Goal: Task Accomplishment & Management: Manage account settings

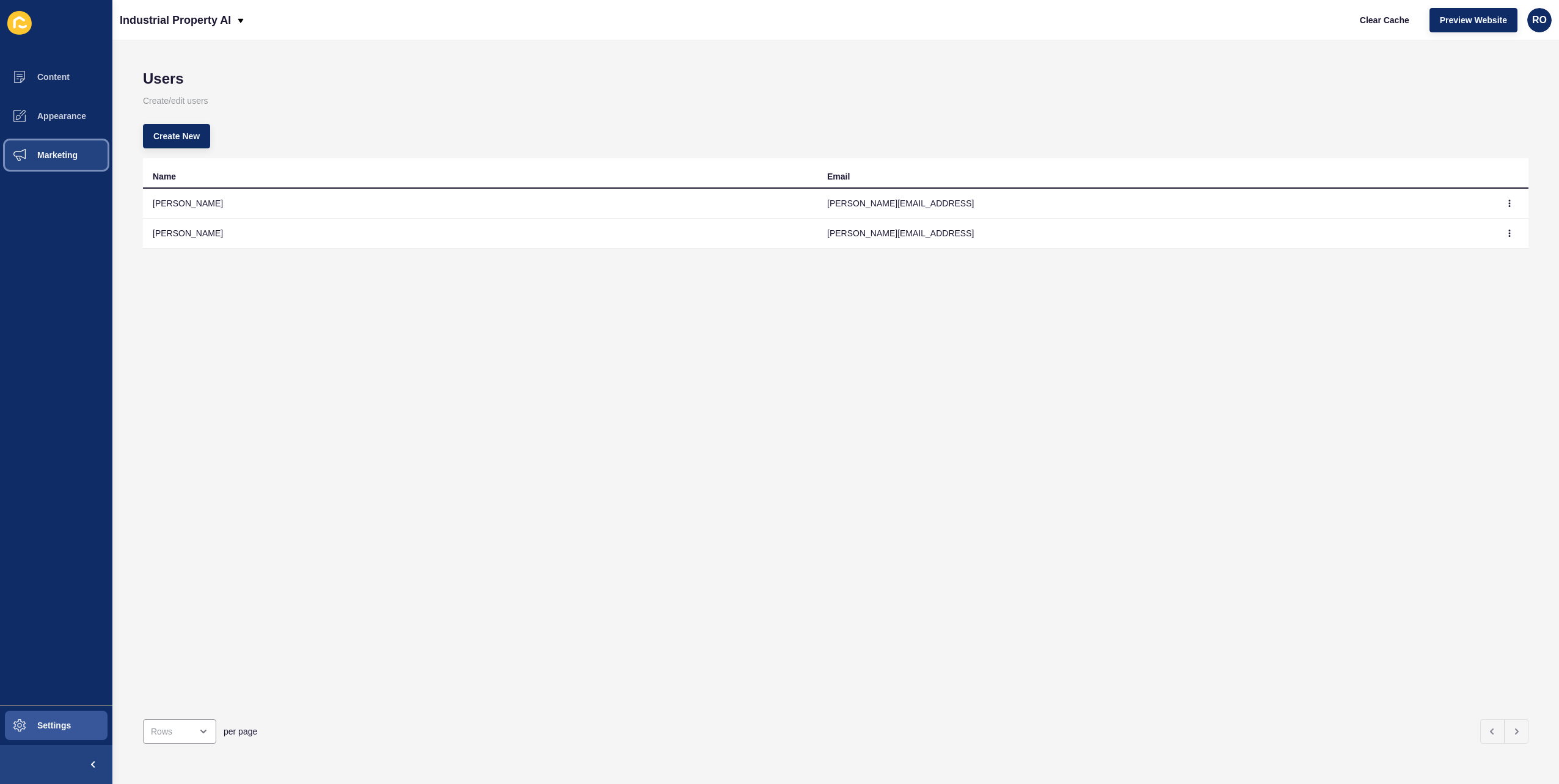
click at [32, 148] on span at bounding box center [19, 155] width 39 height 39
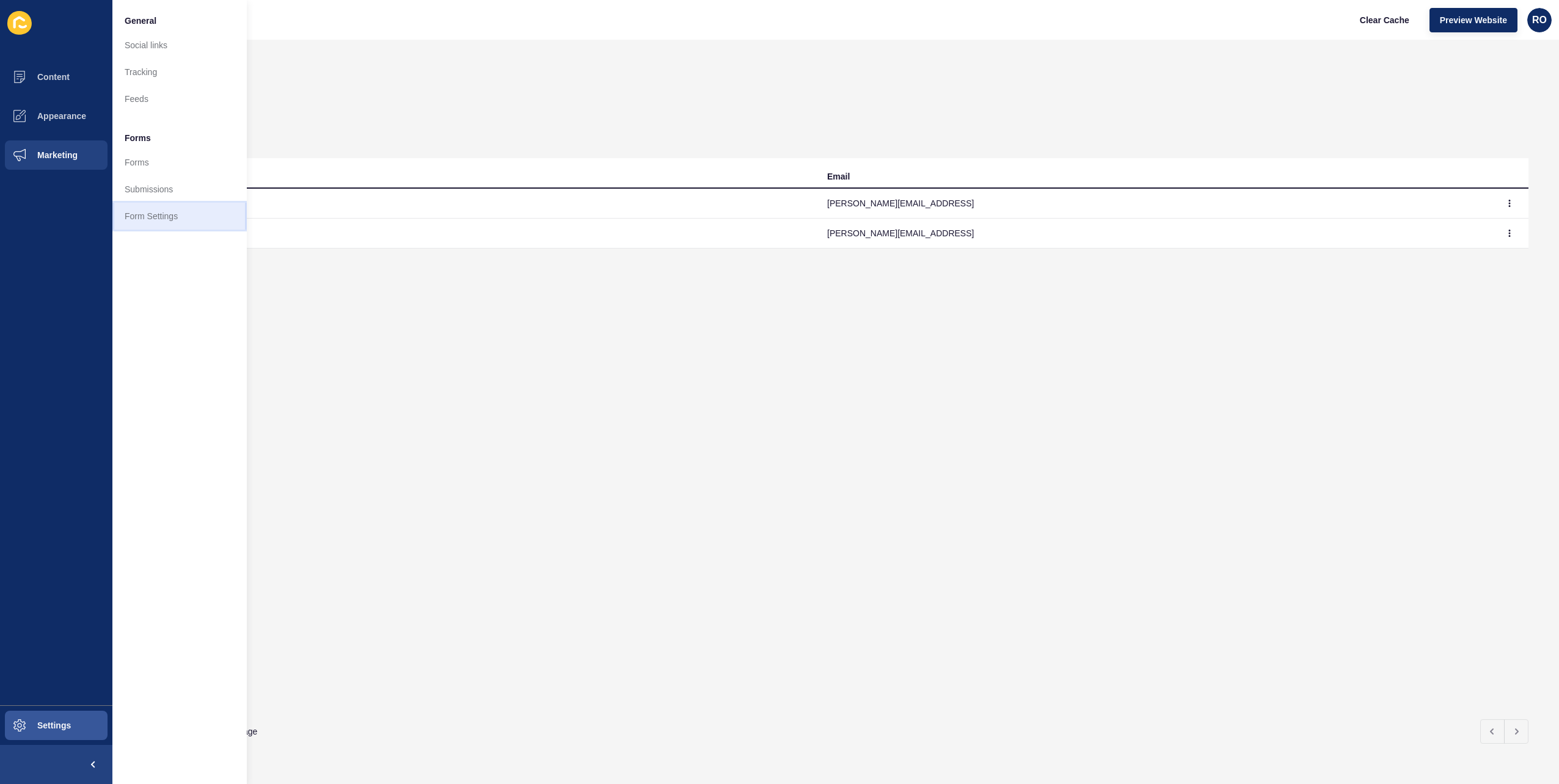
click at [160, 229] on link "Form Settings" at bounding box center [179, 216] width 134 height 27
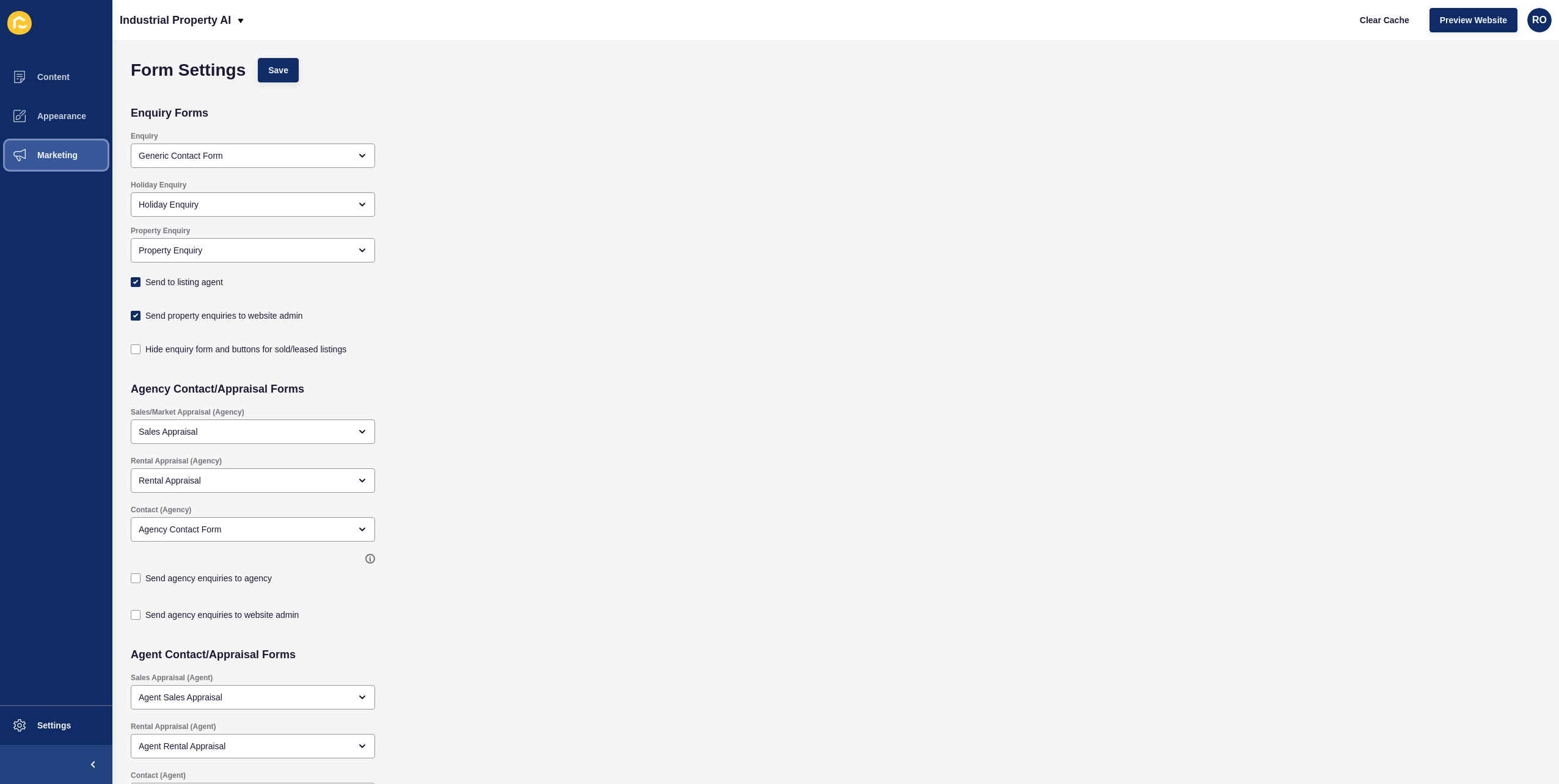
click at [99, 162] on button "Marketing" at bounding box center [56, 155] width 112 height 39
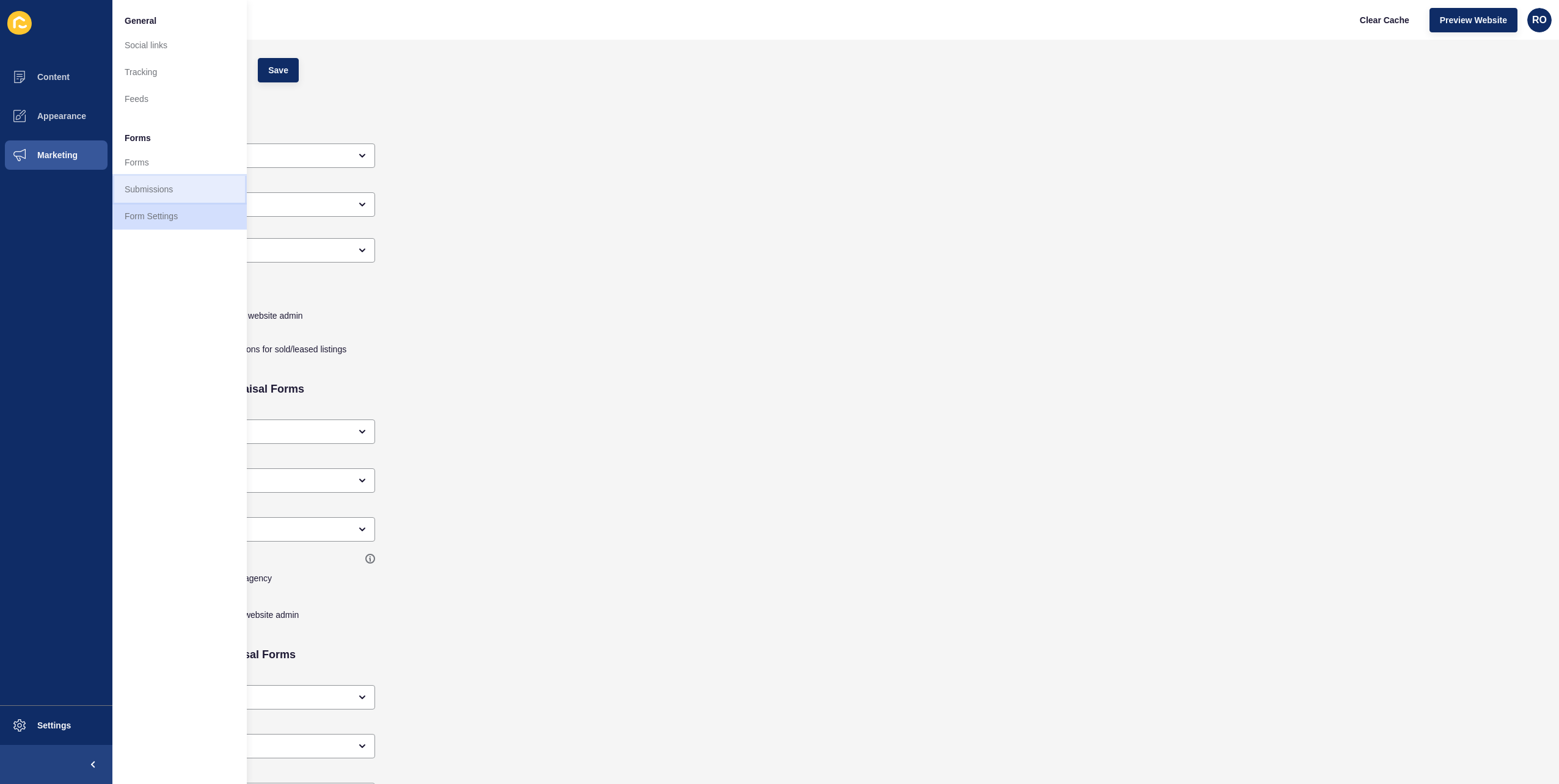
click at [172, 196] on link "Submissions" at bounding box center [179, 189] width 134 height 27
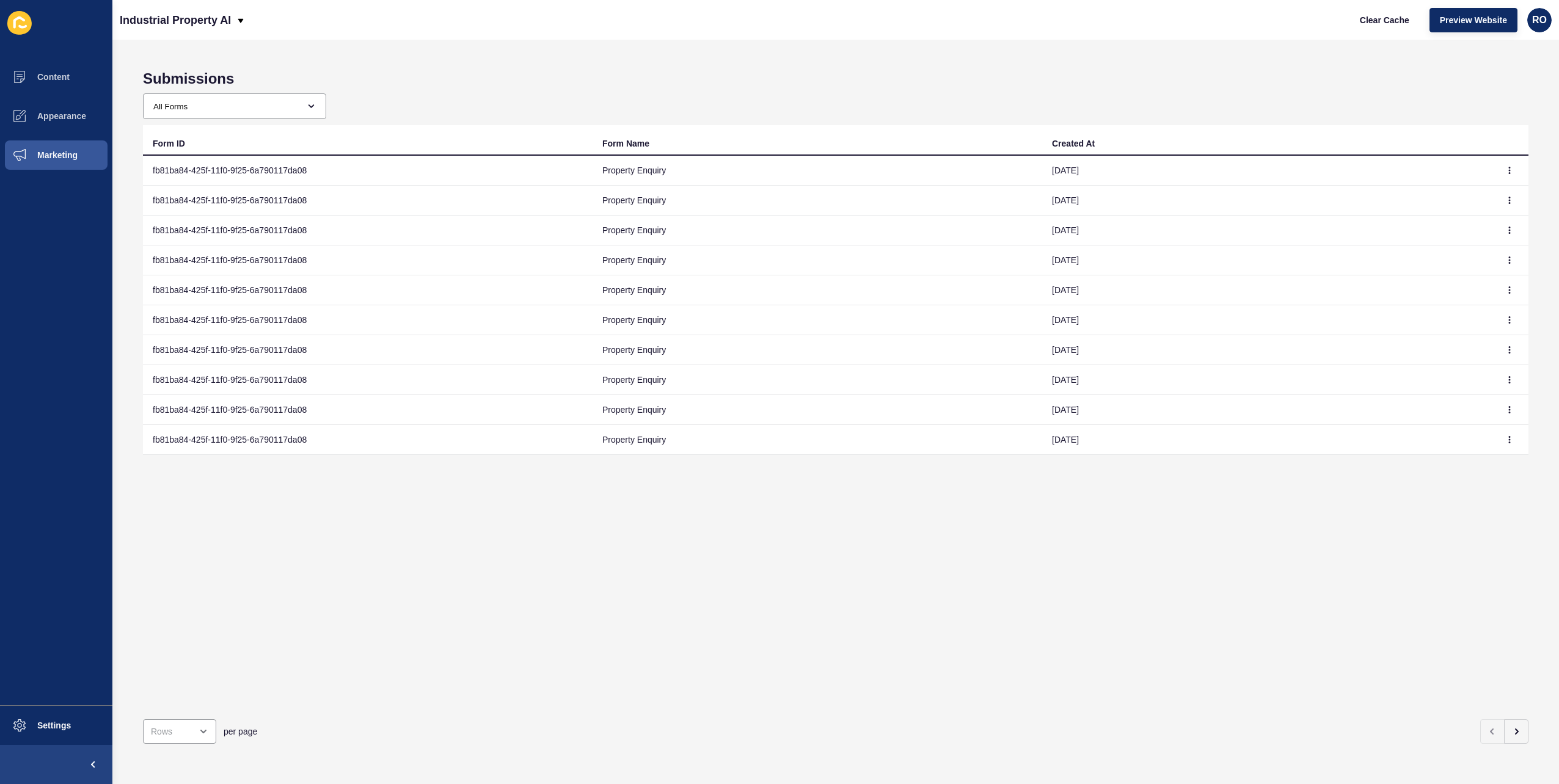
click at [1492, 172] on td at bounding box center [1510, 171] width 37 height 30
click at [1510, 167] on icon "button" at bounding box center [1510, 171] width 1 height 6
click at [1515, 104] on div "All Forms Property Inspection Generic Contact Form Agency Contact Form Agent Co…" at bounding box center [836, 106] width 1386 height 26
click at [49, 149] on button "Marketing" at bounding box center [56, 155] width 112 height 39
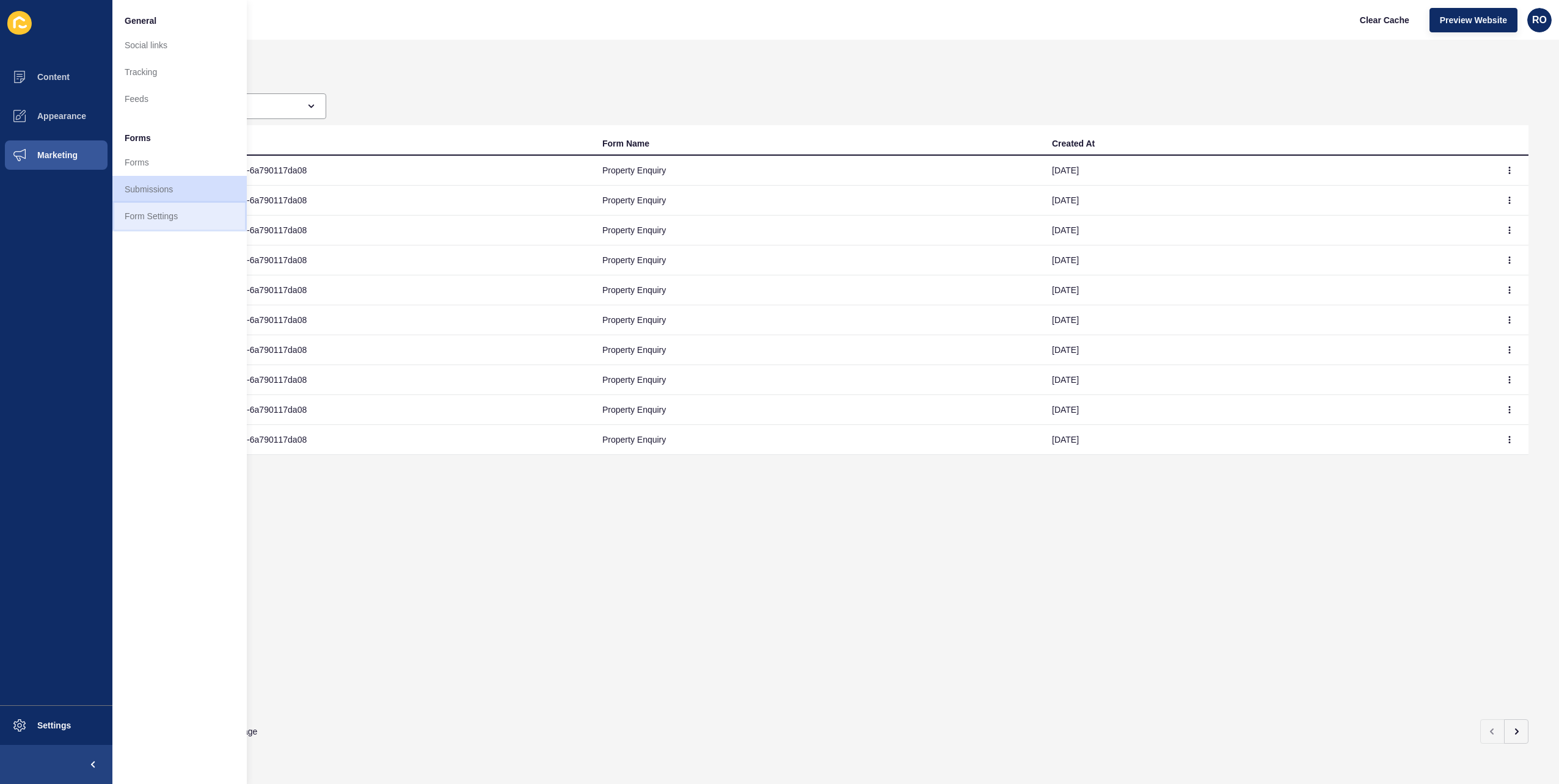
click at [171, 214] on link "Form Settings" at bounding box center [179, 216] width 134 height 27
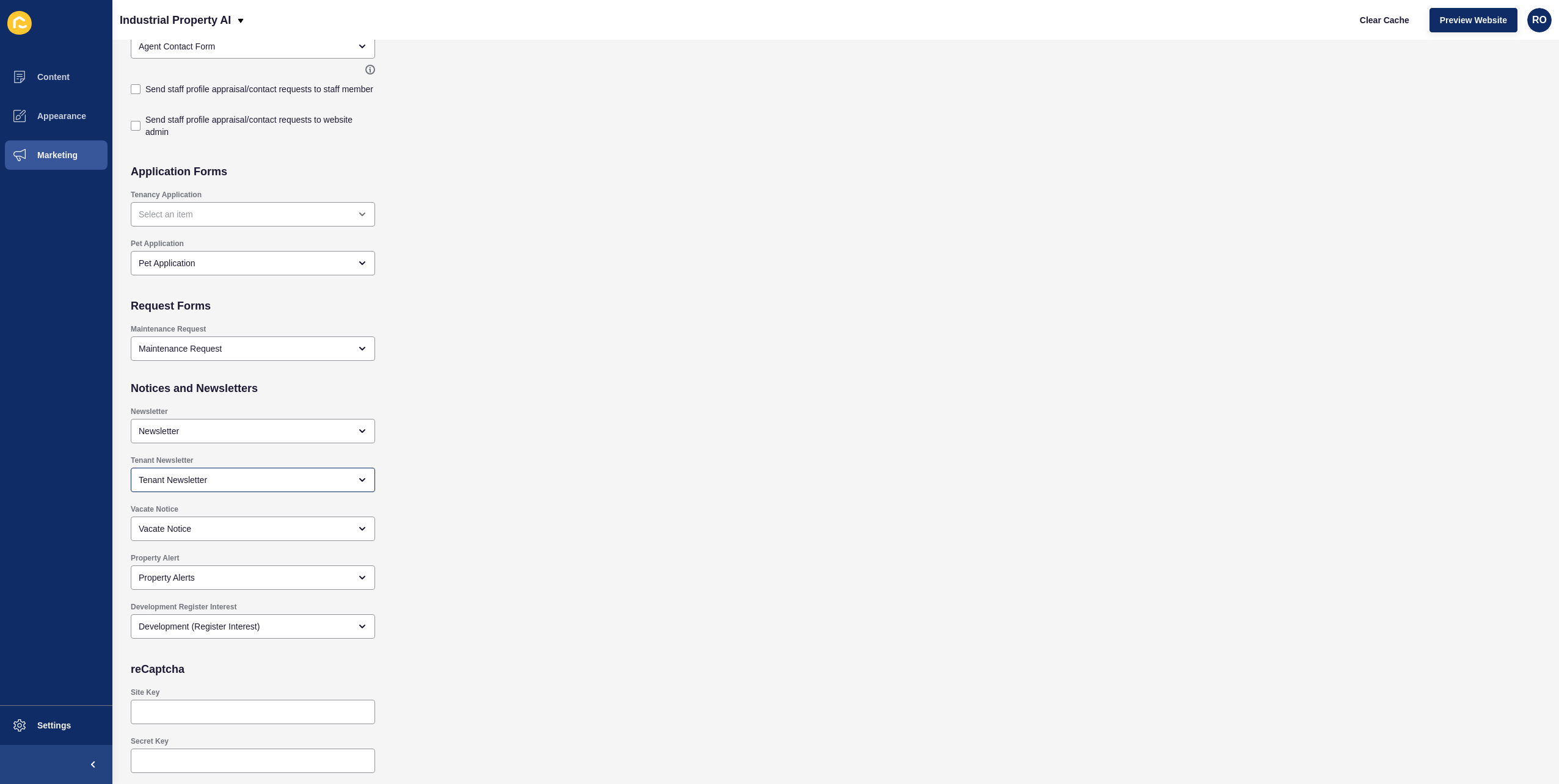
scroll to position [768, 0]
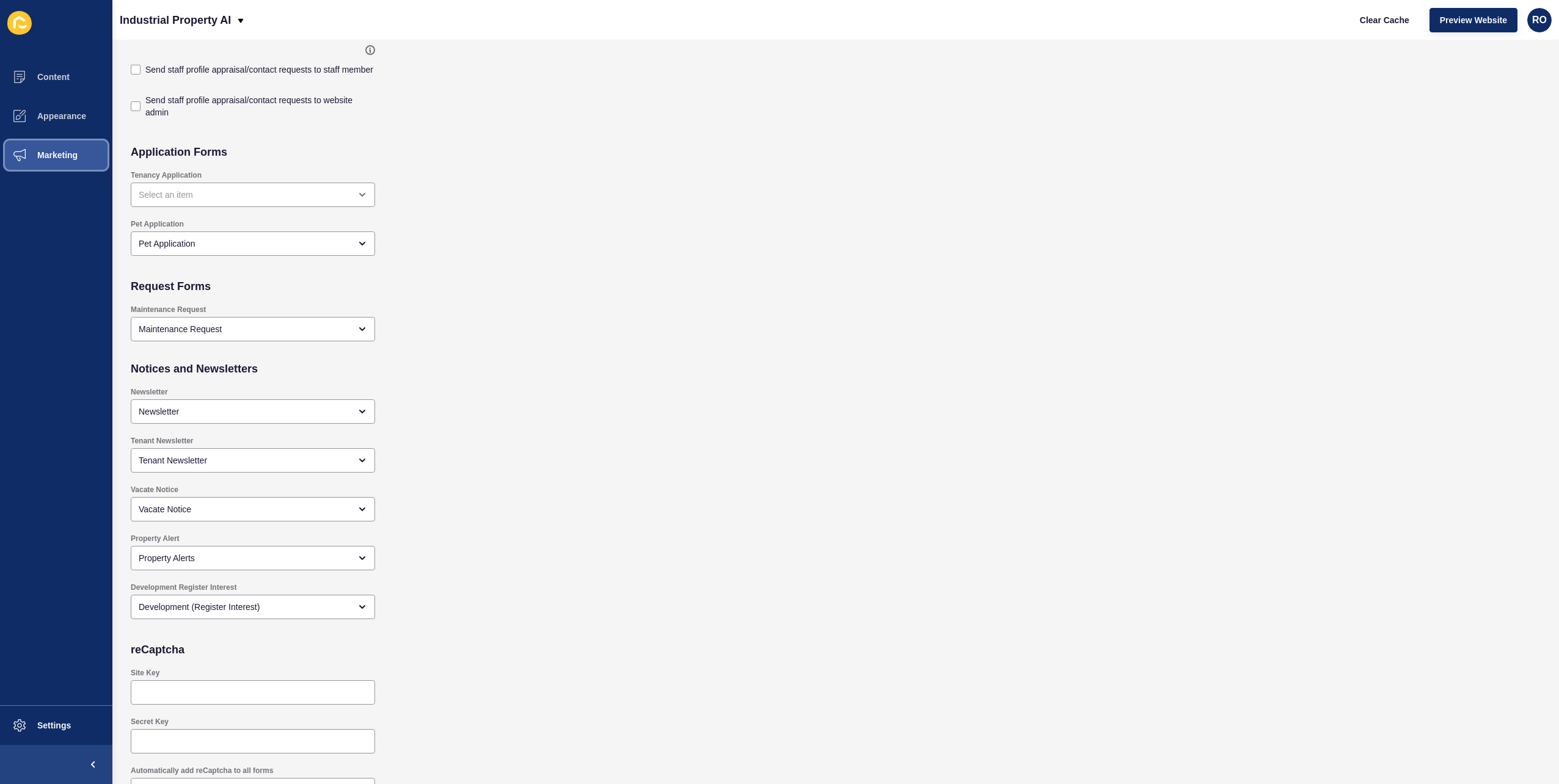
click at [62, 148] on button "Marketing" at bounding box center [56, 155] width 112 height 39
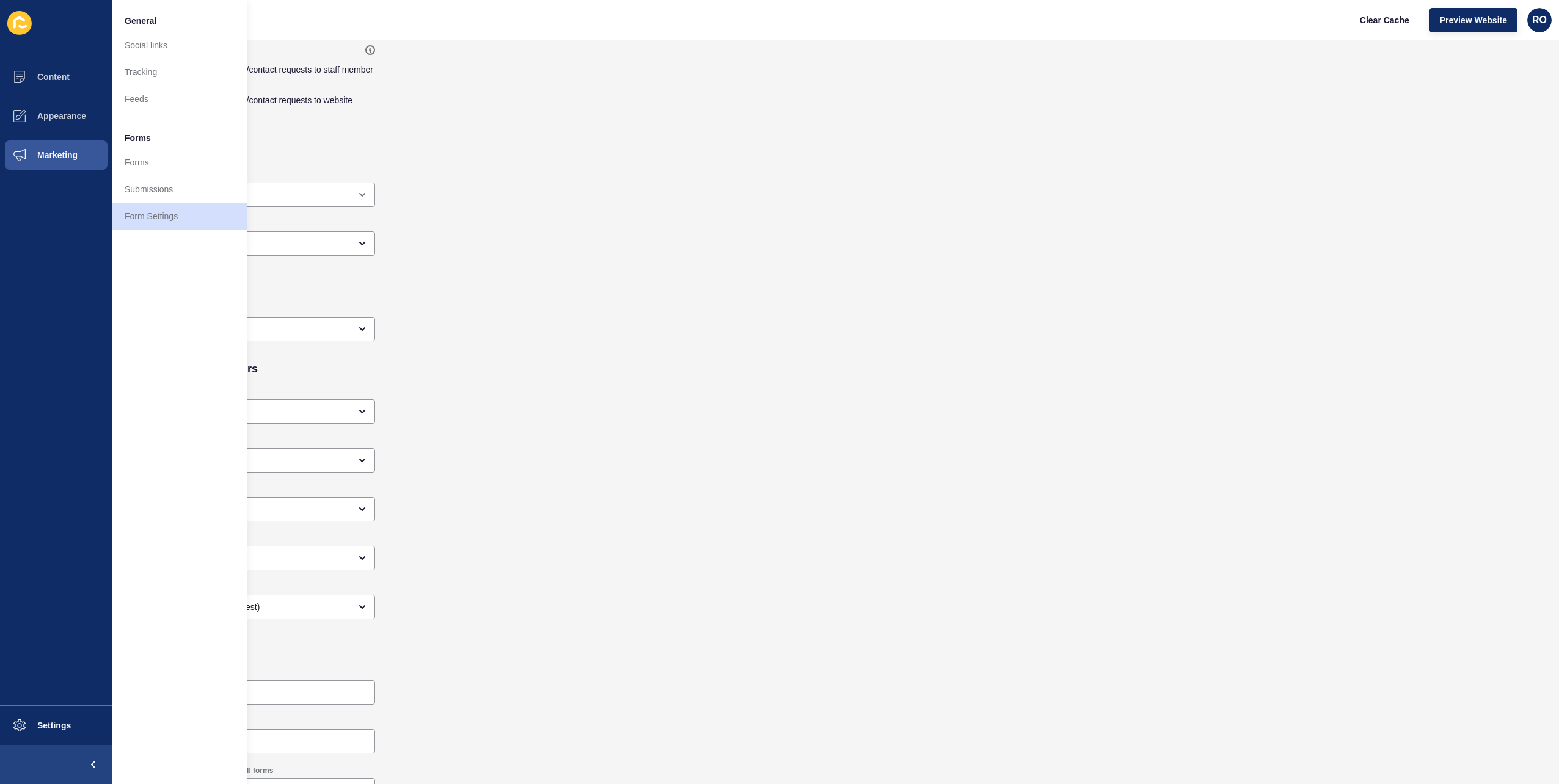
click at [617, 115] on div "Send staff profile appraisal/contact requests to website admin" at bounding box center [693, 104] width 1138 height 46
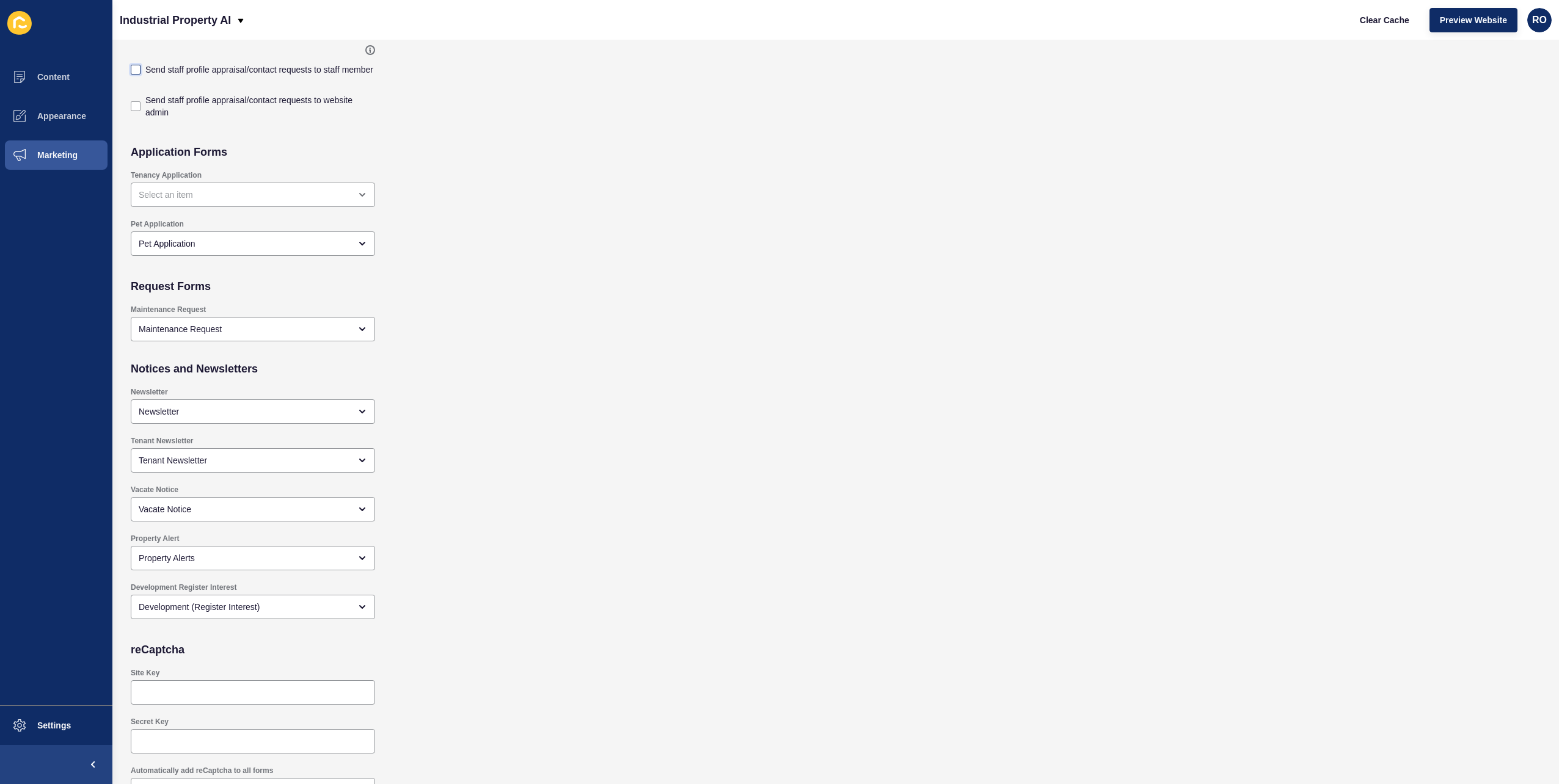
click at [137, 71] on label at bounding box center [136, 70] width 10 height 10
checkbox input "true"
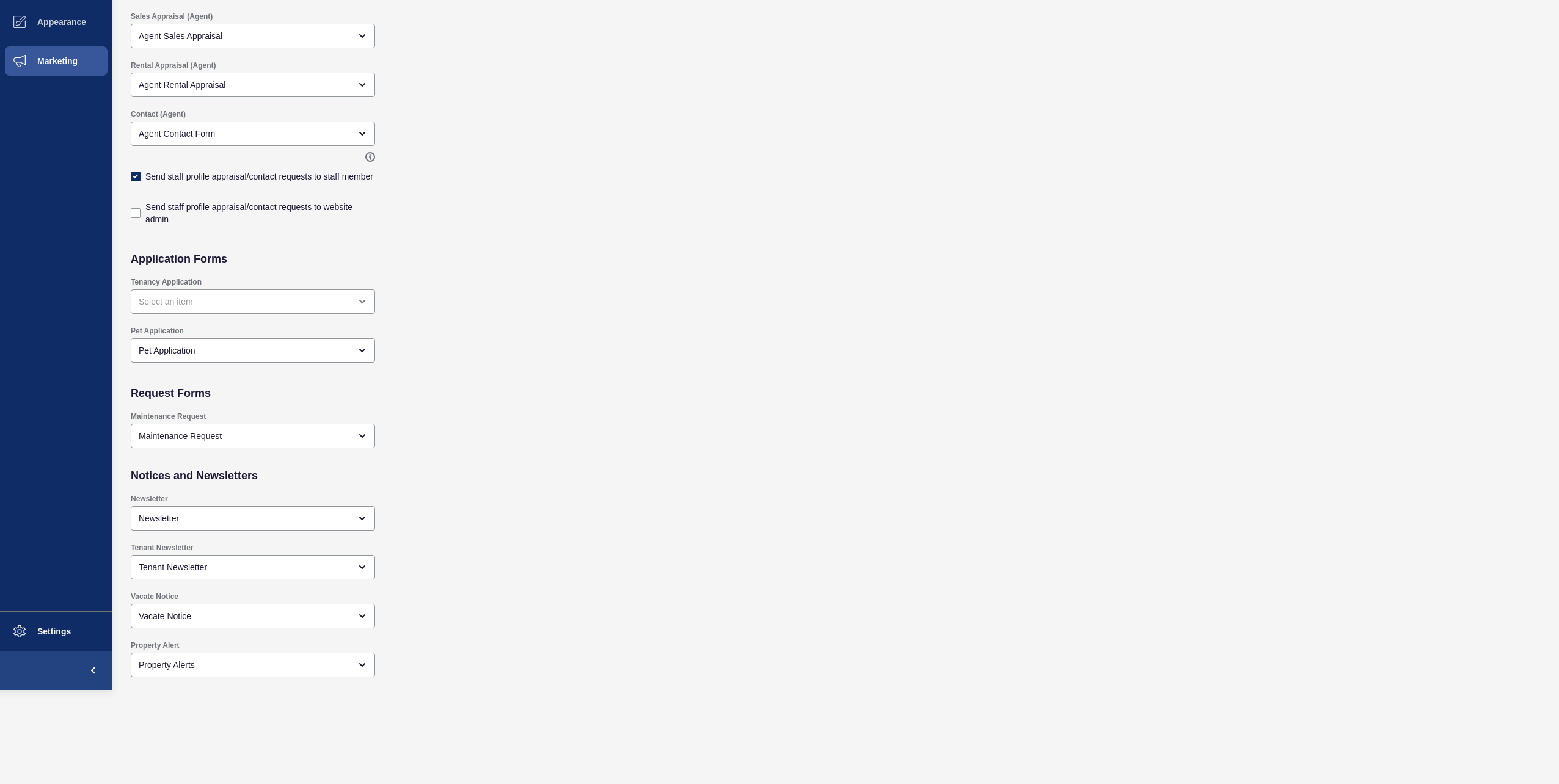
scroll to position [524, 0]
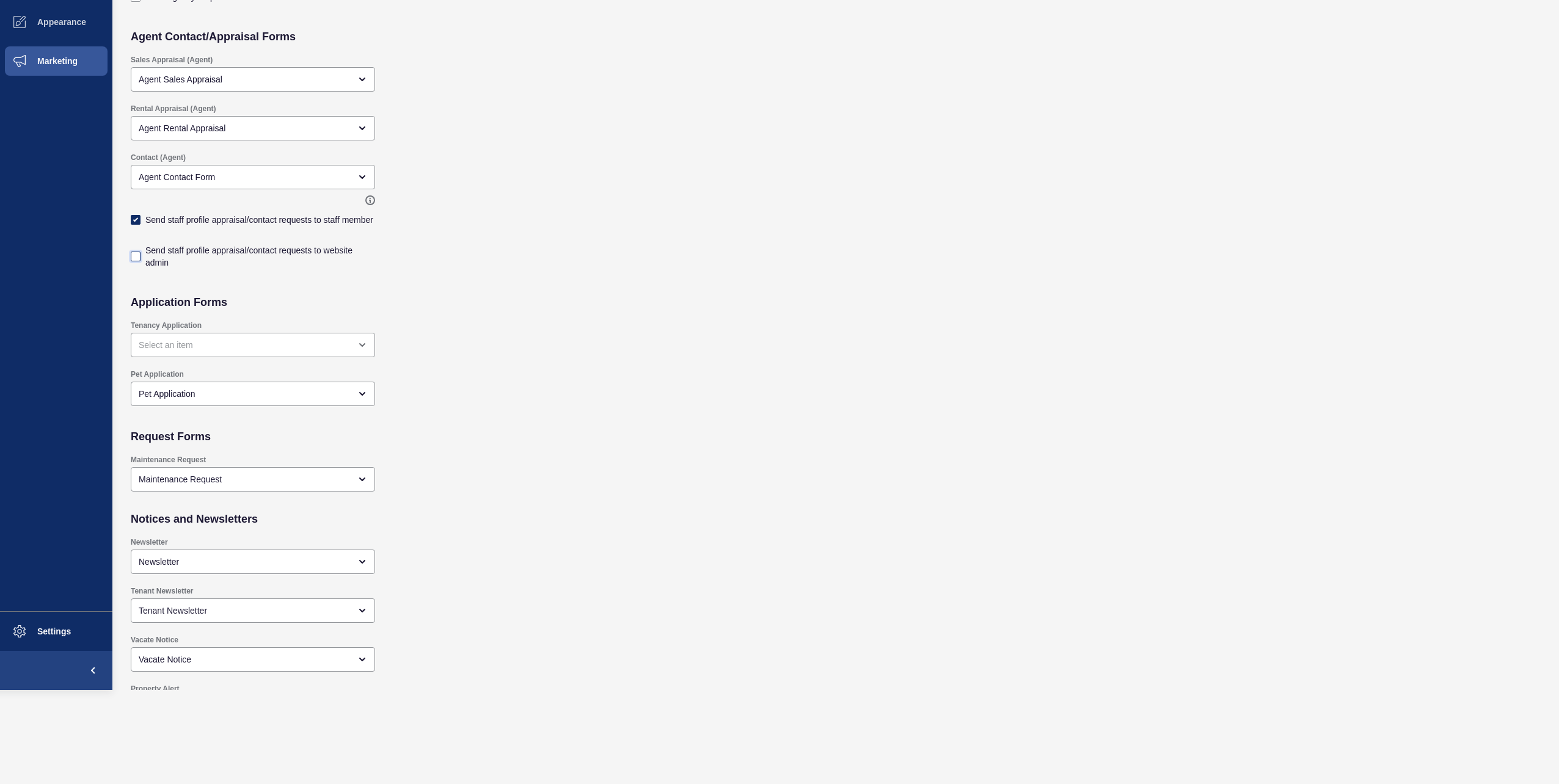
click at [134, 254] on label at bounding box center [136, 257] width 10 height 10
click at [134, 777] on input "Send staff profile appraisal/contact requests to website admin" at bounding box center [137, 781] width 8 height 8
checkbox input "true"
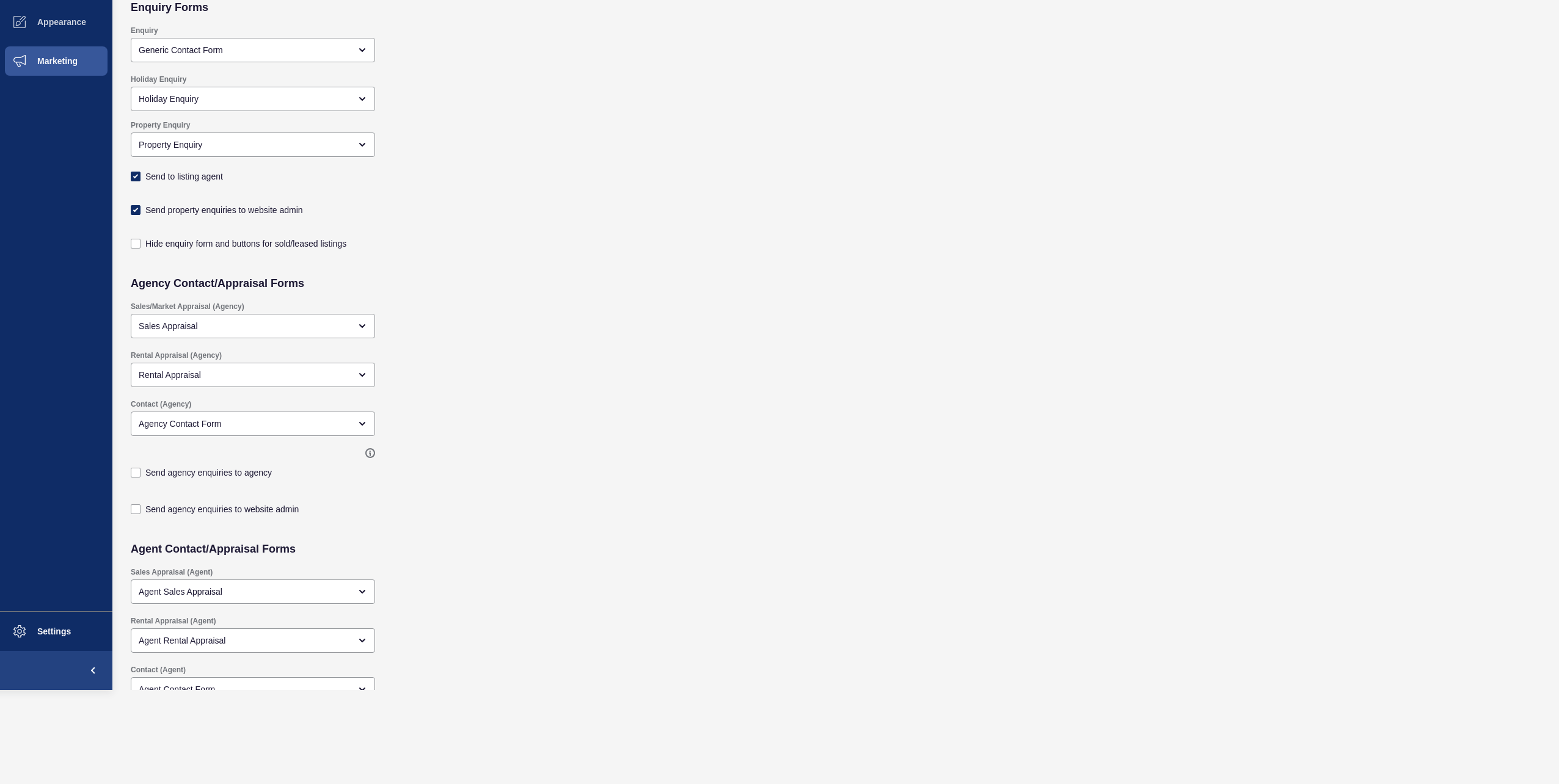
scroll to position [0, 0]
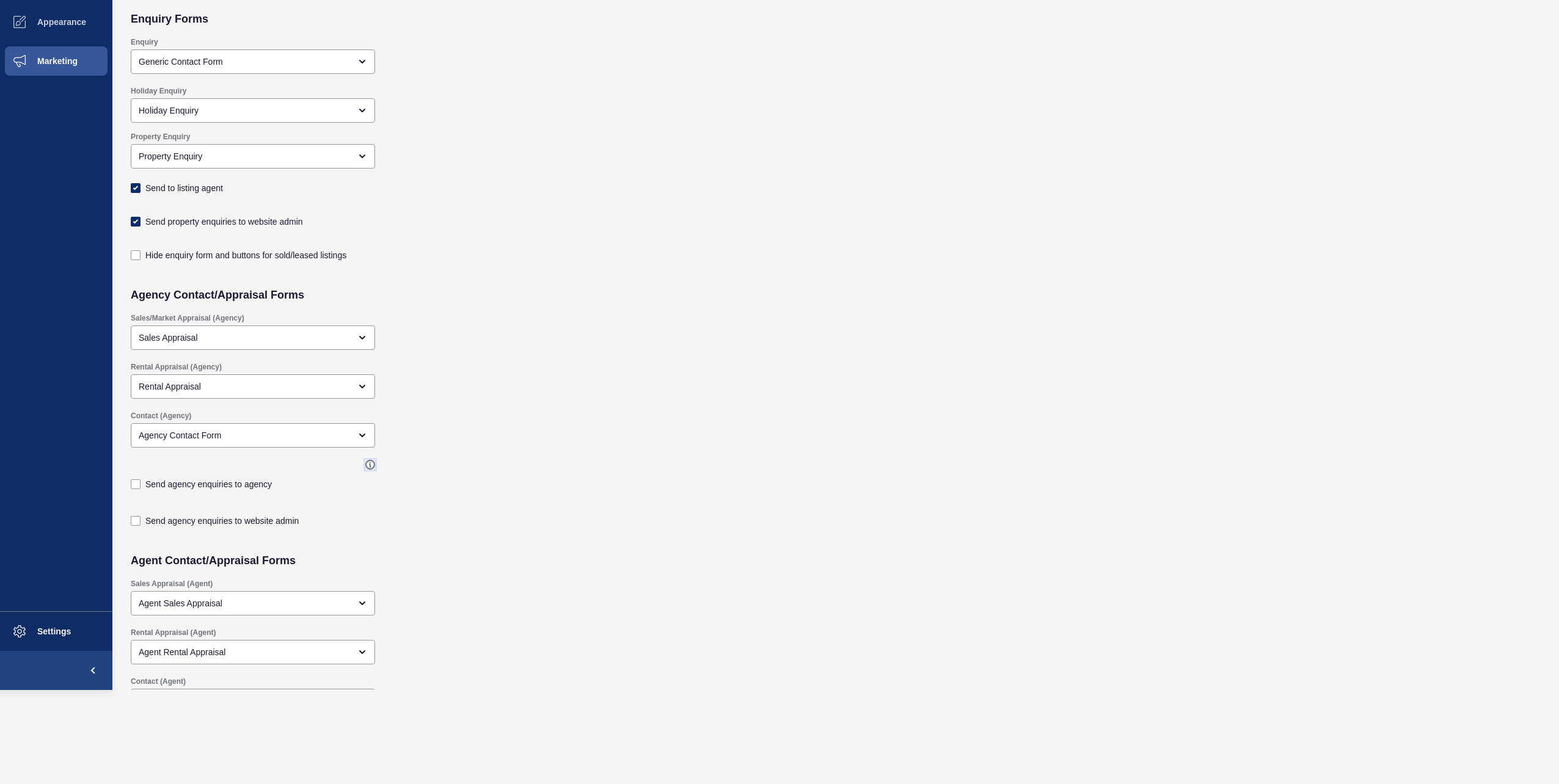
click at [372, 464] on icon at bounding box center [371, 465] width 10 height 10
click at [585, 455] on div "Send agency enquiries to agency" at bounding box center [693, 478] width 1138 height 49
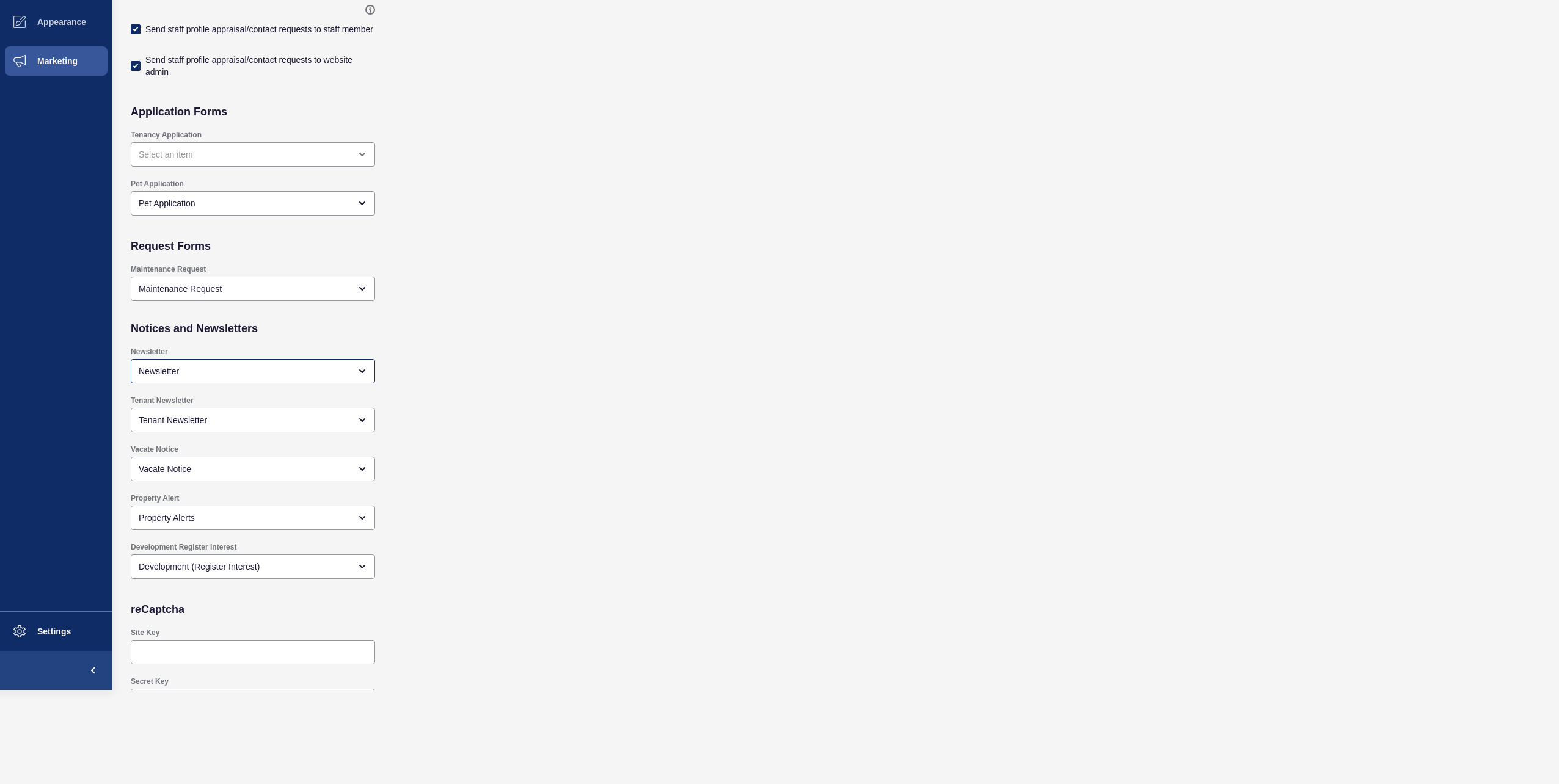
scroll to position [830, 0]
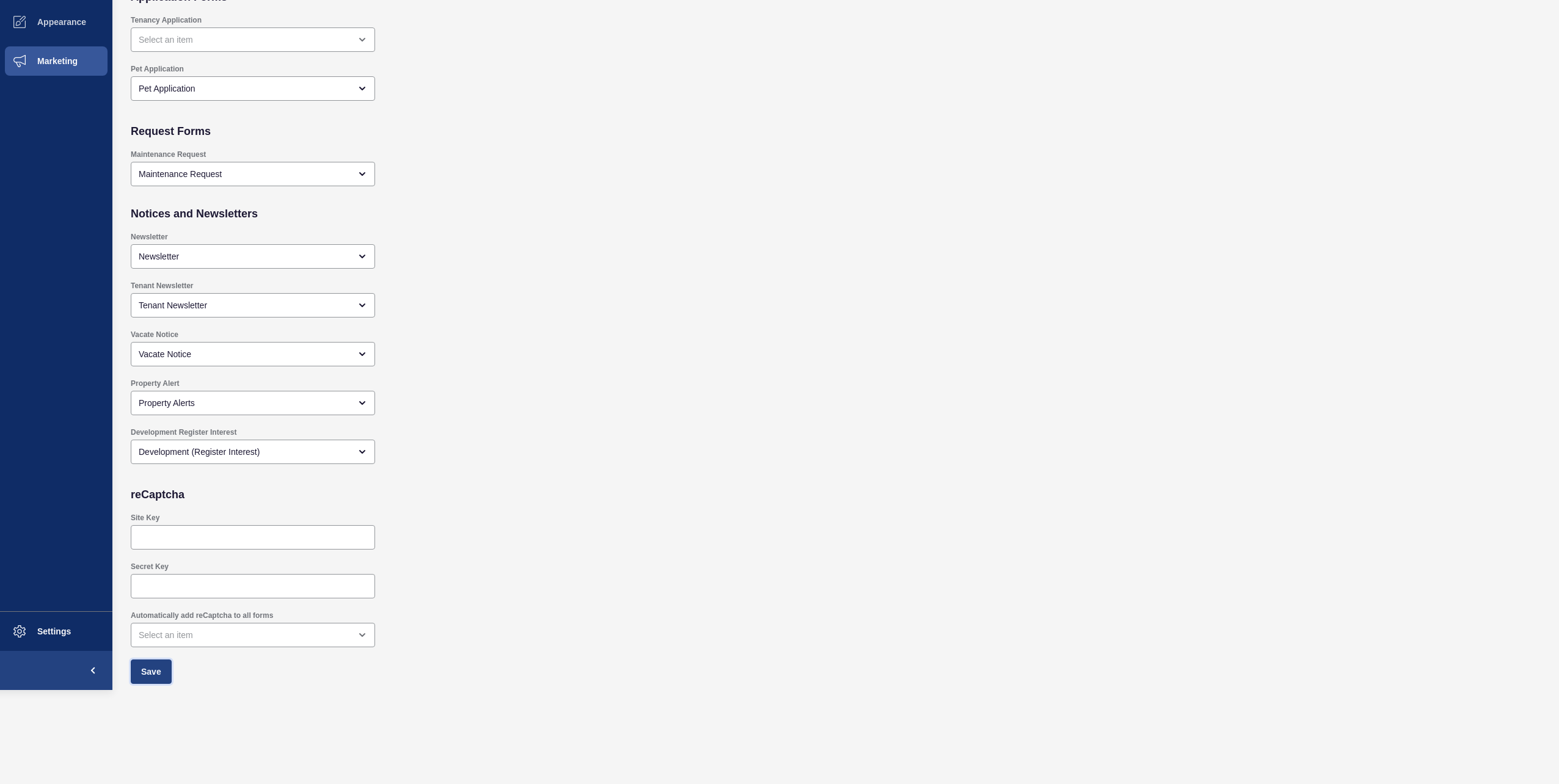
click at [164, 675] on button "Save" at bounding box center [151, 672] width 41 height 24
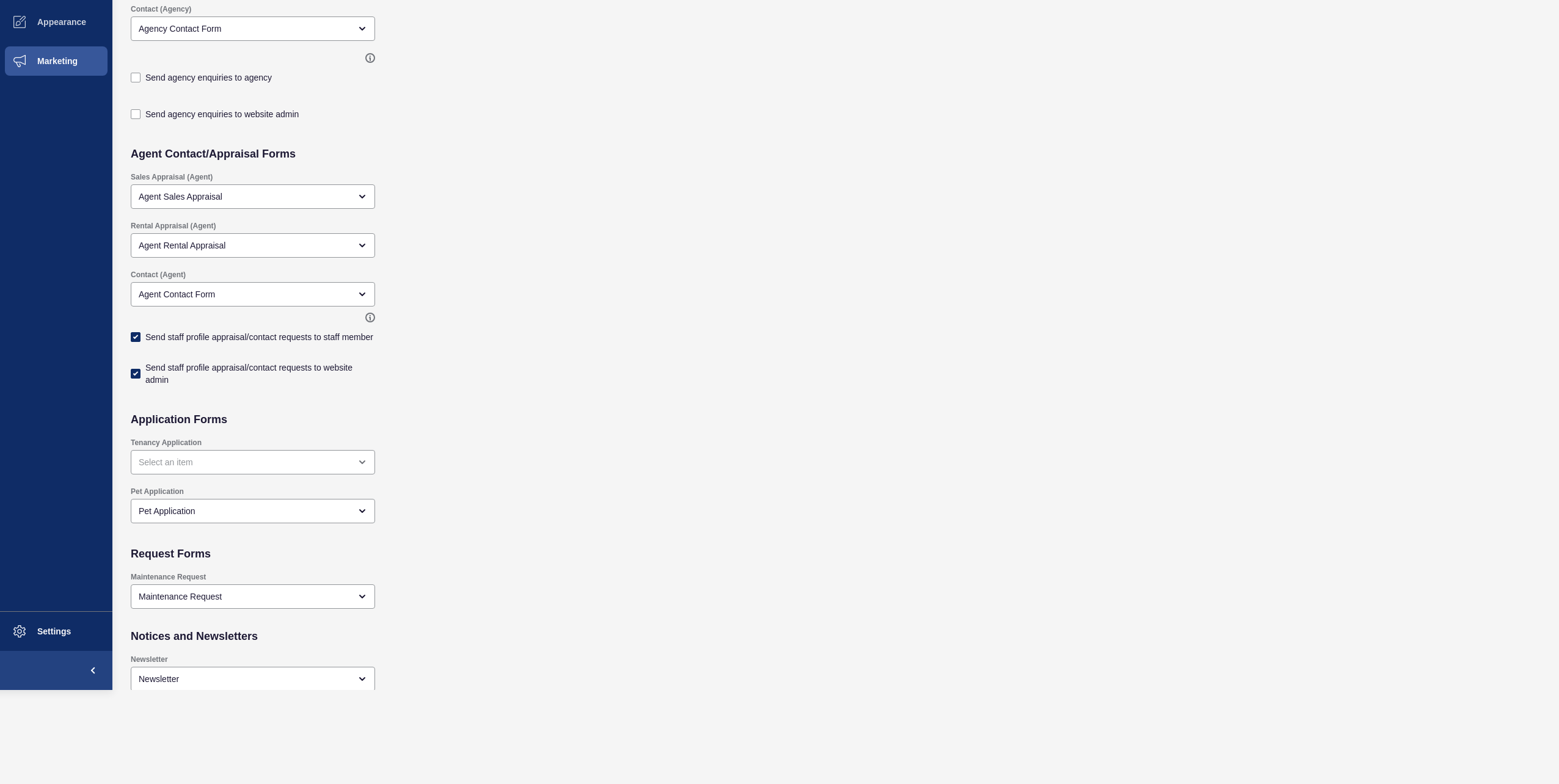
checkbox input "true"
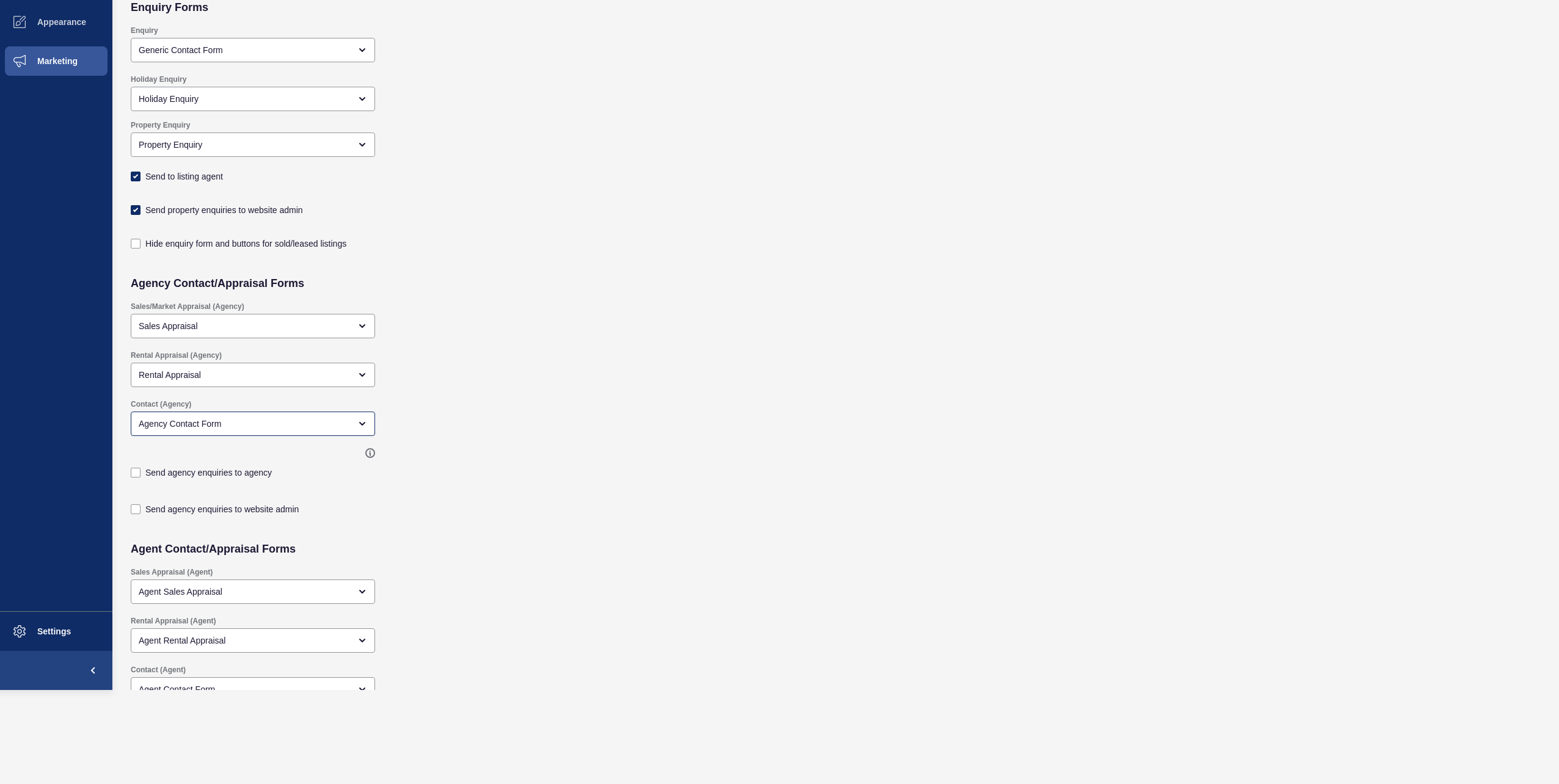
scroll to position [0, 0]
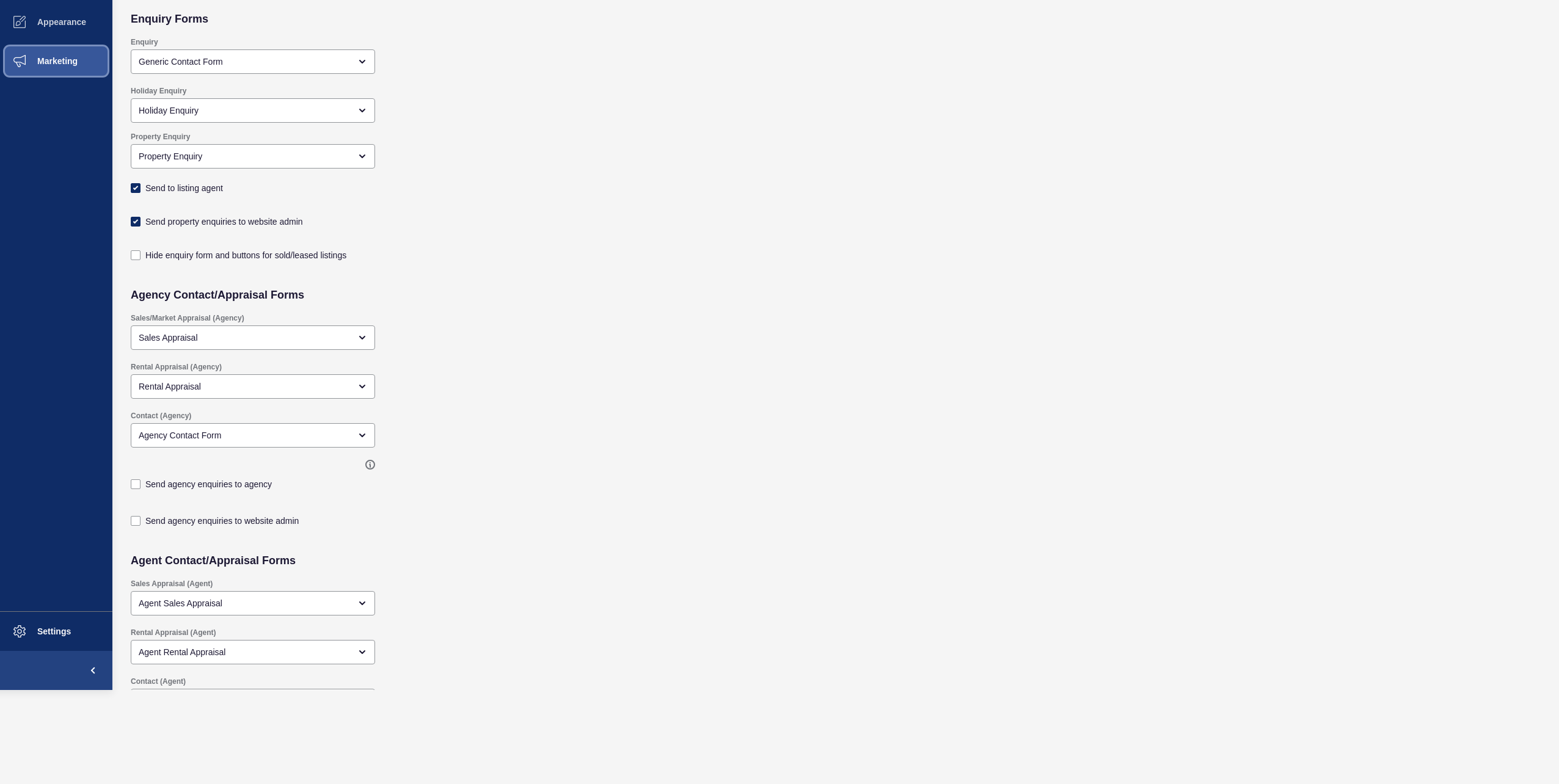
click at [79, 45] on button "Marketing" at bounding box center [56, 61] width 112 height 39
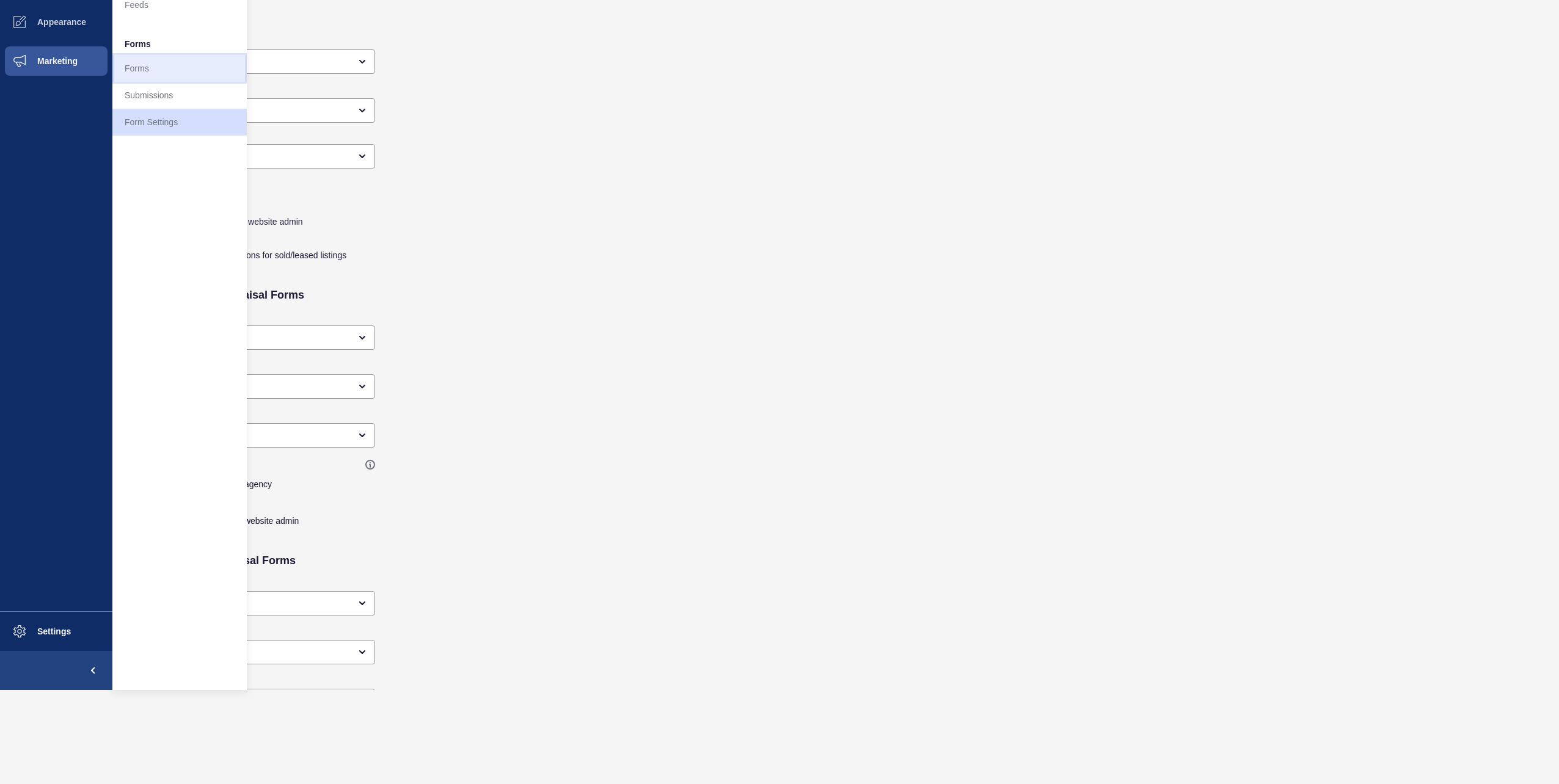
click at [164, 79] on link "Forms" at bounding box center [179, 68] width 134 height 27
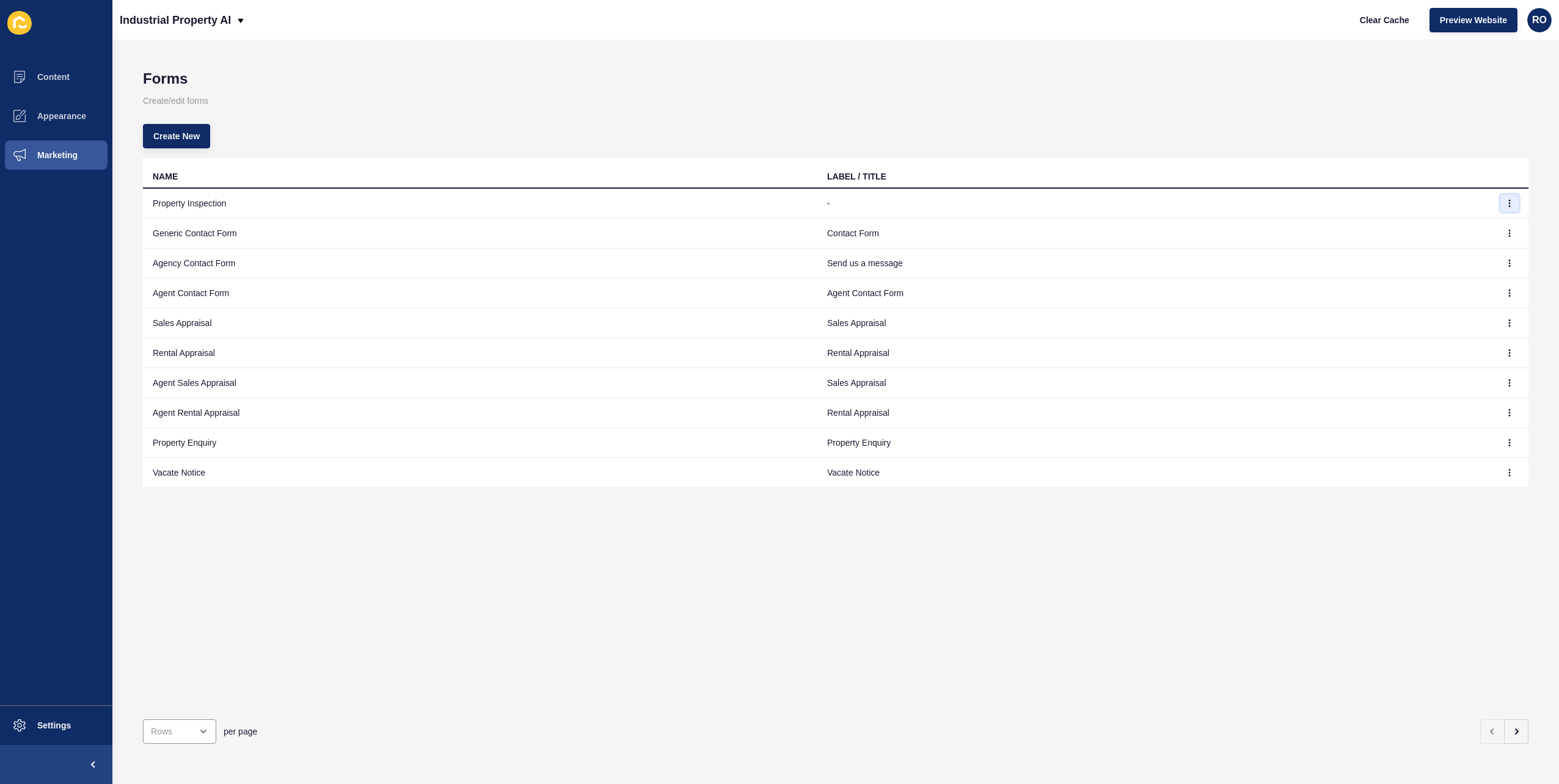
click at [1500, 198] on button "button" at bounding box center [1509, 203] width 18 height 17
click at [1459, 236] on link "Edit" at bounding box center [1467, 227] width 86 height 27
select select "9"
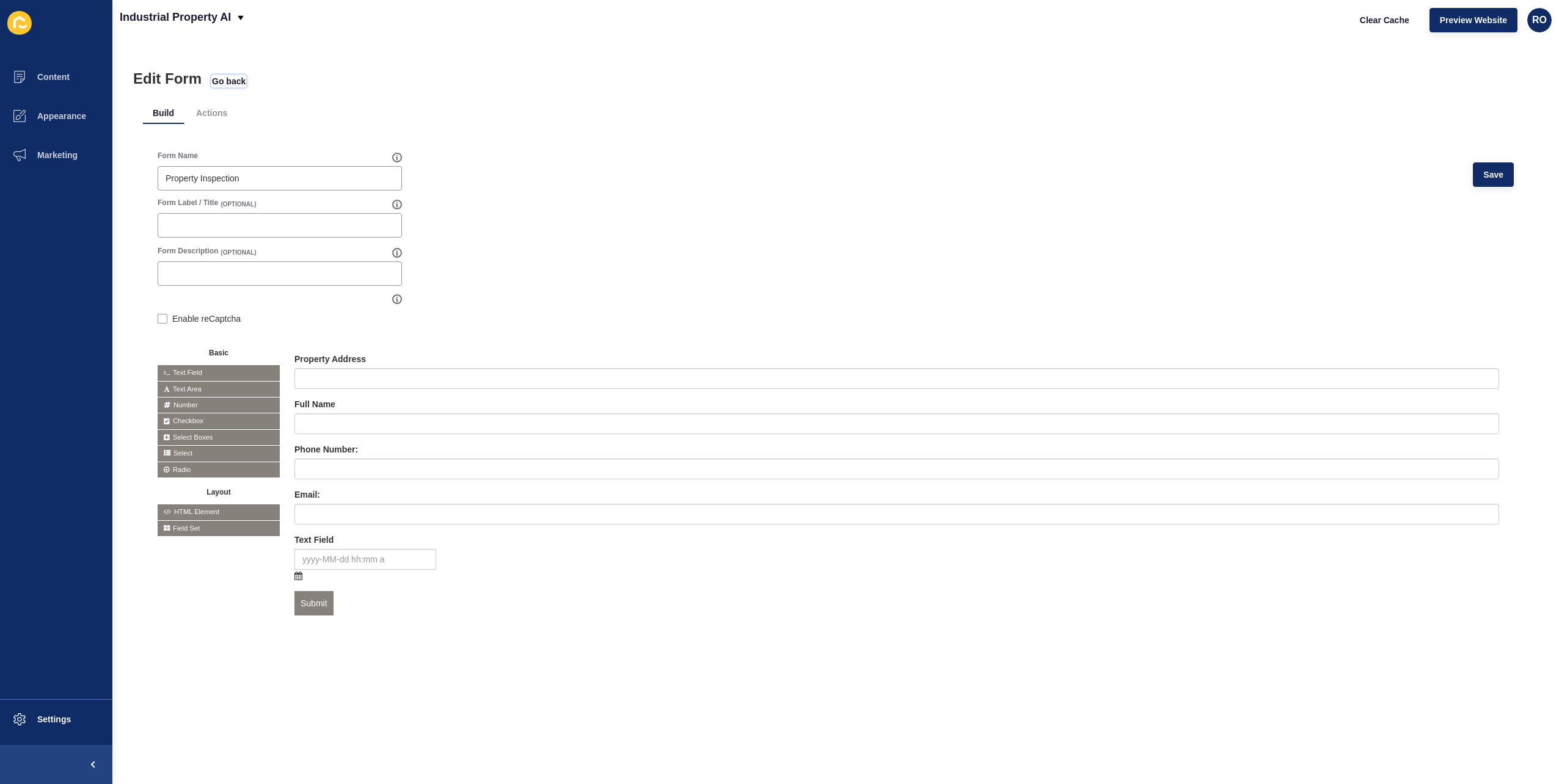
click at [225, 82] on span "Go back" at bounding box center [229, 81] width 34 height 12
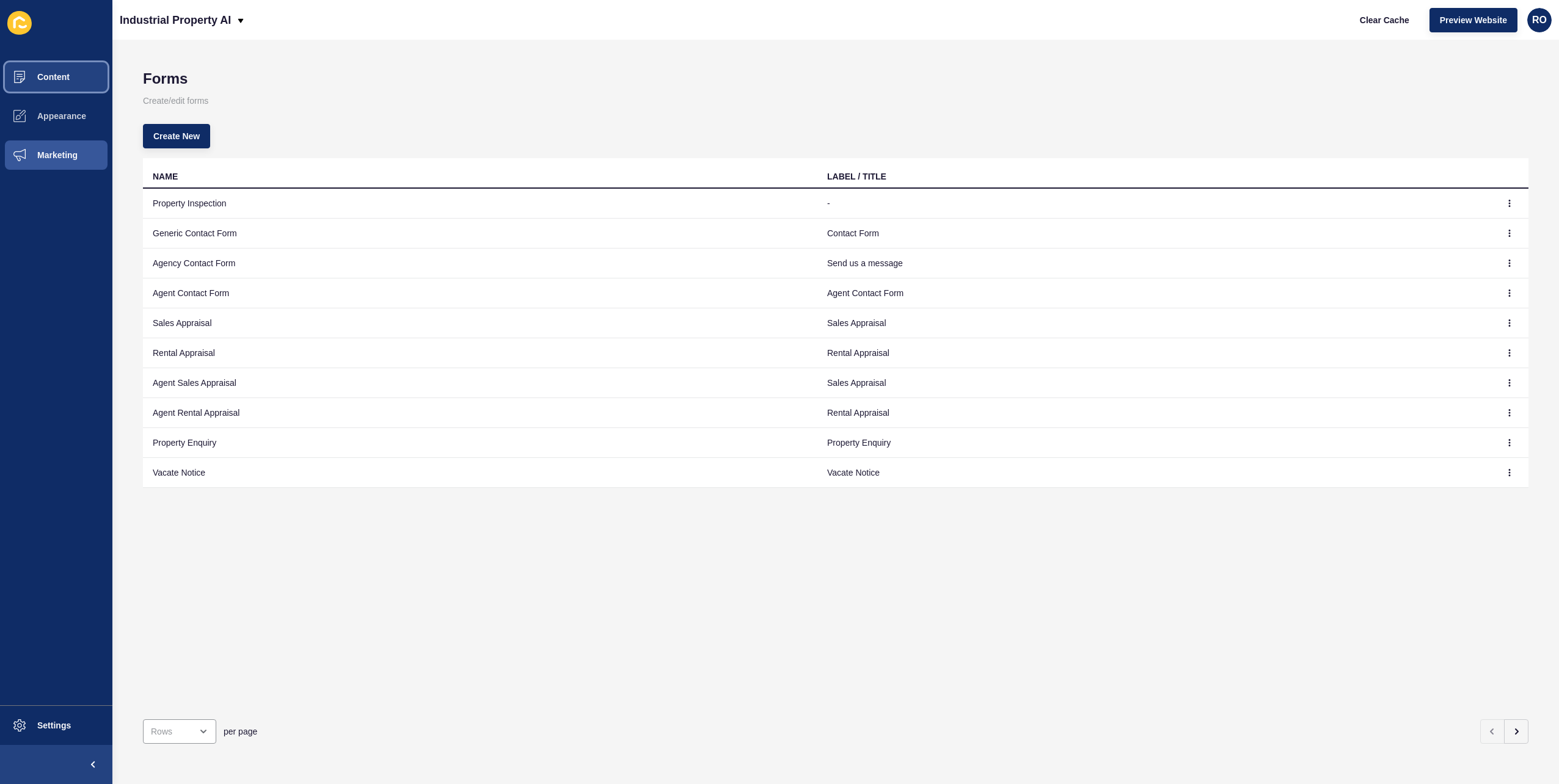
click at [69, 84] on button "Content" at bounding box center [56, 77] width 112 height 39
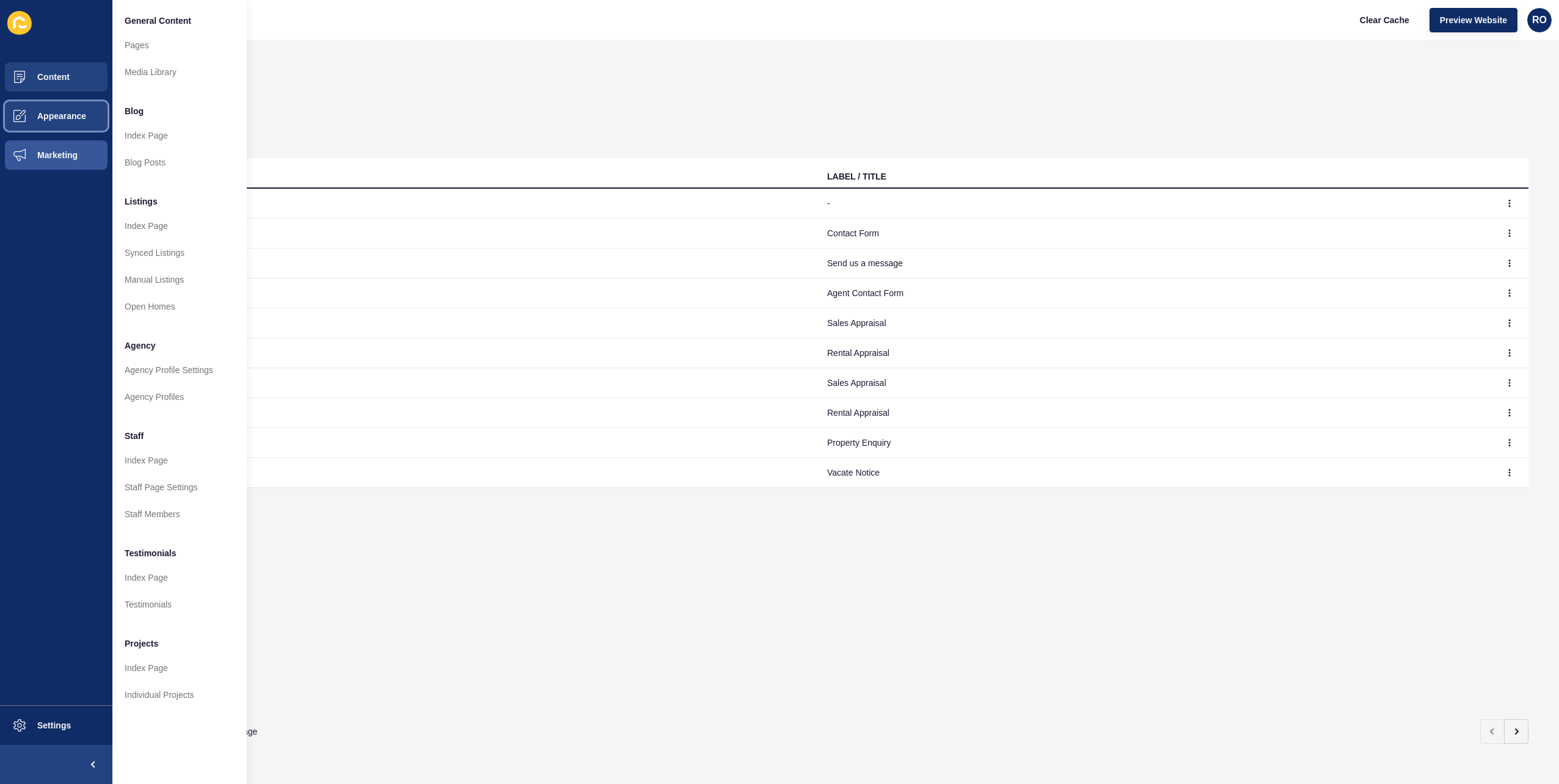
click at [76, 109] on button "Appearance" at bounding box center [56, 116] width 112 height 39
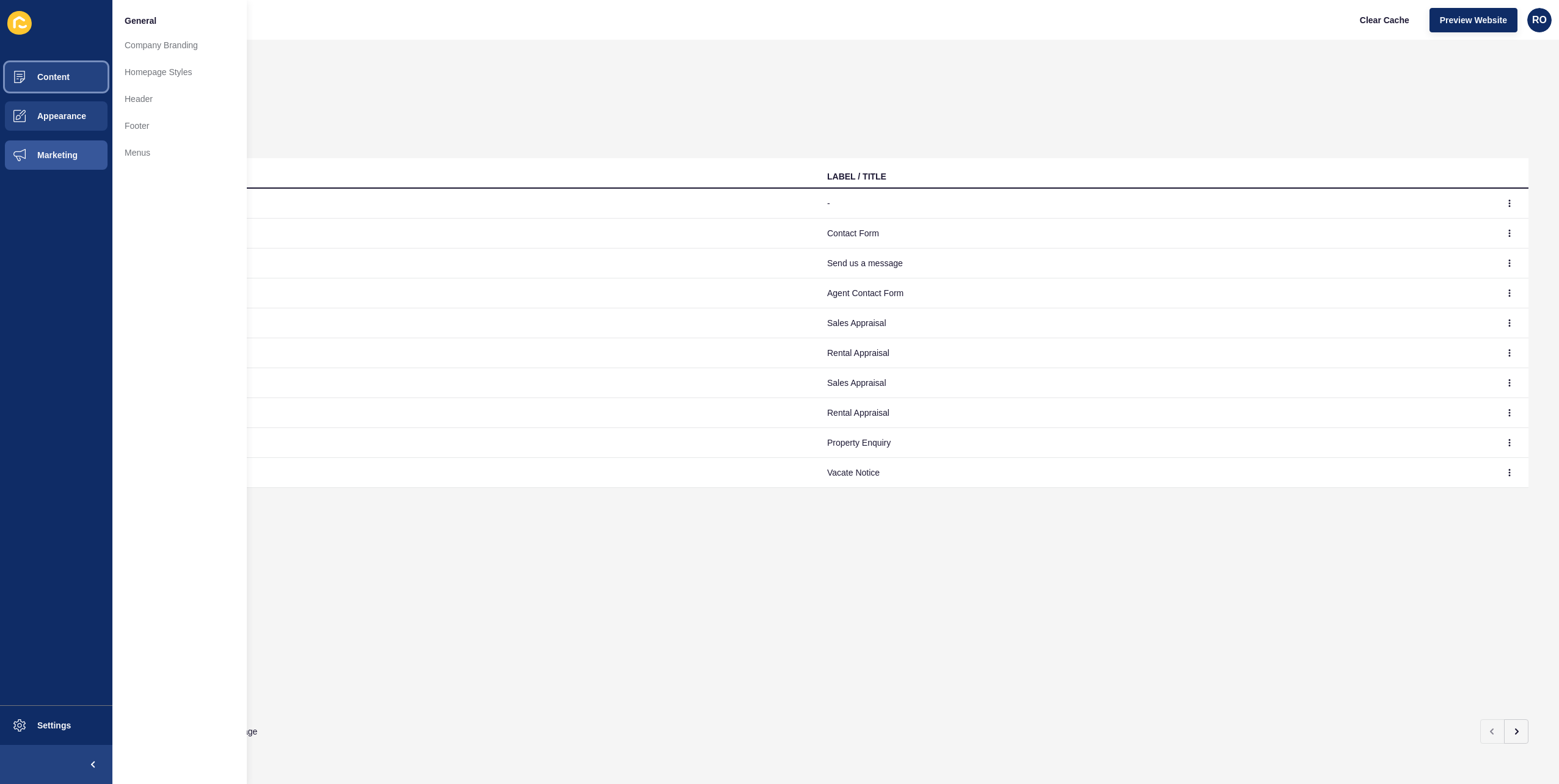
click at [76, 86] on button "Content" at bounding box center [56, 77] width 112 height 39
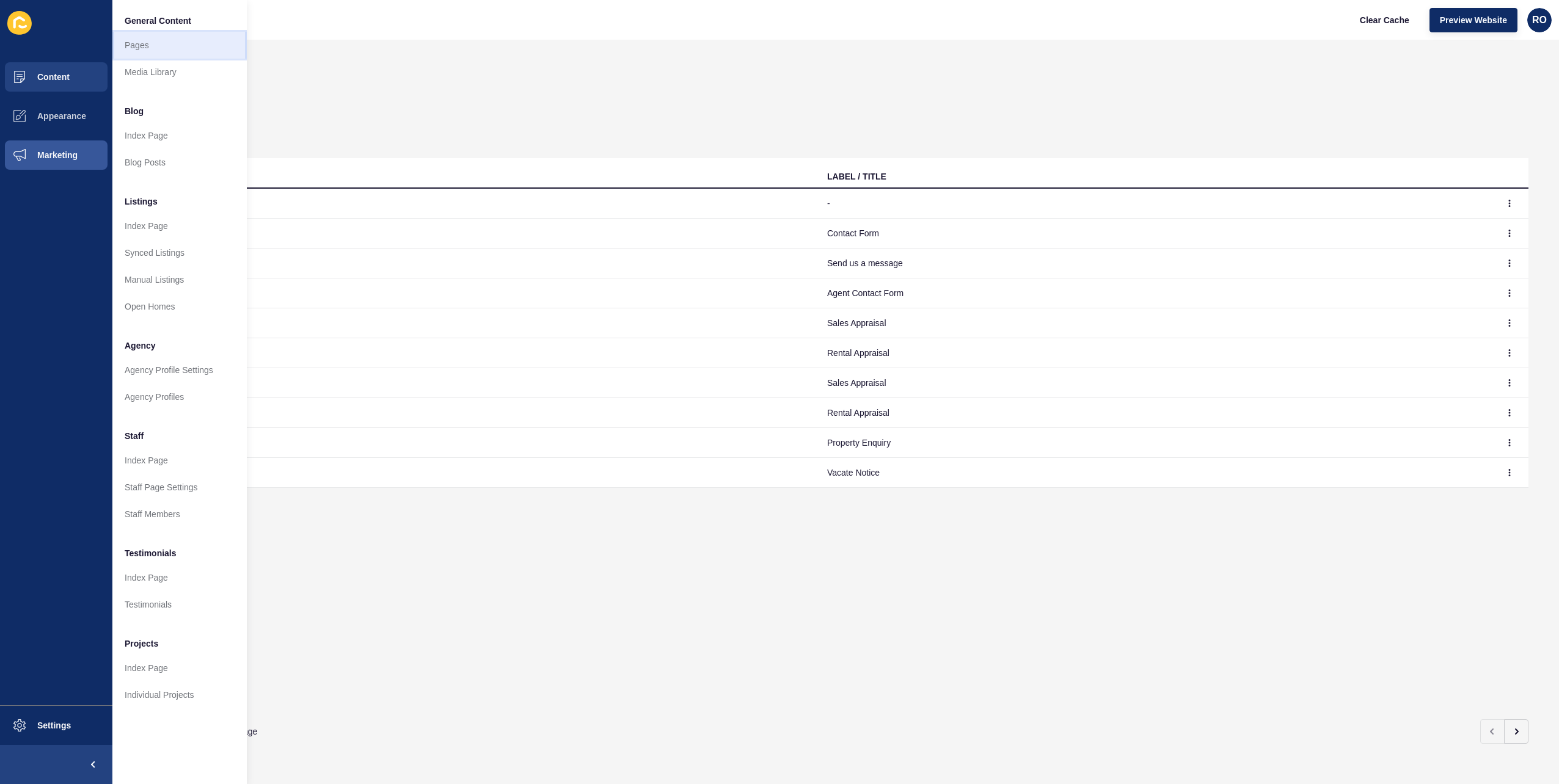
click at [145, 45] on link "Pages" at bounding box center [179, 45] width 134 height 27
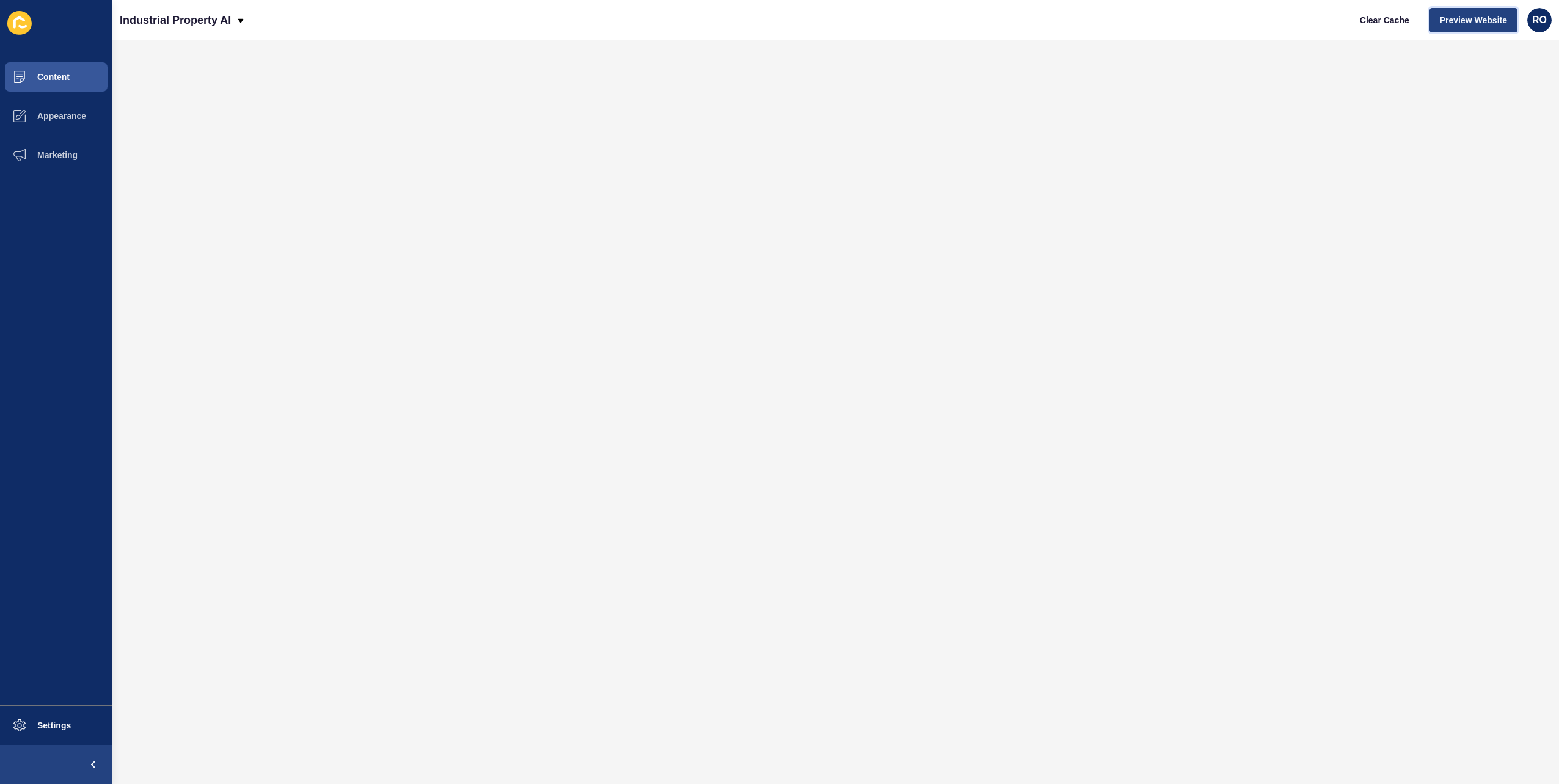
click at [1492, 20] on span "Preview Website" at bounding box center [1474, 20] width 67 height 12
click at [45, 75] on span "Content" at bounding box center [34, 77] width 71 height 10
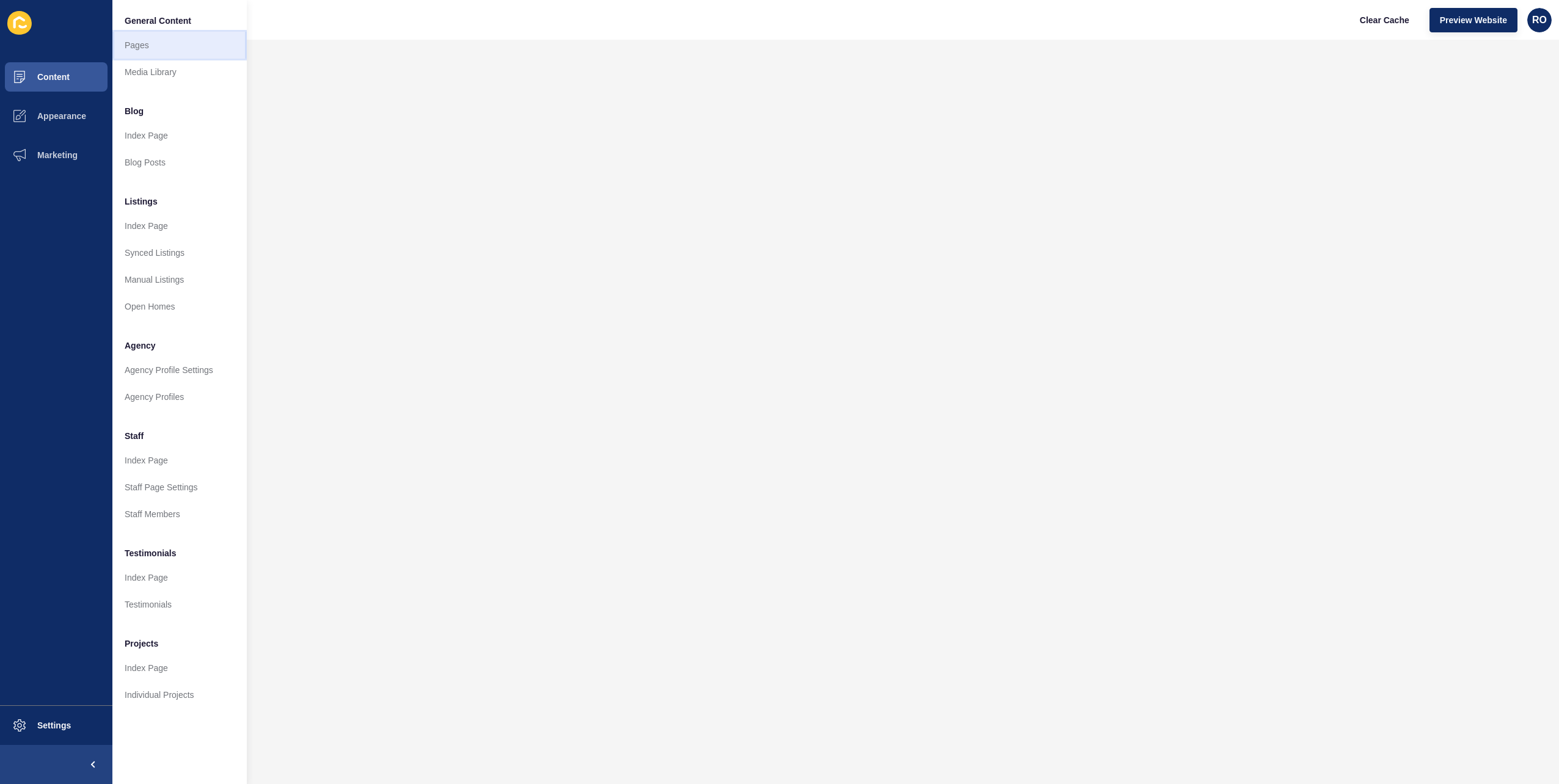
click at [149, 48] on link "Pages" at bounding box center [179, 45] width 134 height 27
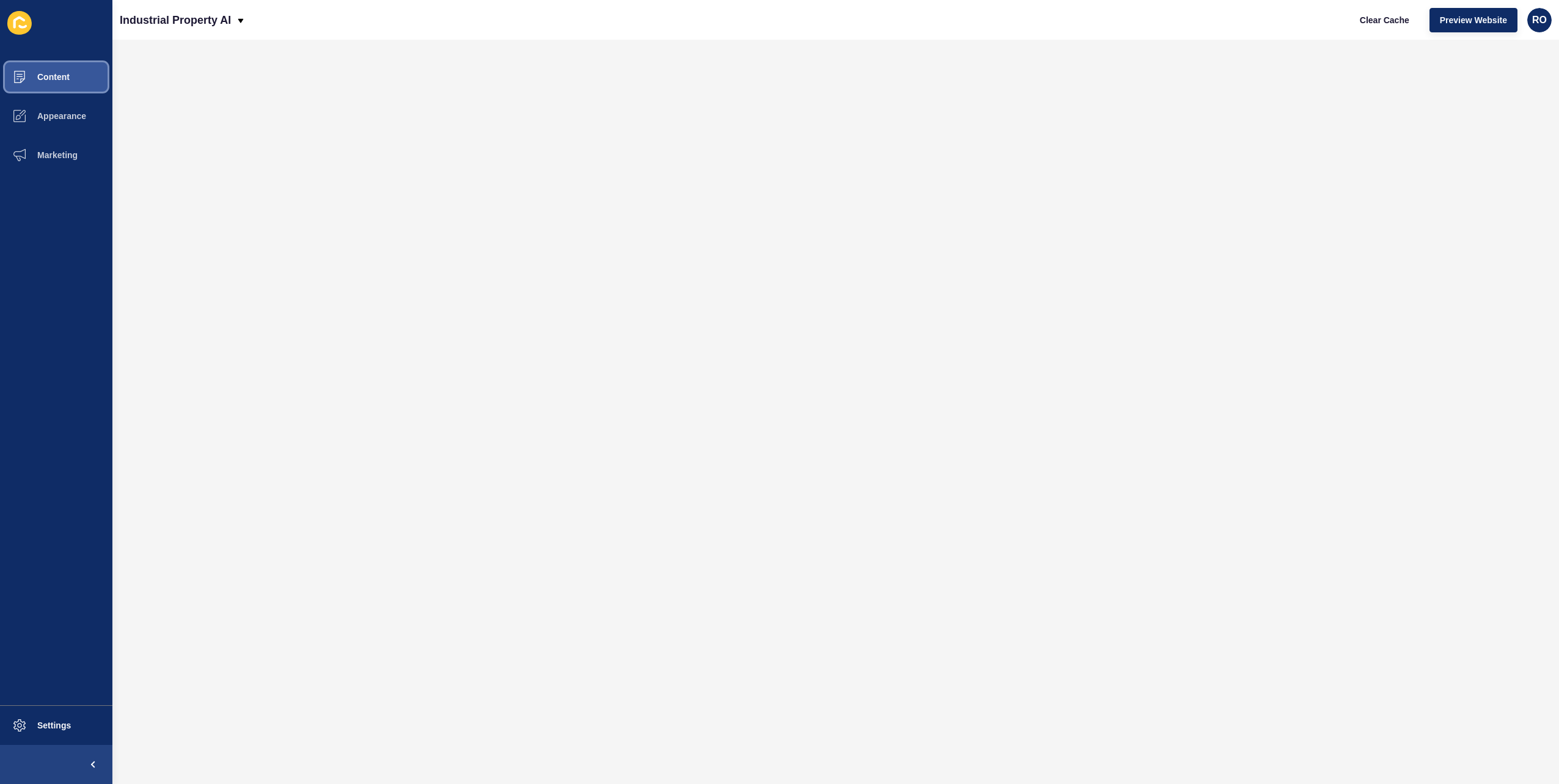
click at [74, 84] on button "Content" at bounding box center [56, 77] width 112 height 39
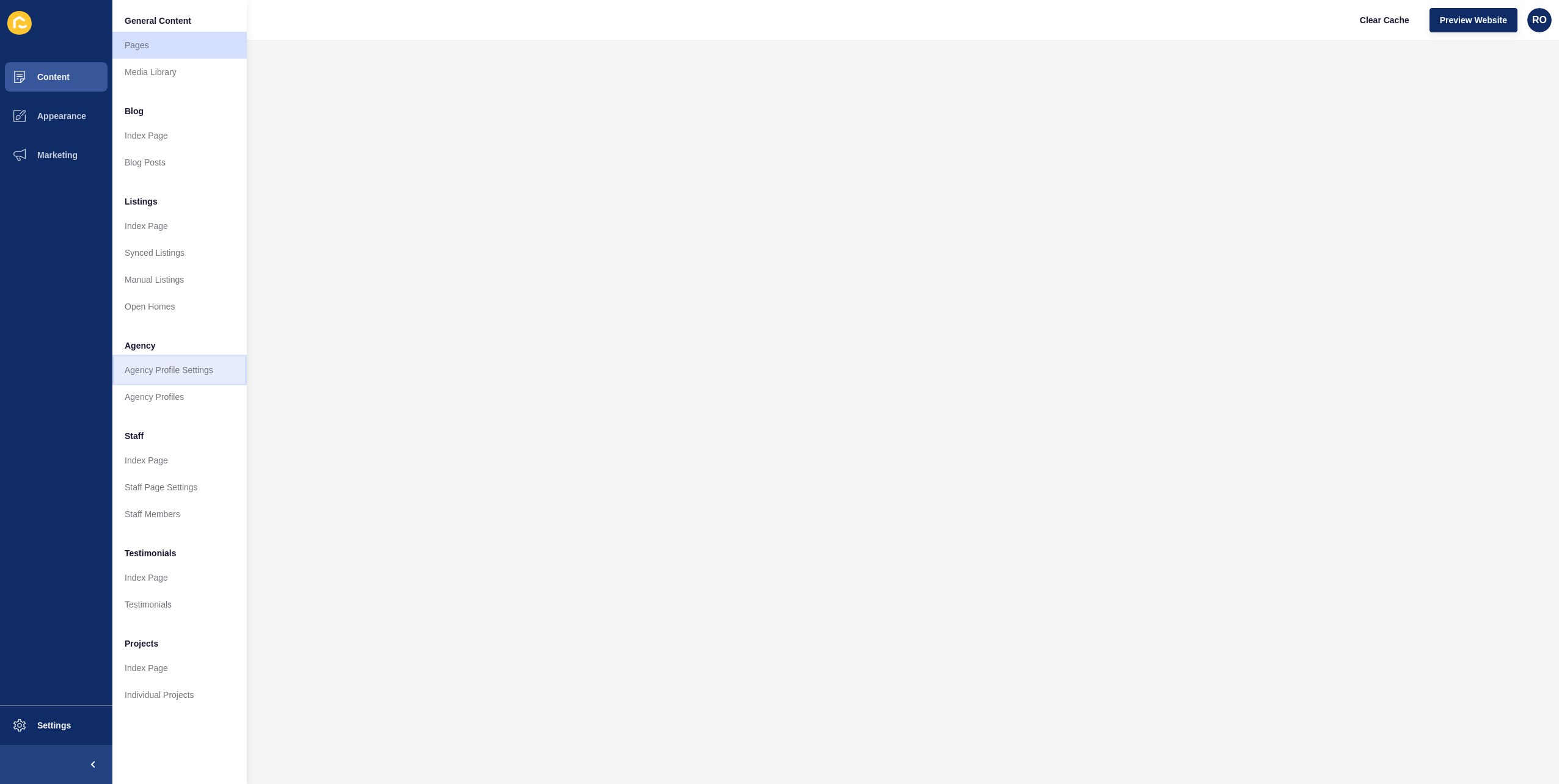
click at [193, 372] on link "Agency Profile Settings" at bounding box center [179, 370] width 134 height 27
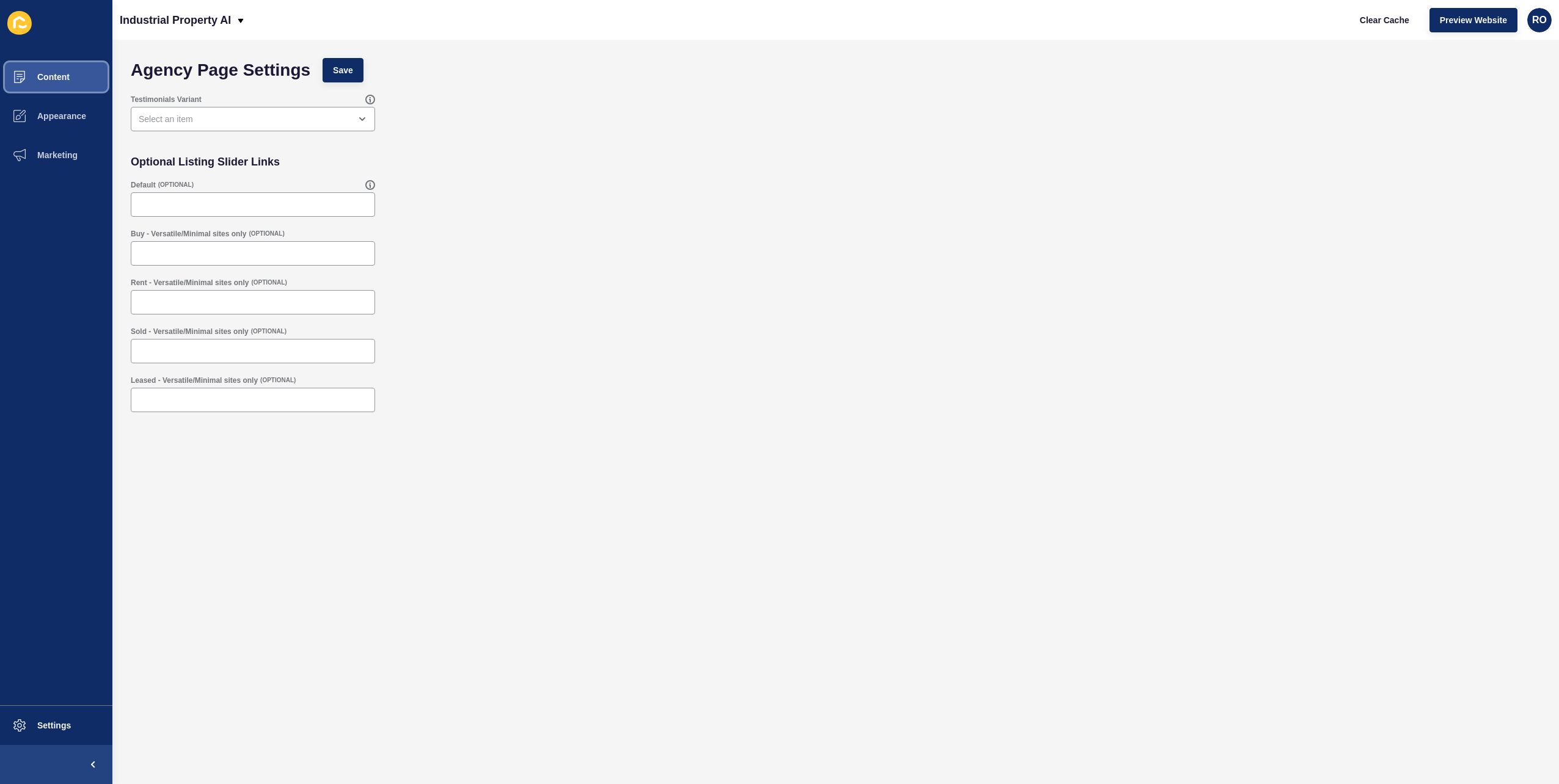
click at [46, 82] on button "Content" at bounding box center [56, 77] width 112 height 39
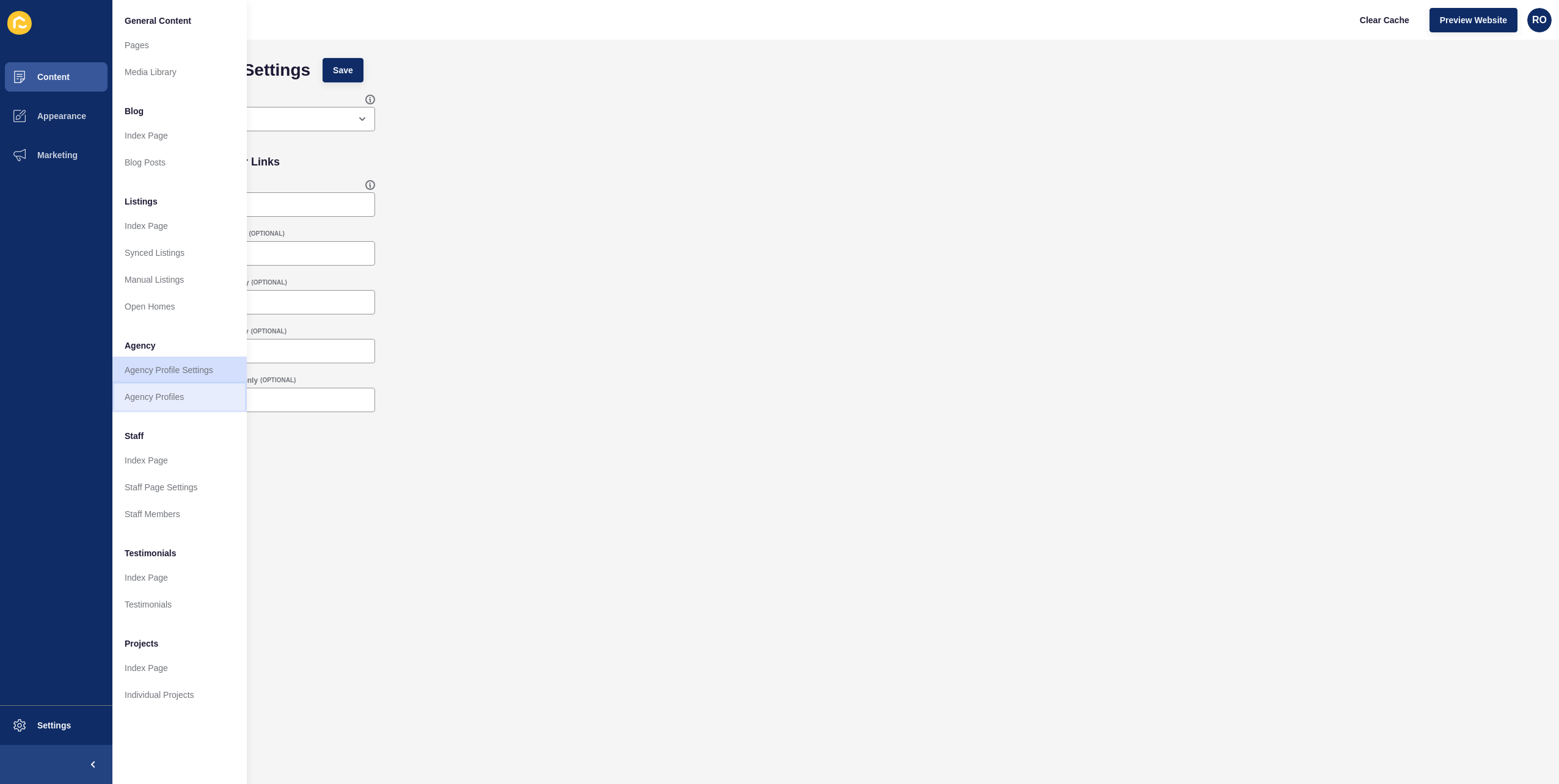
click at [167, 396] on link "Agency Profiles" at bounding box center [179, 397] width 134 height 27
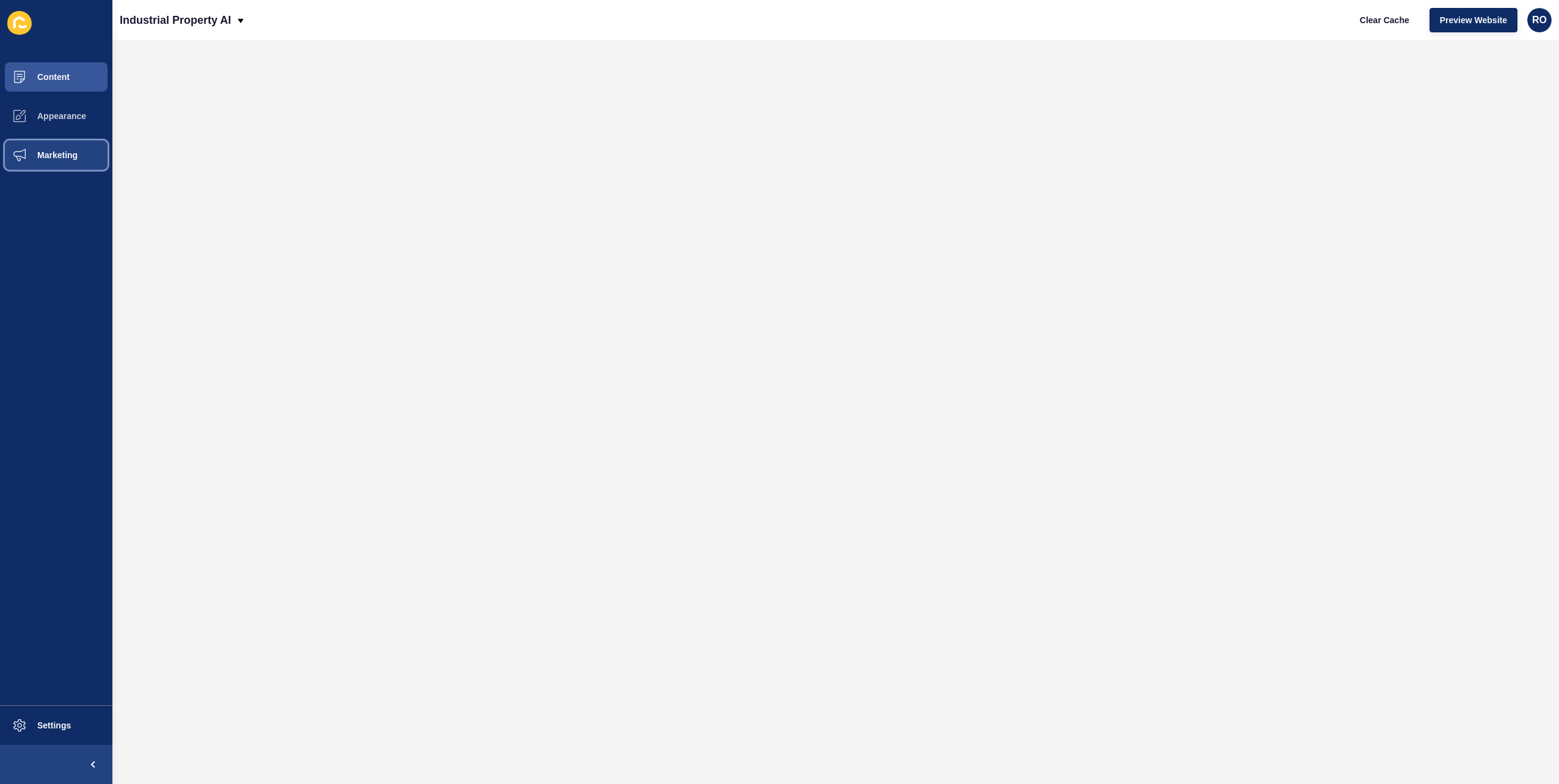
click at [74, 159] on span "Marketing" at bounding box center [37, 156] width 79 height 10
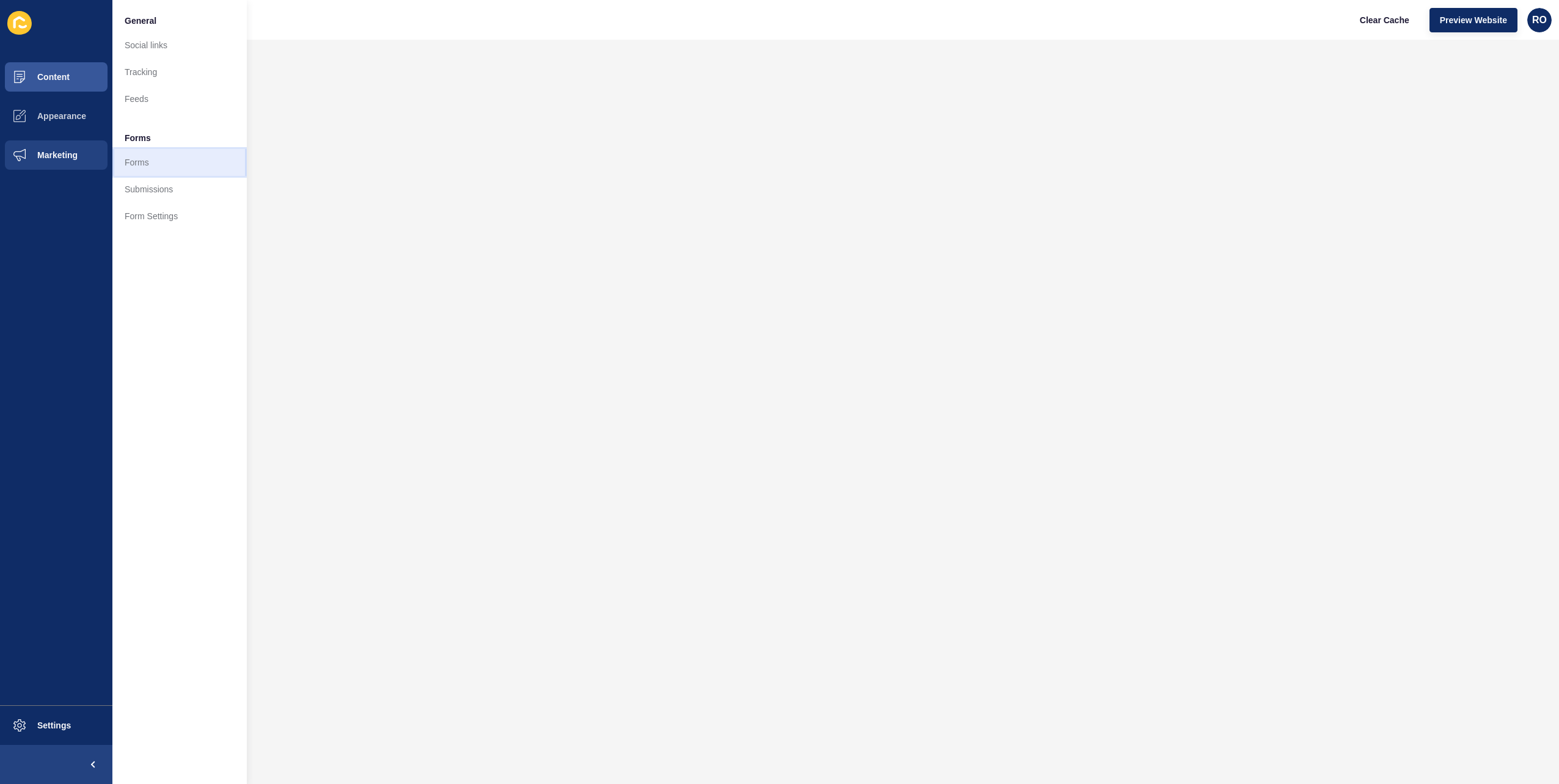
click at [147, 165] on link "Forms" at bounding box center [179, 162] width 134 height 27
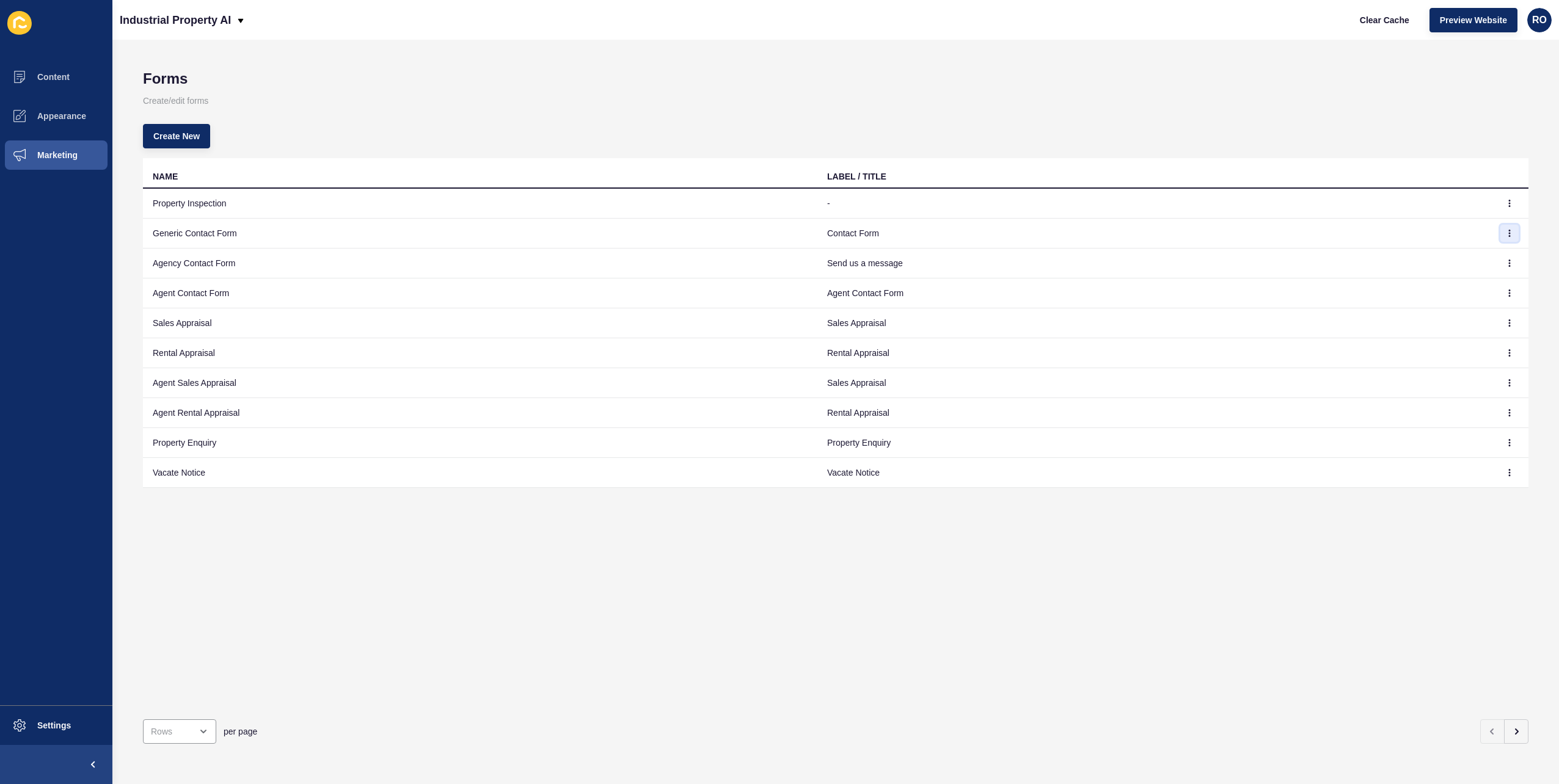
click at [1500, 232] on button "button" at bounding box center [1509, 233] width 18 height 17
click at [1450, 256] on link "Edit" at bounding box center [1467, 257] width 86 height 27
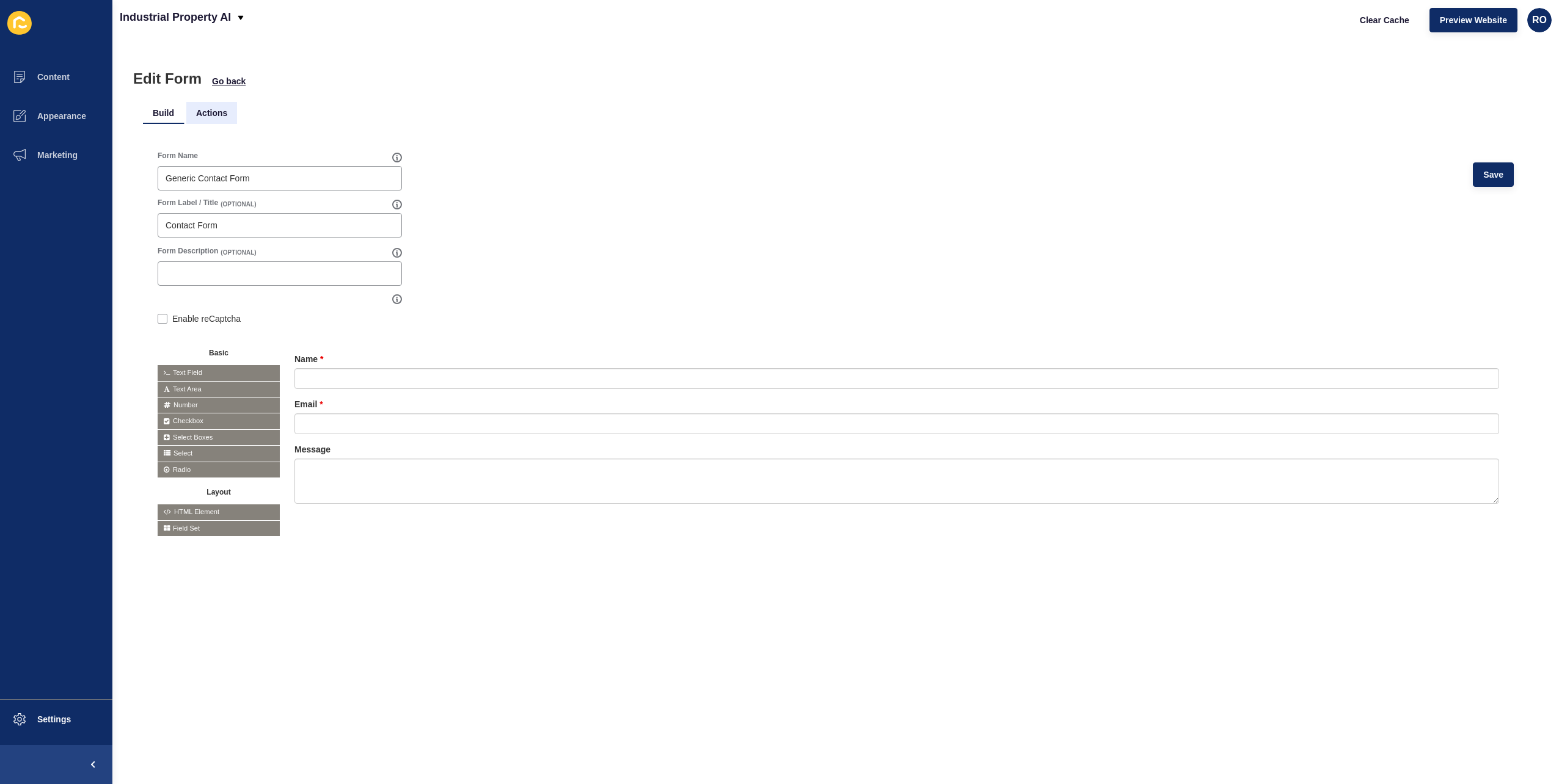
click at [214, 116] on li "Actions" at bounding box center [211, 112] width 51 height 22
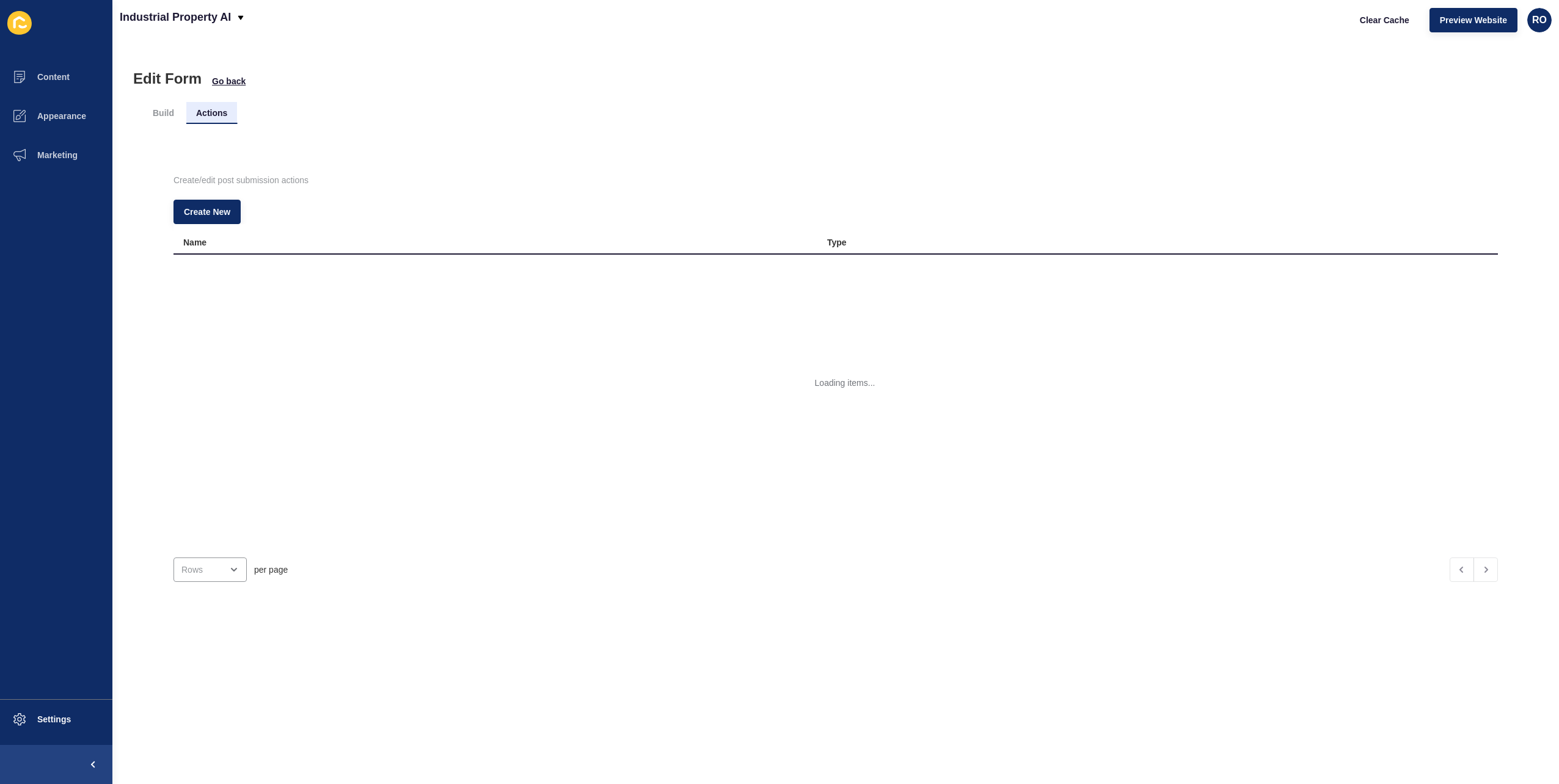
scroll to position [102, 0]
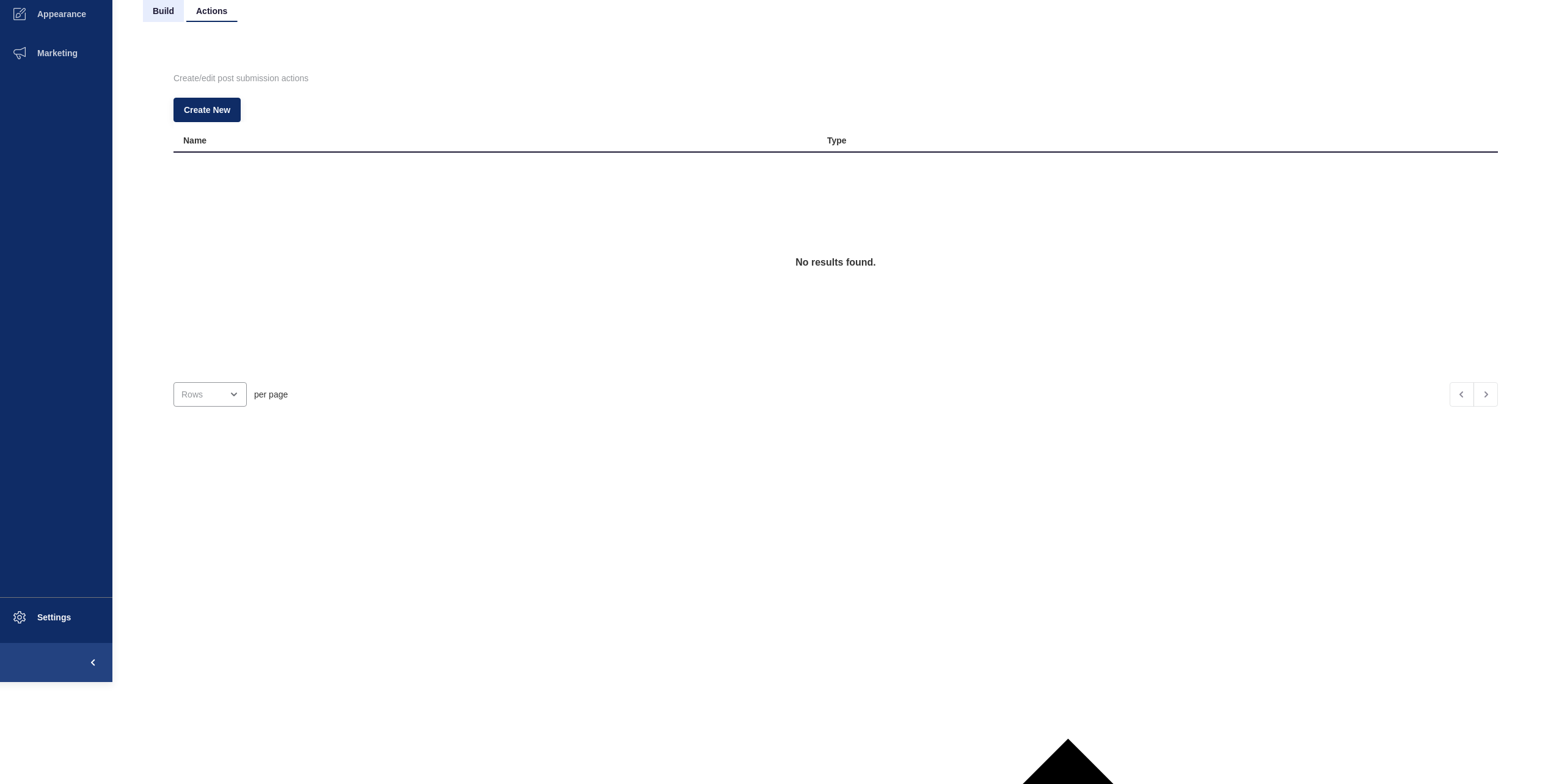
click at [169, 12] on li "Build" at bounding box center [164, 11] width 41 height 22
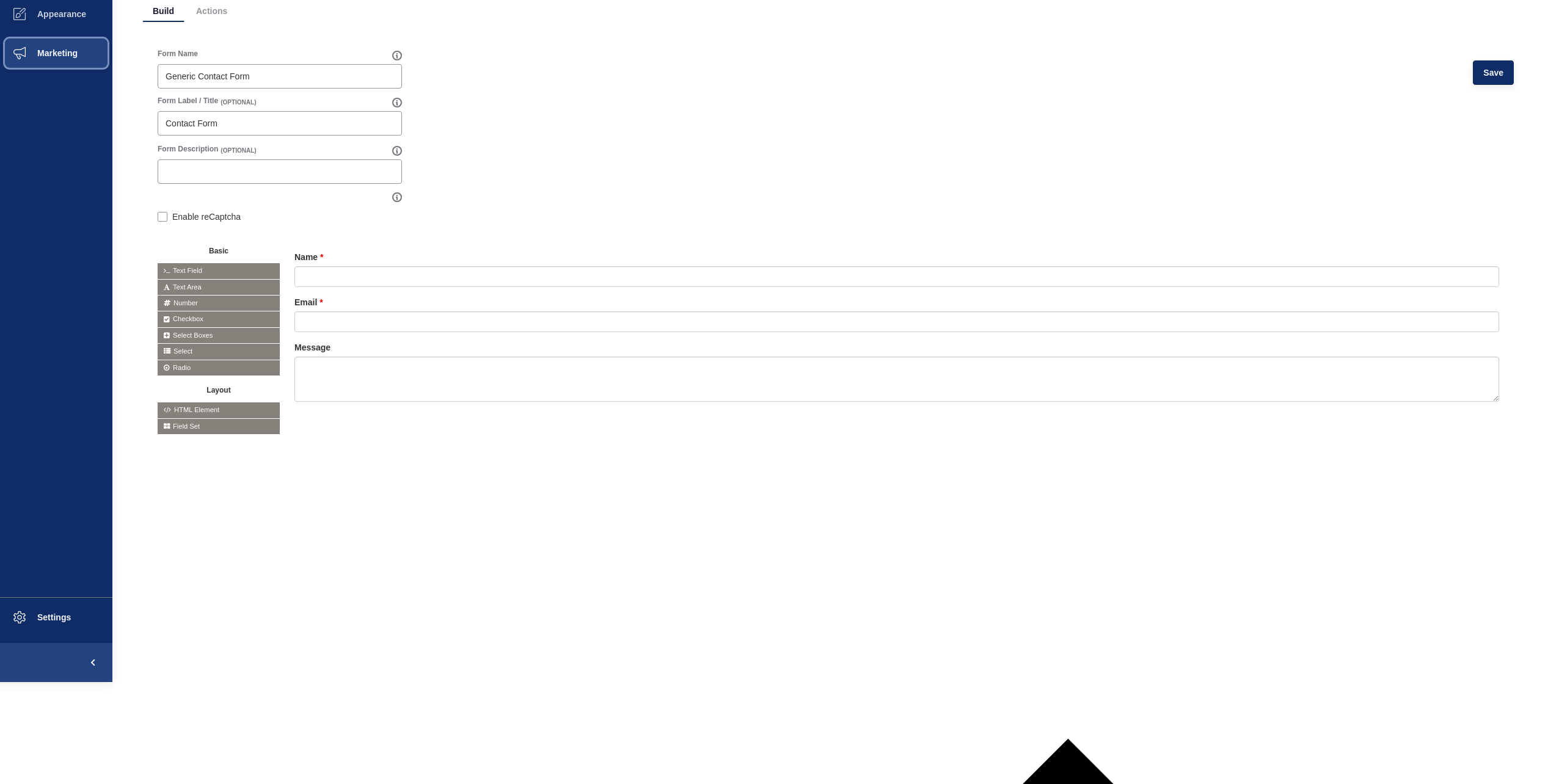
click at [73, 62] on button "Marketing" at bounding box center [56, 53] width 112 height 39
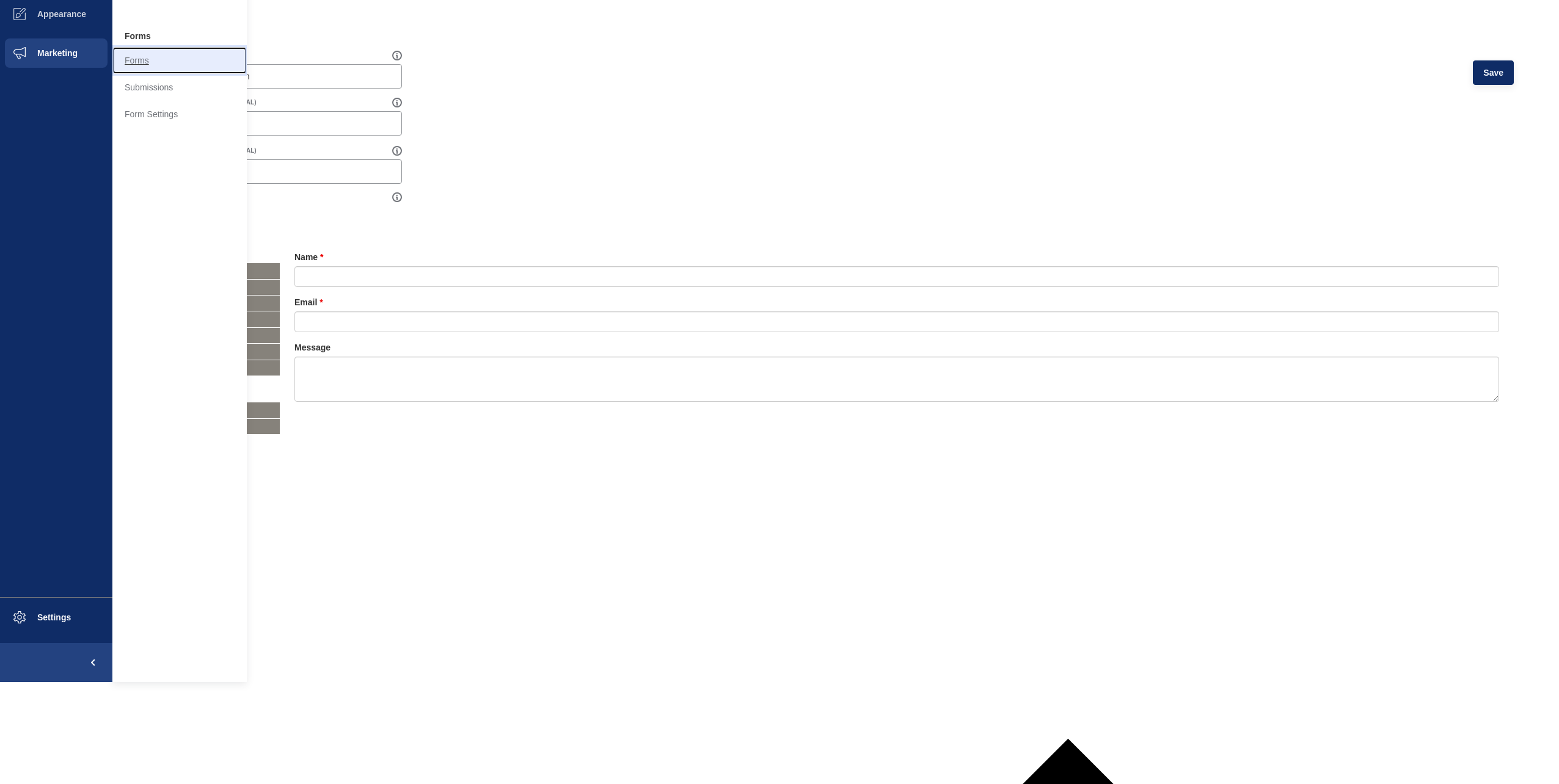
click at [144, 67] on link "Forms" at bounding box center [179, 60] width 134 height 27
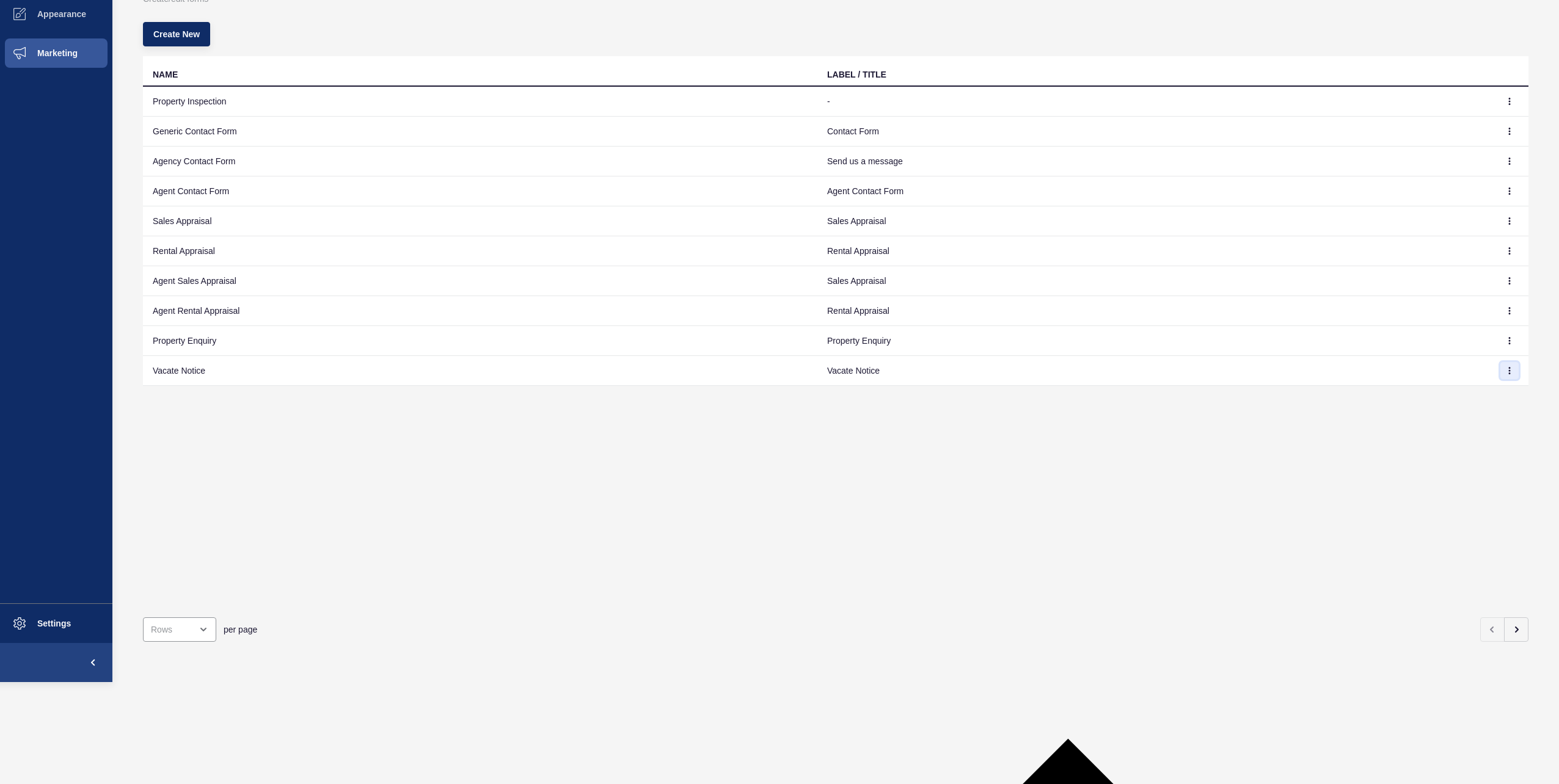
click at [1506, 375] on button "button" at bounding box center [1509, 370] width 18 height 17
drag, startPoint x: 1262, startPoint y: 432, endPoint x: 1077, endPoint y: 412, distance: 186.1
click at [1252, 434] on div "NAME LABEL / TITLE Property Inspection - Generic Contact Form Contact Form Agen…" at bounding box center [836, 332] width 1386 height 552
click at [912, 371] on td "Vacate Notice" at bounding box center [1154, 371] width 674 height 30
click at [853, 368] on td "Vacate Notice" at bounding box center [1154, 371] width 674 height 30
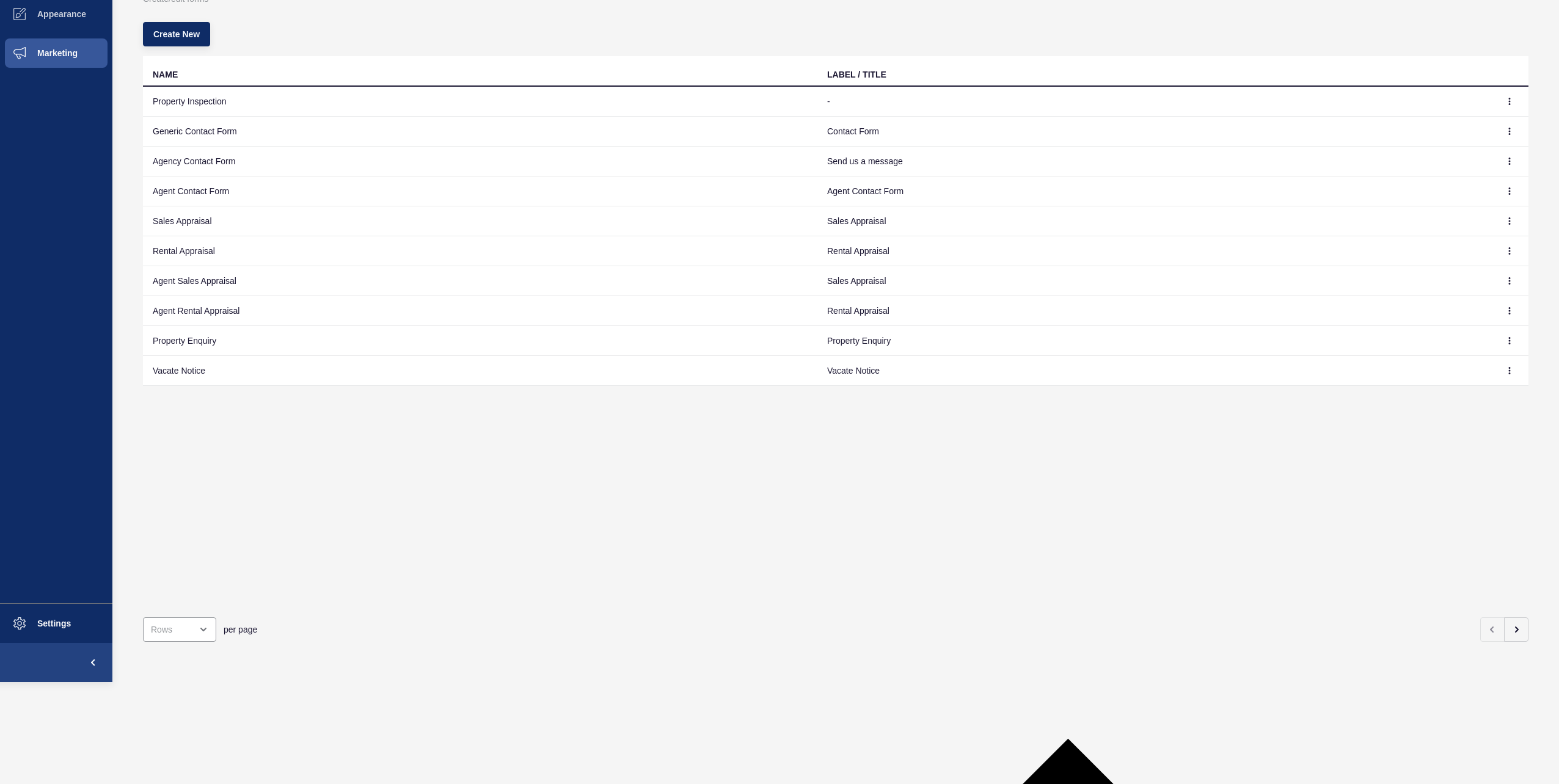
drag, startPoint x: 100, startPoint y: 372, endPoint x: 172, endPoint y: 355, distance: 74.0
click at [106, 371] on ul "Content Appearance Marketing" at bounding box center [56, 279] width 112 height 648
click at [176, 358] on td "Vacate Notice" at bounding box center [480, 371] width 674 height 30
click at [184, 376] on td "Vacate Notice" at bounding box center [480, 371] width 674 height 30
drag, startPoint x: 184, startPoint y: 376, endPoint x: 206, endPoint y: 343, distance: 39.7
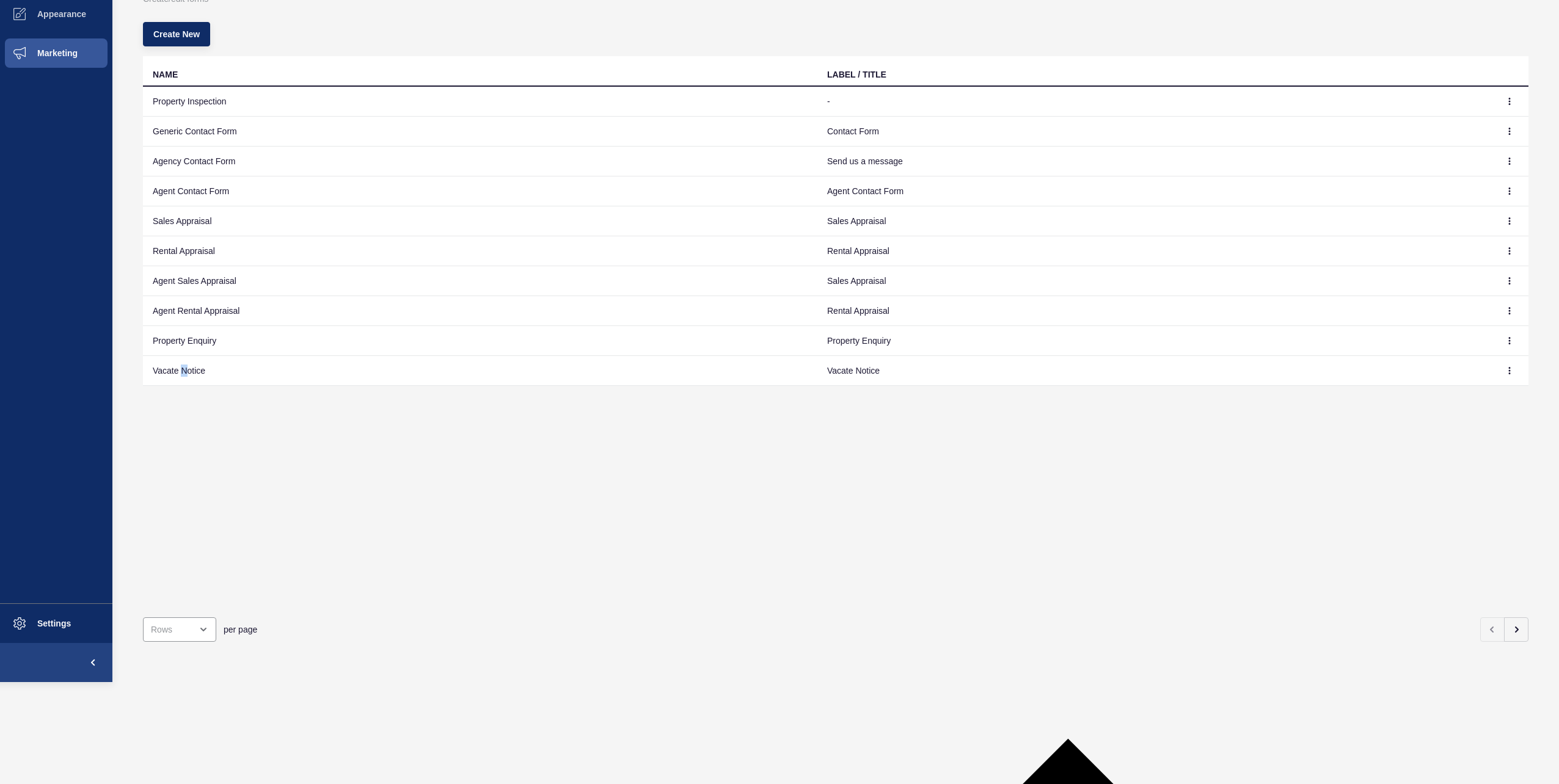
click at [187, 380] on td "Vacate Notice" at bounding box center [480, 371] width 674 height 30
click at [219, 312] on td "Agent Rental Appraisal" at bounding box center [480, 311] width 674 height 30
click at [228, 134] on td "Generic Contact Form" at bounding box center [480, 132] width 674 height 30
click at [219, 114] on td "Property Inspection" at bounding box center [480, 102] width 674 height 30
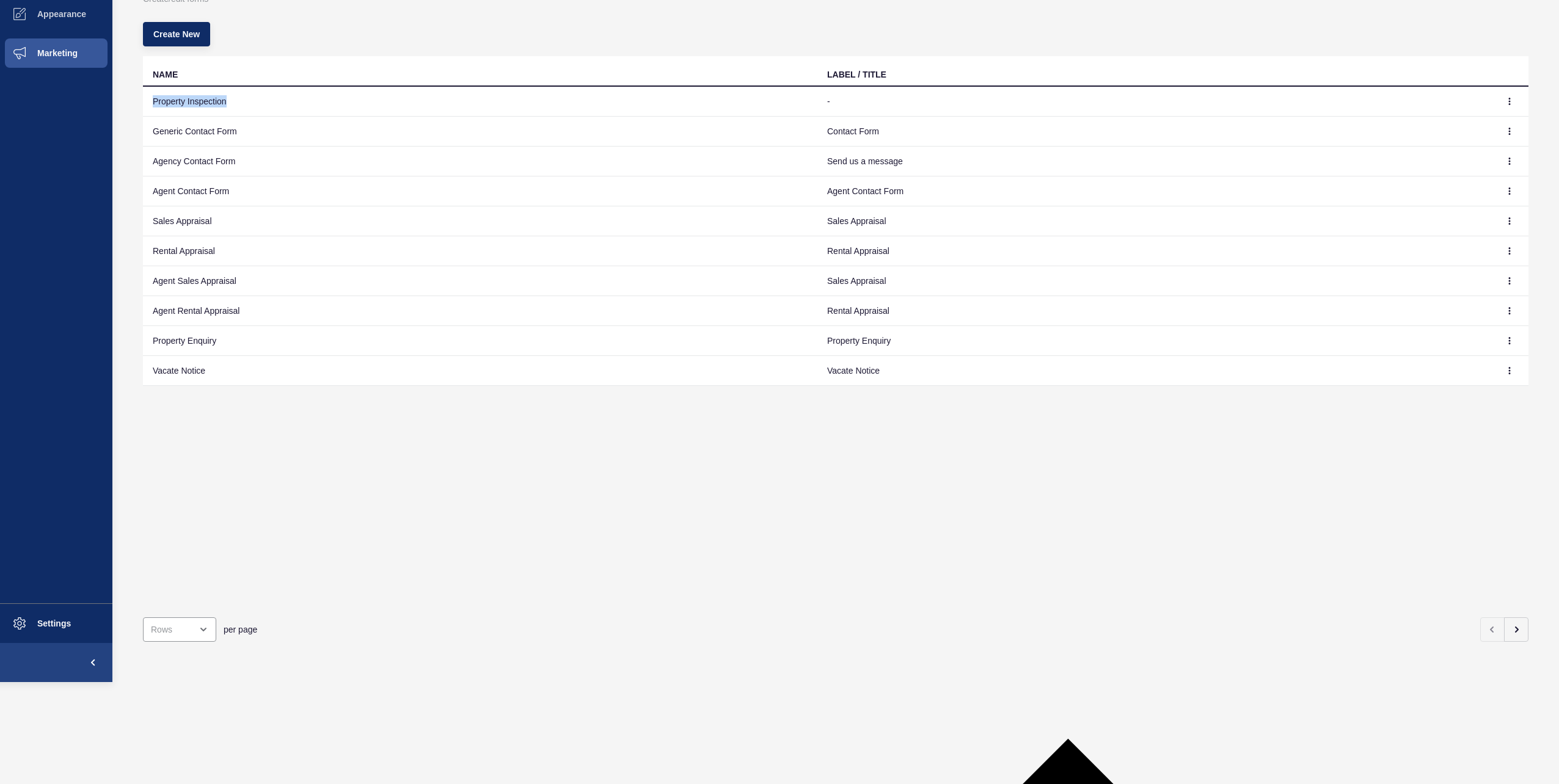
click at [219, 114] on td "Property Inspection" at bounding box center [480, 102] width 674 height 30
drag, startPoint x: 219, startPoint y: 114, endPoint x: 221, endPoint y: 202, distance: 88.0
click at [221, 188] on td "Agent Contact Form" at bounding box center [480, 192] width 674 height 30
click at [47, 19] on button "Appearance" at bounding box center [56, 14] width 112 height 39
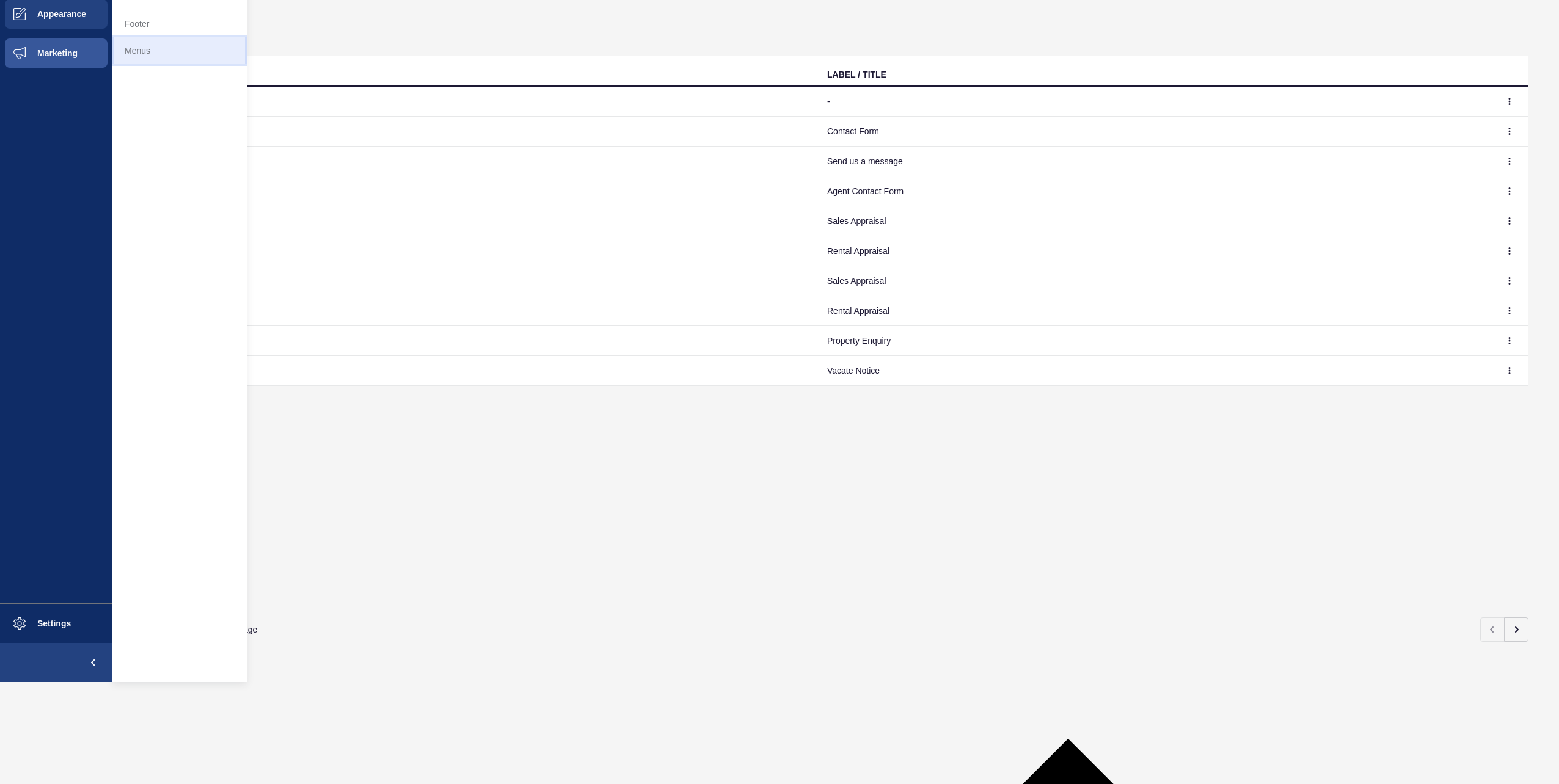
click at [155, 42] on link "Menus" at bounding box center [179, 51] width 134 height 27
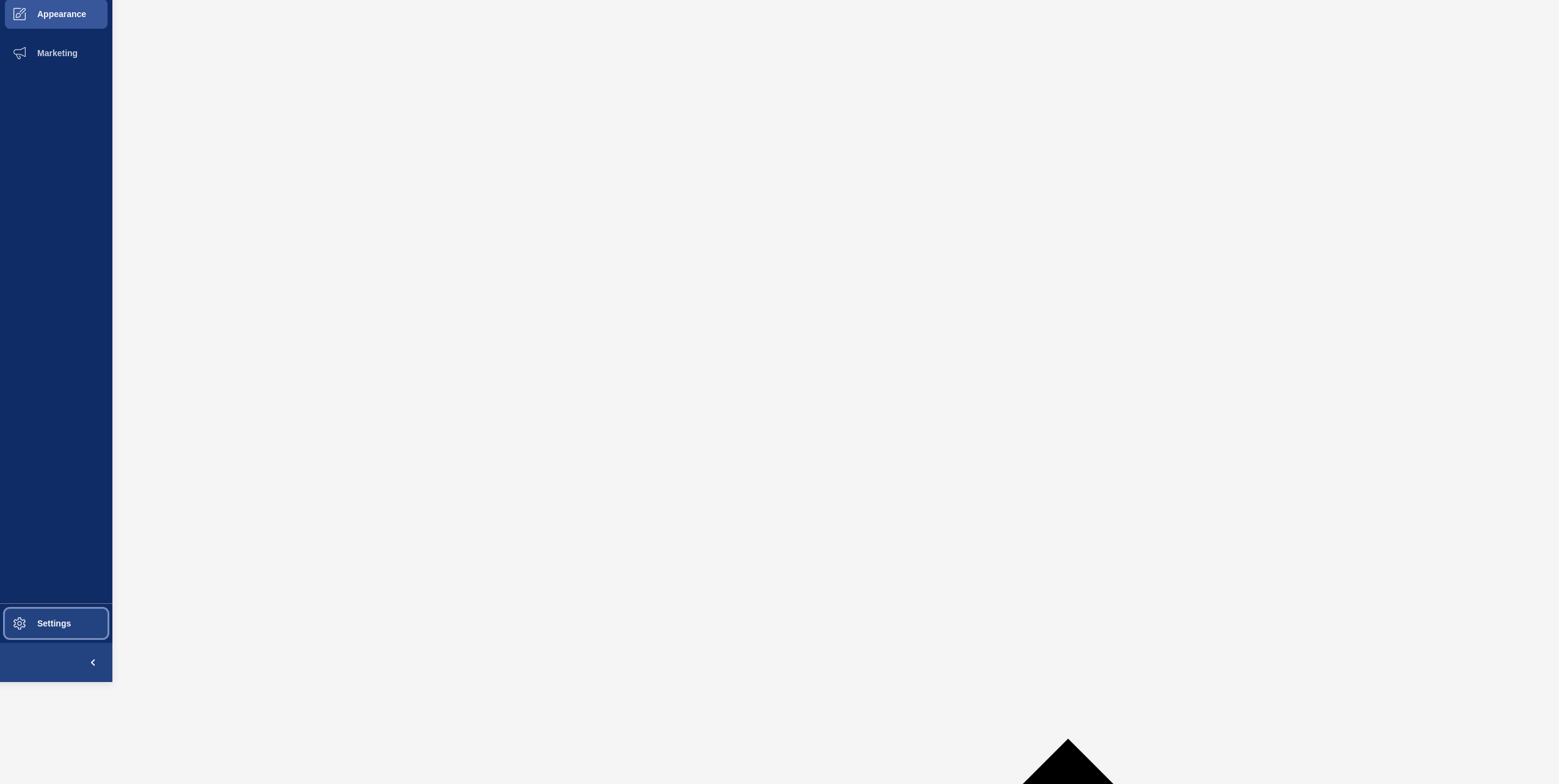
click at [51, 627] on span "Settings" at bounding box center [34, 623] width 72 height 10
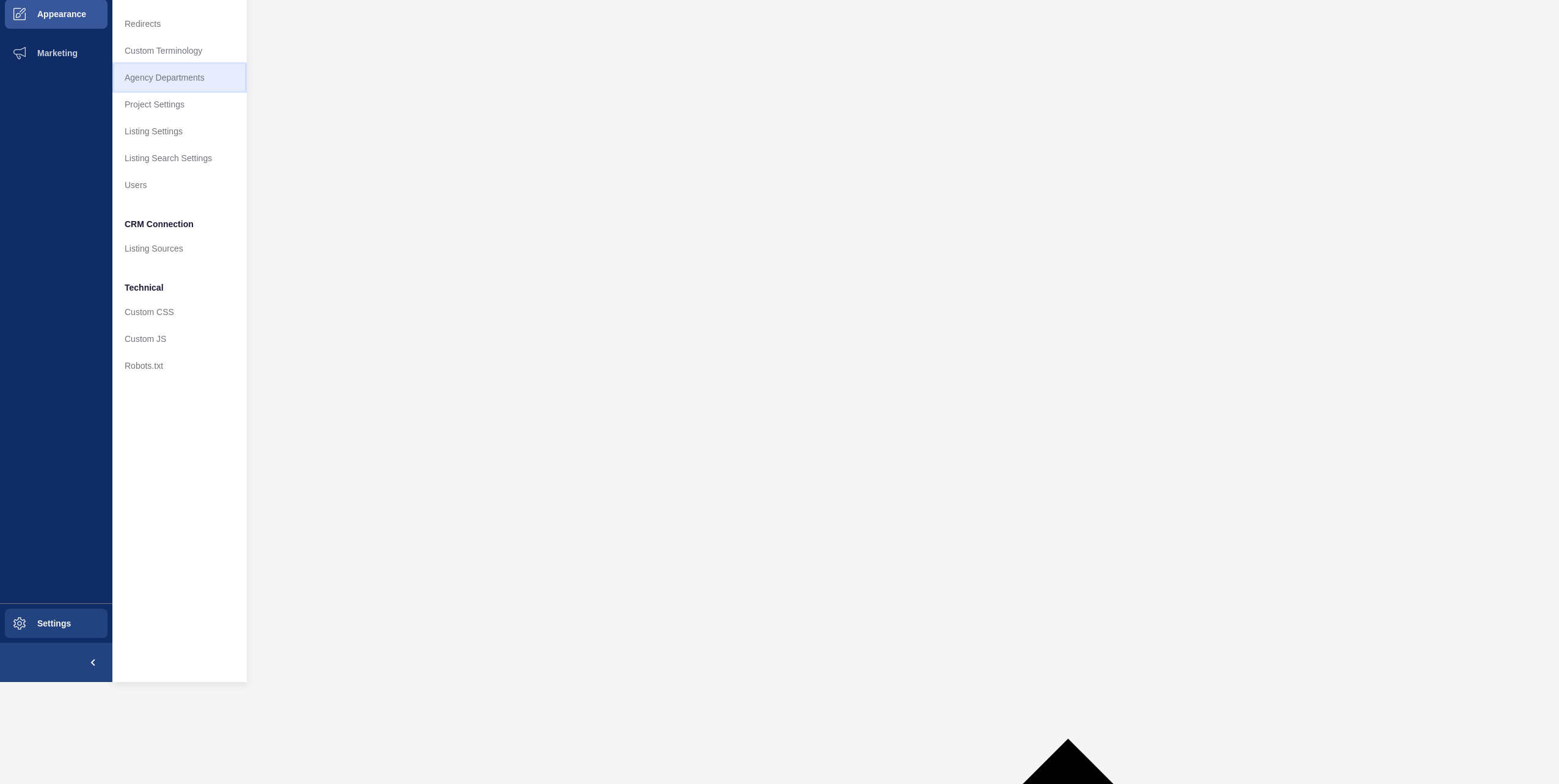
click at [183, 72] on link "Agency Departments" at bounding box center [179, 77] width 134 height 27
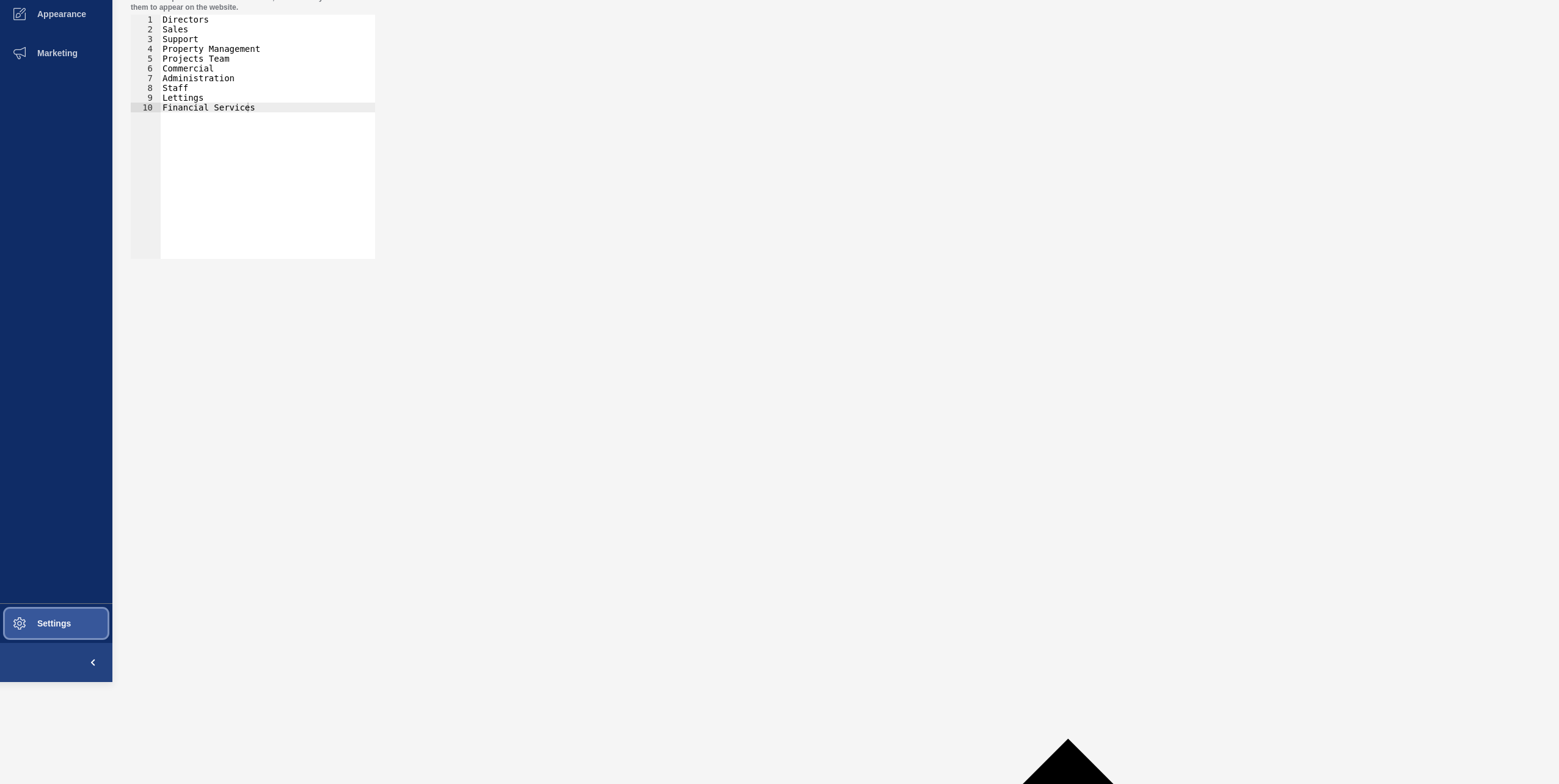
click at [83, 620] on button "Settings" at bounding box center [56, 623] width 112 height 39
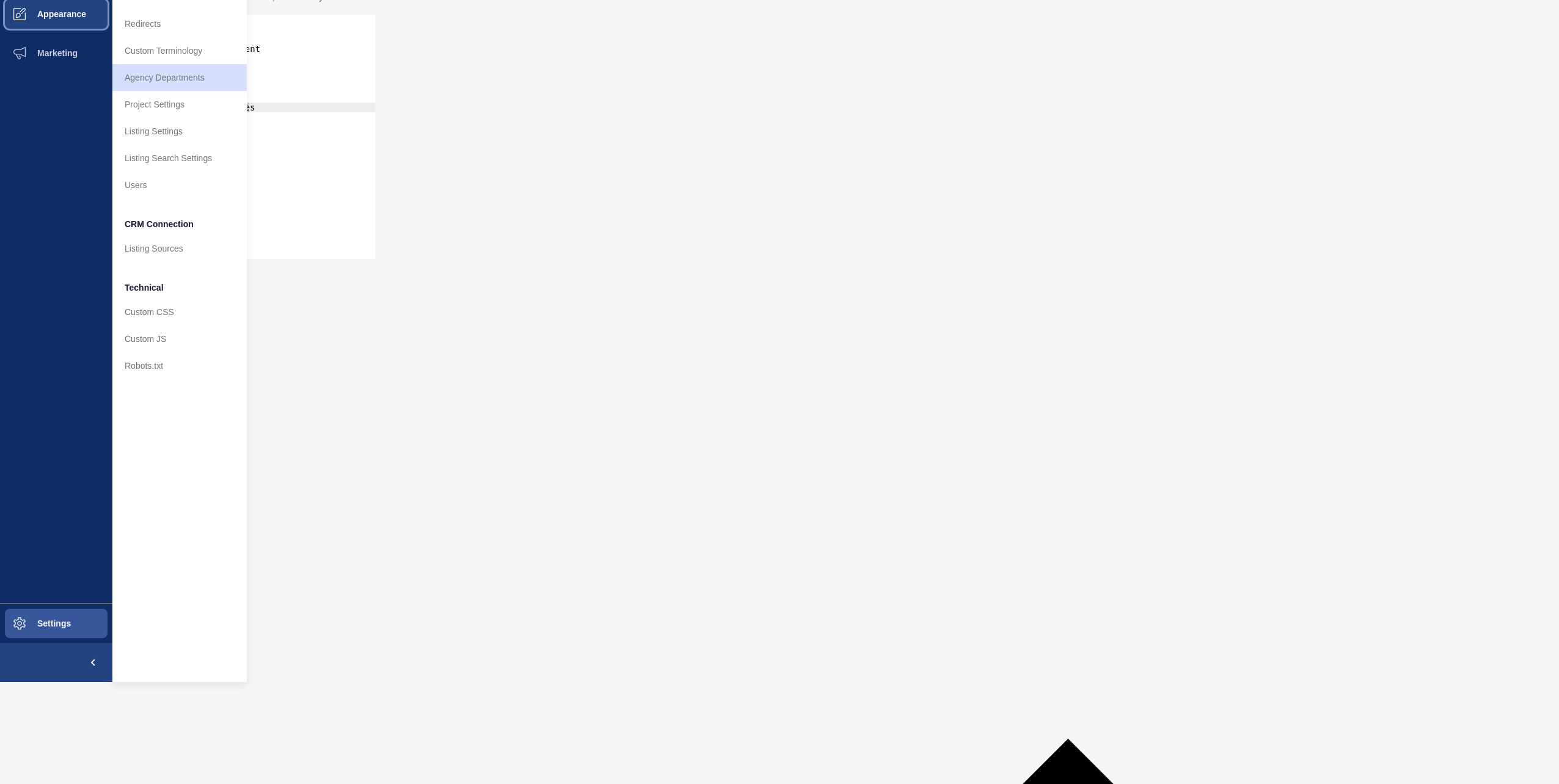
click at [79, 12] on span "Appearance" at bounding box center [42, 14] width 88 height 10
click at [34, 2] on span at bounding box center [19, 14] width 39 height 39
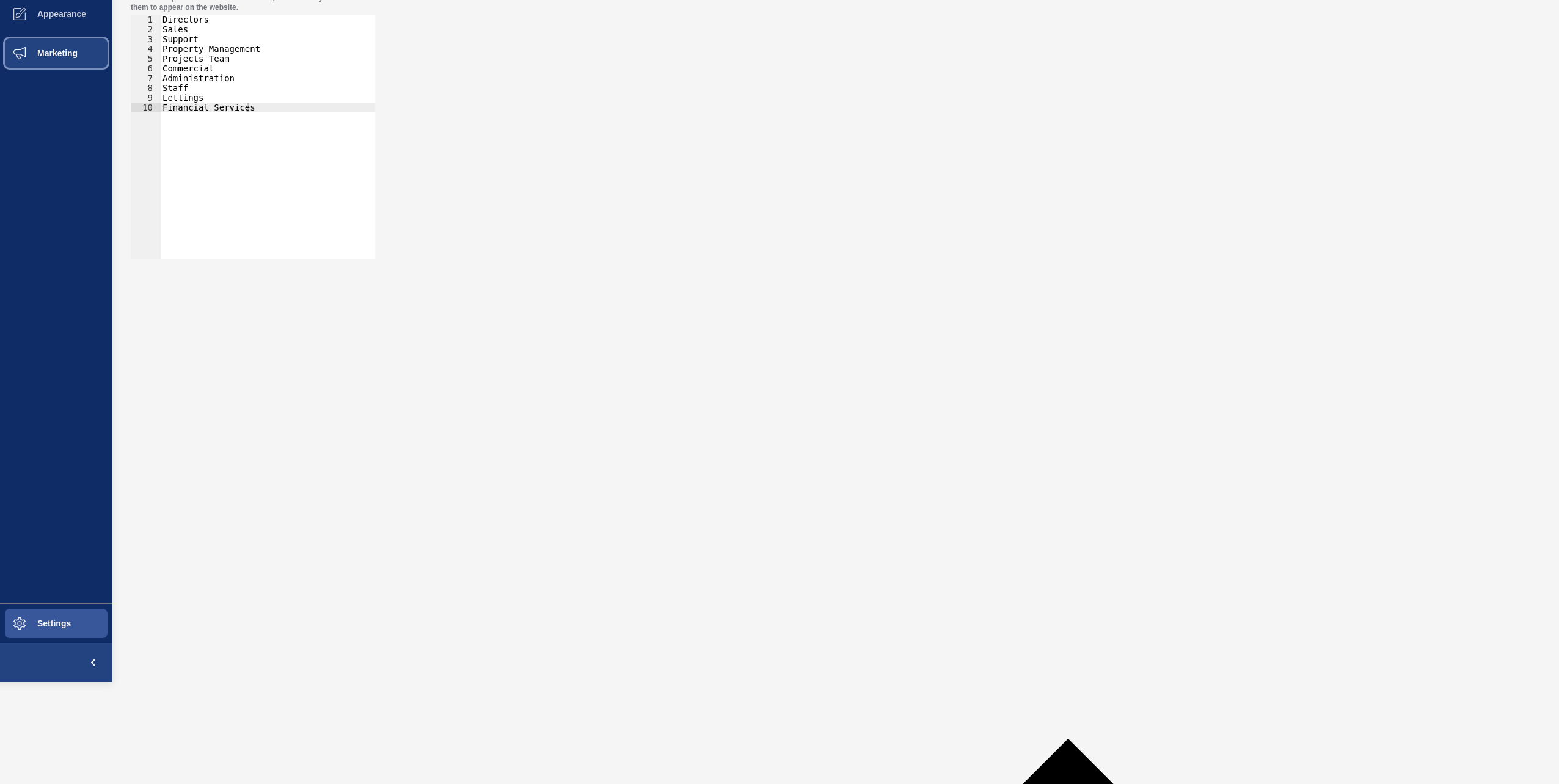
click at [64, 41] on button "Marketing" at bounding box center [56, 53] width 112 height 39
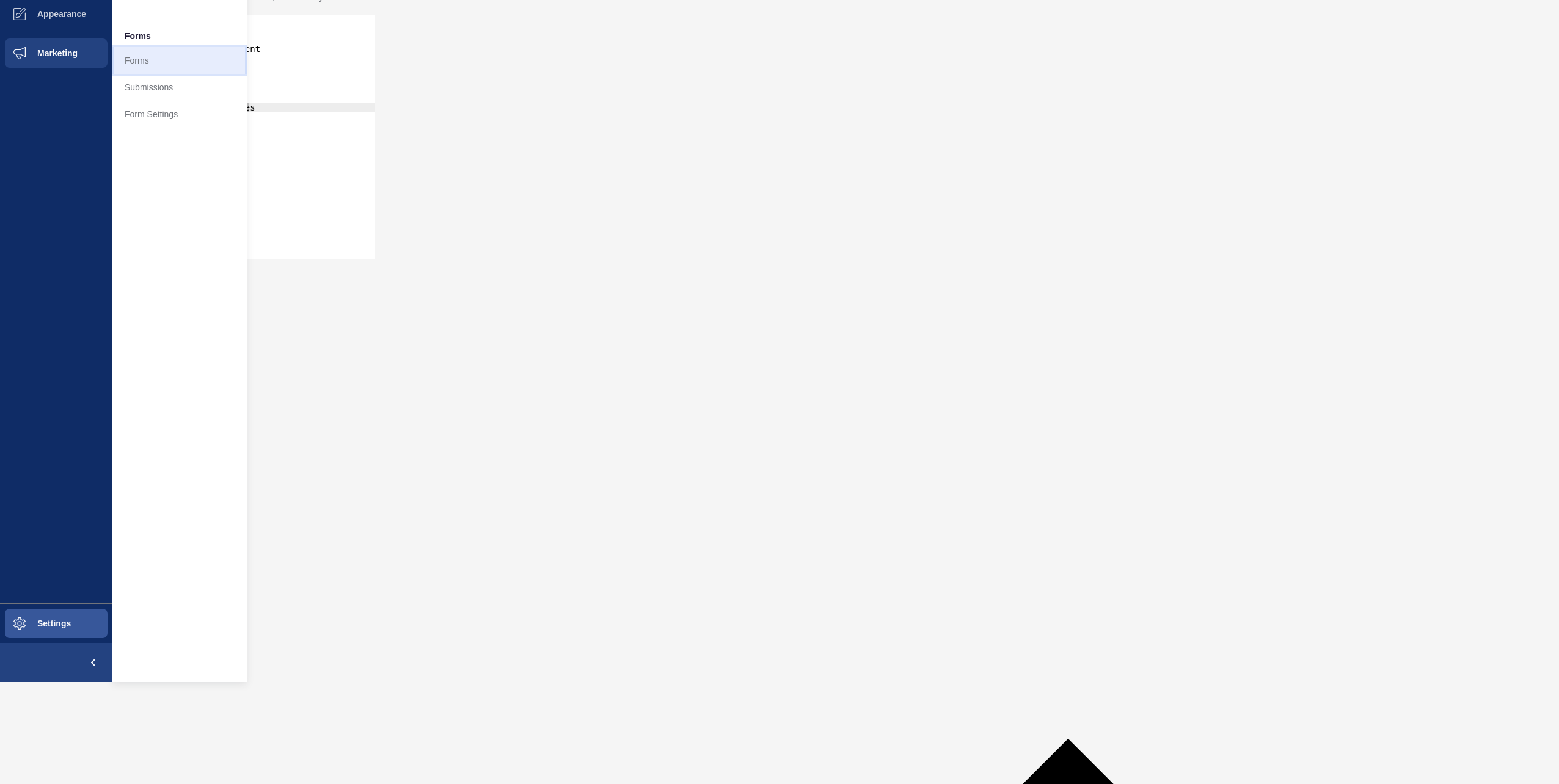
click at [161, 52] on link "Forms" at bounding box center [179, 60] width 134 height 27
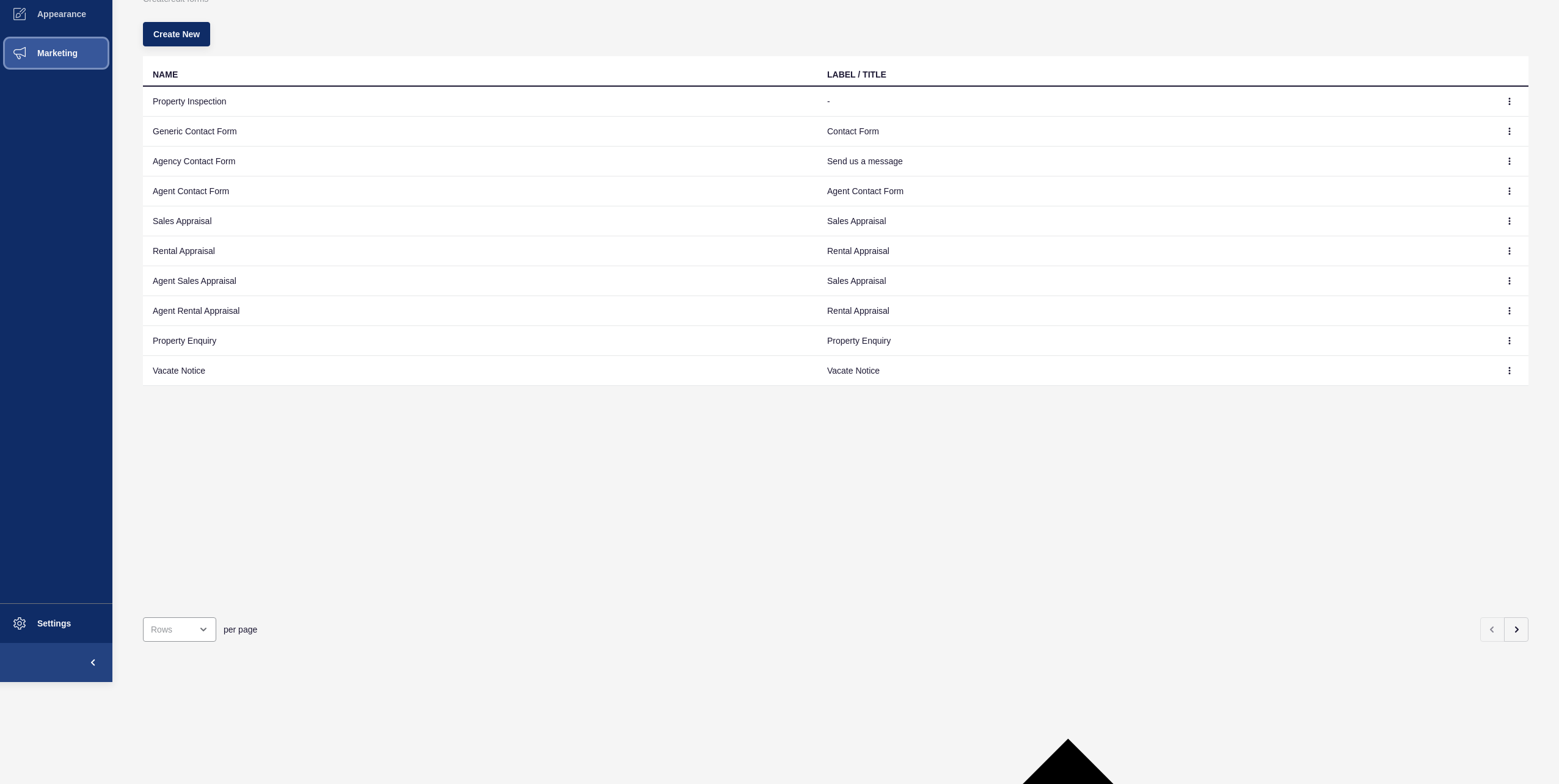
click at [51, 56] on span "Marketing" at bounding box center [37, 53] width 79 height 10
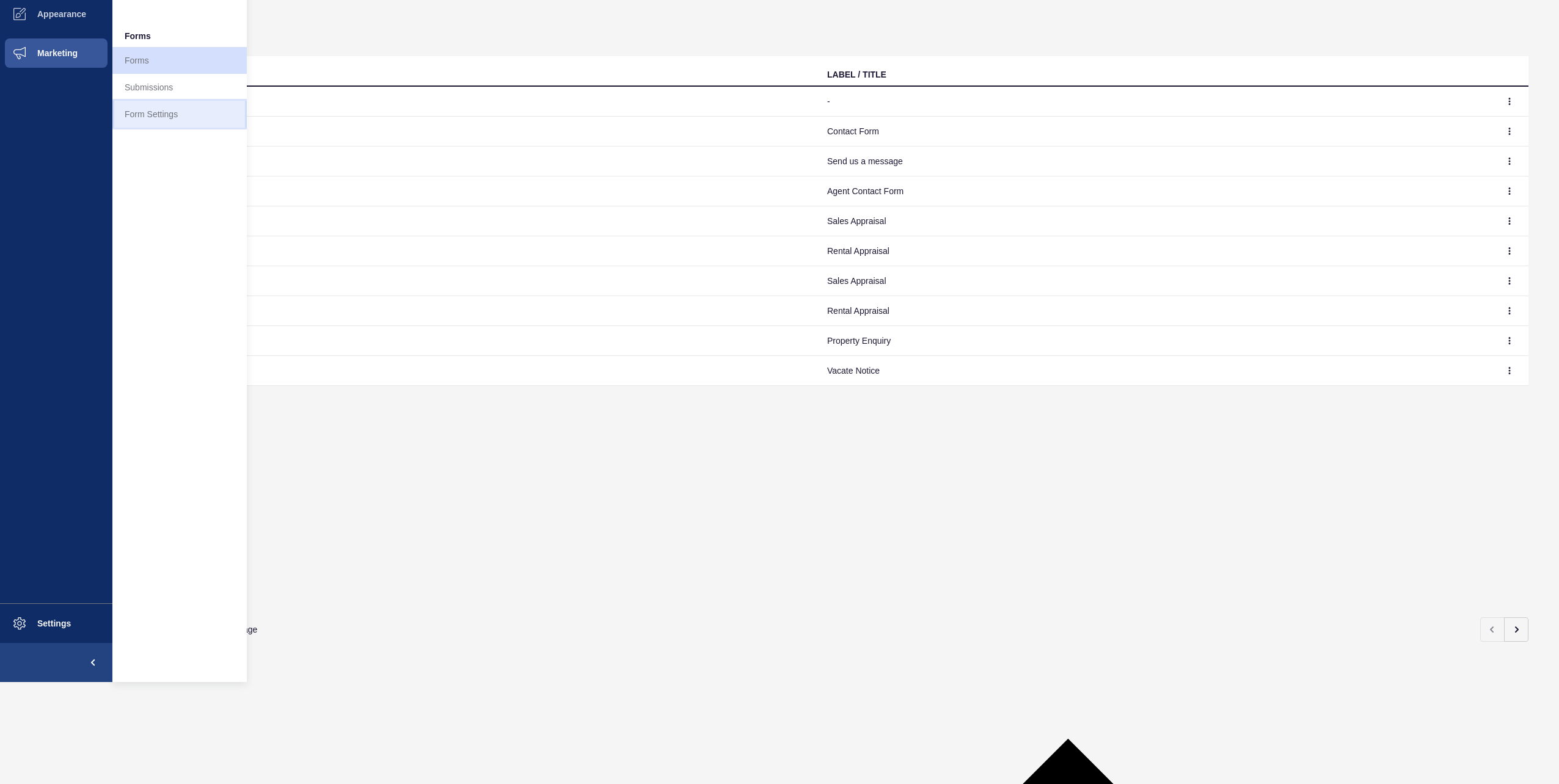
click at [174, 117] on link "Form Settings" at bounding box center [179, 114] width 134 height 27
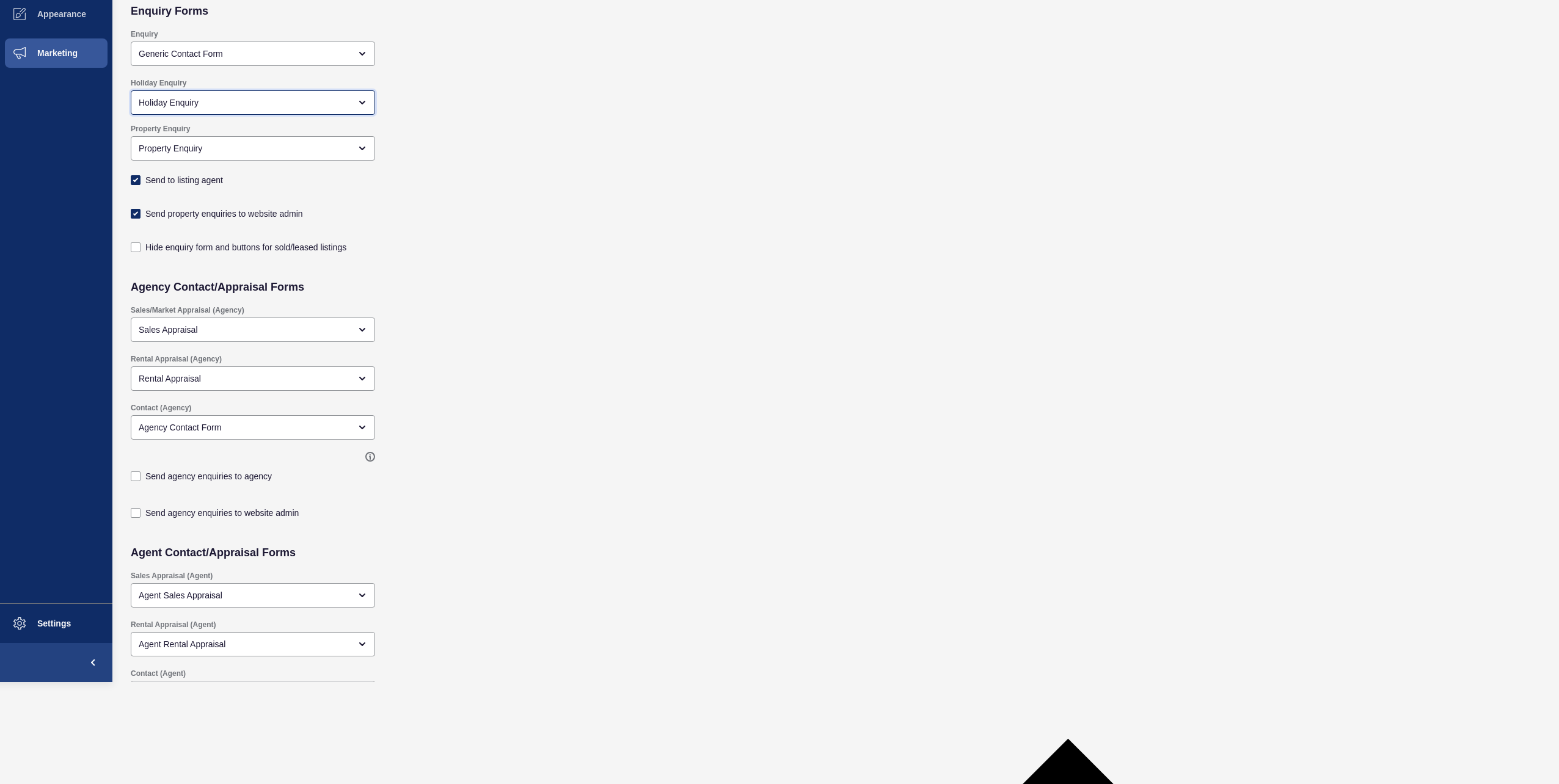
click at [368, 114] on div "Holiday Enquiry" at bounding box center [252, 102] width 244 height 24
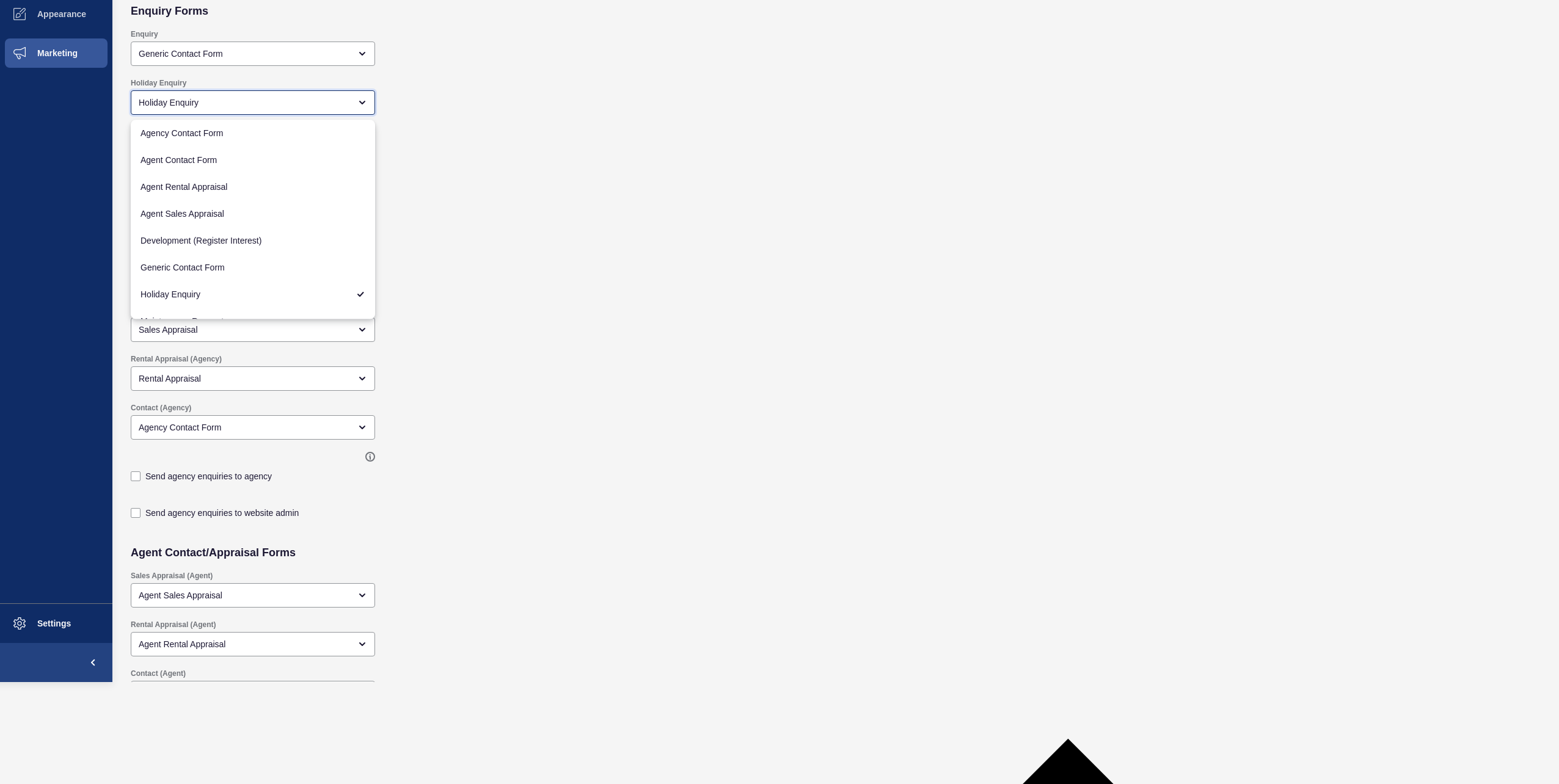
click at [368, 114] on div "Holiday Enquiry" at bounding box center [252, 102] width 244 height 24
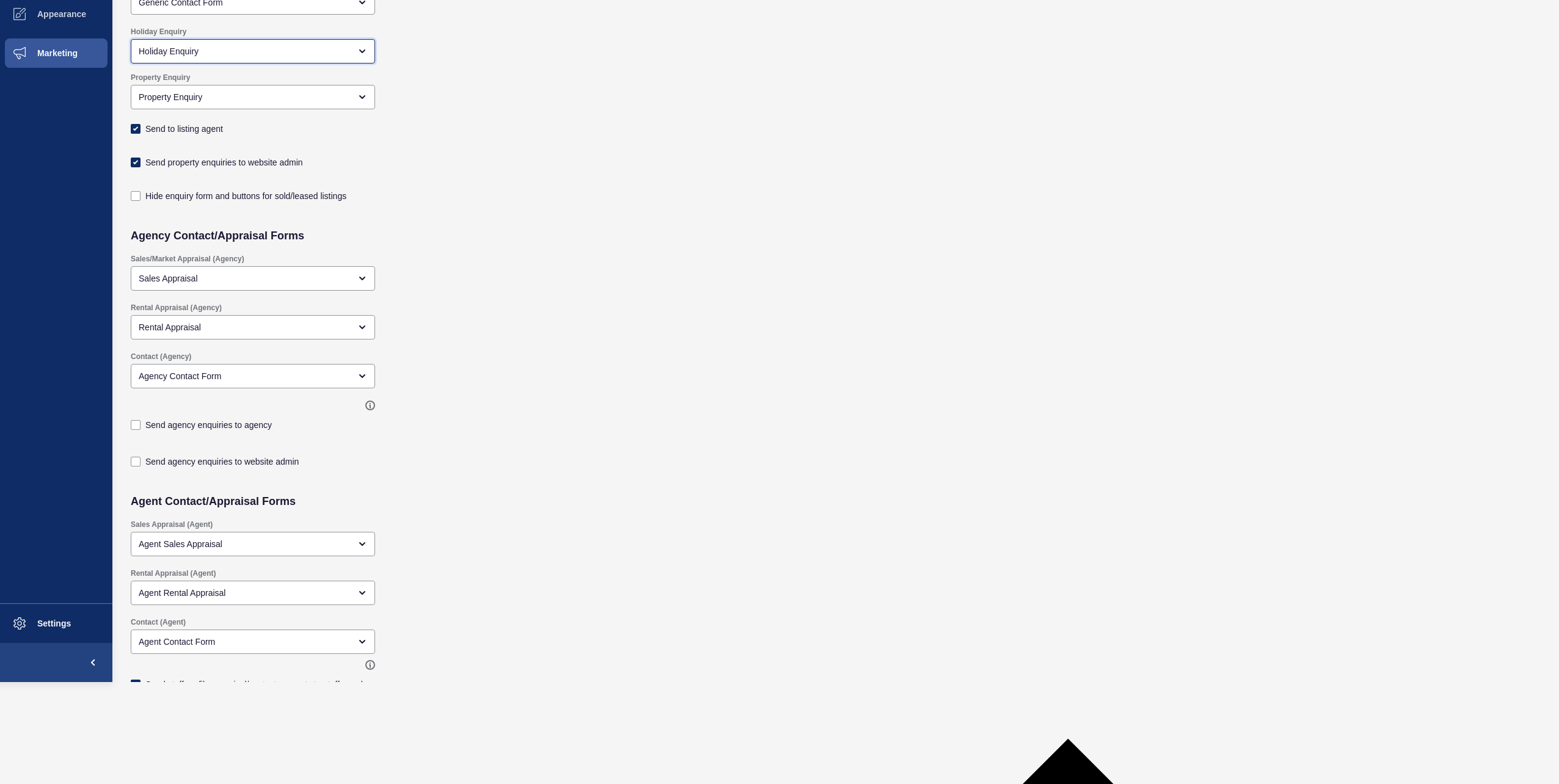
scroll to position [122, 0]
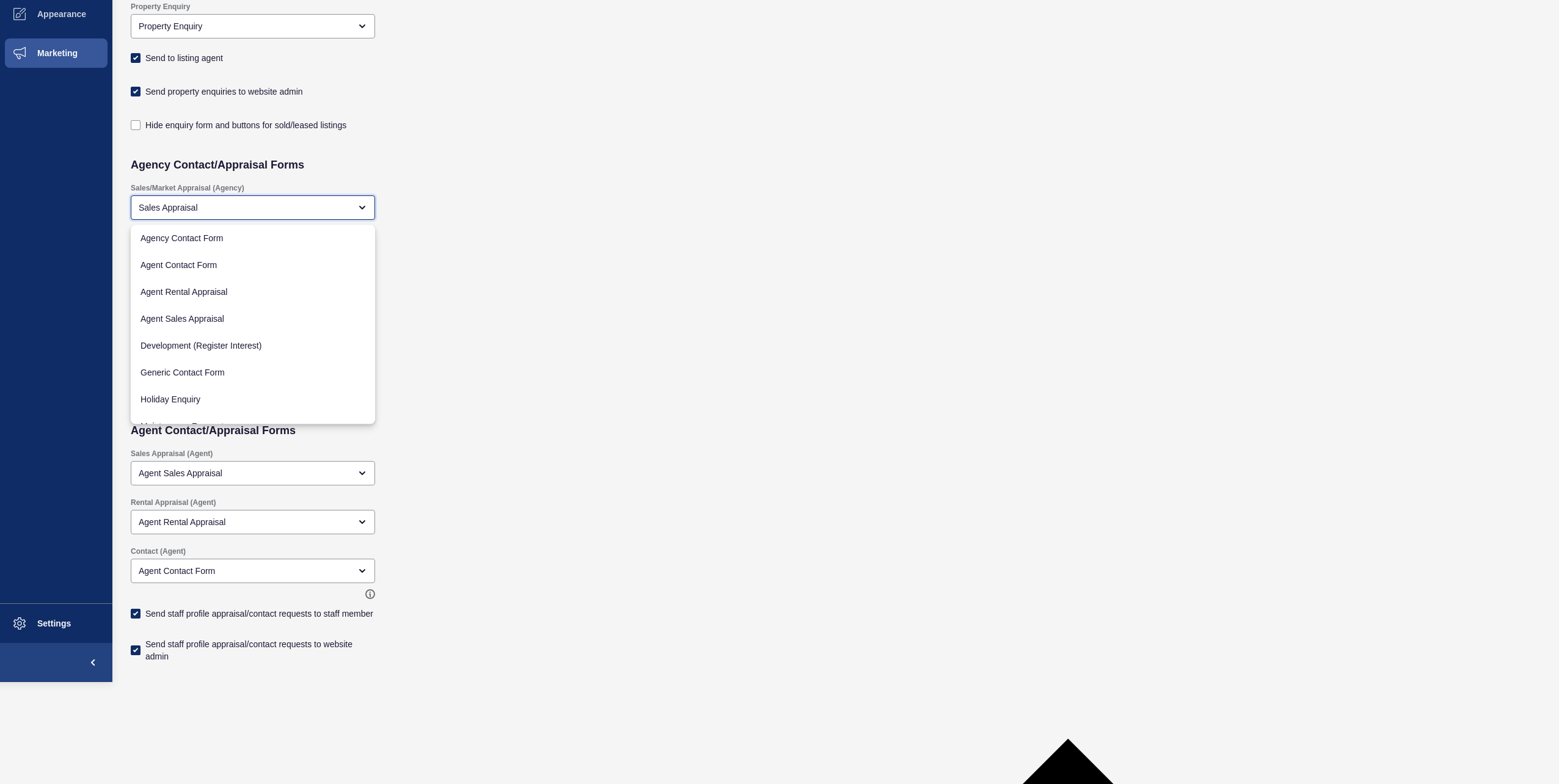
click at [346, 204] on div "Sales Appraisal" at bounding box center [244, 208] width 211 height 12
click at [530, 197] on div "Sales/Market Appraisal (Agency) Sales Appraisal" at bounding box center [693, 202] width 1138 height 49
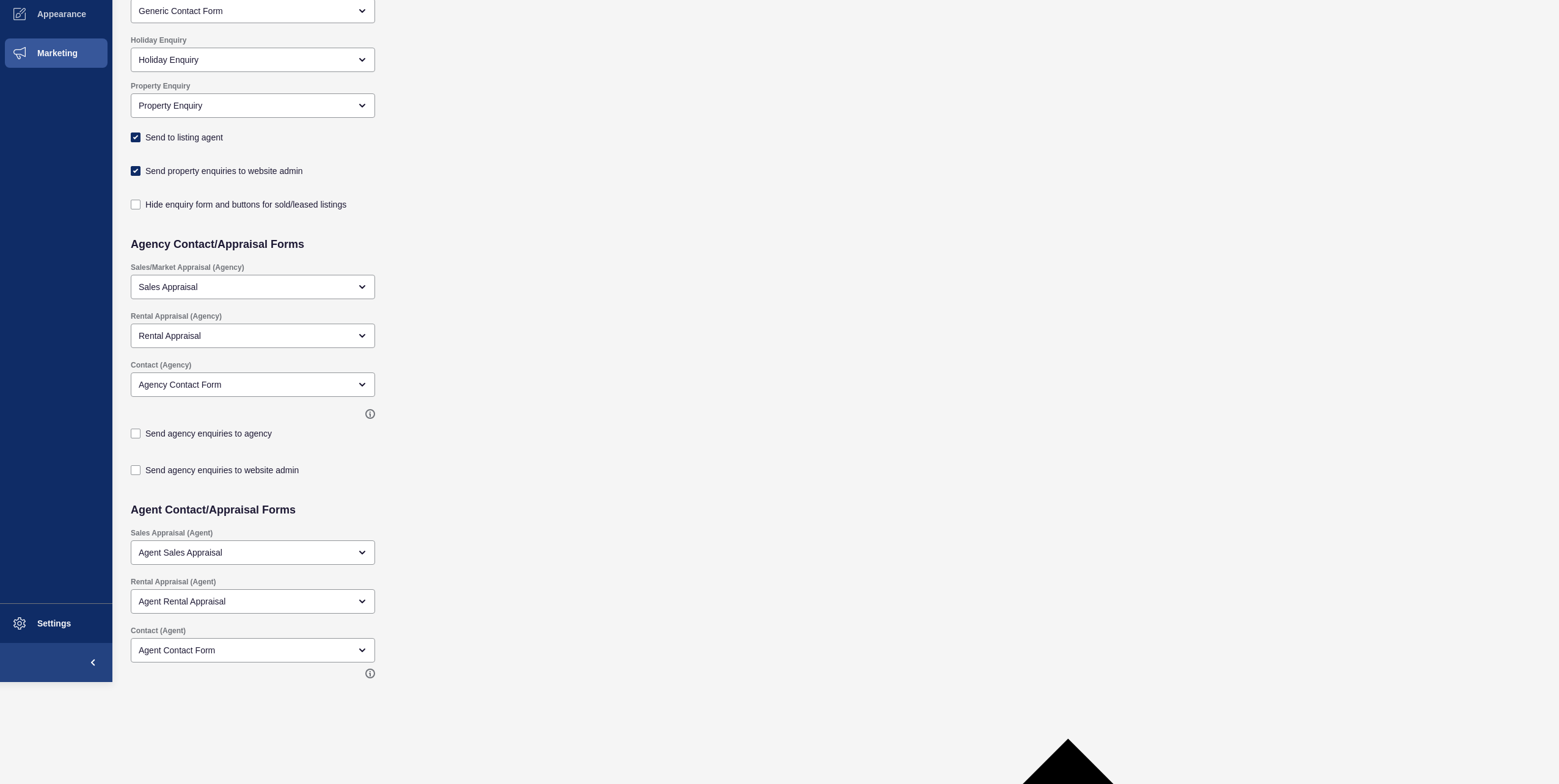
scroll to position [0, 0]
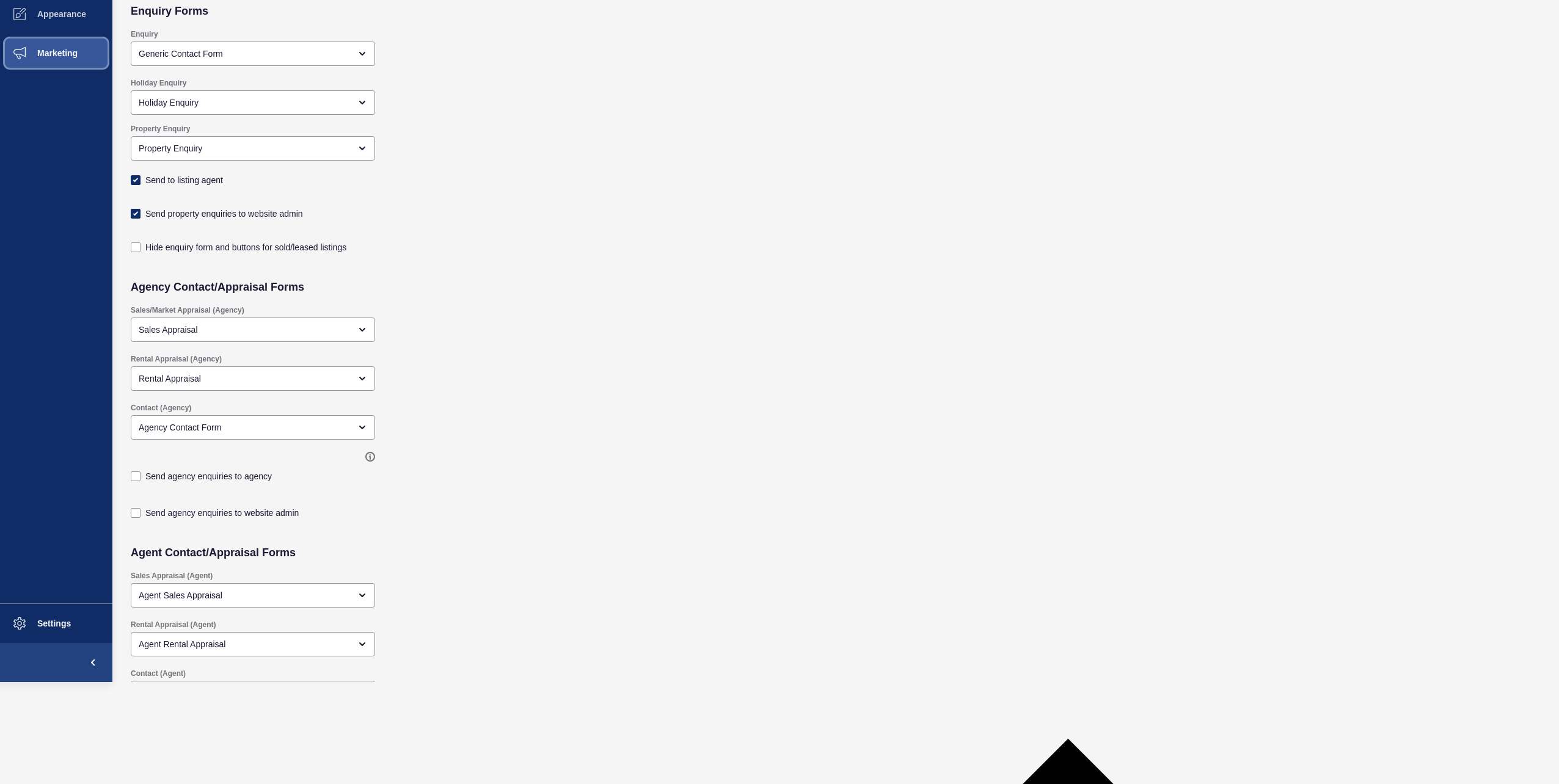
click at [66, 39] on button "Marketing" at bounding box center [56, 53] width 112 height 39
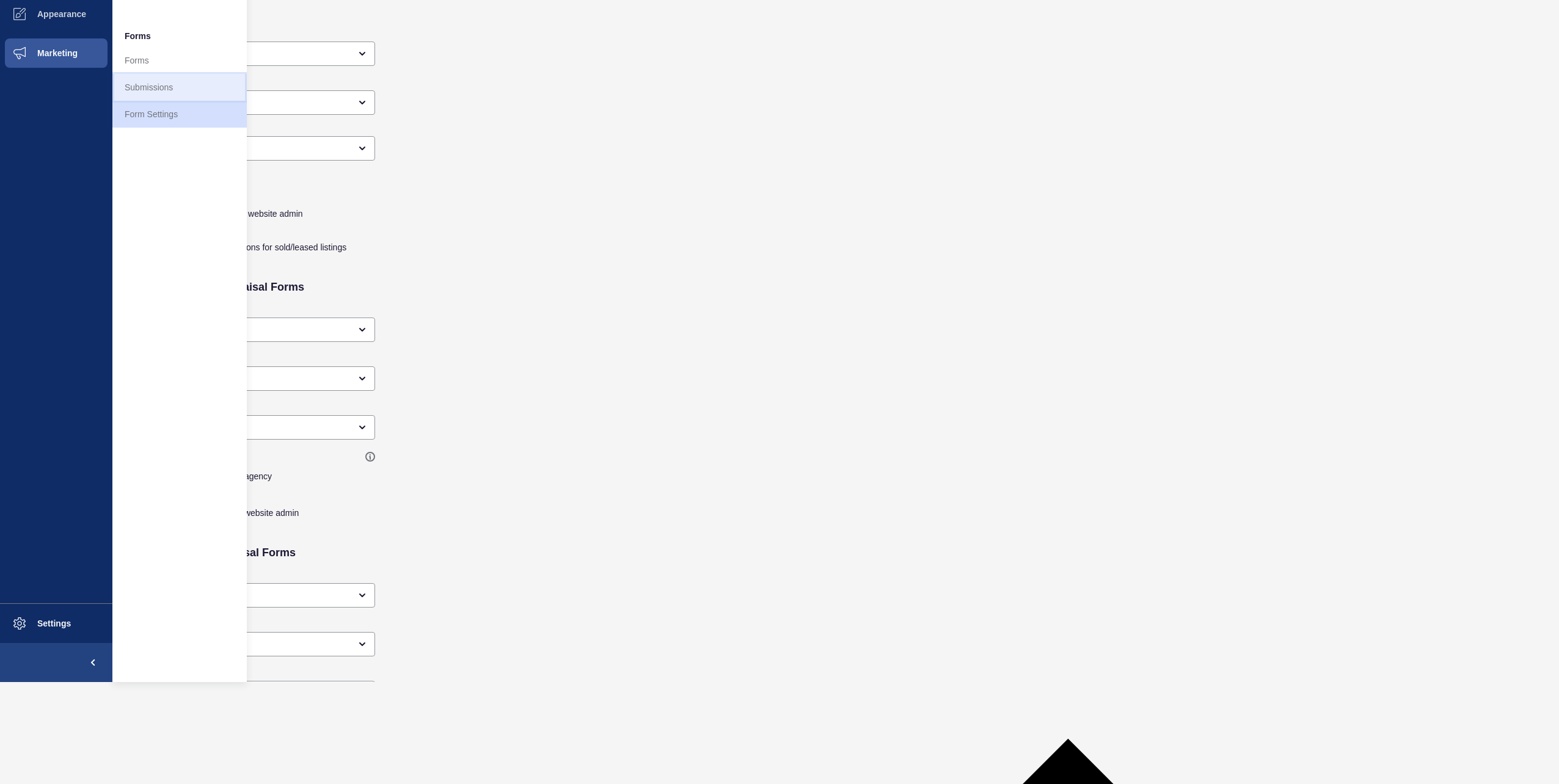
click at [189, 95] on link "Submissions" at bounding box center [179, 87] width 134 height 27
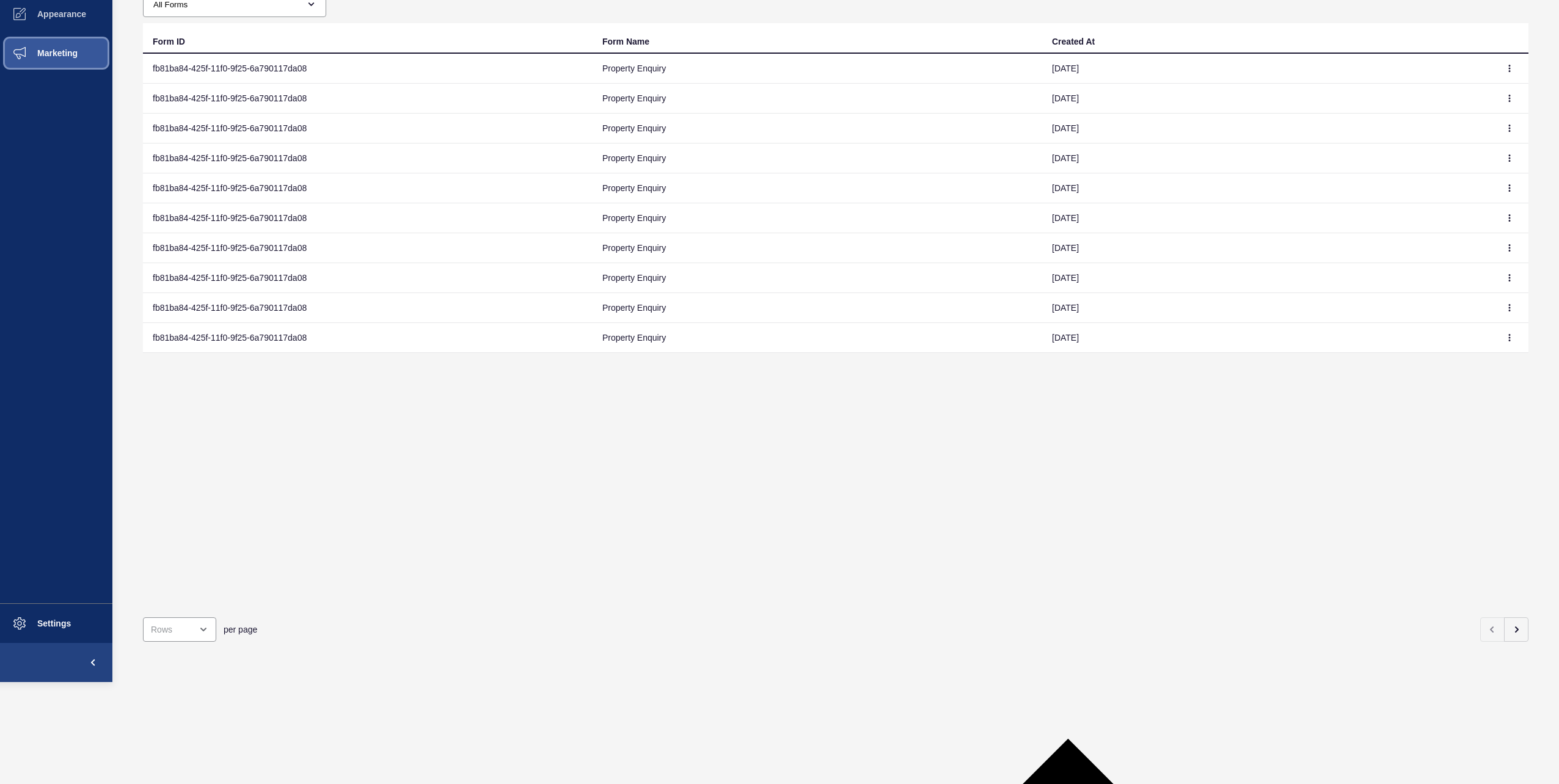
click at [53, 61] on button "Marketing" at bounding box center [56, 53] width 112 height 39
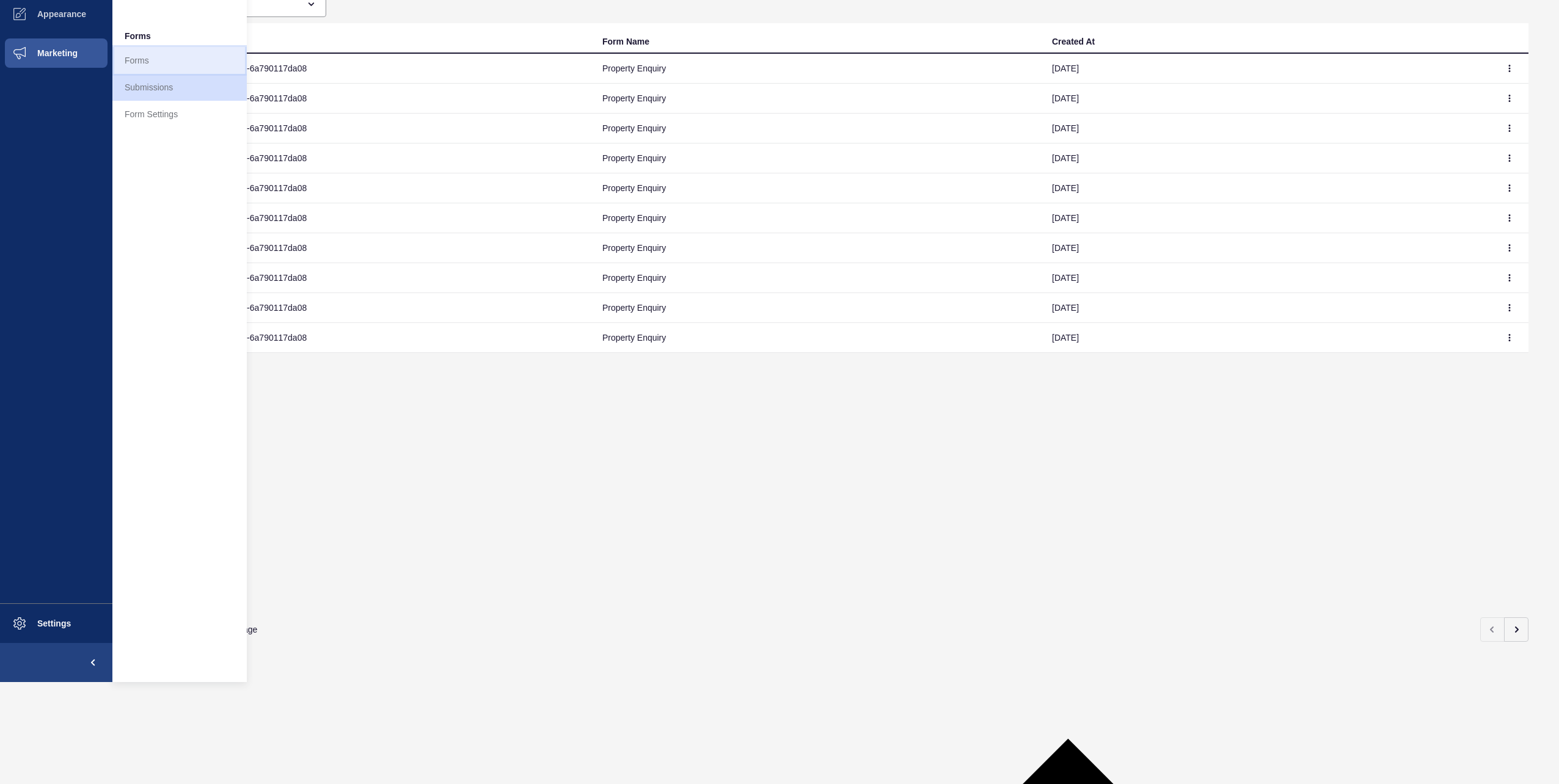
click at [164, 56] on link "Forms" at bounding box center [179, 60] width 134 height 27
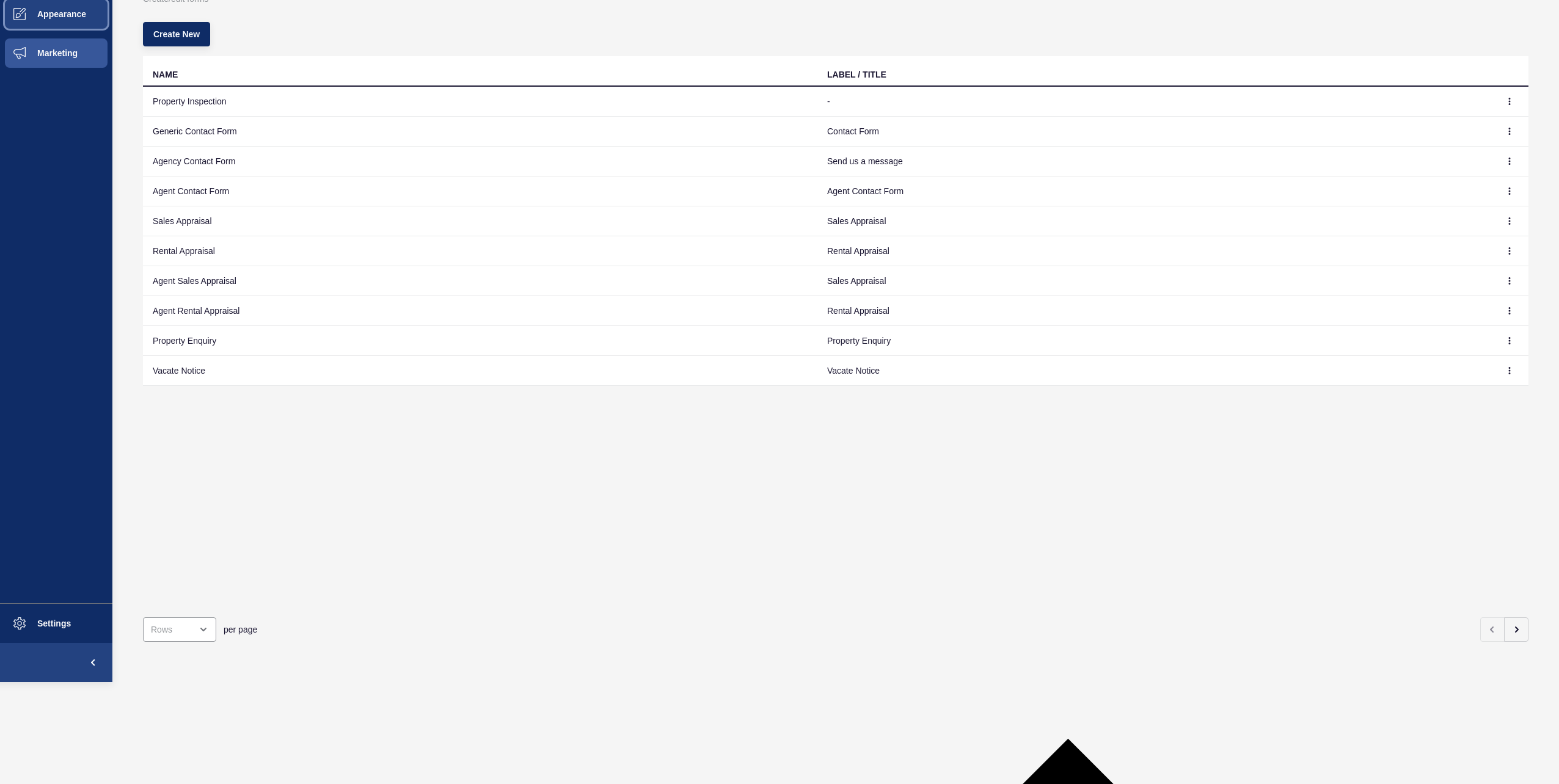
click at [82, 22] on button "Appearance" at bounding box center [56, 14] width 112 height 39
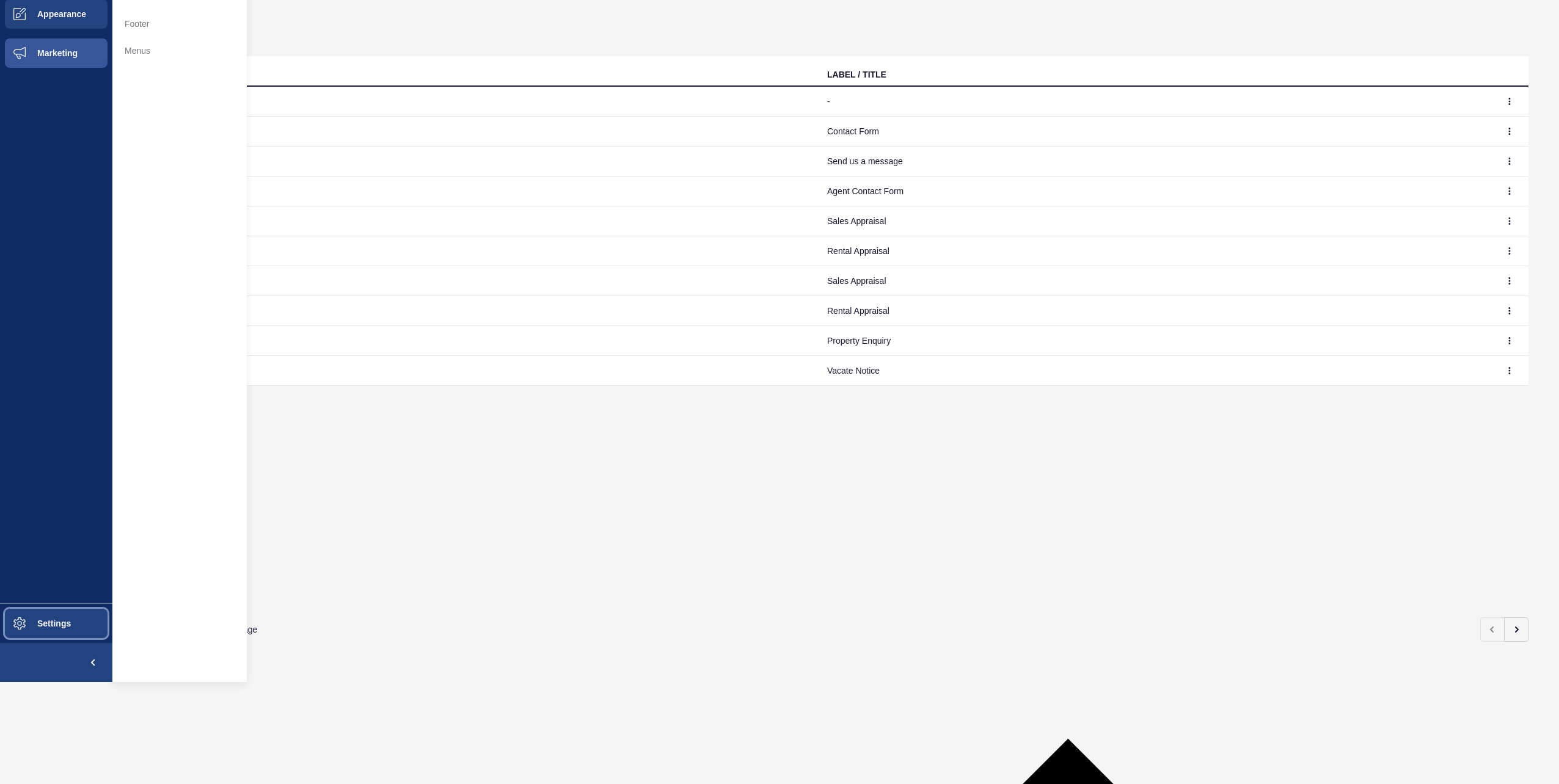
click at [41, 619] on span "Settings" at bounding box center [34, 623] width 72 height 10
click at [69, 46] on button "Marketing" at bounding box center [56, 53] width 112 height 39
click at [70, 10] on span "Appearance" at bounding box center [42, 14] width 88 height 10
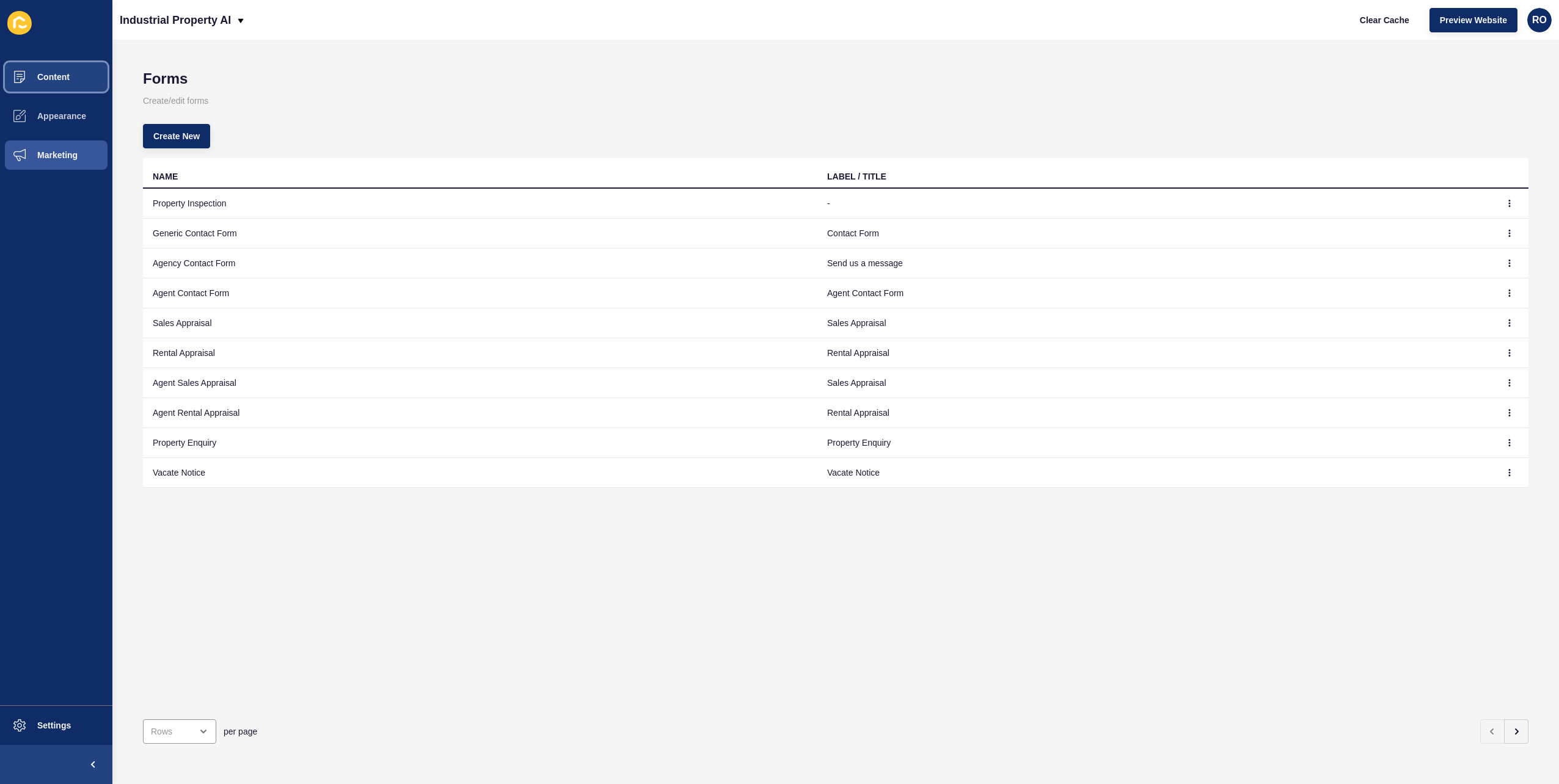
click at [56, 78] on span "Content" at bounding box center [34, 77] width 71 height 10
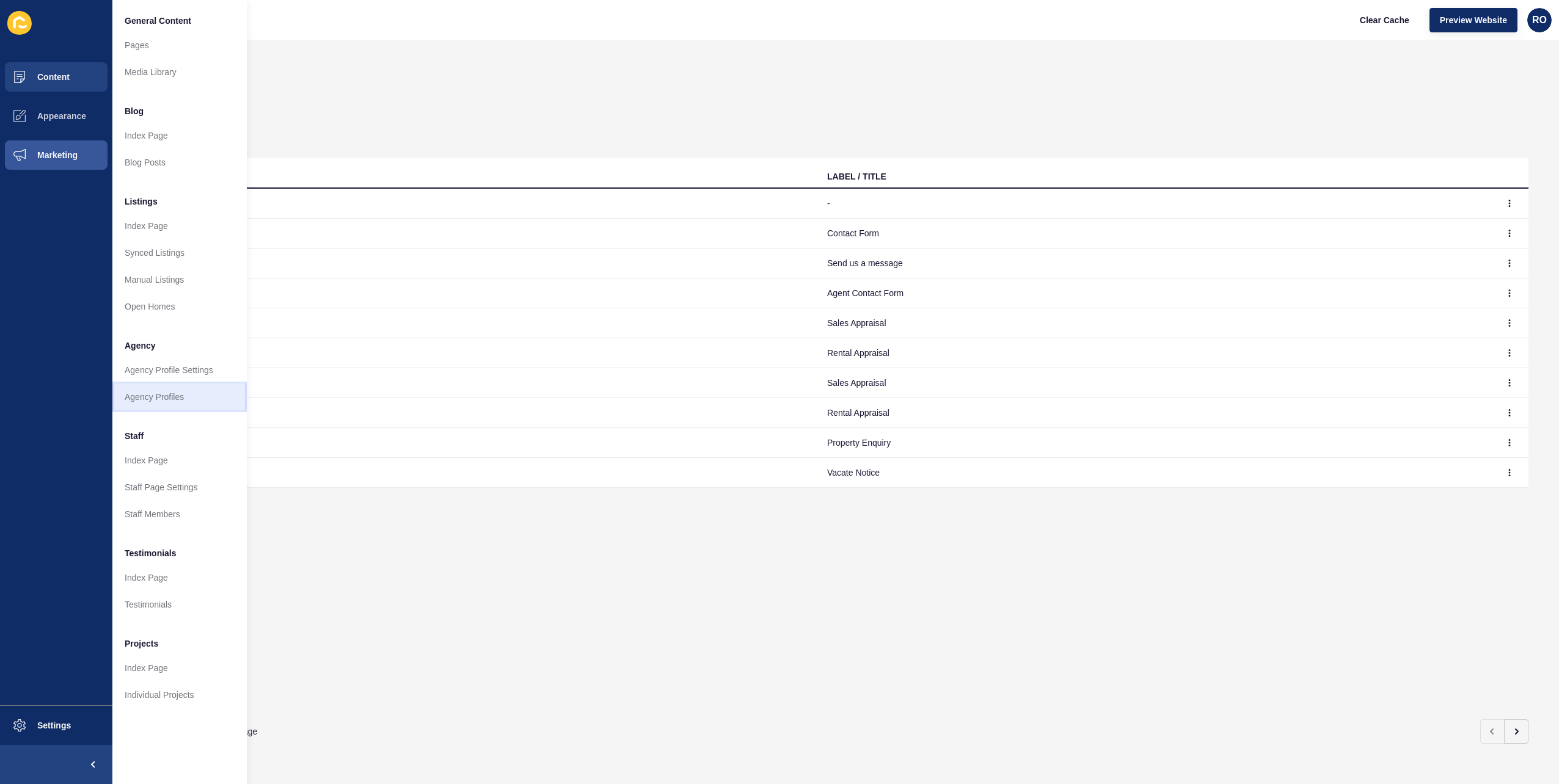
click at [189, 394] on link "Agency Profiles" at bounding box center [179, 397] width 134 height 27
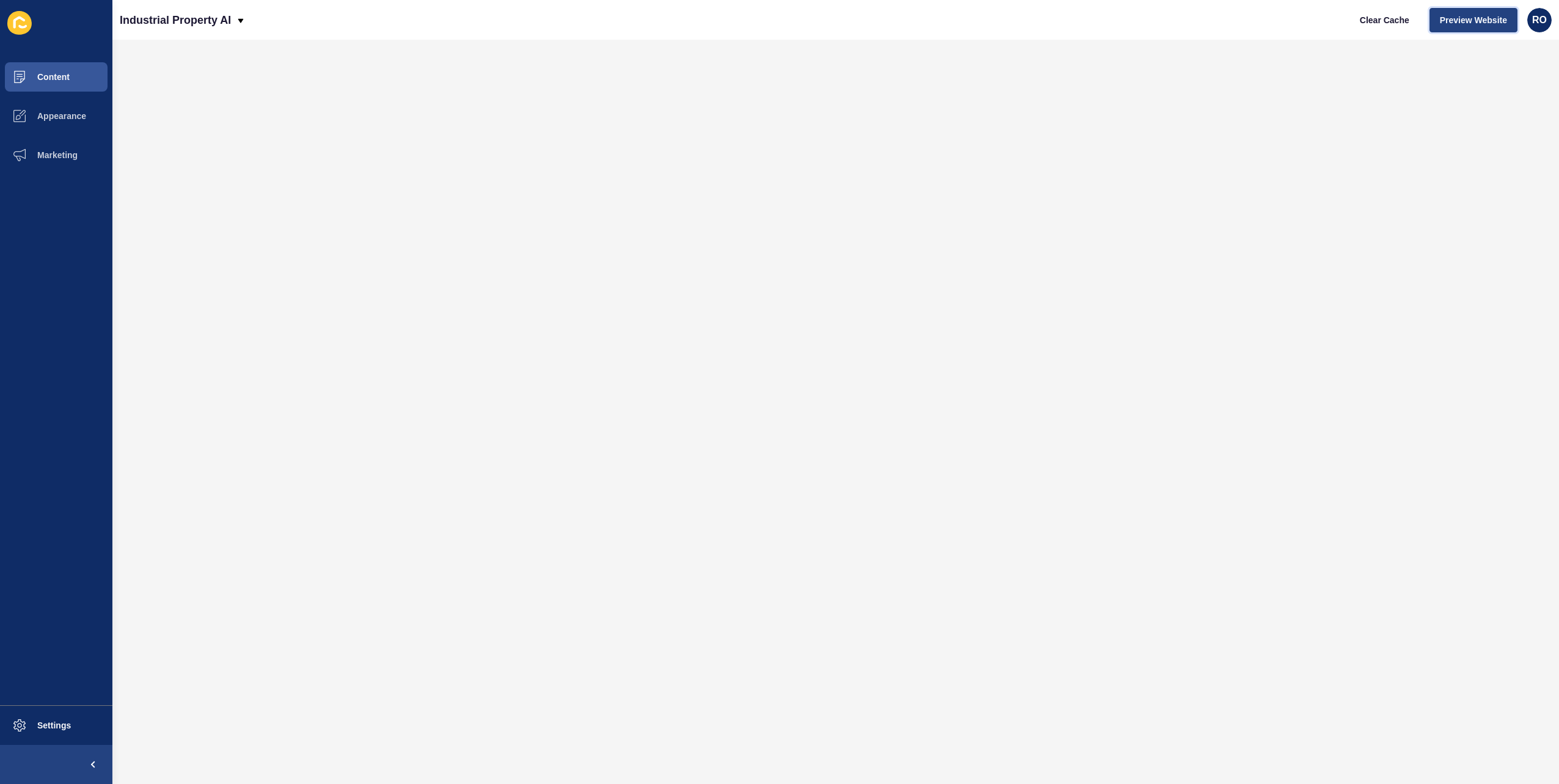
click at [1495, 21] on span "Preview Website" at bounding box center [1474, 20] width 67 height 12
click at [87, 111] on button "Appearance" at bounding box center [56, 116] width 112 height 39
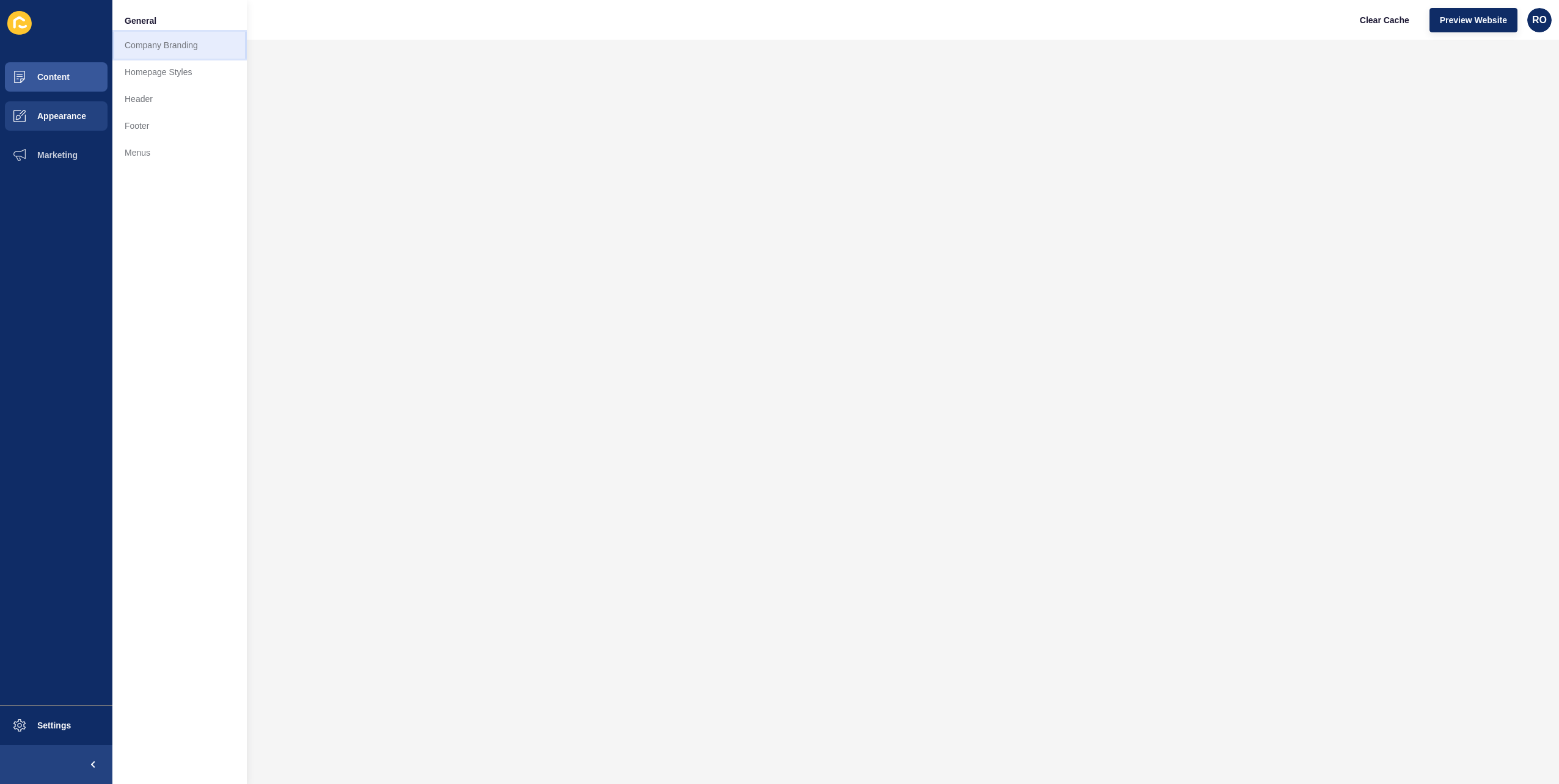
click at [184, 44] on link "Company Branding" at bounding box center [179, 45] width 134 height 27
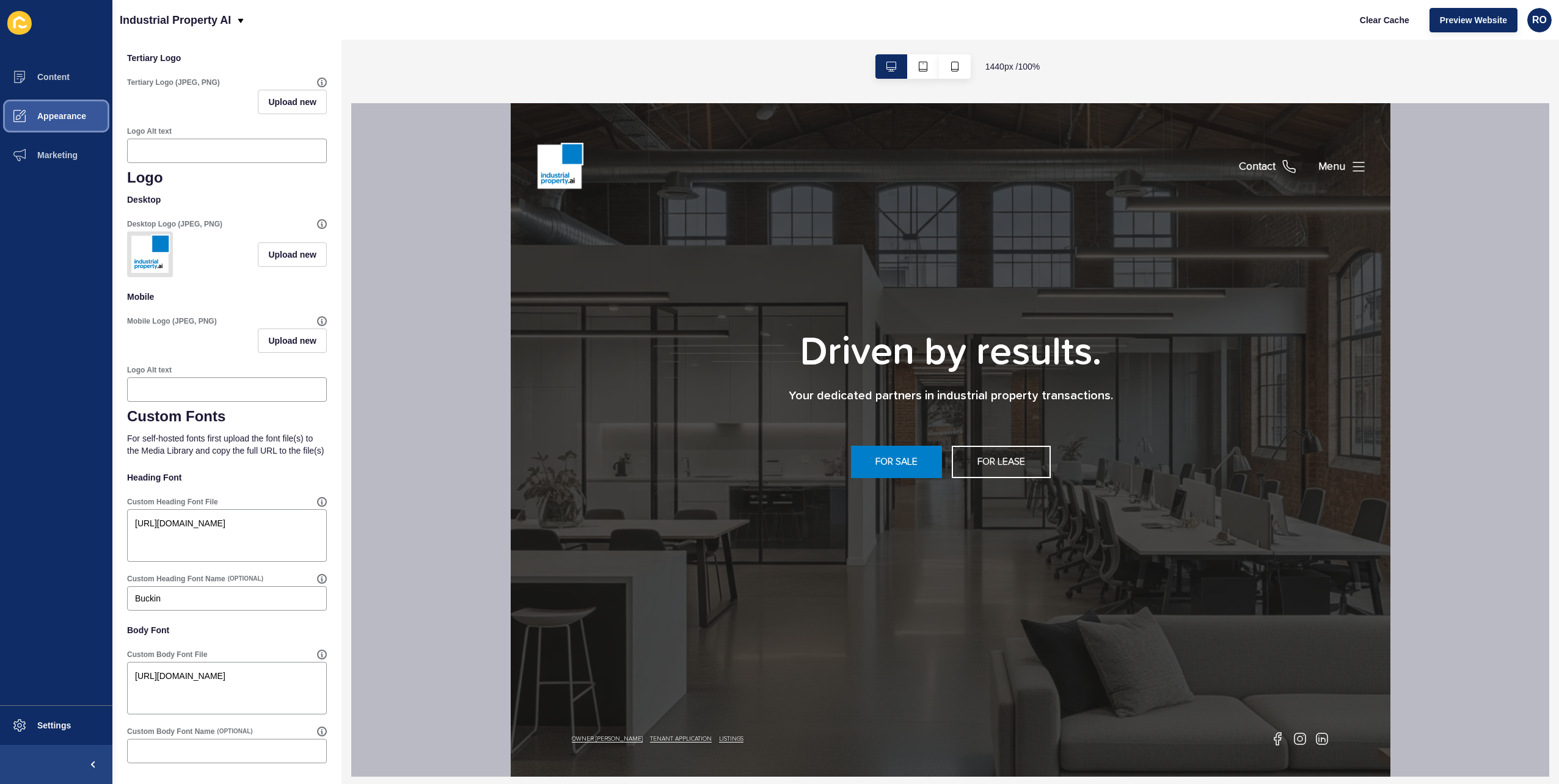
click at [63, 110] on button "Appearance" at bounding box center [56, 116] width 112 height 39
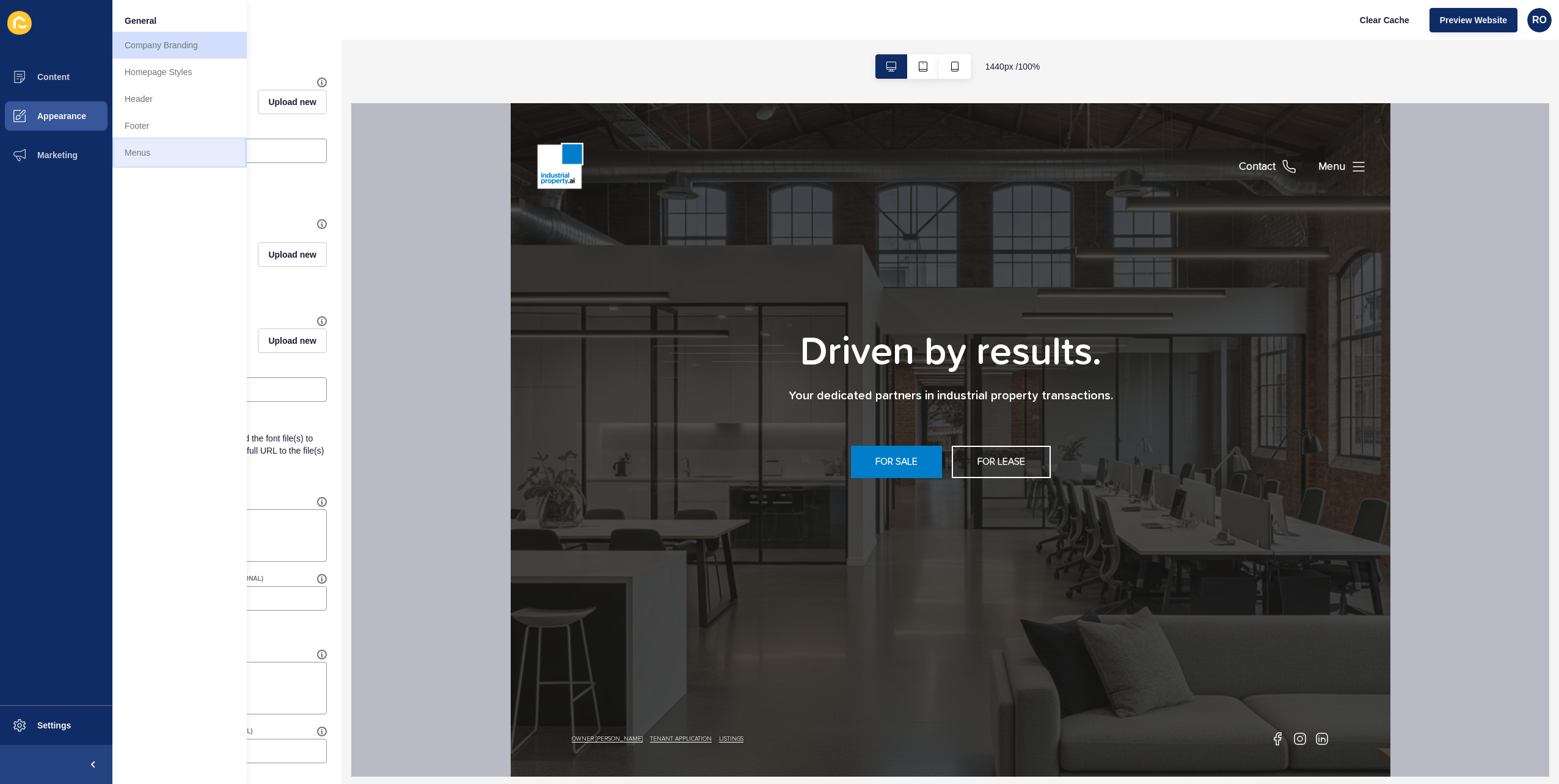
click at [142, 157] on link "Menus" at bounding box center [179, 152] width 134 height 27
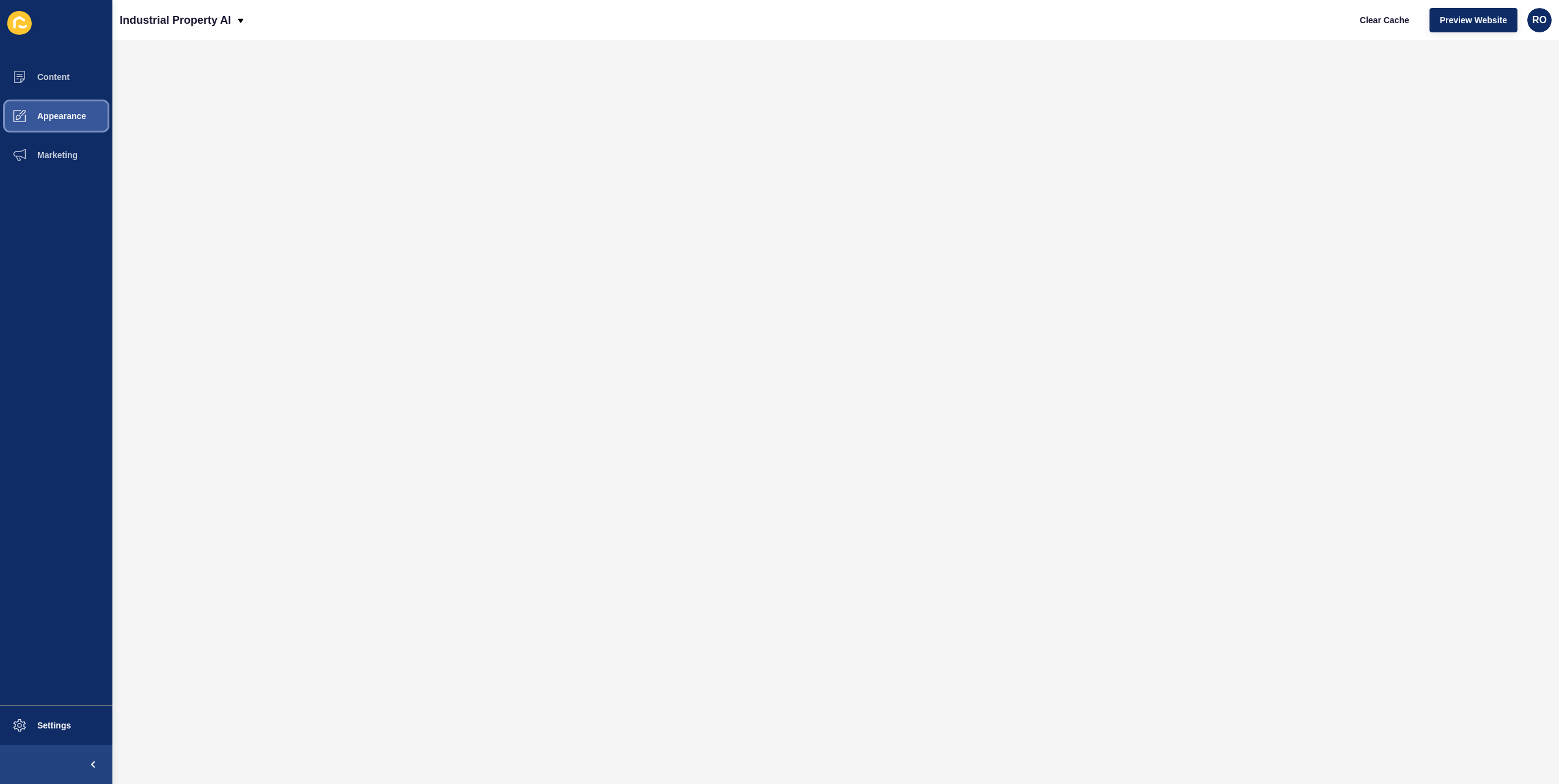
click at [61, 125] on button "Appearance" at bounding box center [56, 116] width 112 height 39
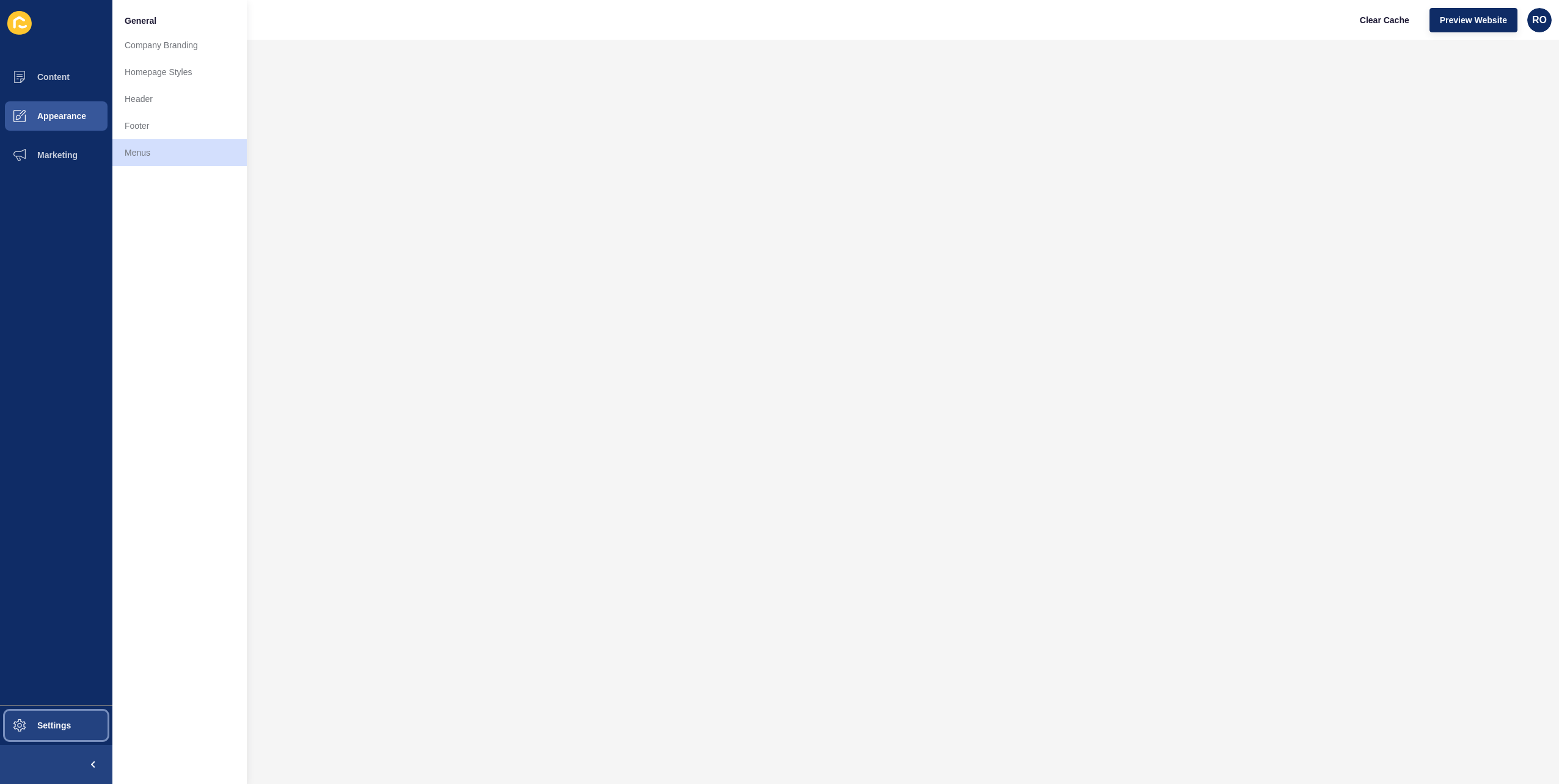
click at [76, 732] on button "Settings" at bounding box center [56, 725] width 112 height 39
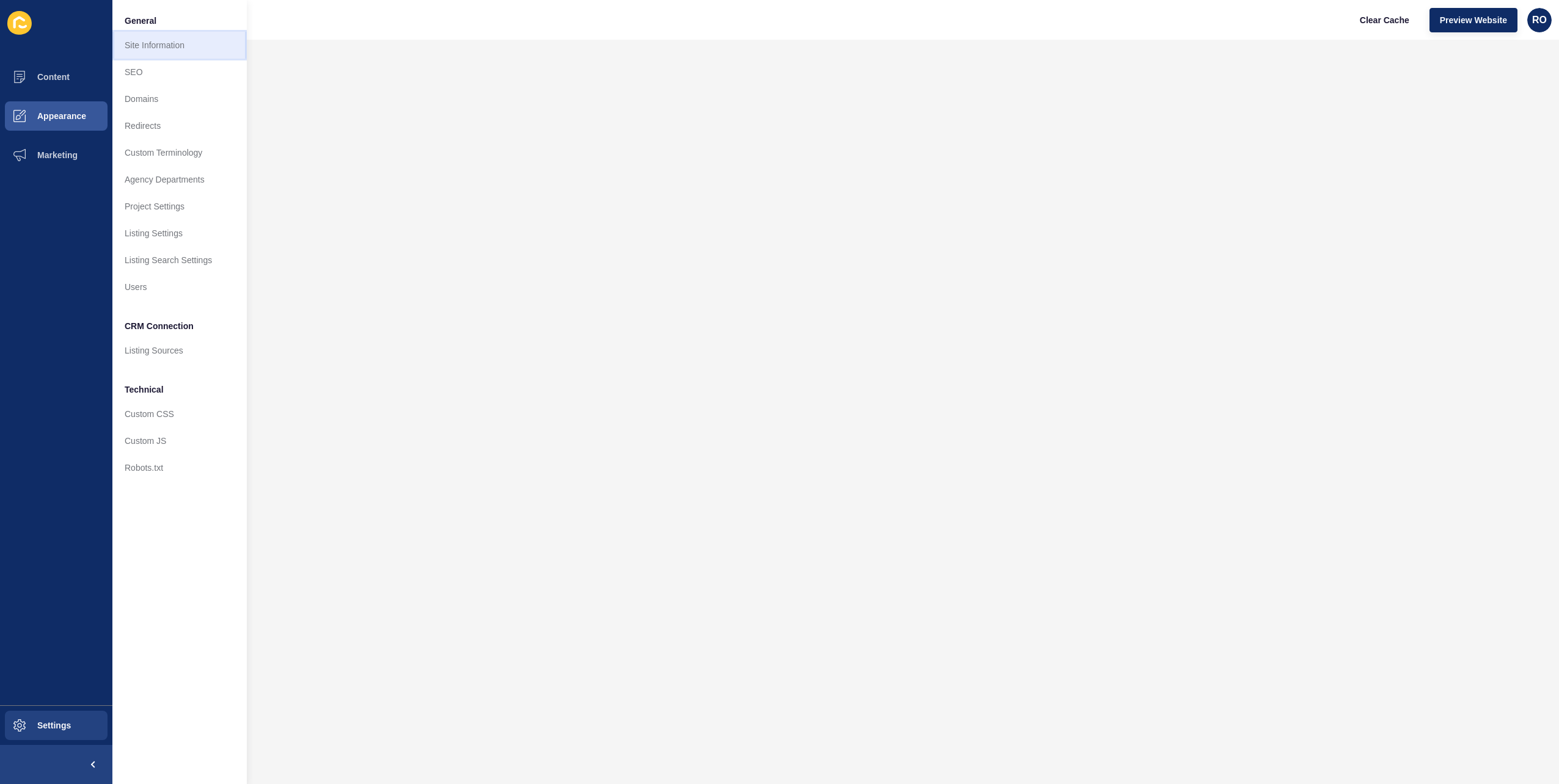
click at [185, 44] on link "Site Information" at bounding box center [179, 45] width 134 height 27
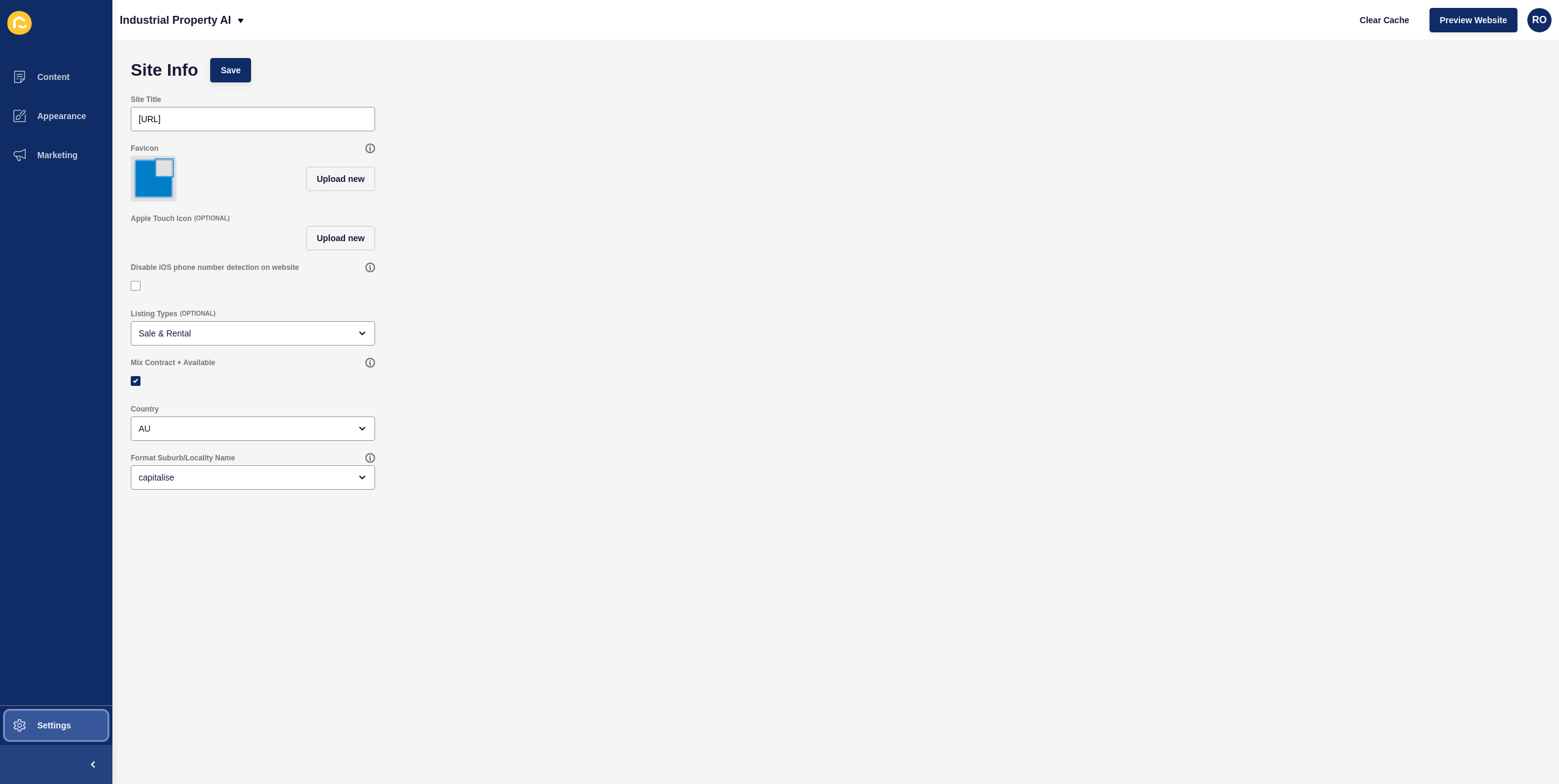
click at [77, 722] on button "Settings" at bounding box center [56, 725] width 112 height 39
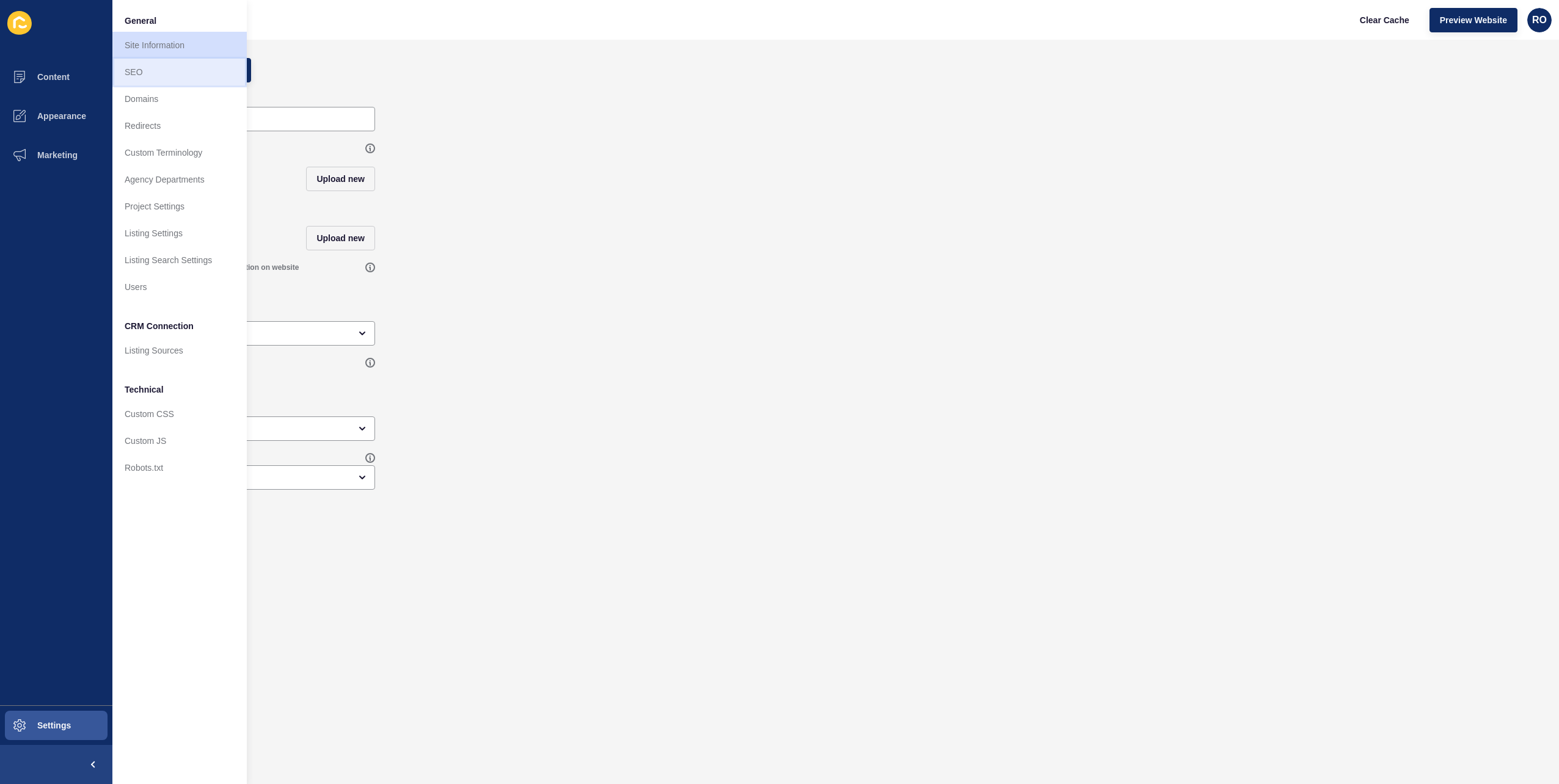
click at [156, 77] on link "SEO" at bounding box center [179, 72] width 134 height 27
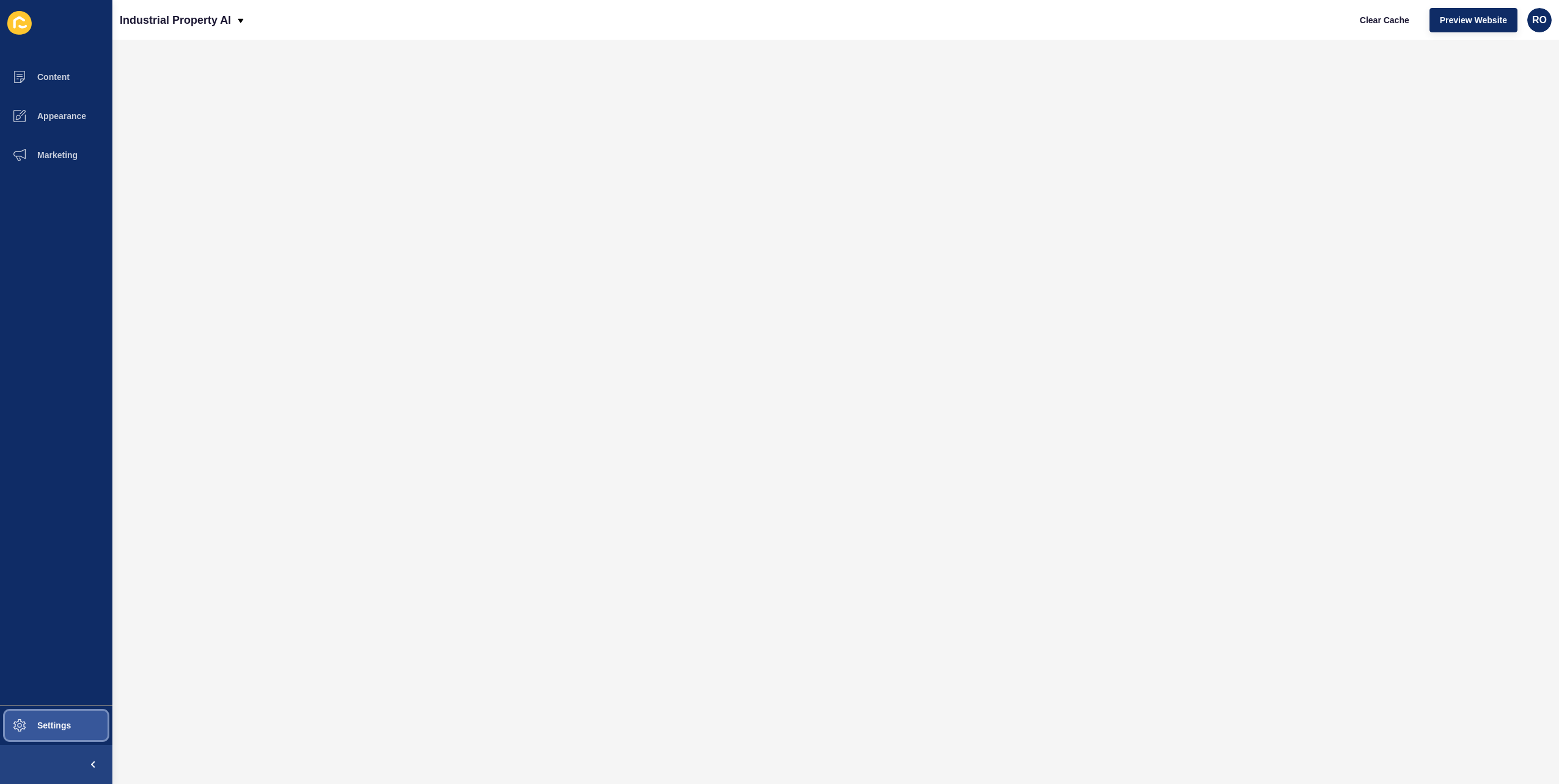
click at [72, 733] on button "Settings" at bounding box center [56, 725] width 112 height 39
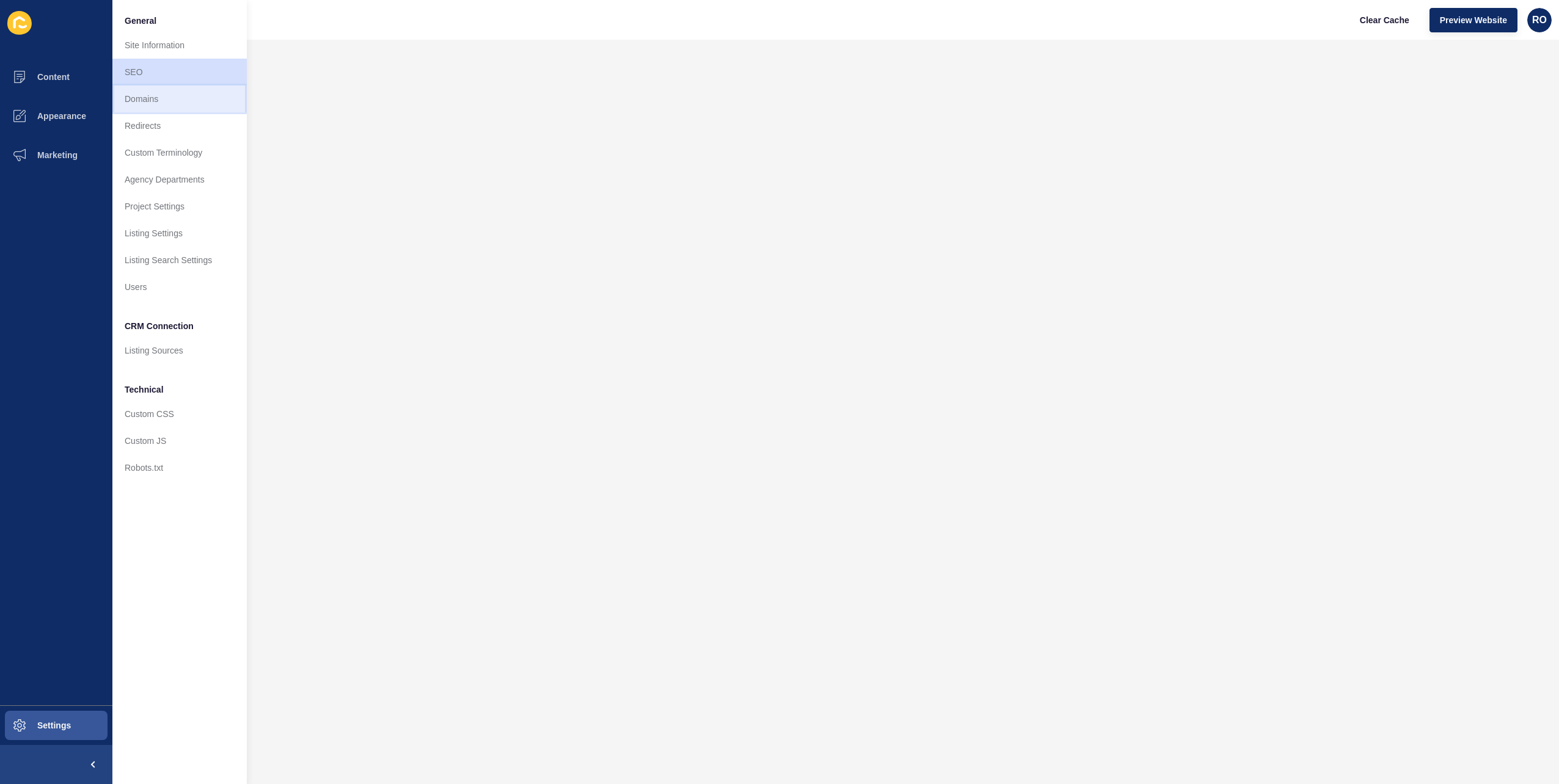
click at [166, 96] on link "Domains" at bounding box center [179, 99] width 134 height 27
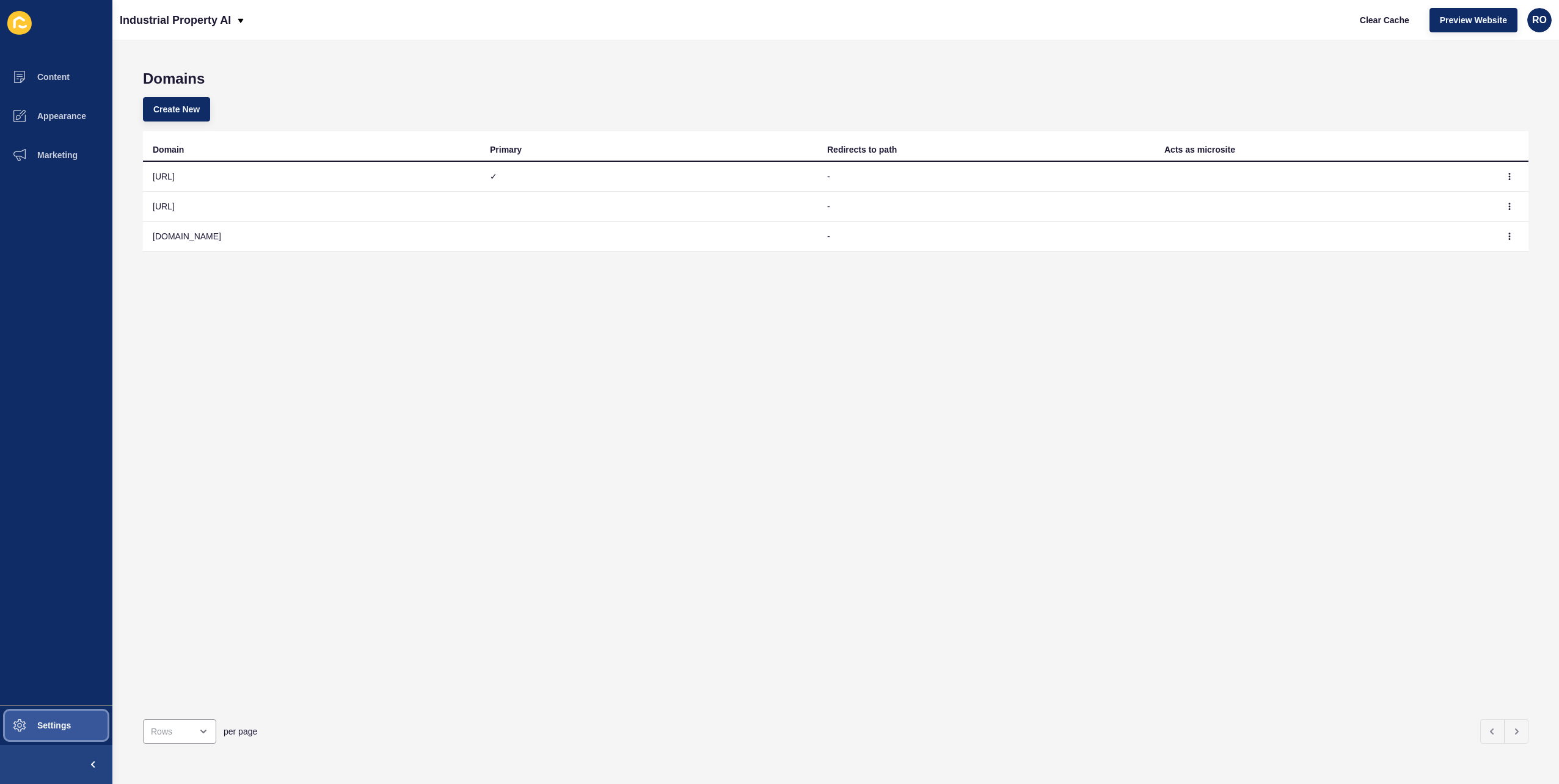
click at [77, 720] on button "Settings" at bounding box center [56, 725] width 112 height 39
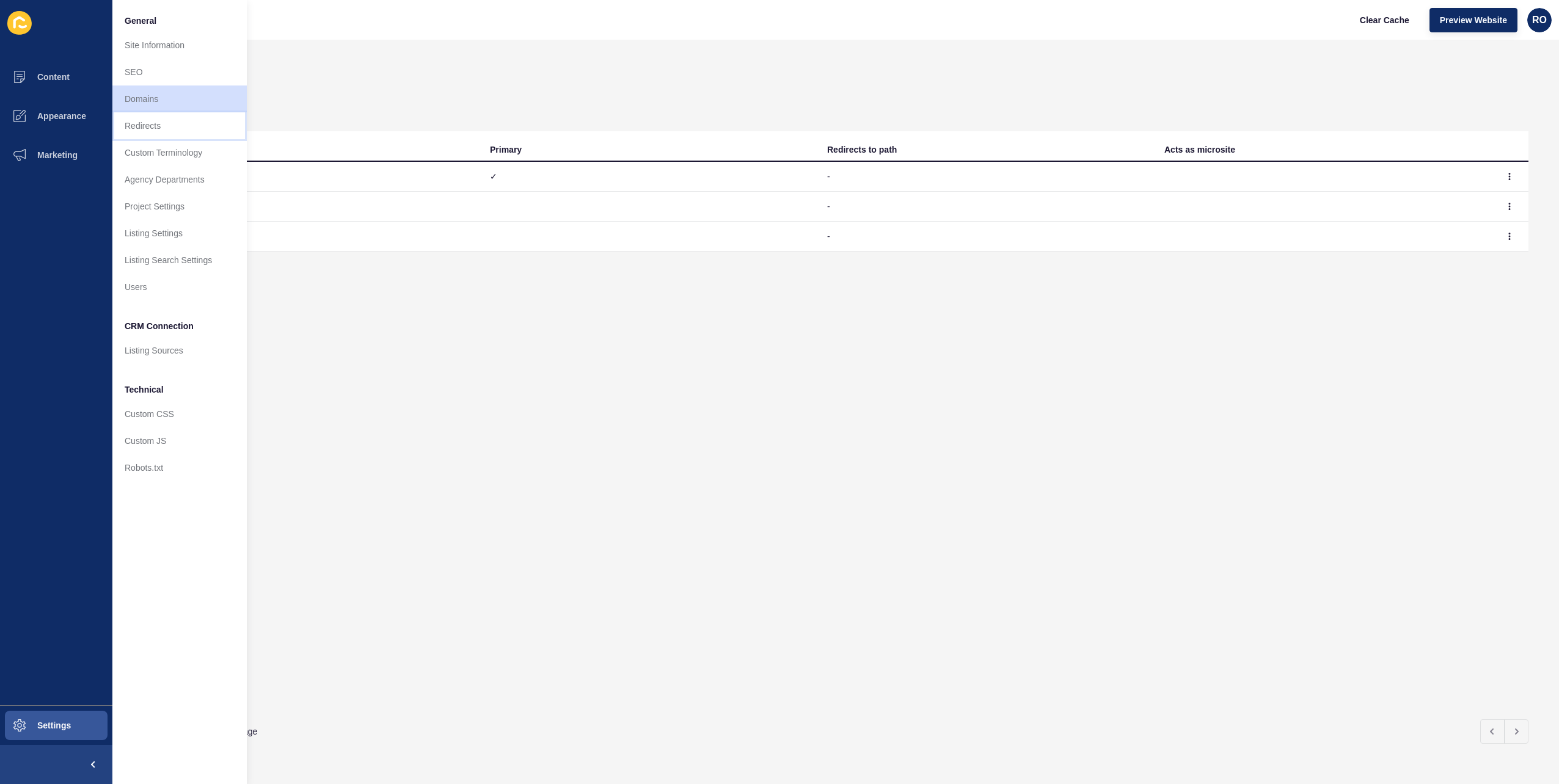
click at [151, 126] on link "Redirects" at bounding box center [179, 126] width 134 height 27
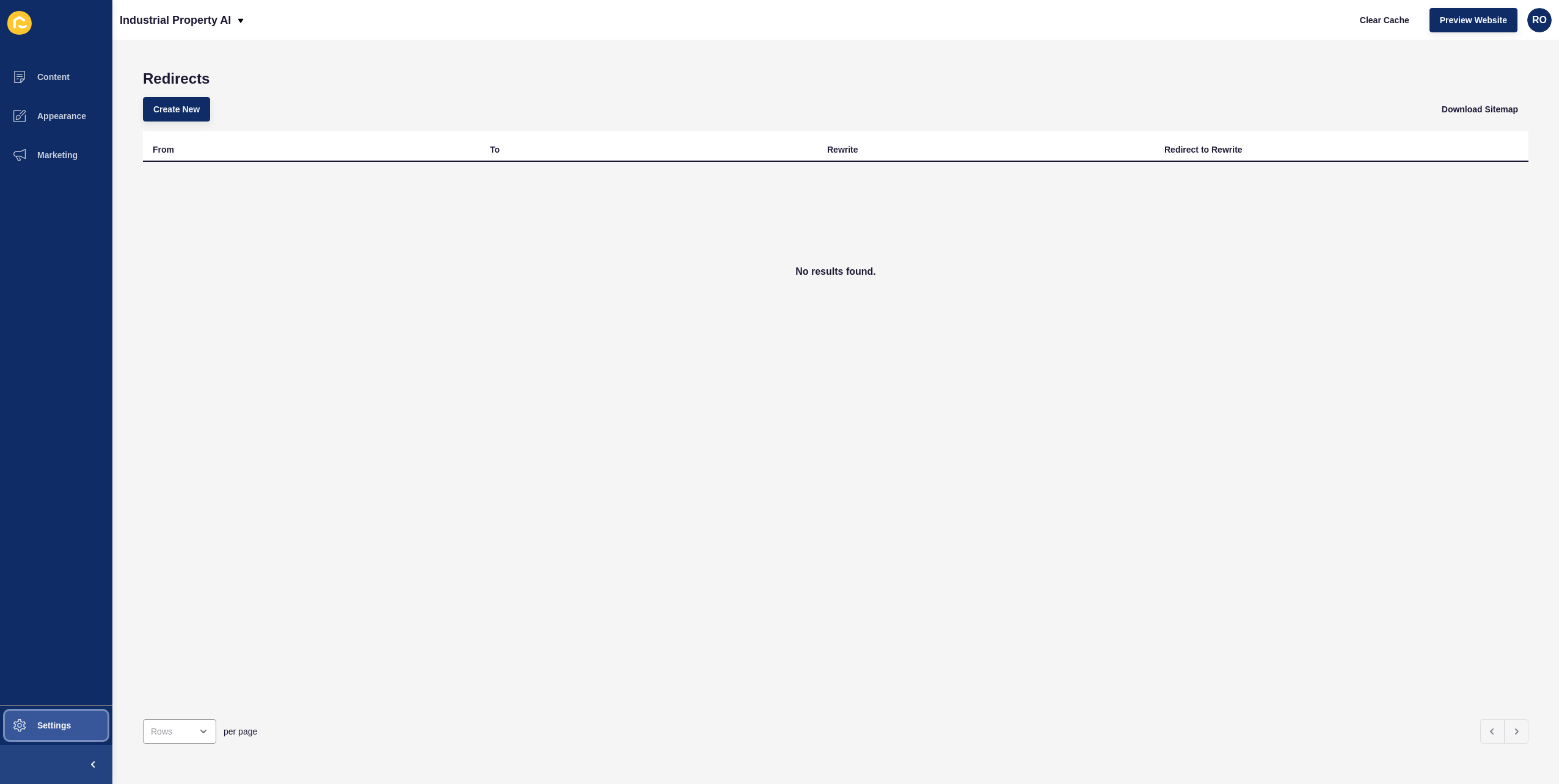
click at [57, 728] on span "Settings" at bounding box center [34, 726] width 72 height 10
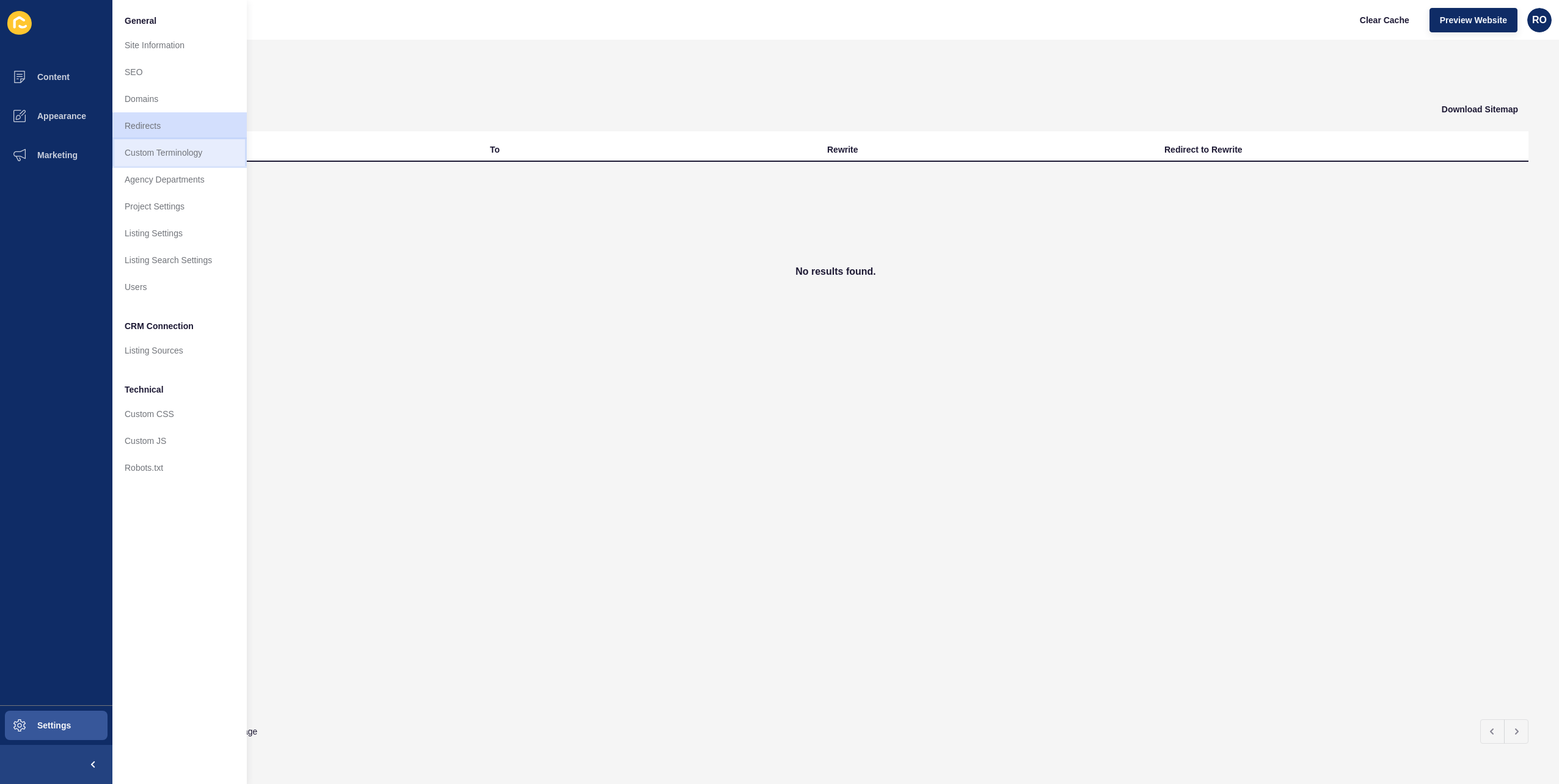
click at [181, 158] on link "Custom Terminology" at bounding box center [179, 152] width 134 height 27
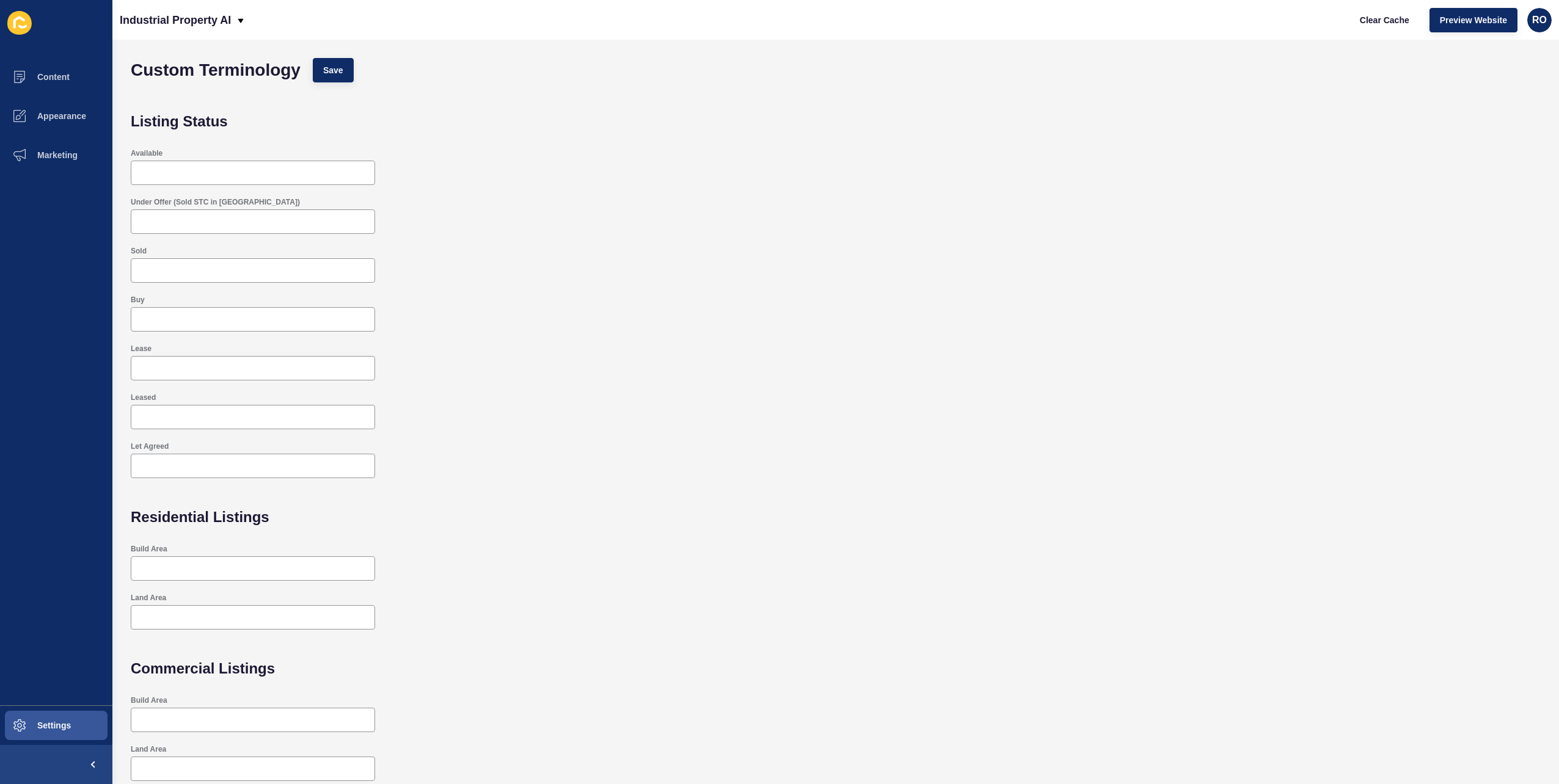
scroll to position [2, 0]
click at [79, 151] on button "Marketing" at bounding box center [56, 155] width 112 height 39
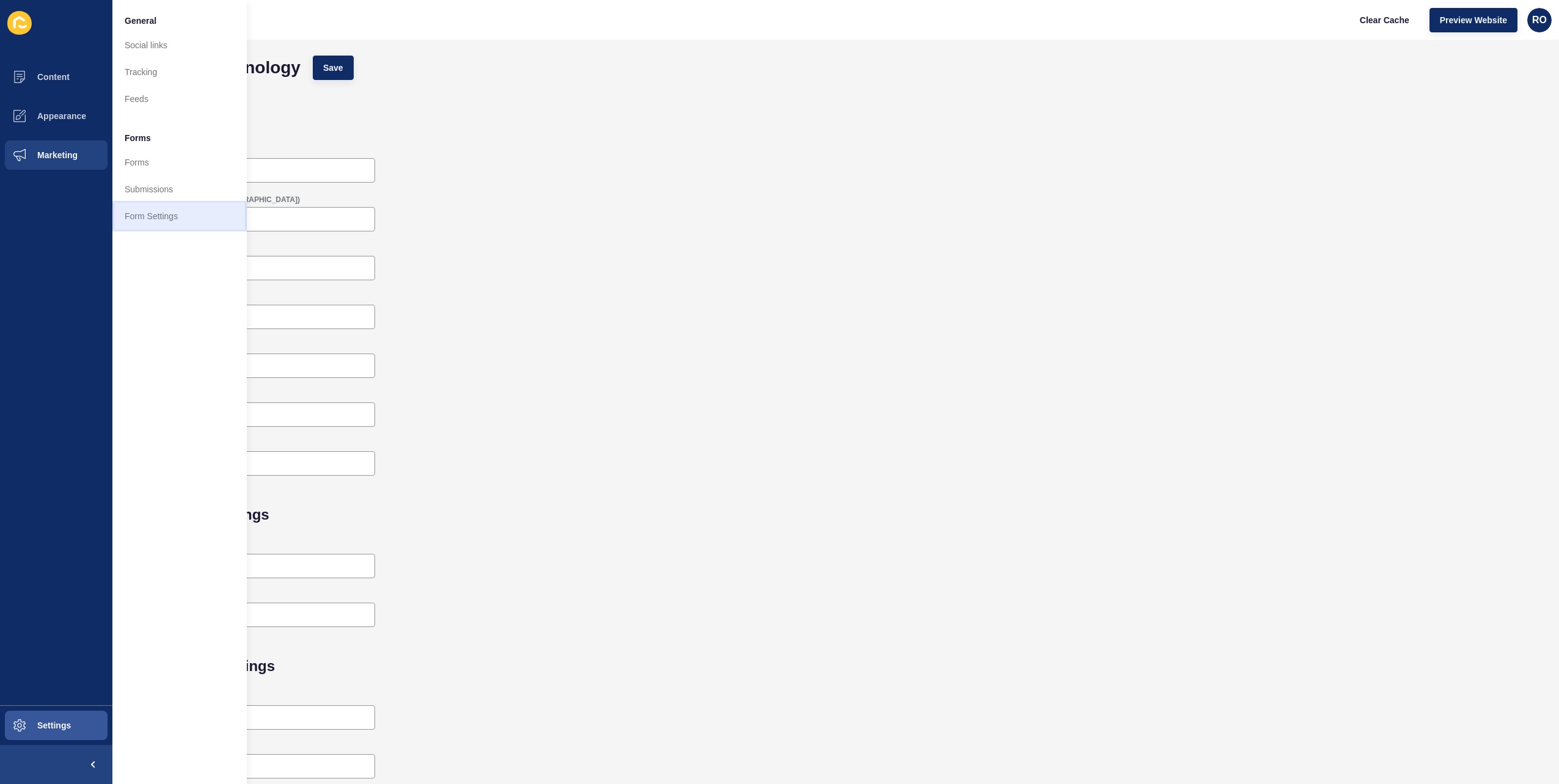
click at [176, 214] on link "Form Settings" at bounding box center [179, 216] width 134 height 27
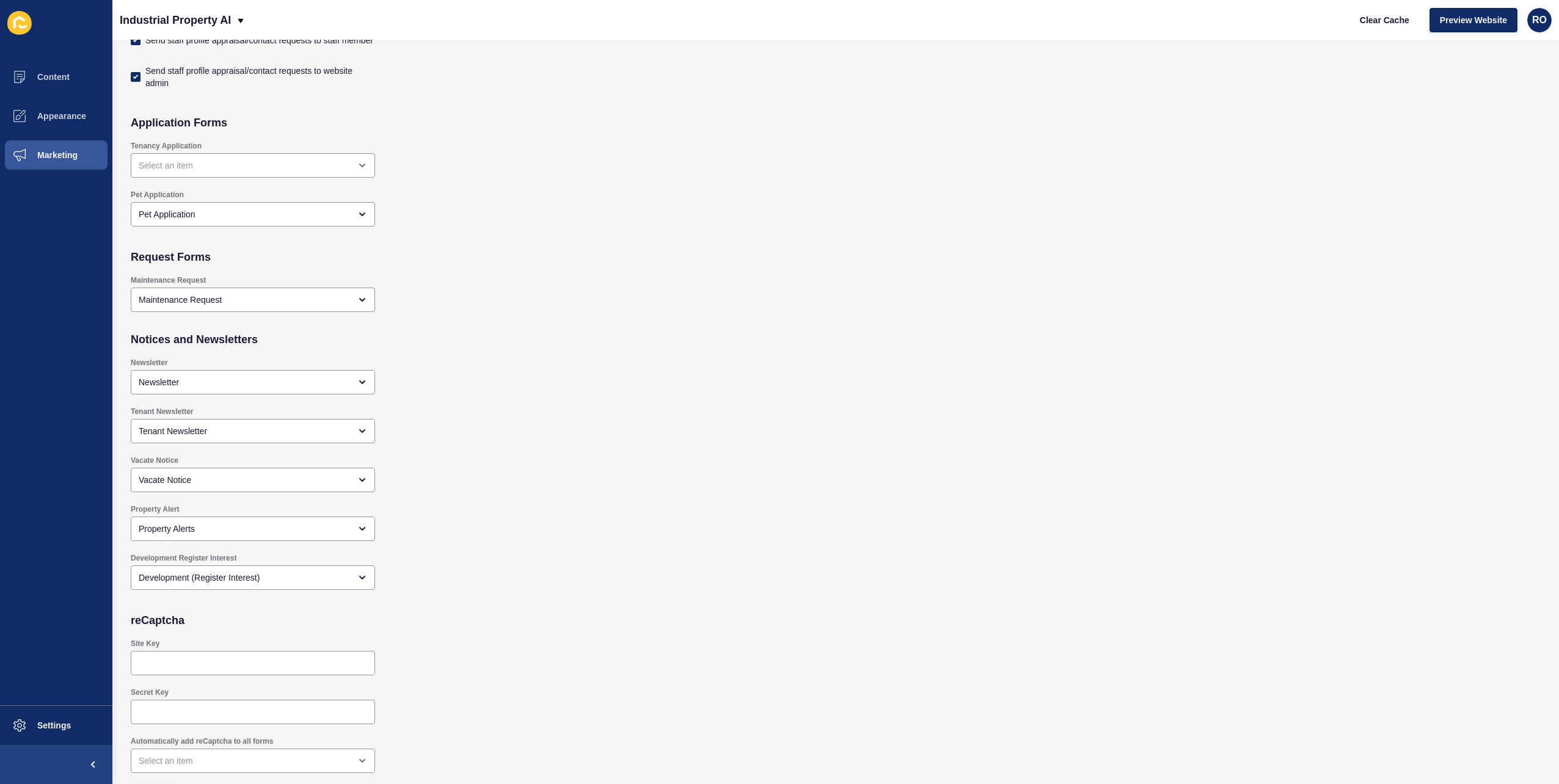
scroll to position [830, 0]
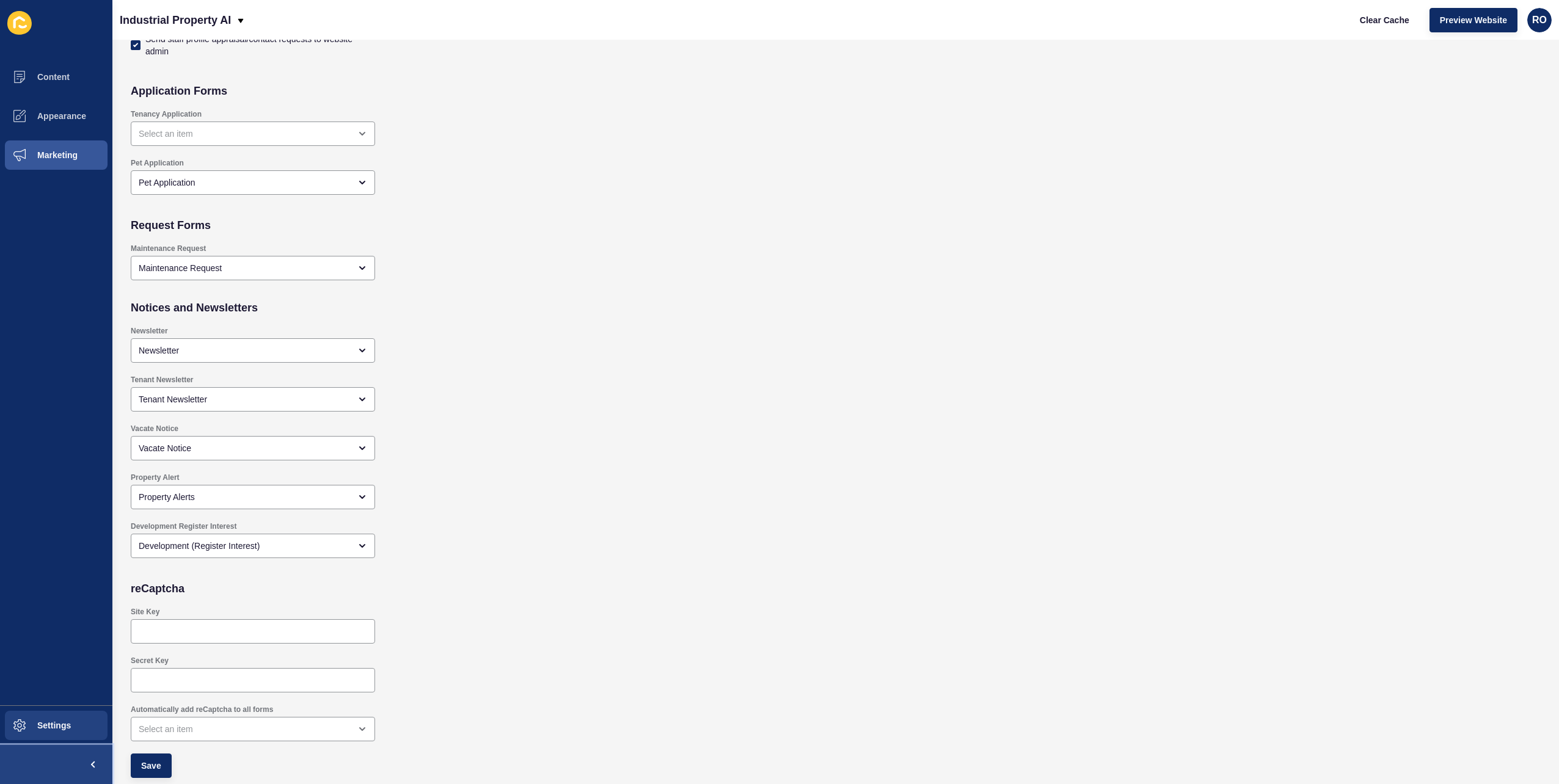
click at [74, 745] on div "Content Appearance Marketing Settings" at bounding box center [56, 392] width 112 height 784
click at [69, 727] on span "Settings" at bounding box center [34, 726] width 72 height 10
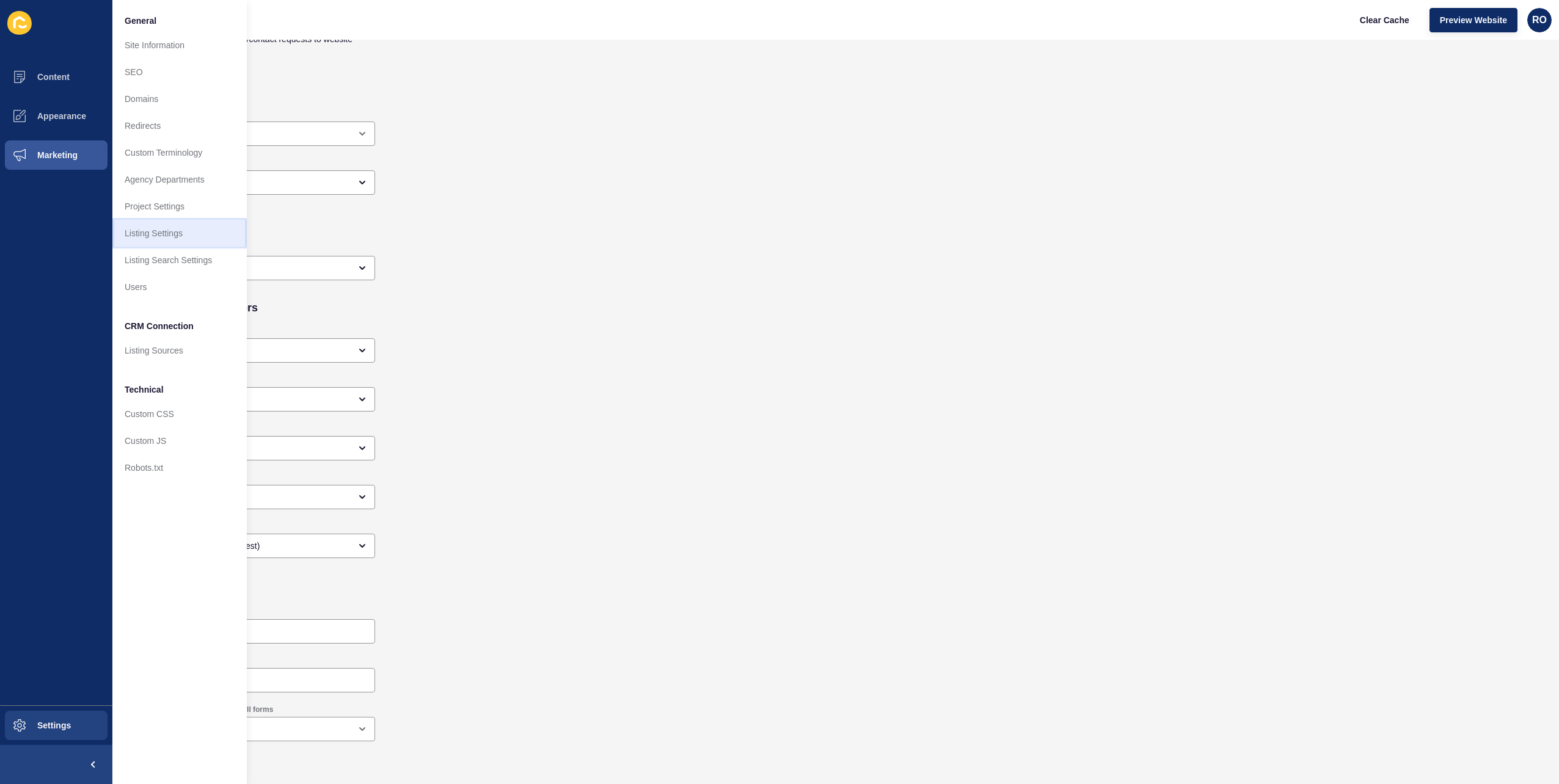
click at [194, 232] on link "Listing Settings" at bounding box center [179, 233] width 134 height 27
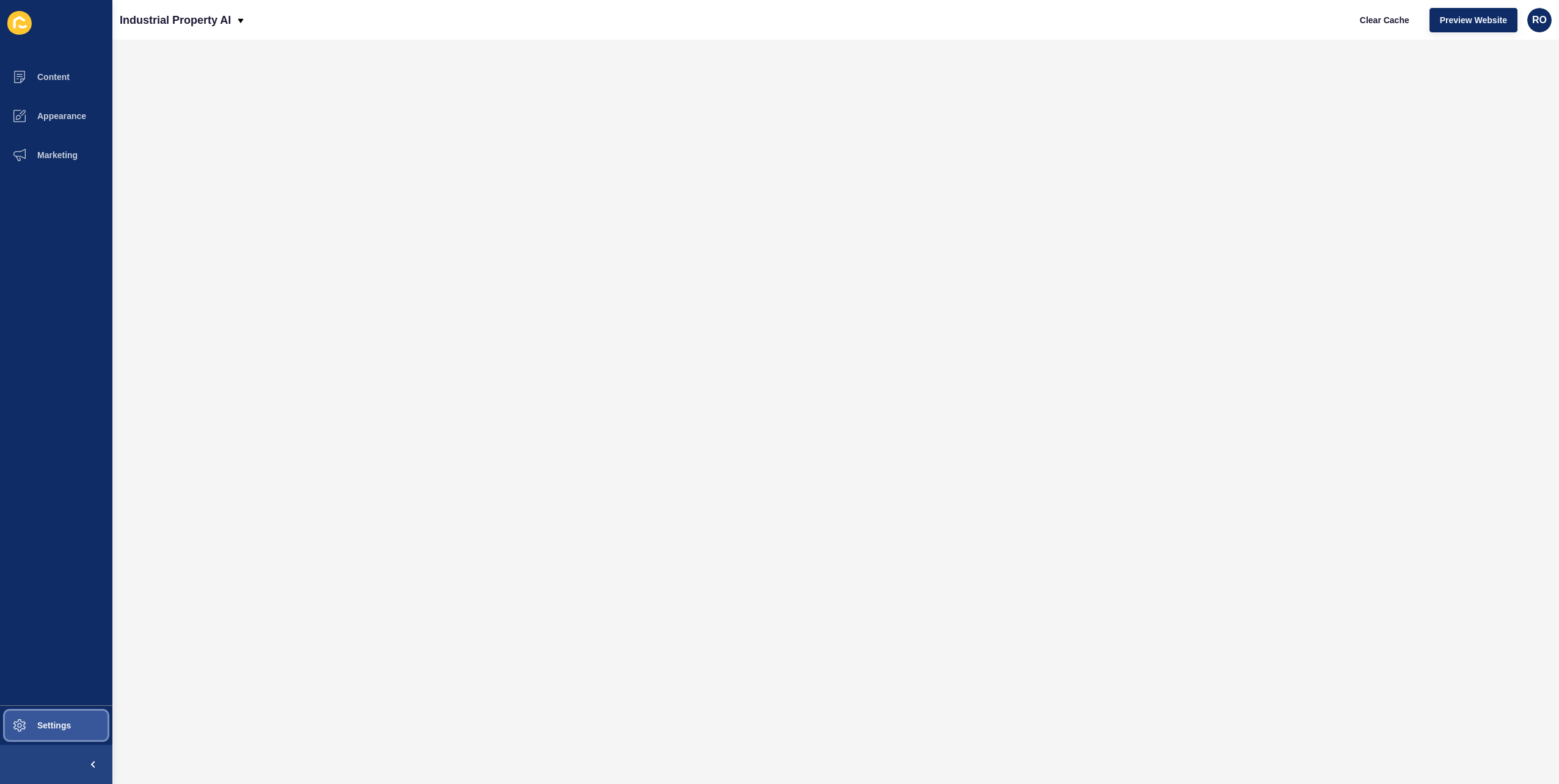
click at [59, 735] on button "Settings" at bounding box center [56, 725] width 112 height 39
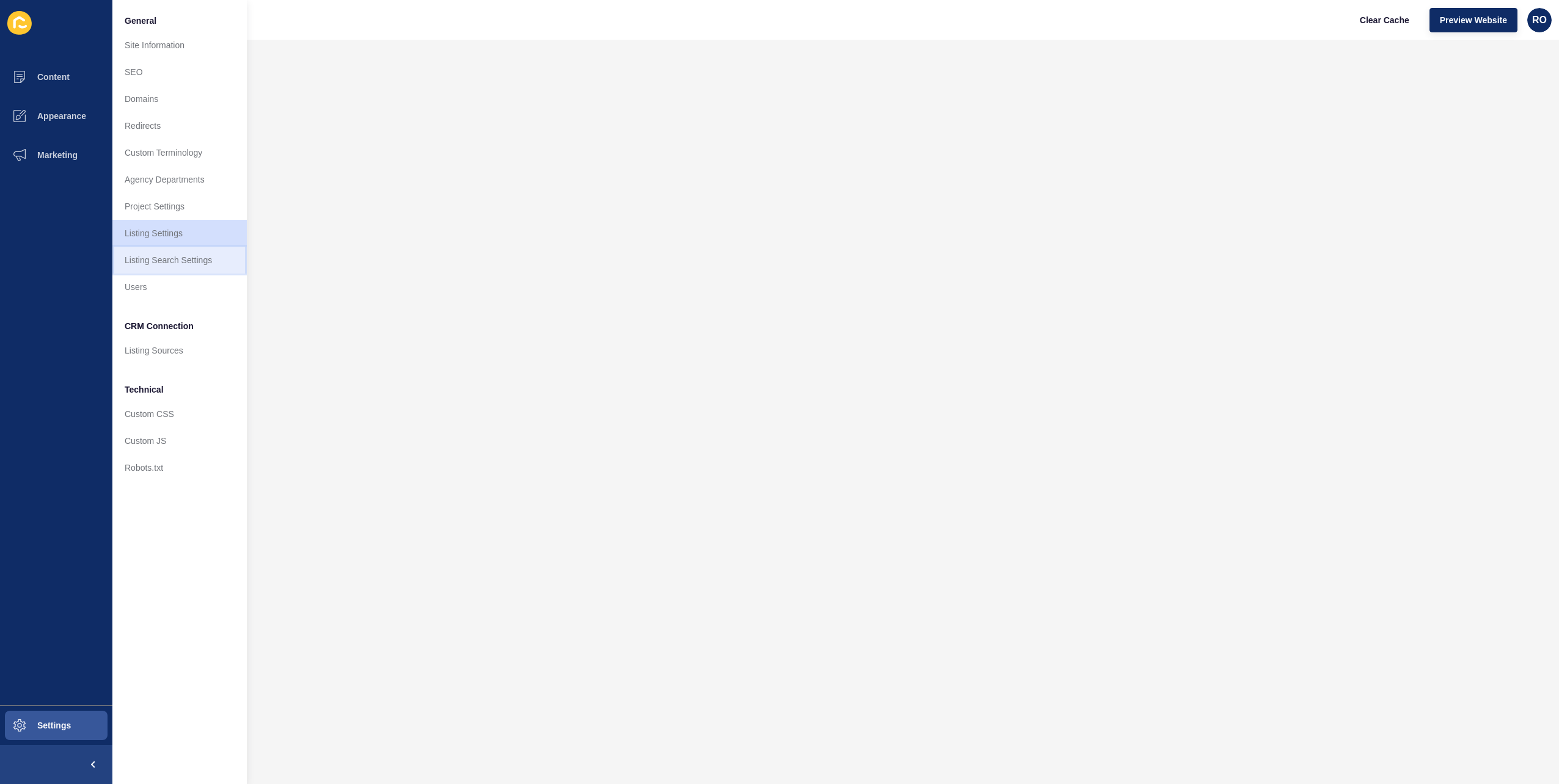
click at [177, 262] on link "Listing Search Settings" at bounding box center [179, 260] width 134 height 27
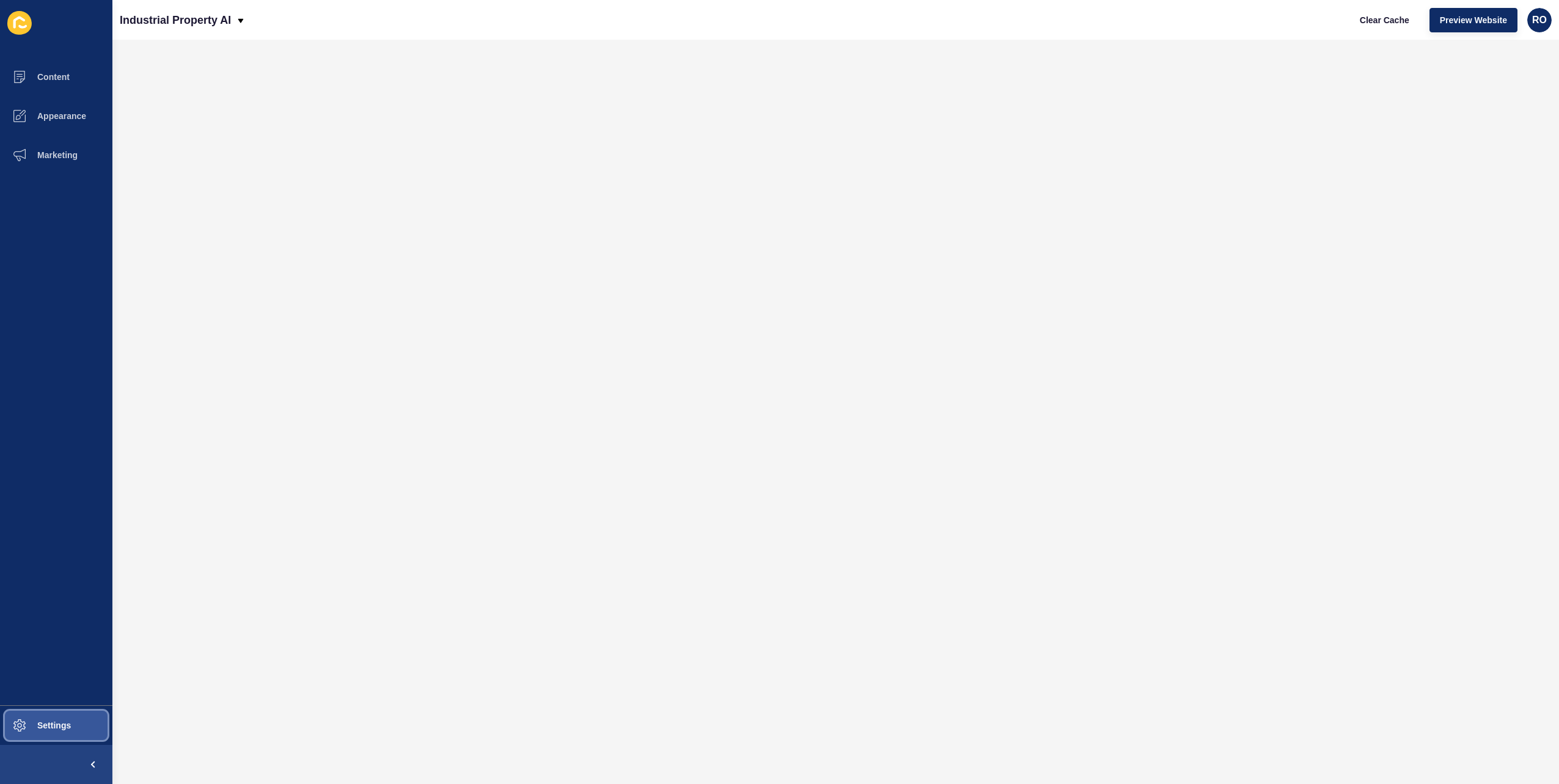
click at [59, 715] on button "Settings" at bounding box center [56, 725] width 112 height 39
click at [79, 740] on button "Settings" at bounding box center [56, 725] width 112 height 39
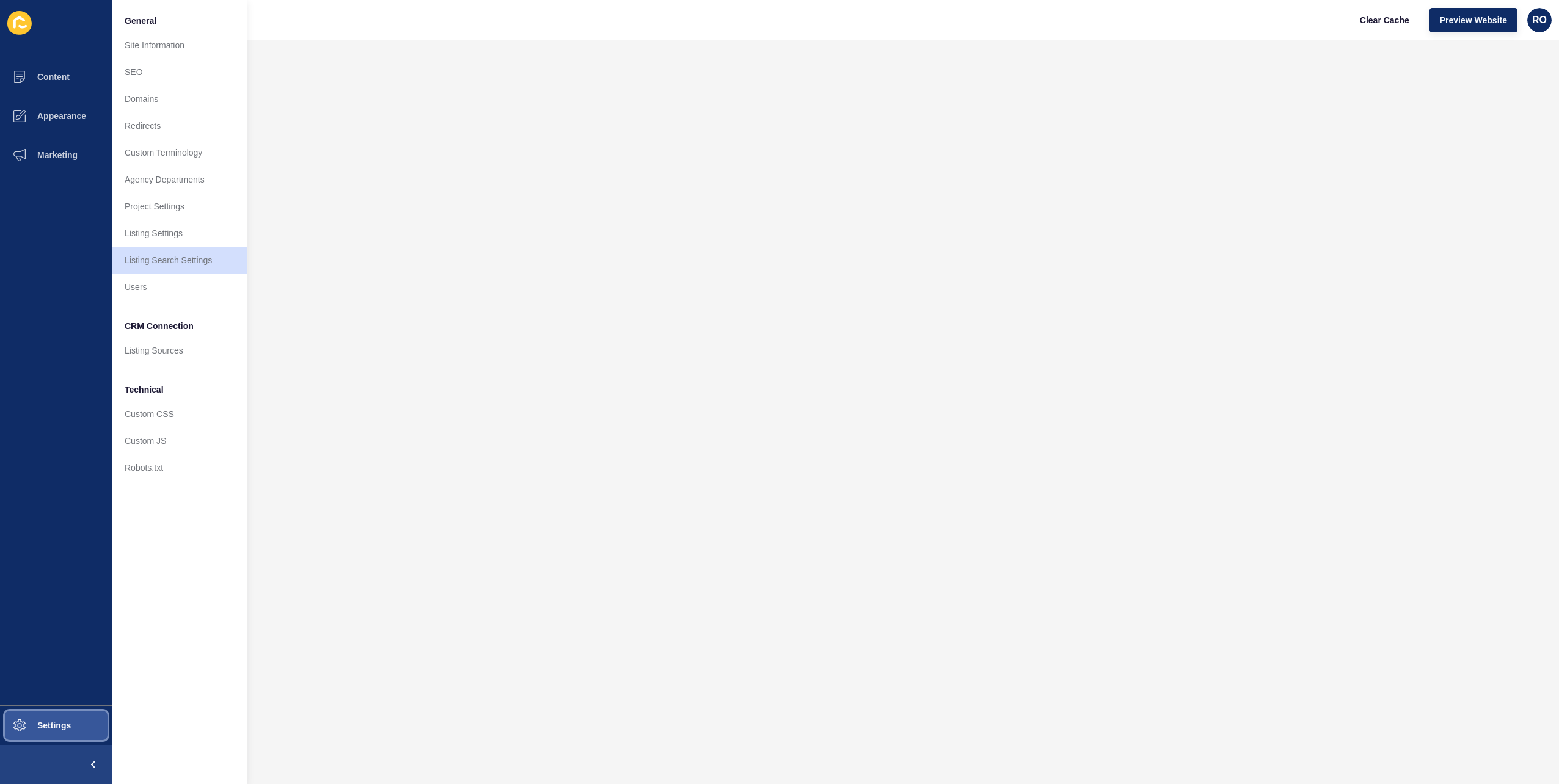
click at [65, 715] on button "Settings" at bounding box center [56, 725] width 112 height 39
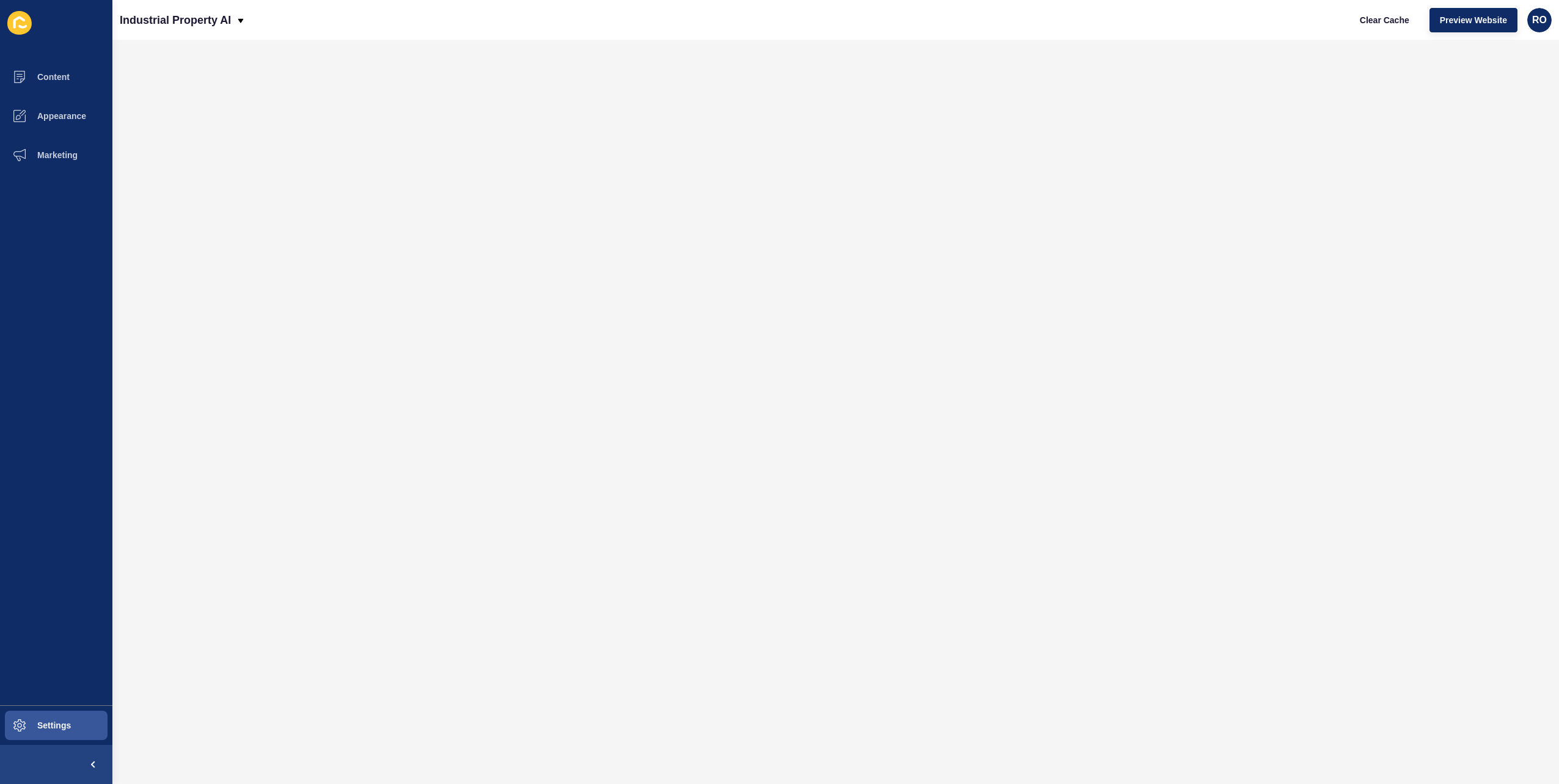
click at [1553, 24] on div "Clear Cache Preview Website RO" at bounding box center [1450, 20] width 212 height 34
click at [1548, 23] on div "RO" at bounding box center [1539, 20] width 24 height 24
click at [1520, 47] on link "[PERSON_NAME]" at bounding box center [1512, 48] width 90 height 27
click at [1548, 12] on div "RO" at bounding box center [1539, 20] width 24 height 24
click at [1500, 69] on link "Contact Support" at bounding box center [1512, 75] width 90 height 27
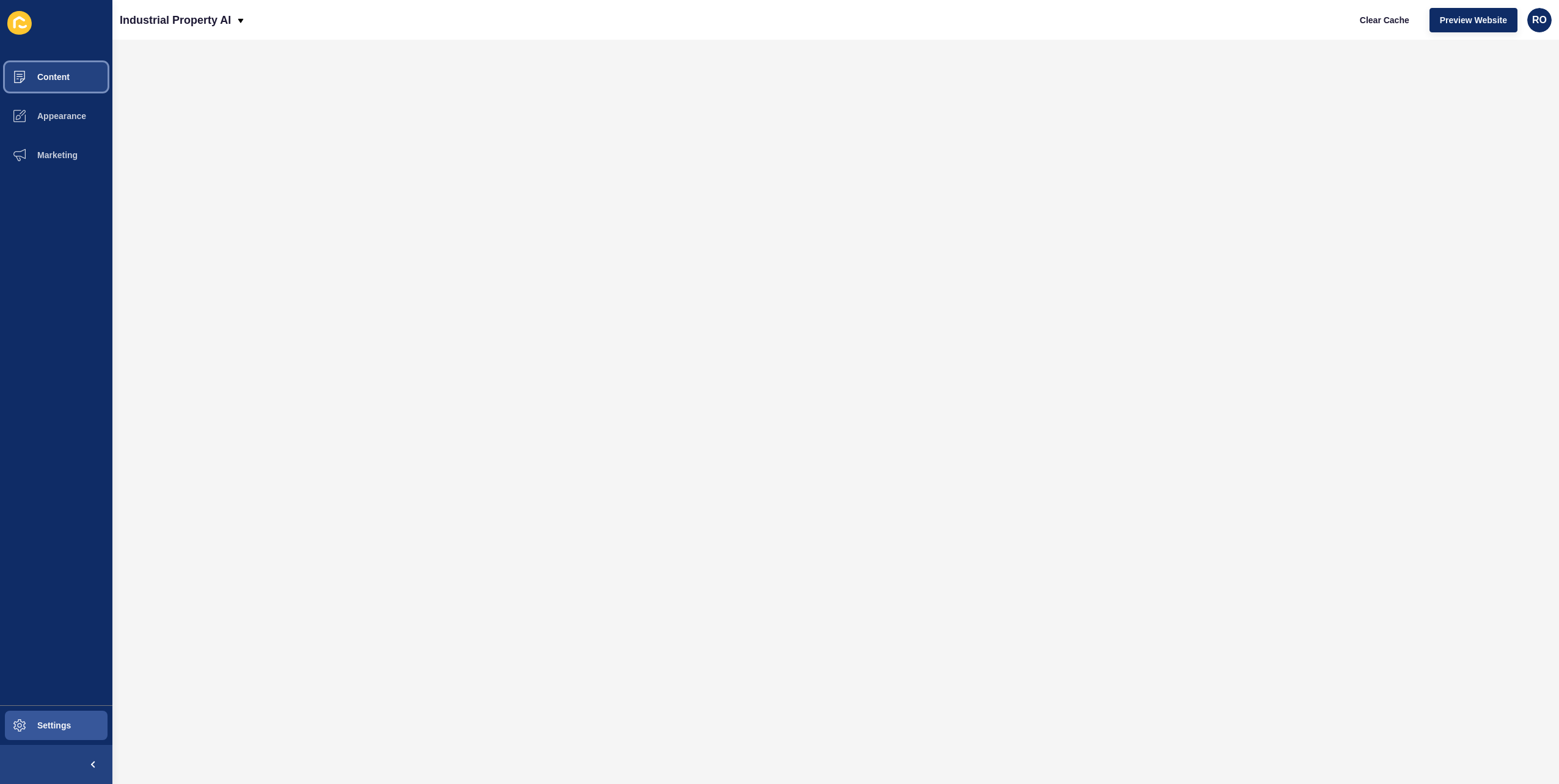
click at [67, 82] on button "Content" at bounding box center [56, 77] width 112 height 39
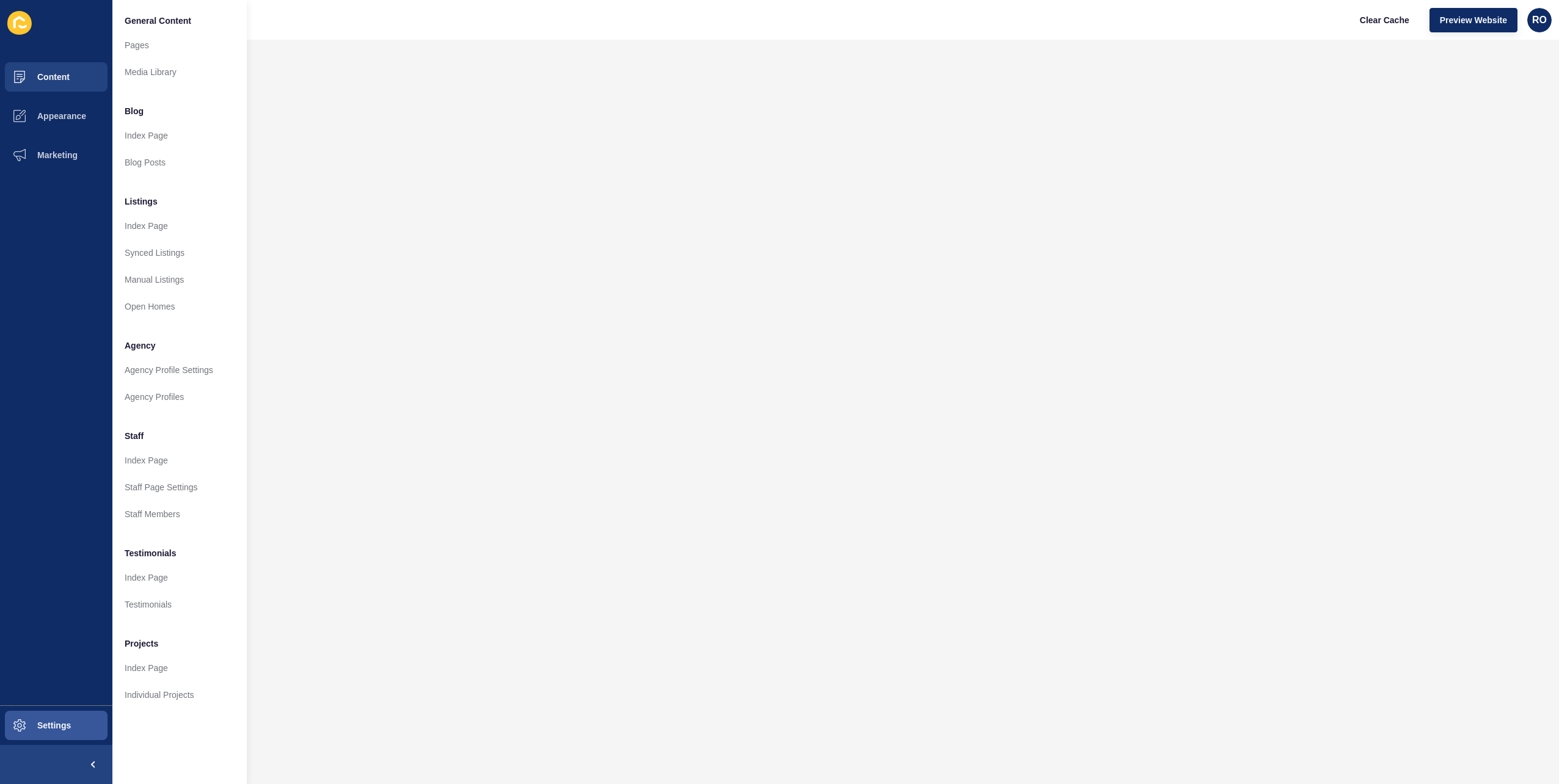
click at [17, 23] on icon at bounding box center [19, 23] width 24 height 24
click at [137, 359] on link "Agency Profile Settings" at bounding box center [179, 370] width 134 height 27
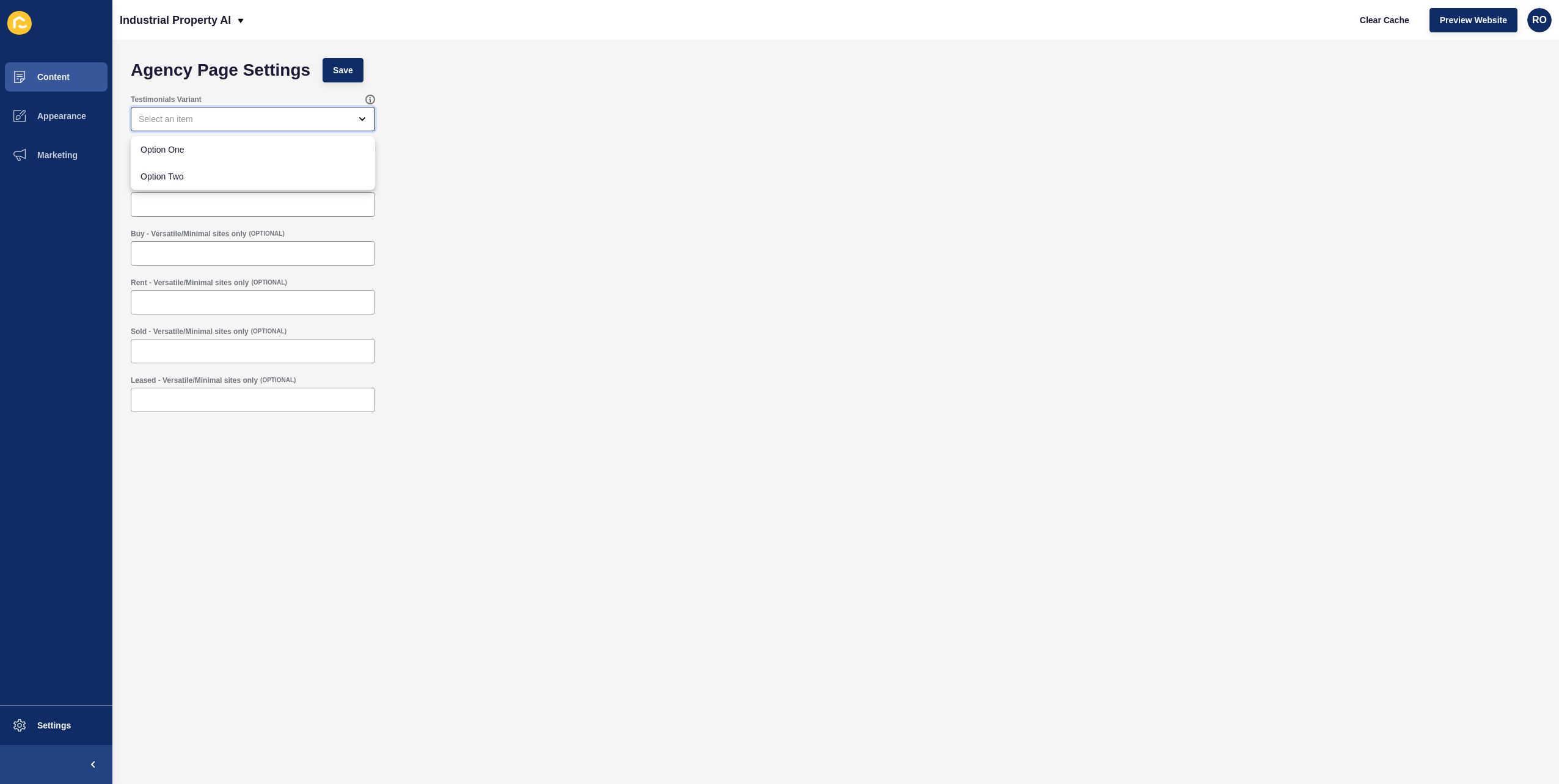
click at [254, 111] on div "close menu" at bounding box center [252, 119] width 244 height 24
click at [66, 91] on button "Content" at bounding box center [56, 77] width 112 height 39
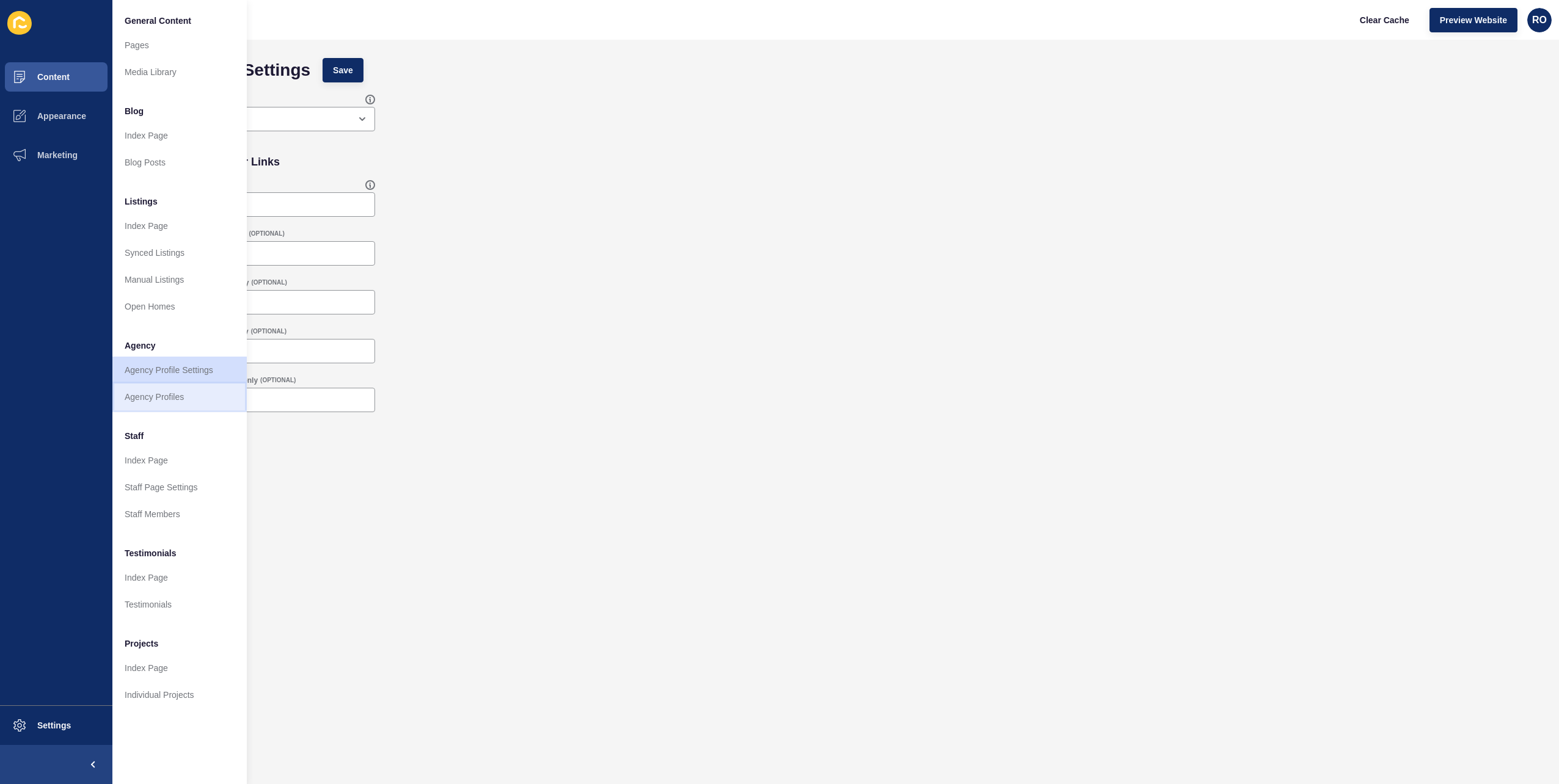
click at [202, 396] on link "Agency Profiles" at bounding box center [179, 397] width 134 height 27
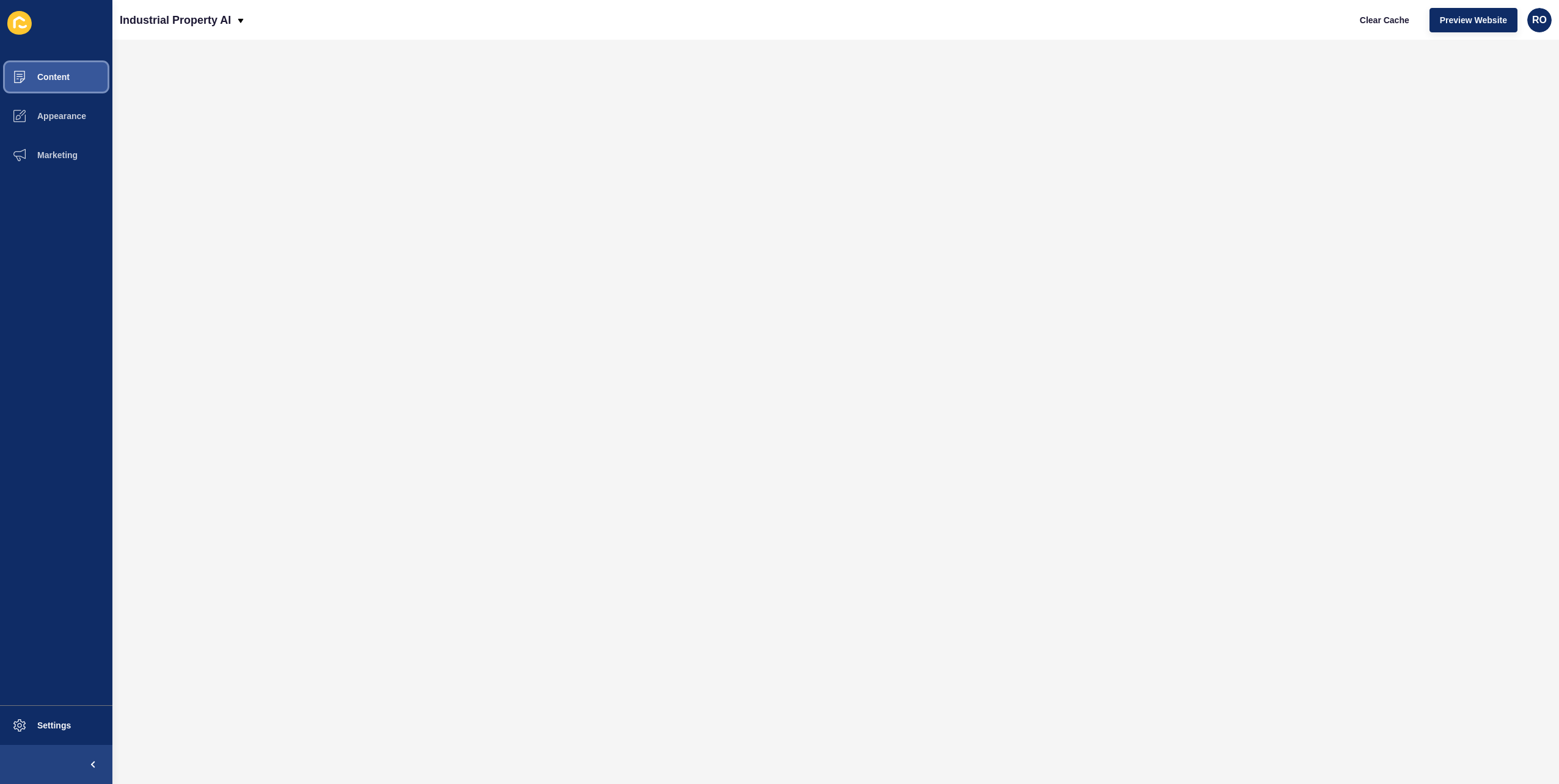
click at [94, 78] on button "Content" at bounding box center [56, 77] width 112 height 39
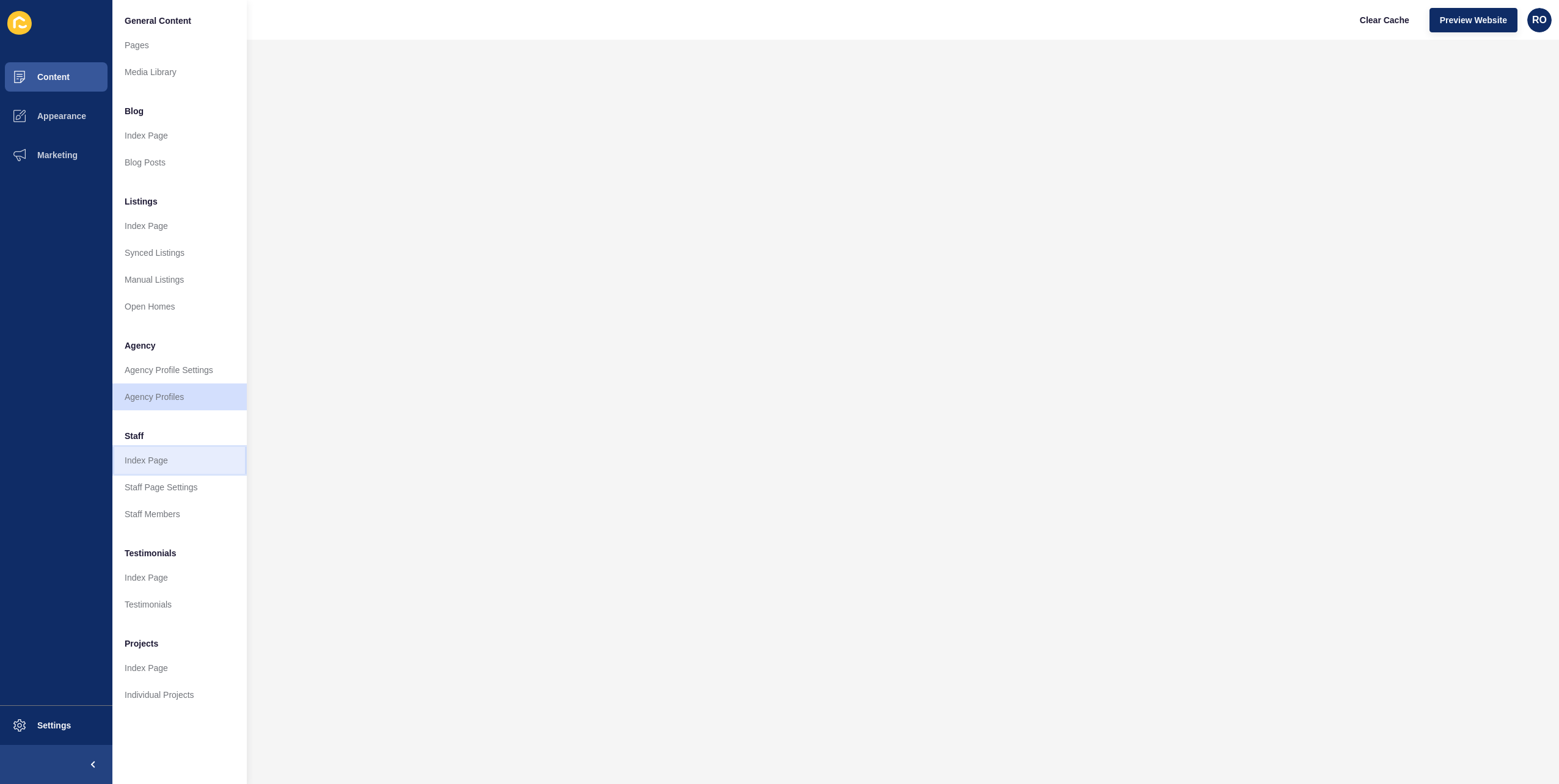
click at [179, 465] on link "Index Page" at bounding box center [179, 460] width 134 height 27
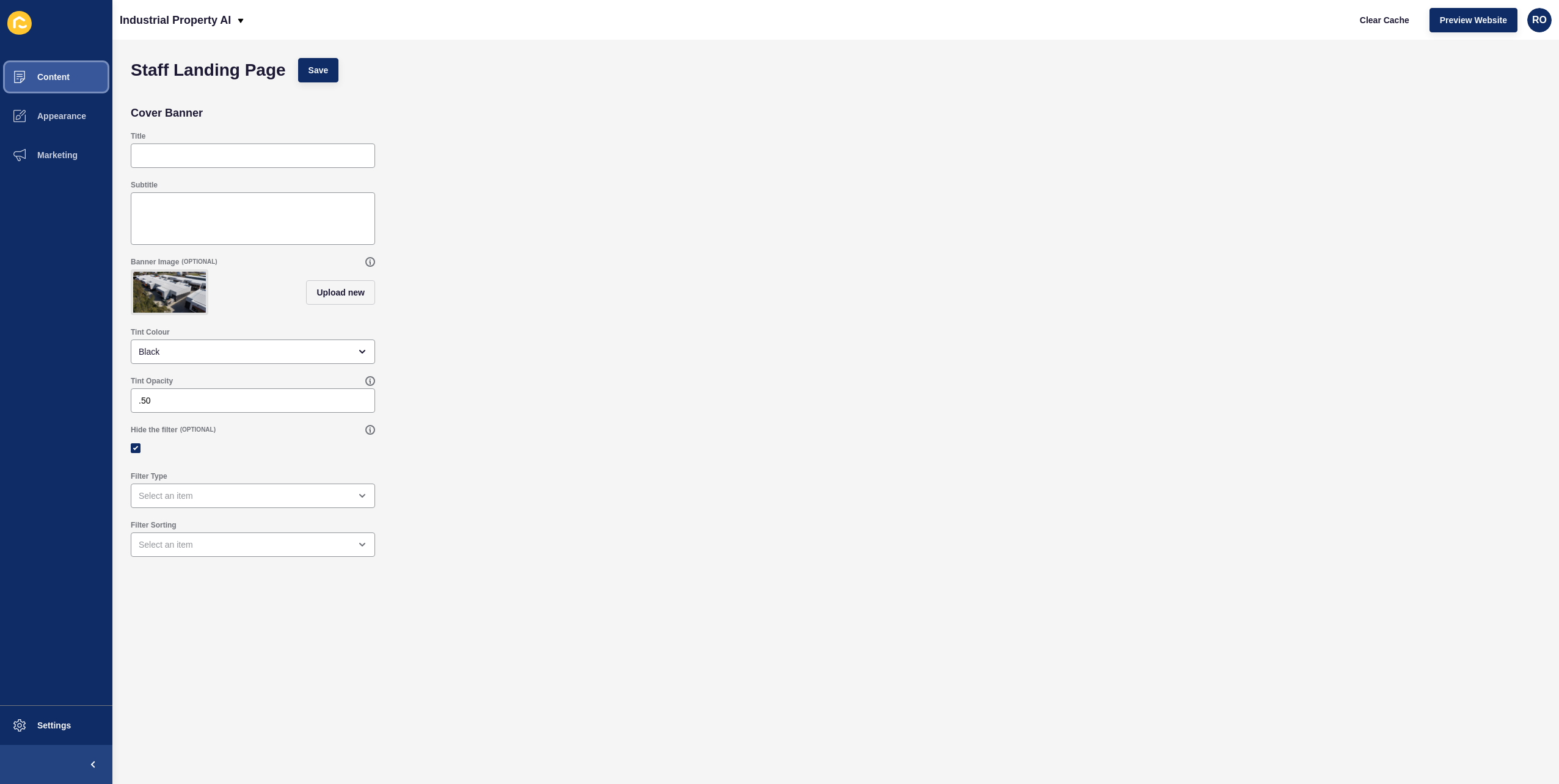
click at [81, 85] on button "Content" at bounding box center [56, 77] width 112 height 39
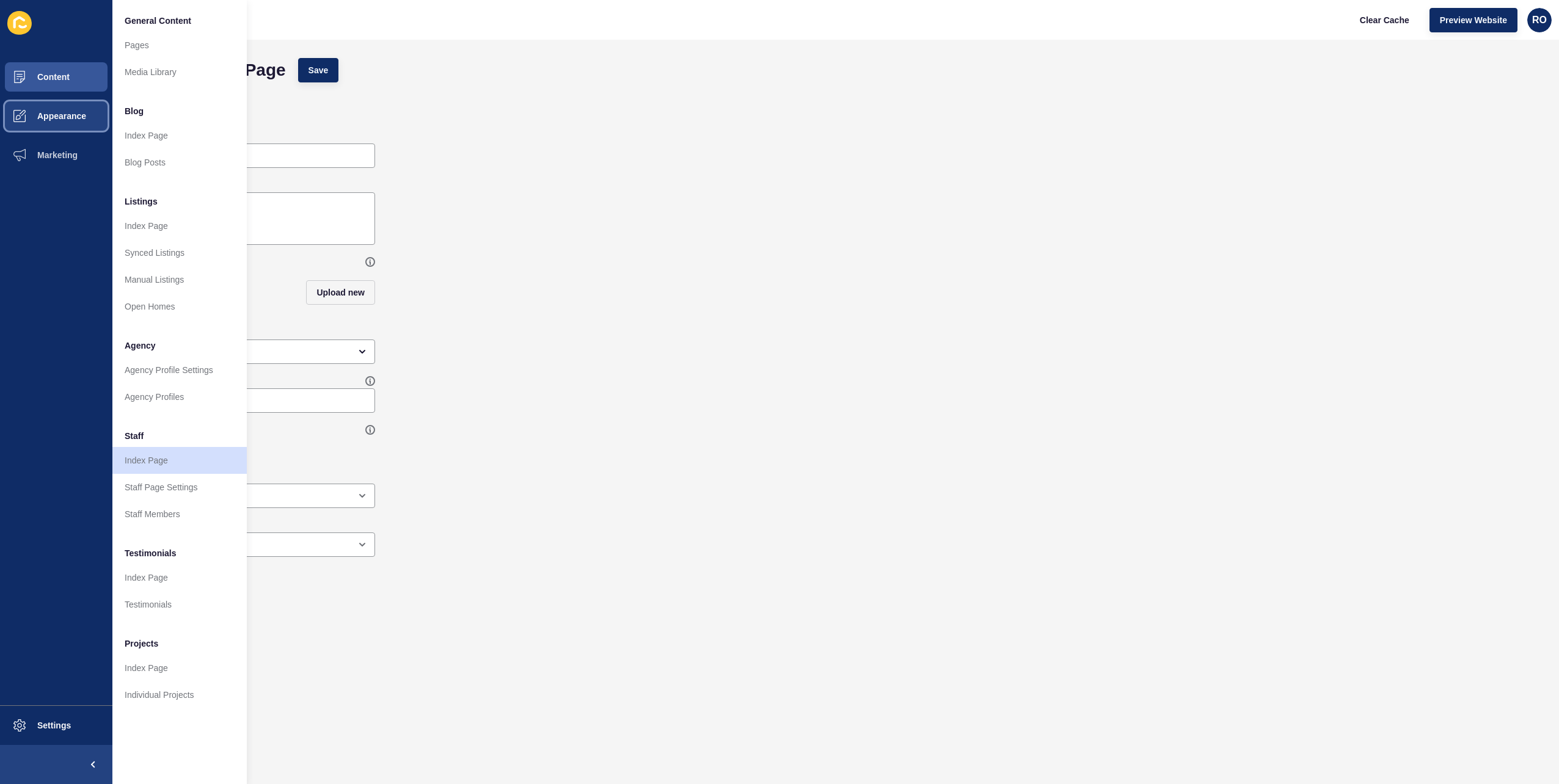
click at [65, 124] on button "Appearance" at bounding box center [56, 116] width 112 height 39
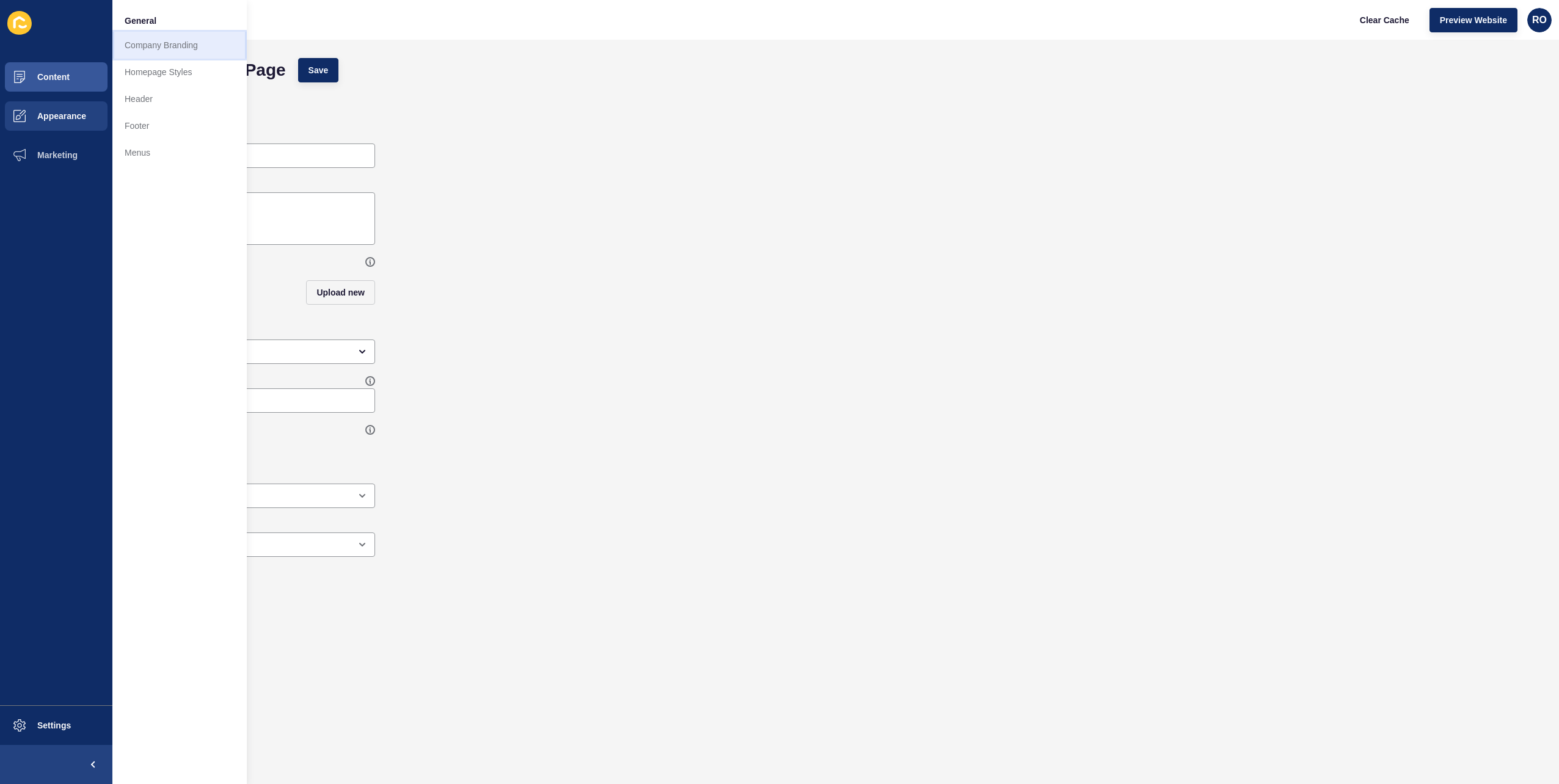
click at [179, 49] on link "Company Branding" at bounding box center [179, 45] width 134 height 27
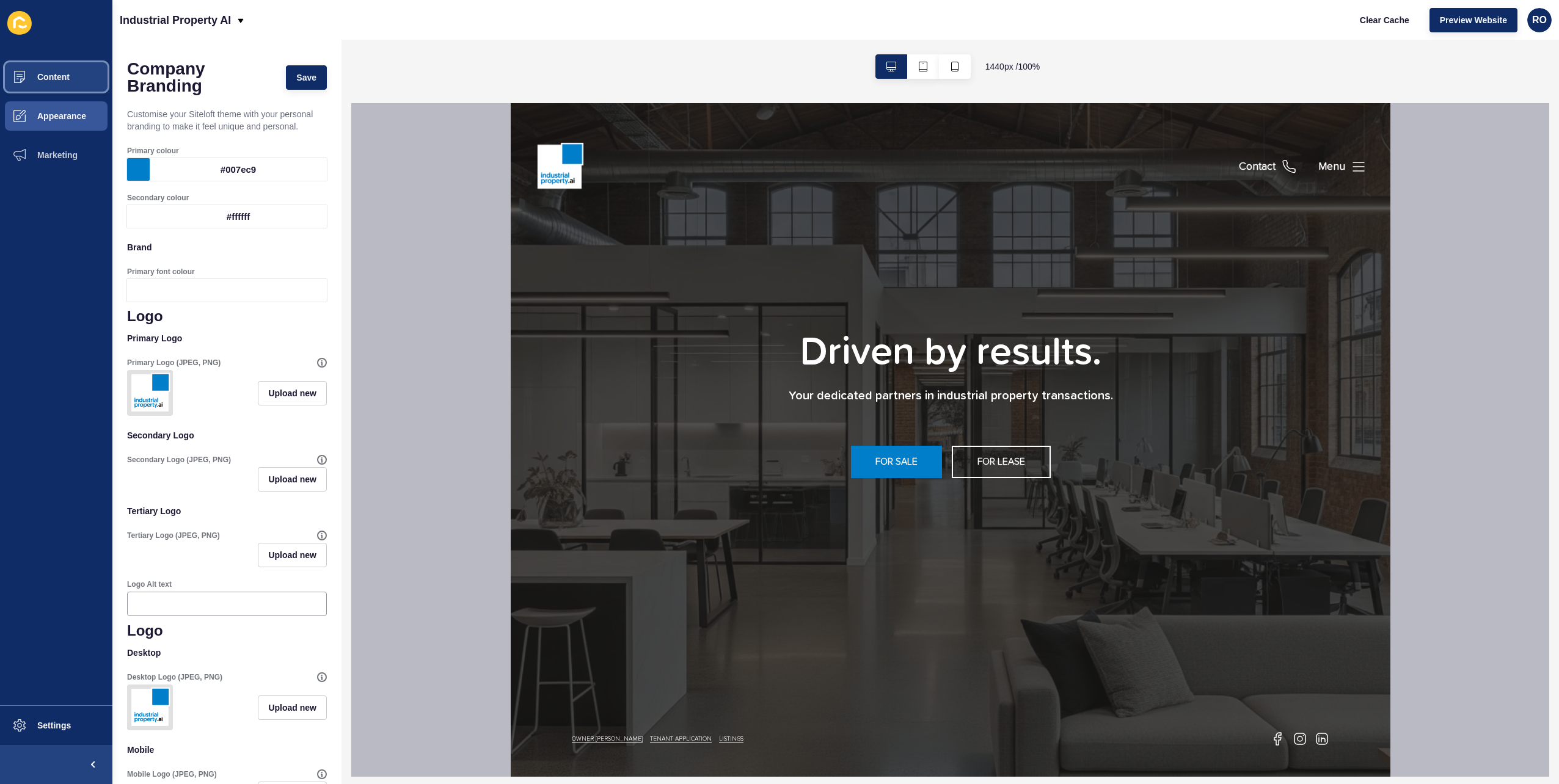
click at [56, 90] on button "Content" at bounding box center [56, 77] width 112 height 39
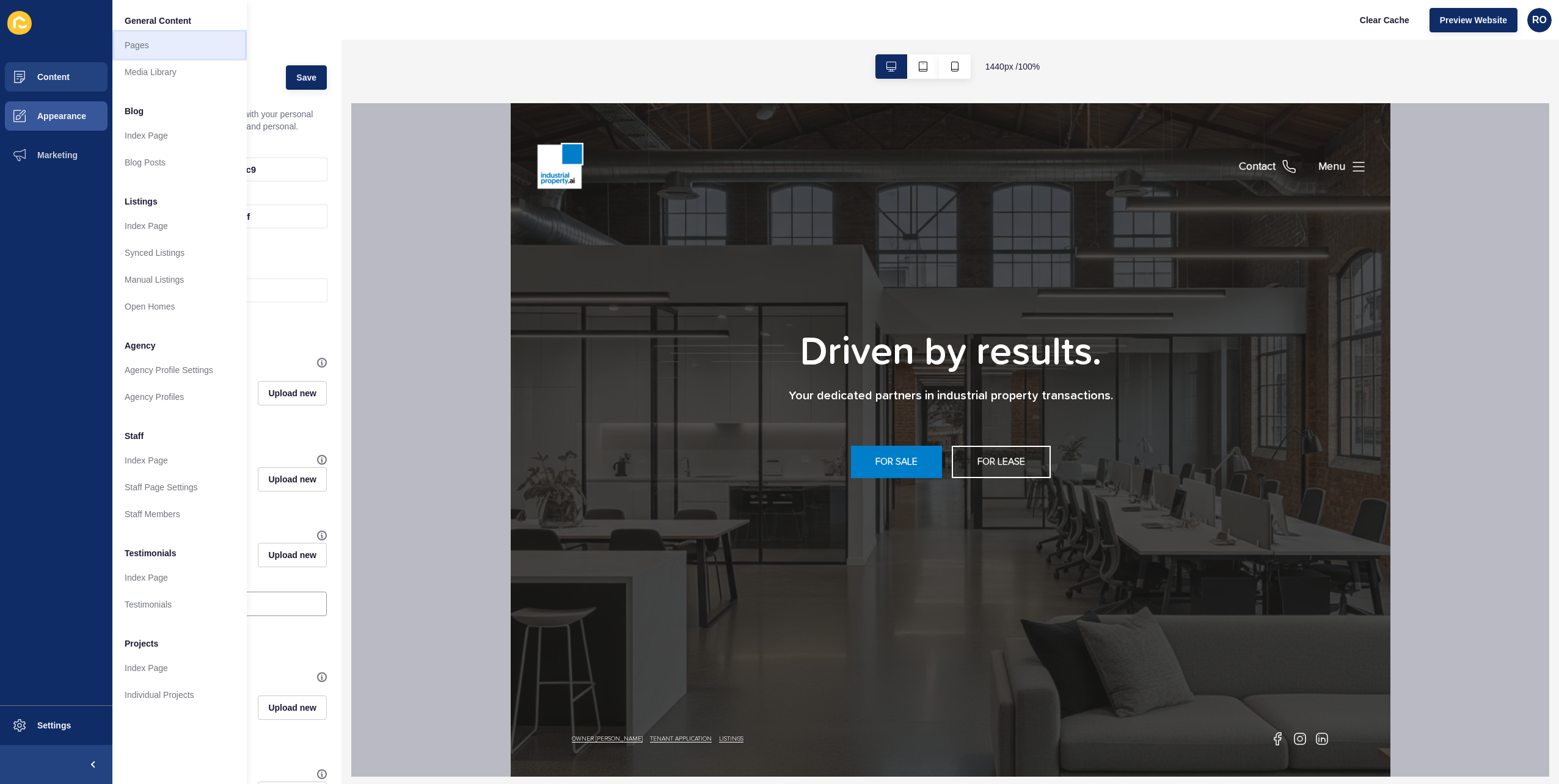
click at [152, 36] on link "Pages" at bounding box center [179, 45] width 134 height 27
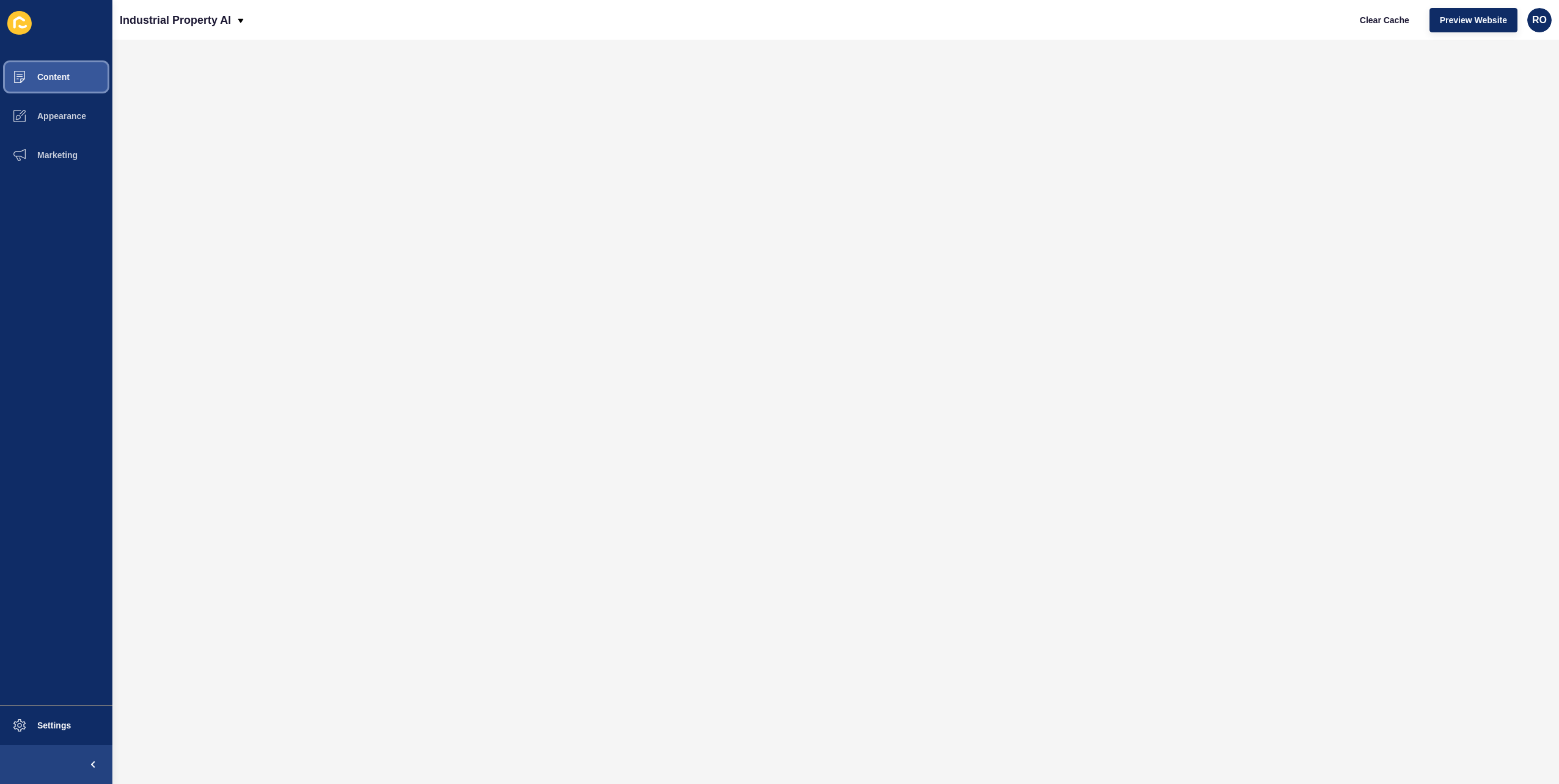
click at [70, 74] on button "Content" at bounding box center [56, 77] width 112 height 39
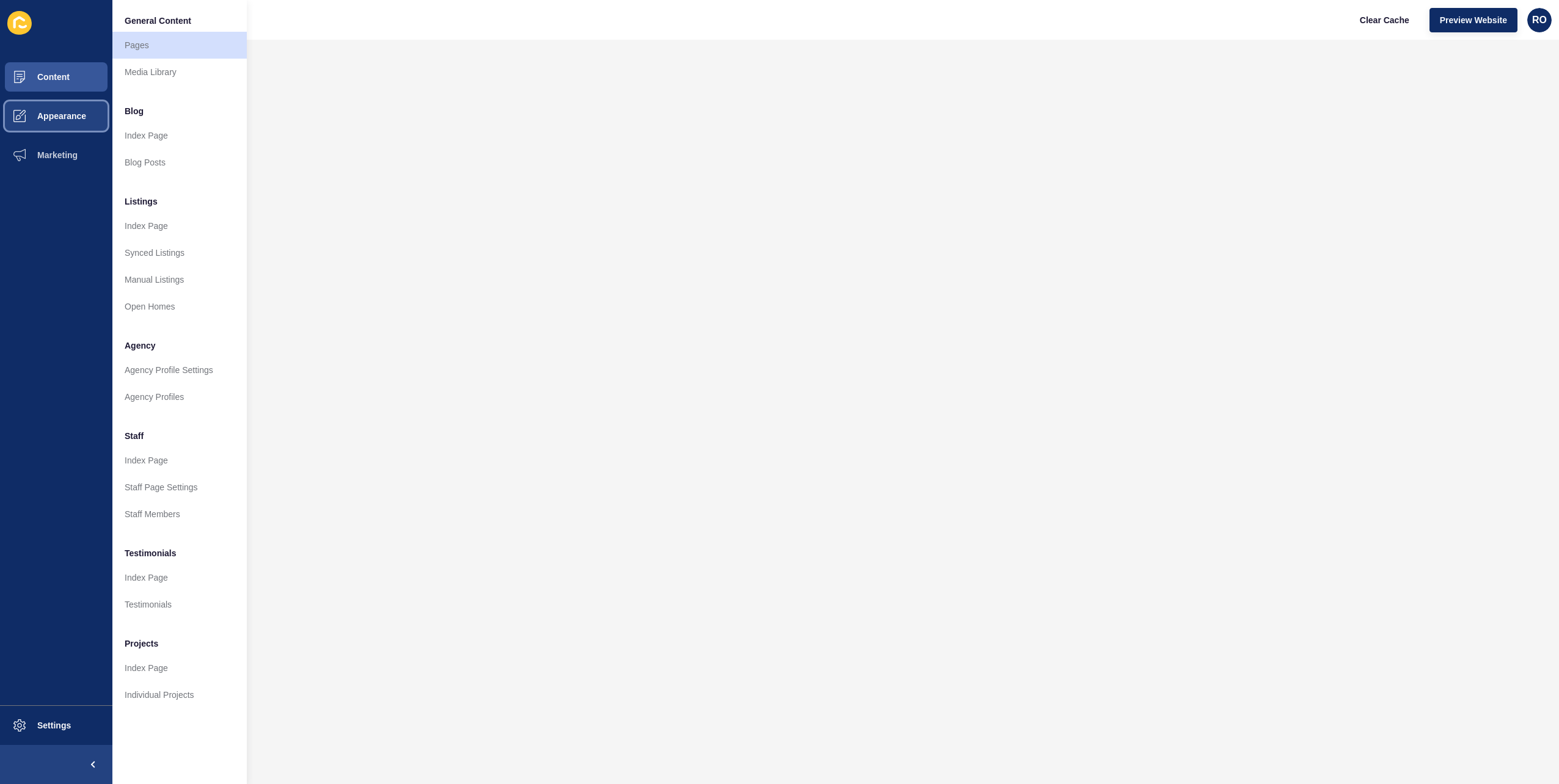
click at [72, 115] on span "Appearance" at bounding box center [42, 116] width 88 height 10
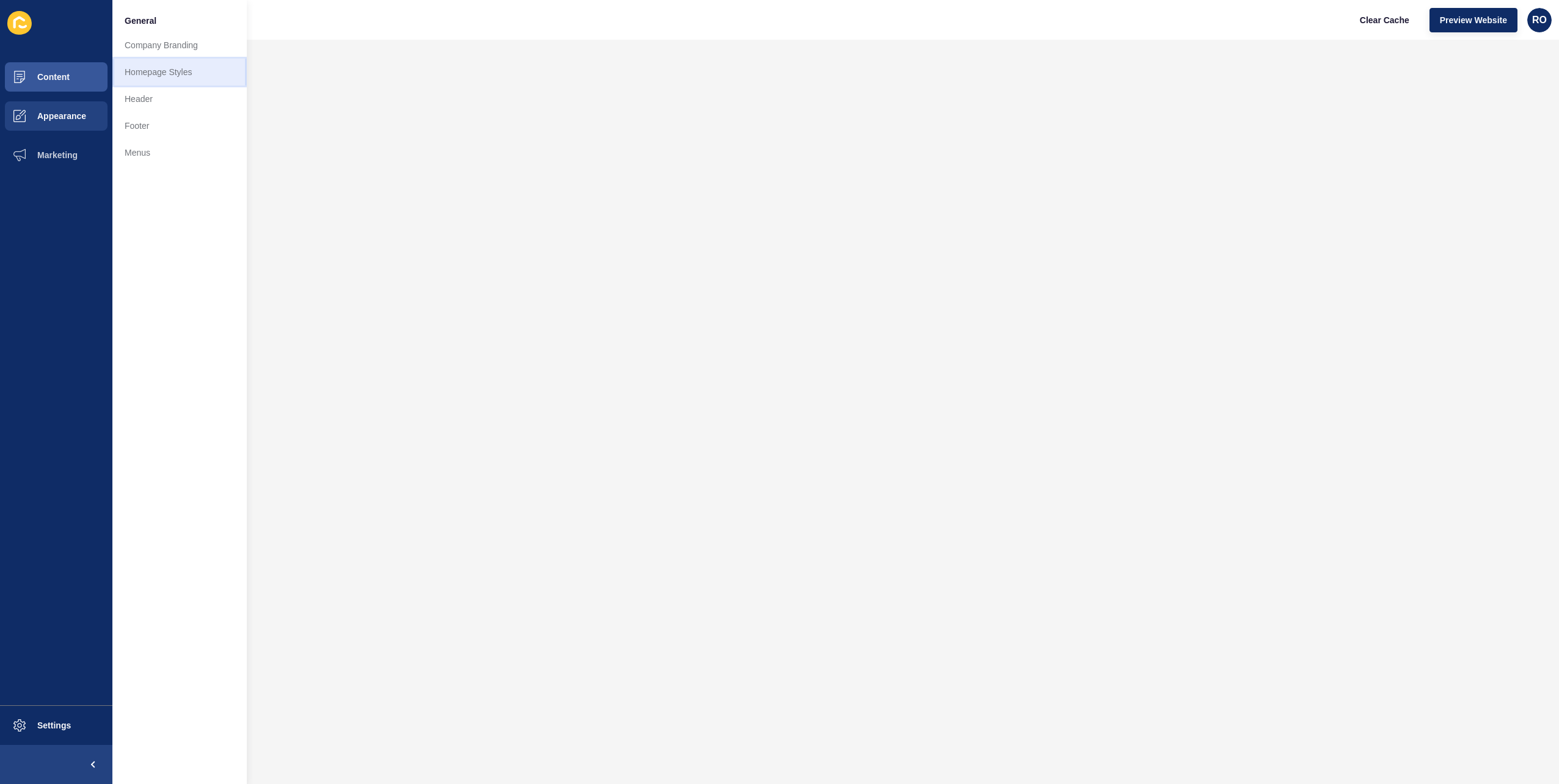
click at [179, 77] on link "Homepage Styles" at bounding box center [179, 72] width 134 height 27
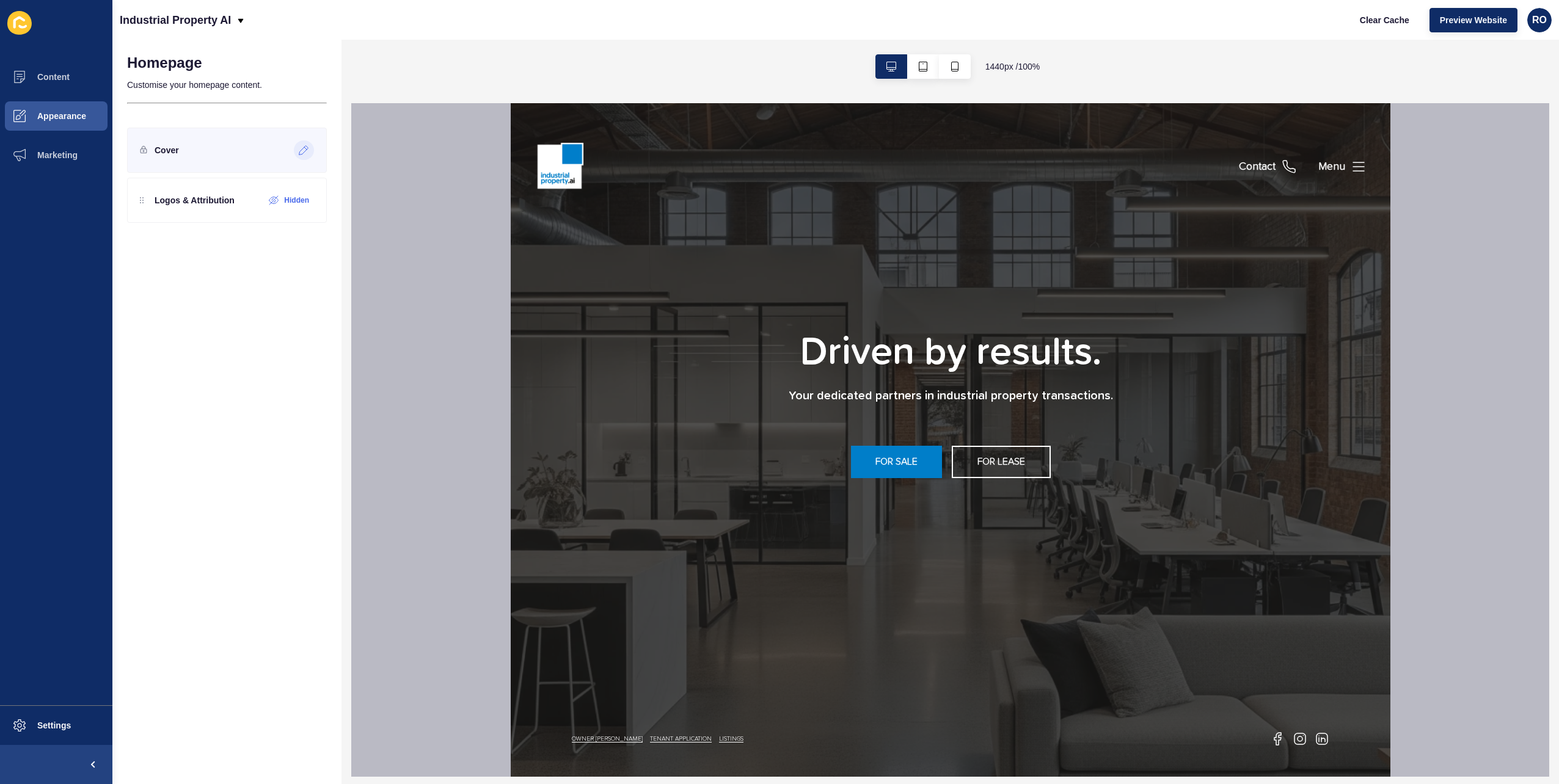
click at [307, 155] on div at bounding box center [304, 150] width 20 height 19
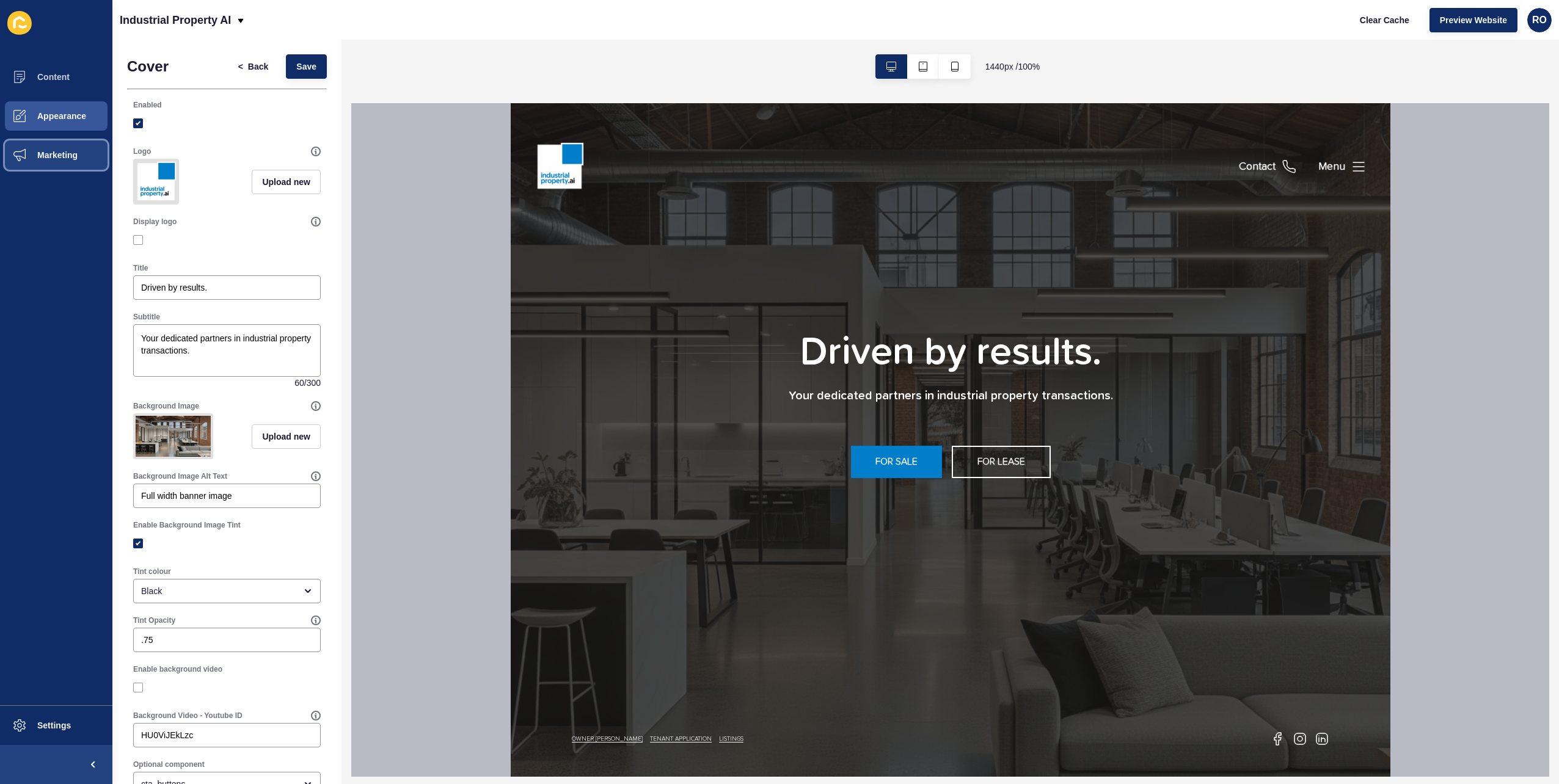
click at [85, 156] on button "Marketing" at bounding box center [56, 155] width 112 height 39
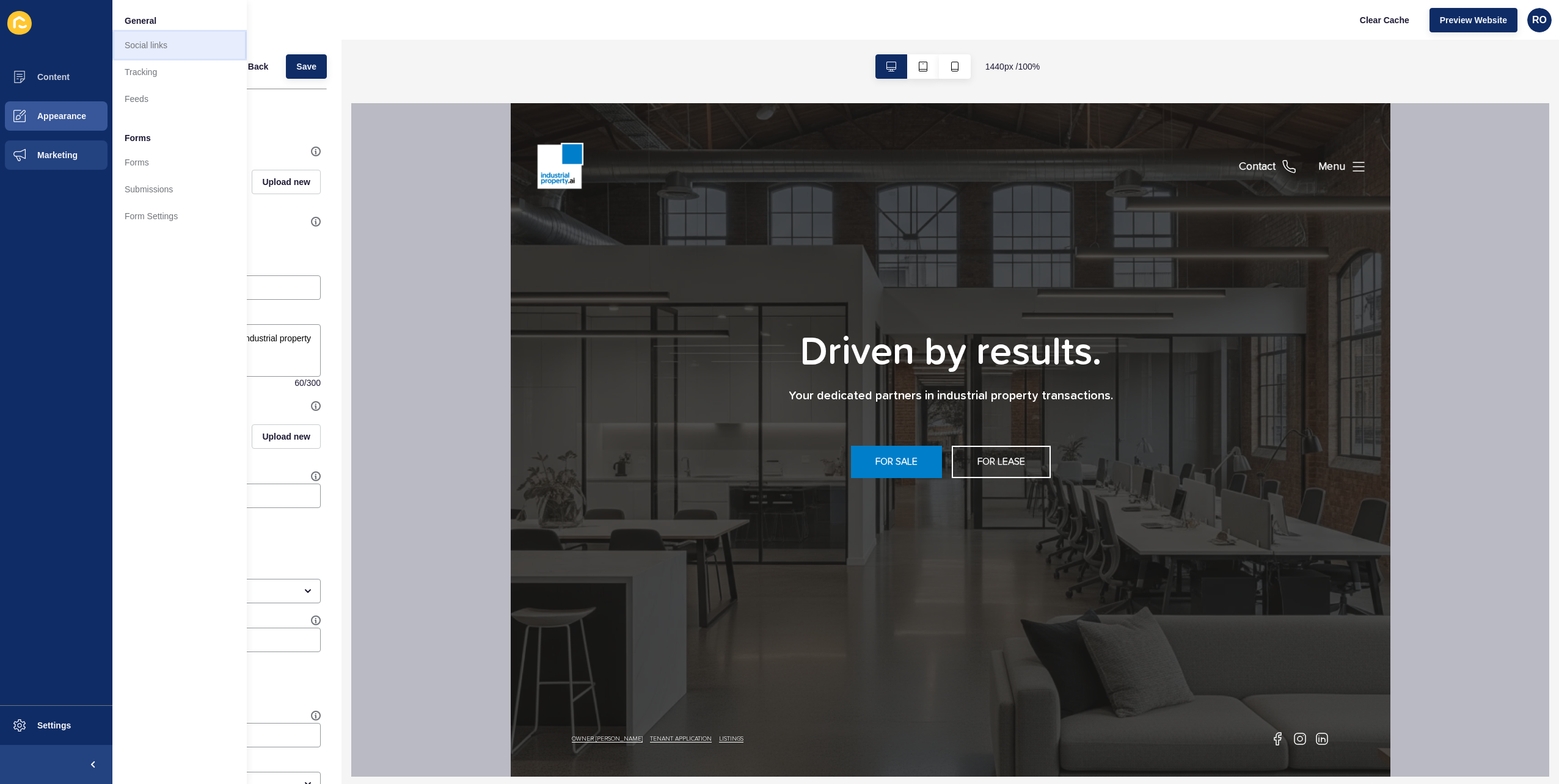
click at [172, 41] on link "Social links" at bounding box center [179, 45] width 134 height 27
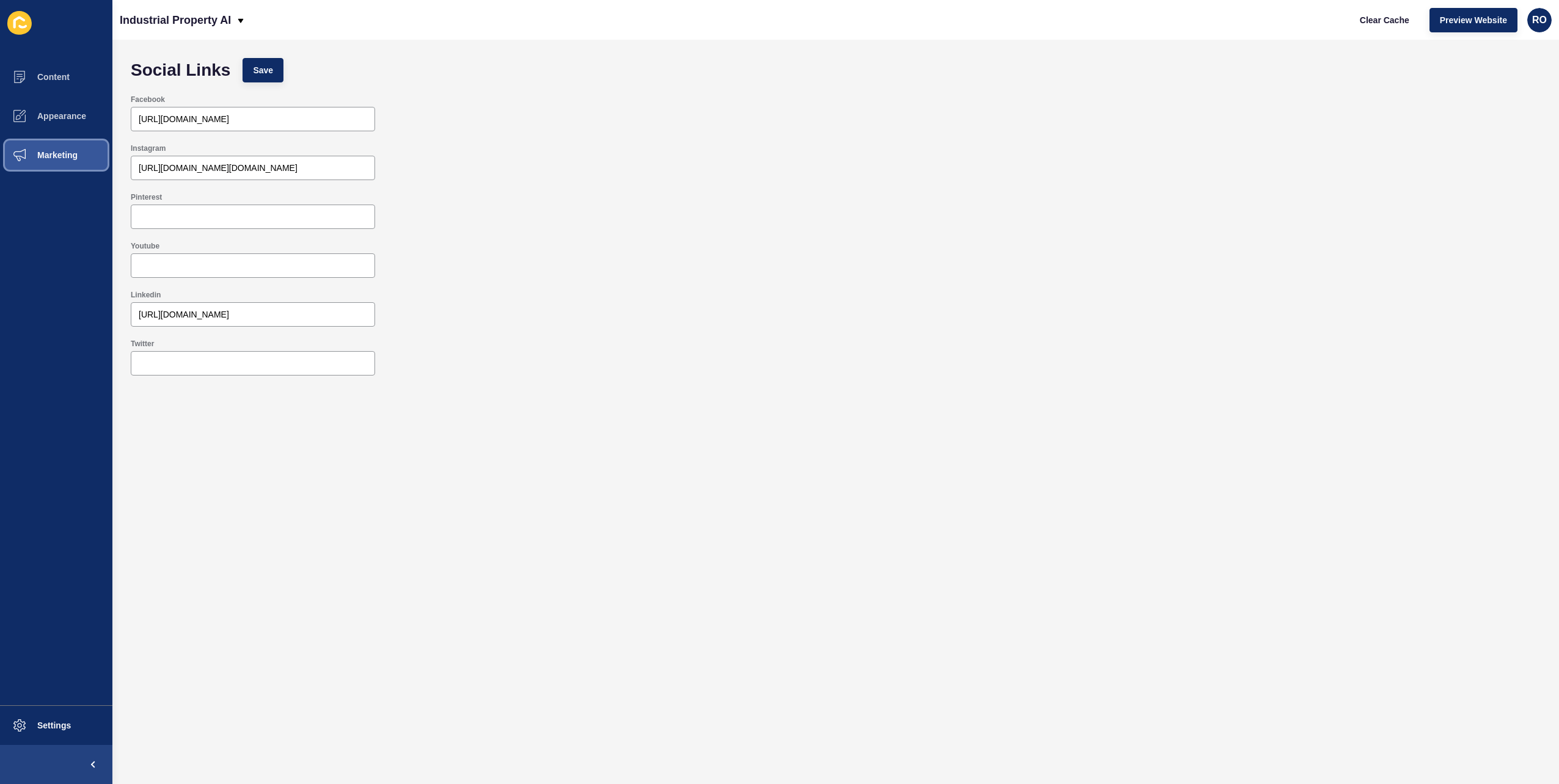
click at [76, 154] on span "Marketing" at bounding box center [37, 156] width 79 height 10
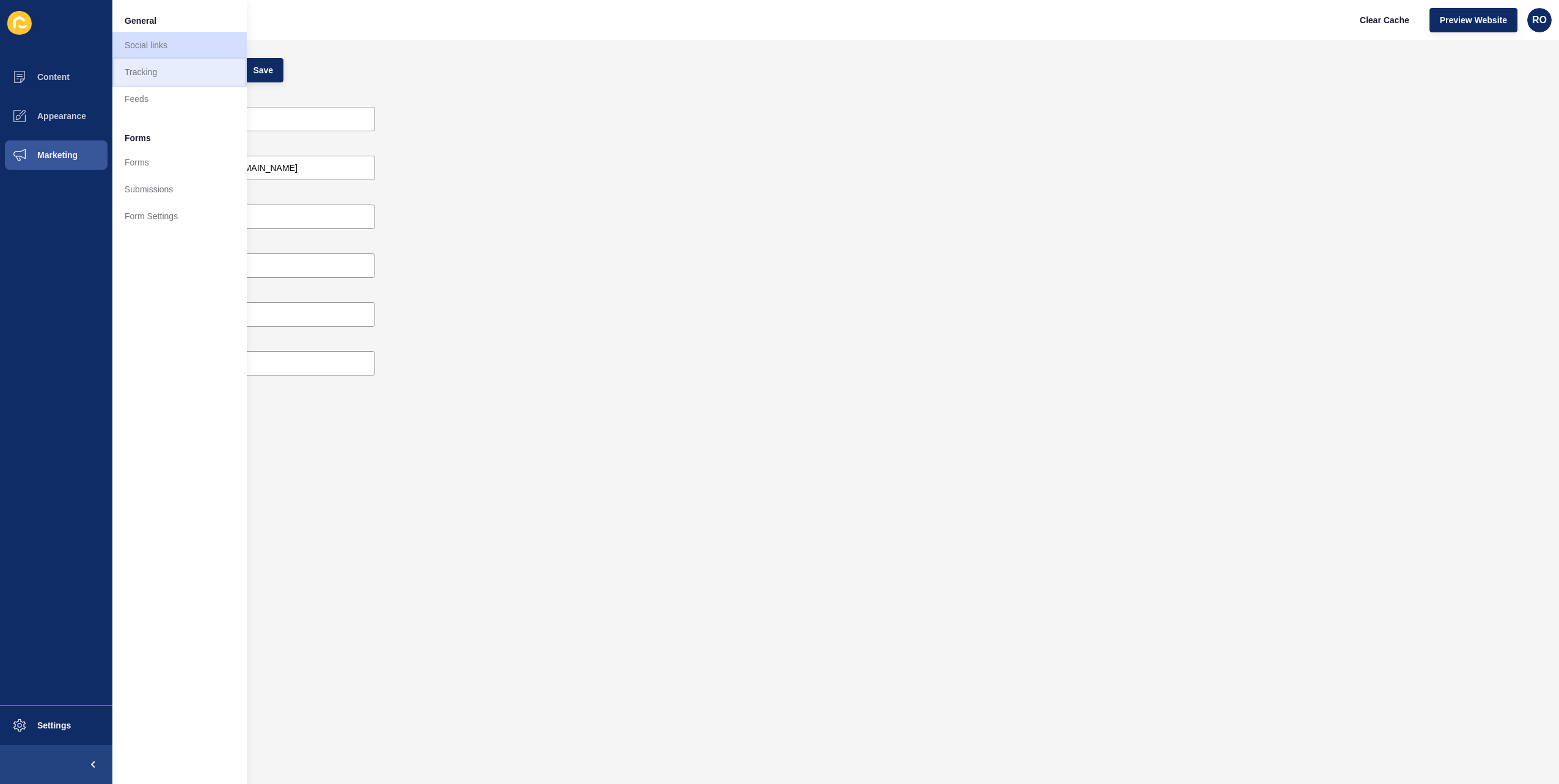
click at [173, 77] on link "Tracking" at bounding box center [179, 72] width 134 height 27
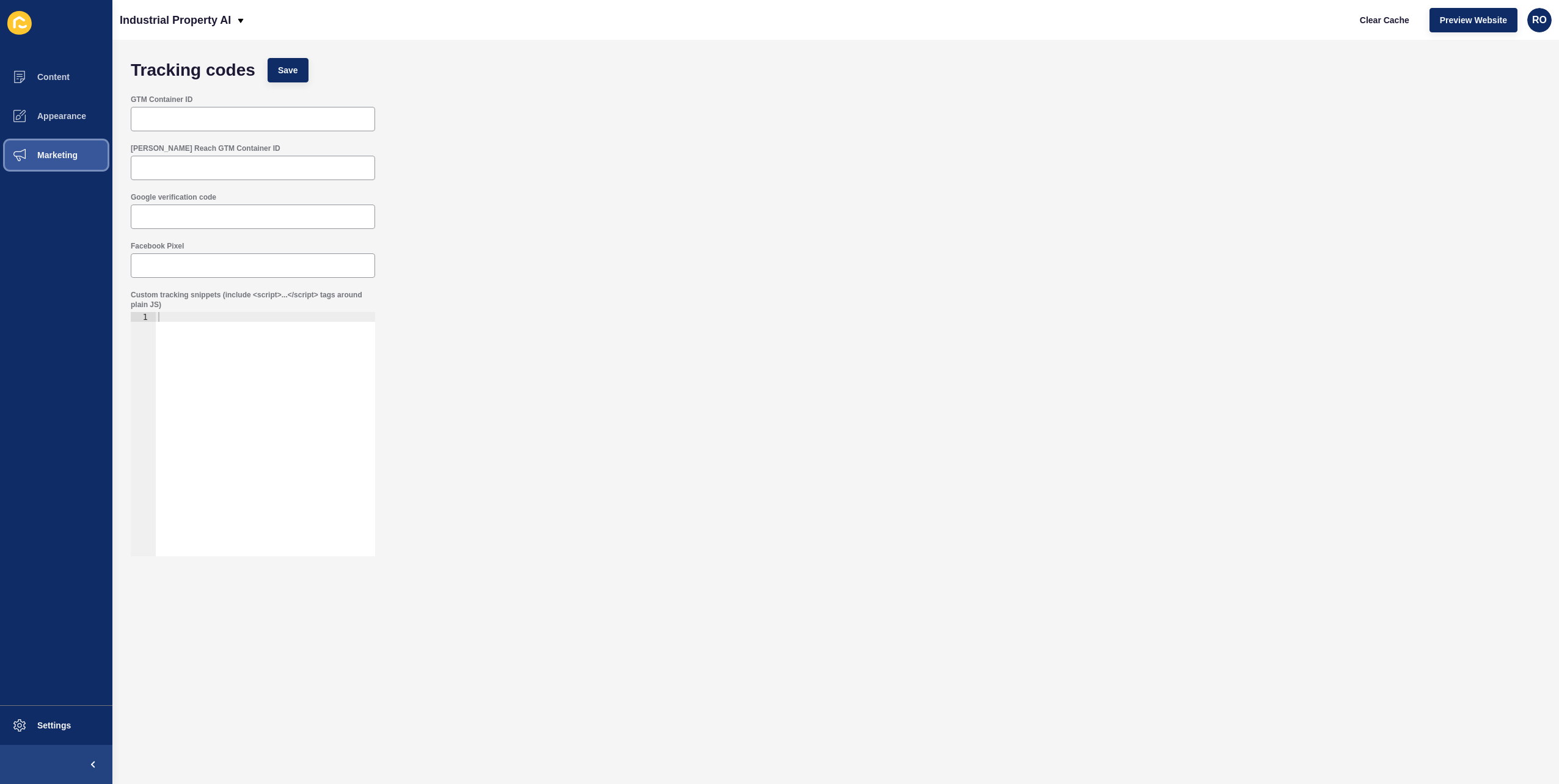
click at [62, 159] on span "Marketing" at bounding box center [37, 156] width 79 height 10
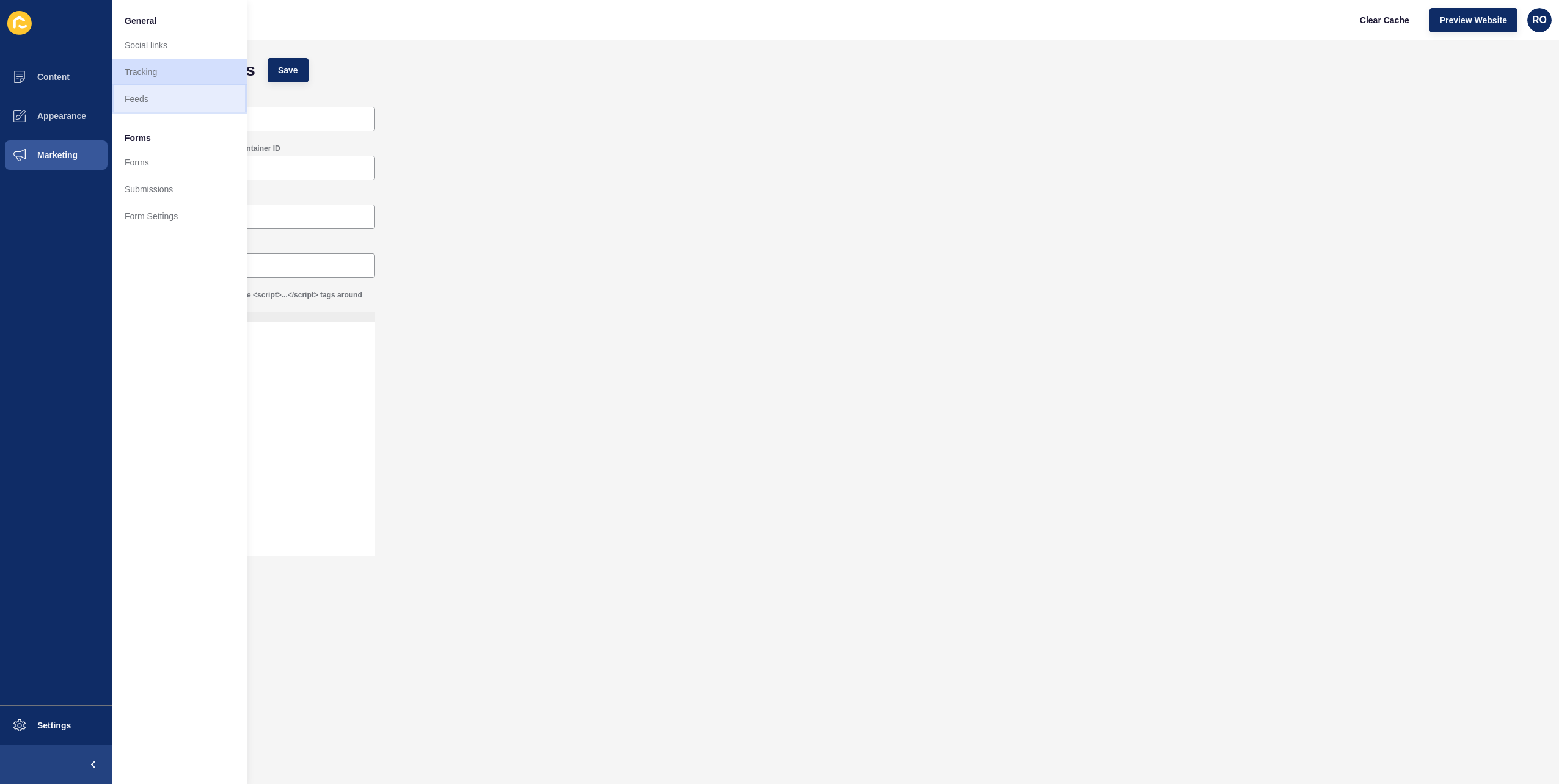
click at [169, 98] on link "Feeds" at bounding box center [179, 99] width 134 height 27
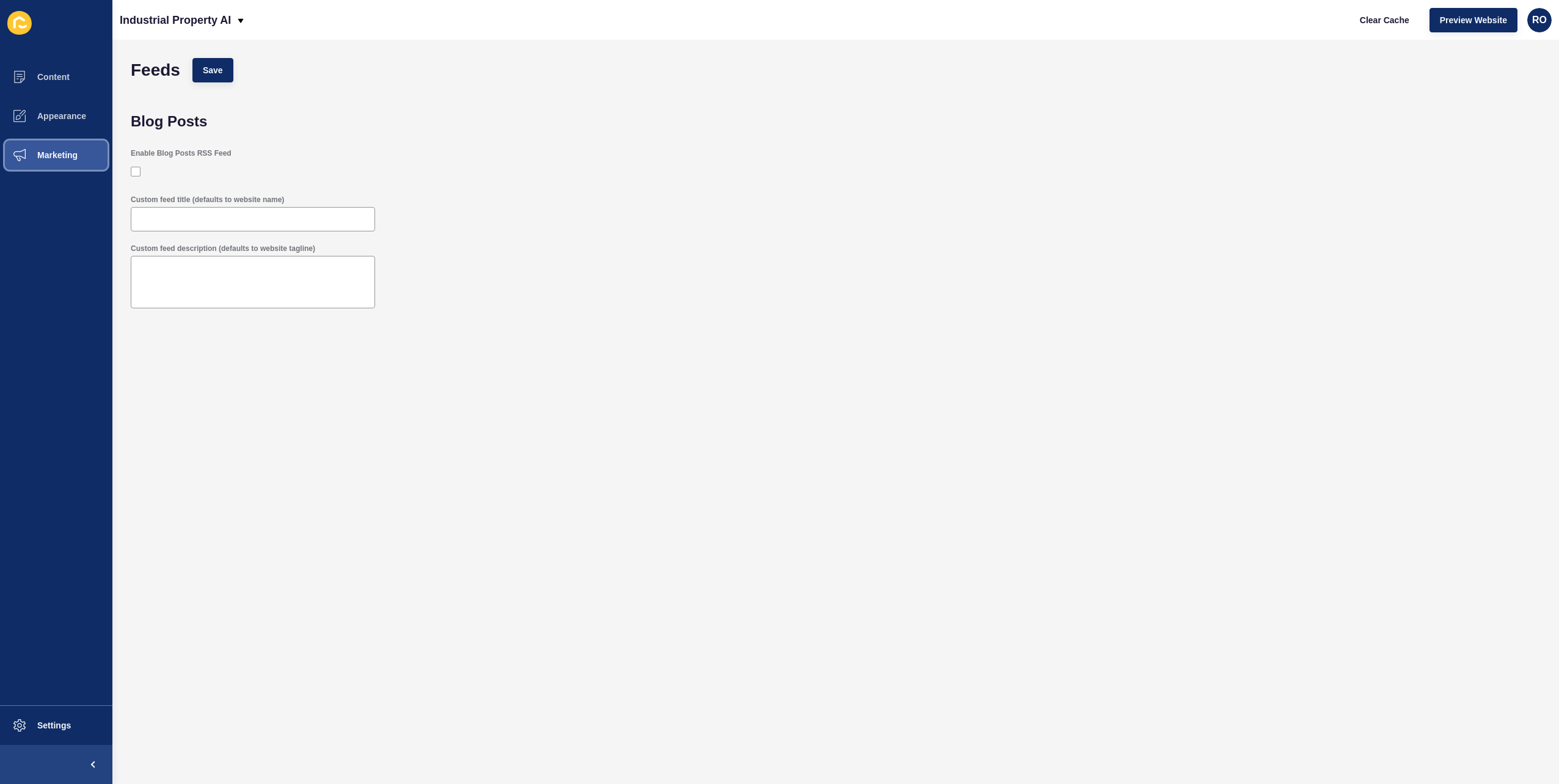
click at [81, 149] on button "Marketing" at bounding box center [56, 155] width 112 height 39
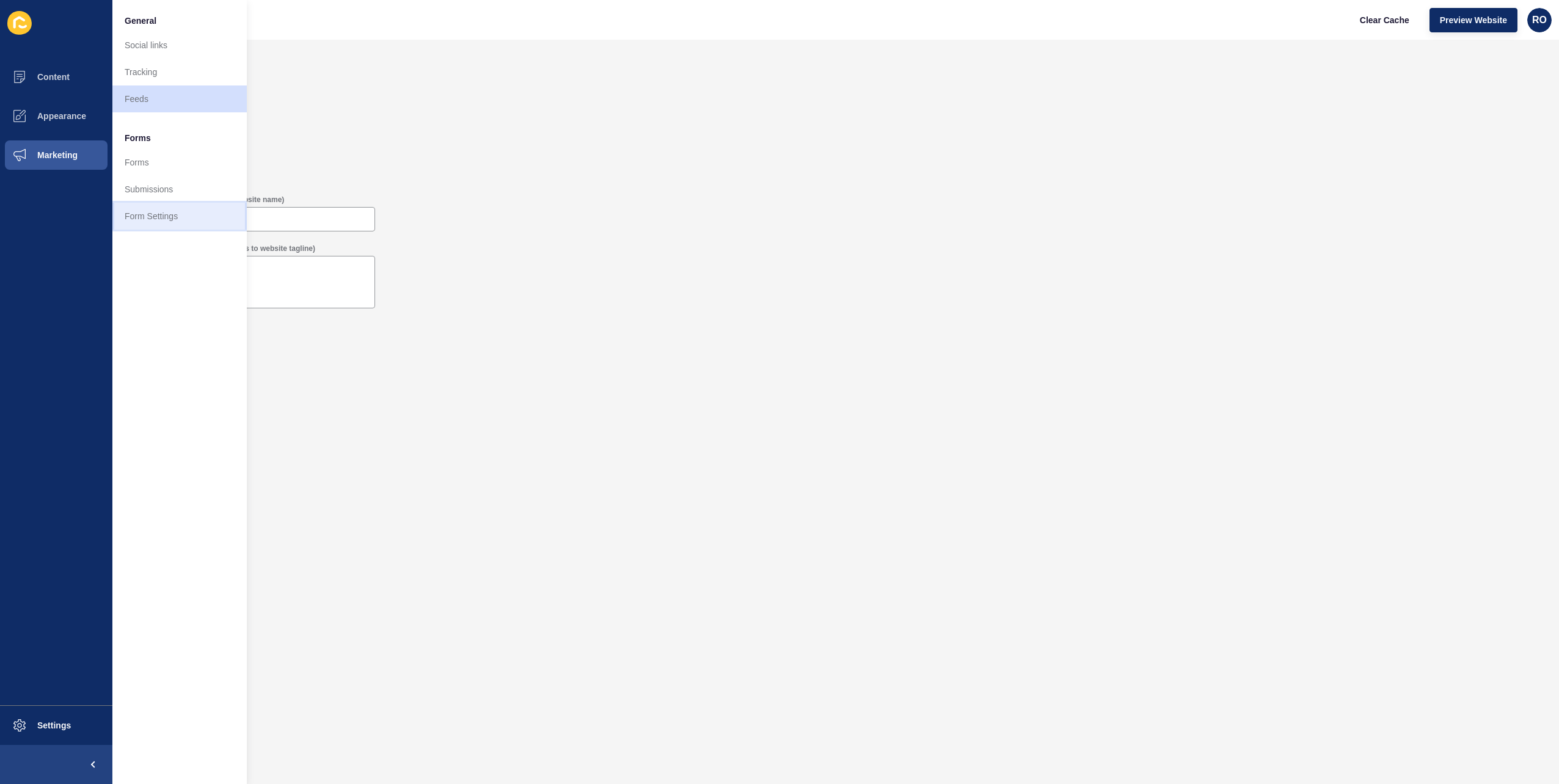
click at [170, 210] on link "Form Settings" at bounding box center [179, 216] width 134 height 27
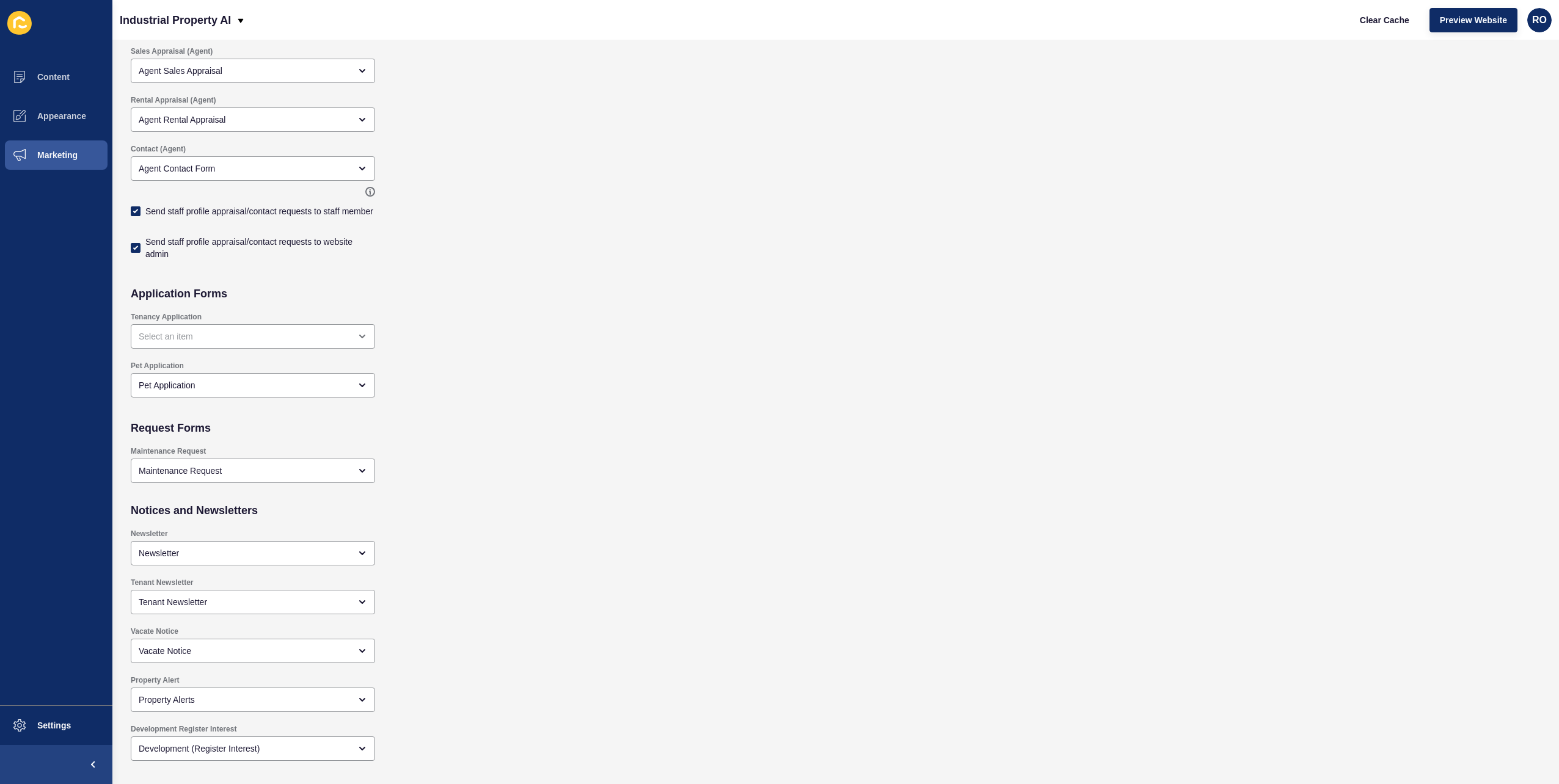
scroll to position [524, 0]
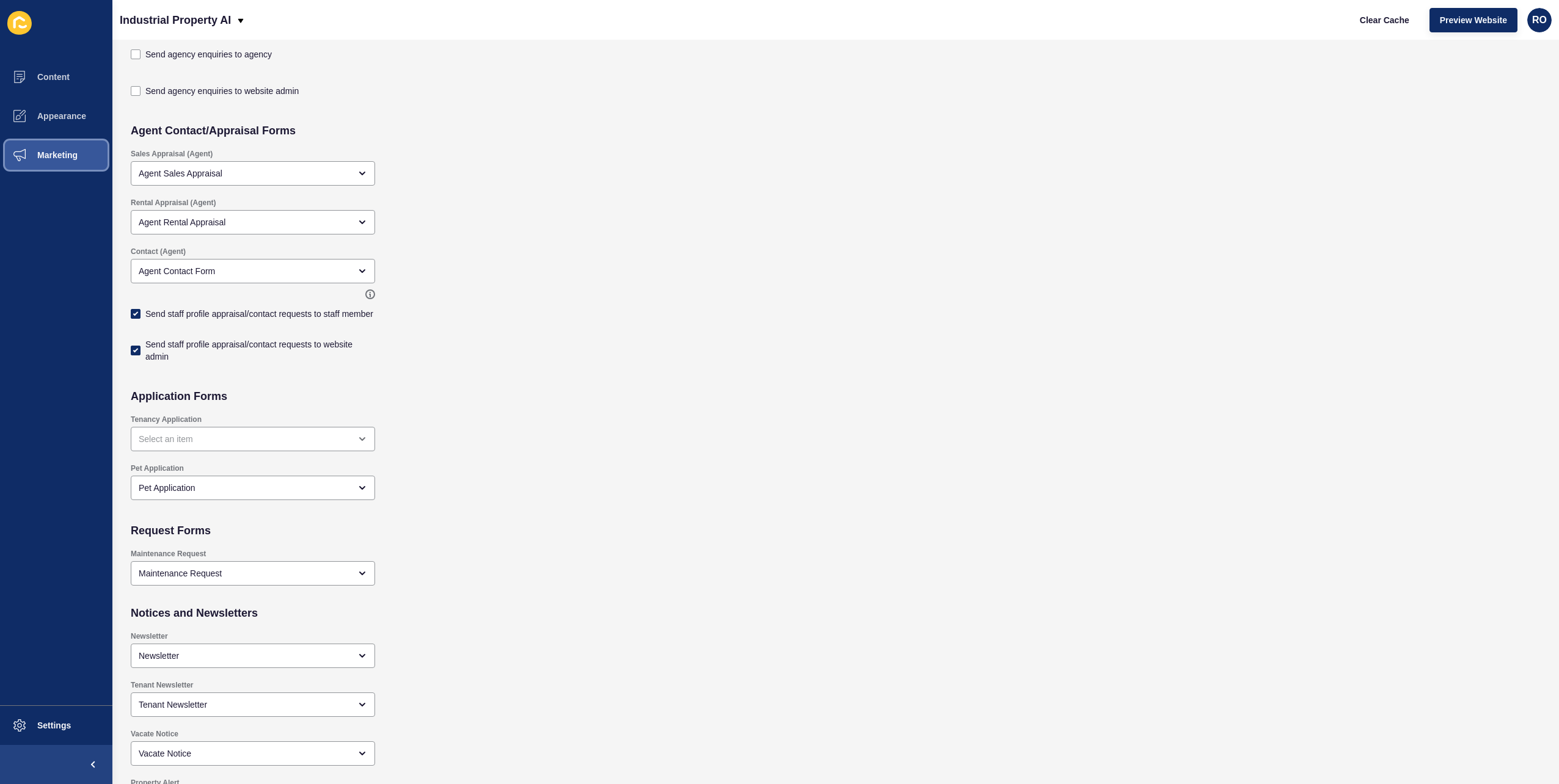
click at [49, 155] on span "Marketing" at bounding box center [37, 156] width 79 height 10
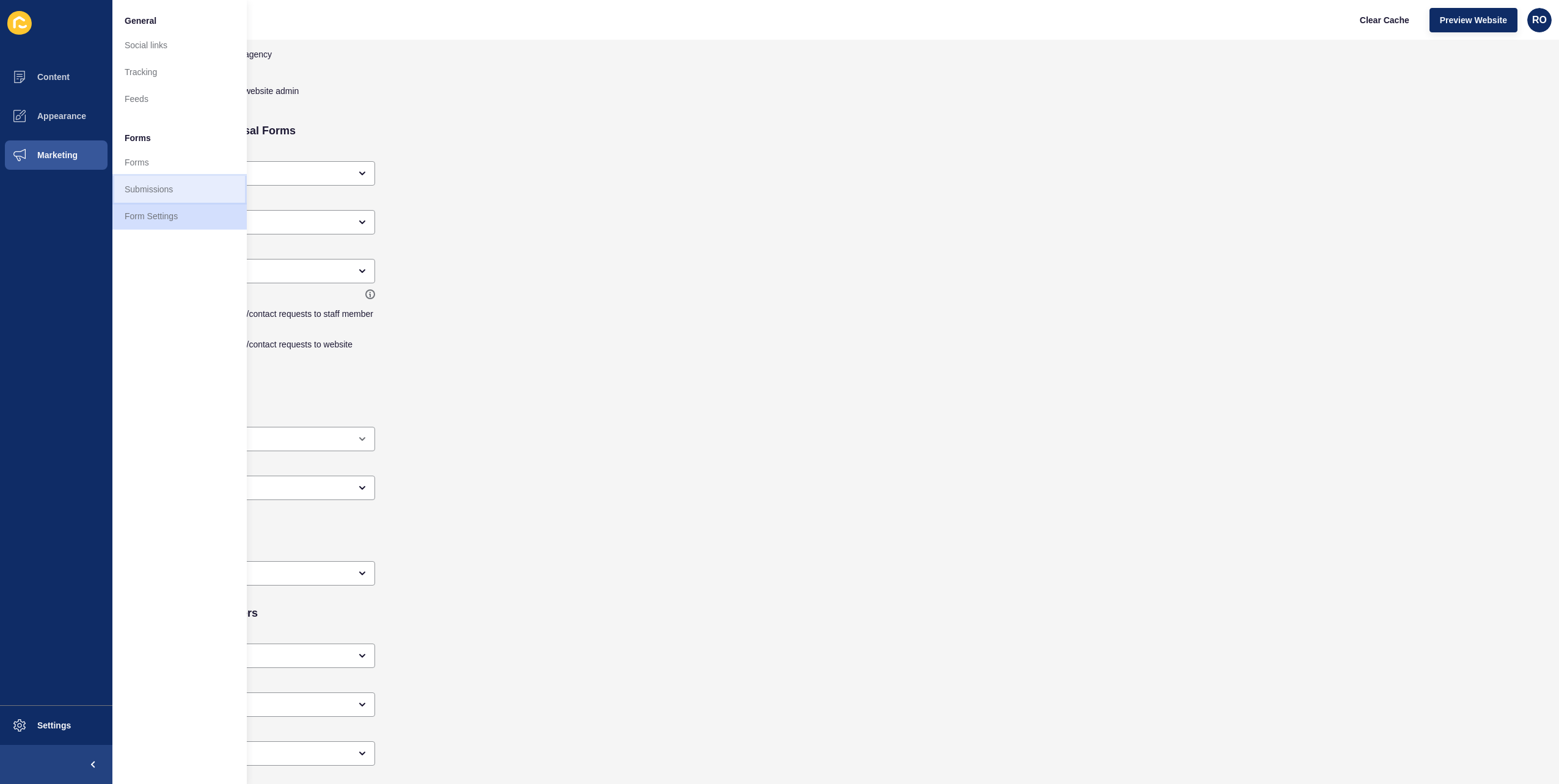
click at [152, 186] on link "Submissions" at bounding box center [179, 189] width 134 height 27
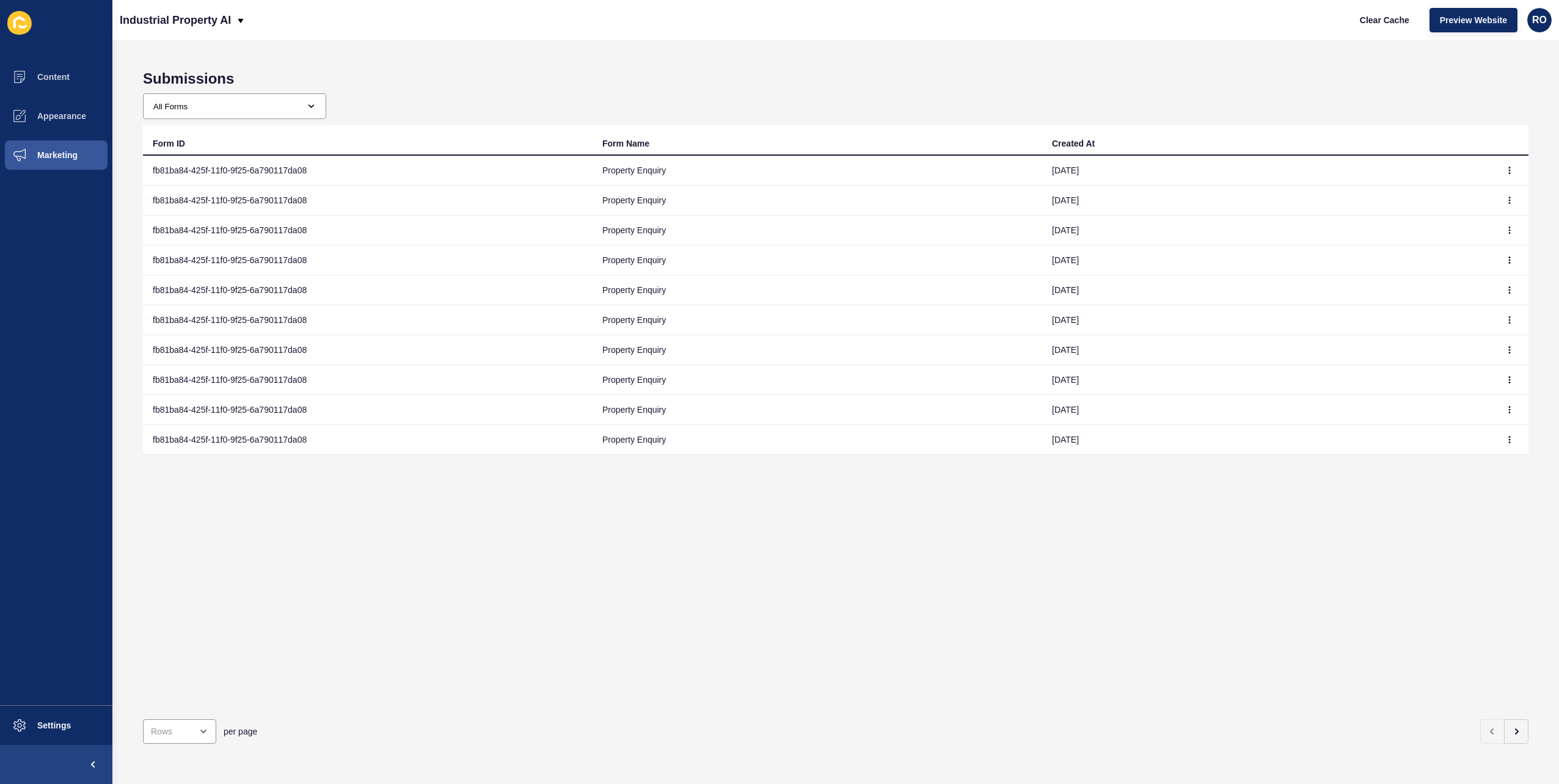
click at [114, 169] on div "Submissions All Forms Property Inspection Generic Contact Form Agency Contact F…" at bounding box center [835, 412] width 1447 height 745
click at [42, 158] on span "Marketing" at bounding box center [37, 156] width 79 height 10
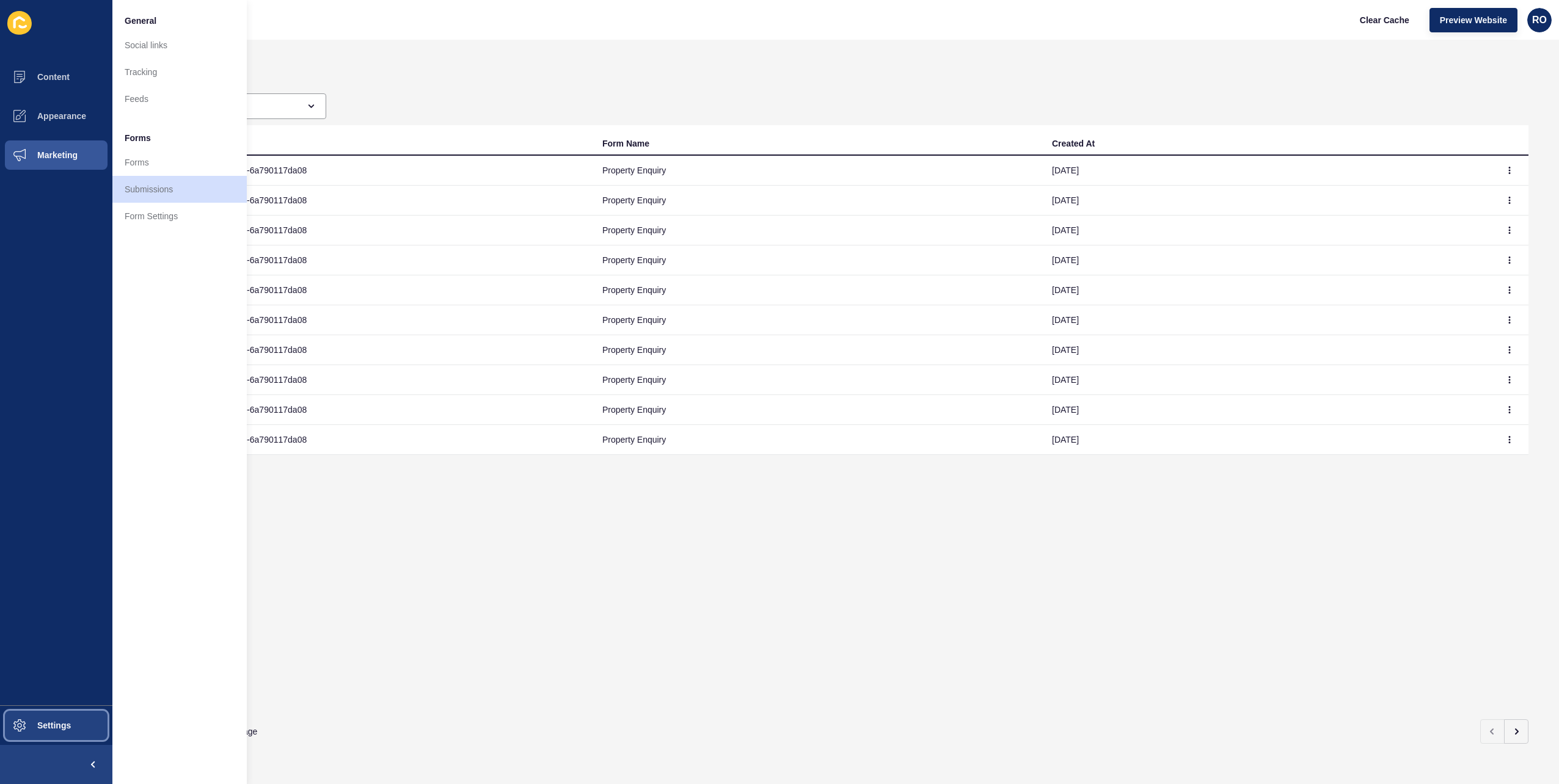
click at [59, 727] on span "Settings" at bounding box center [34, 726] width 72 height 10
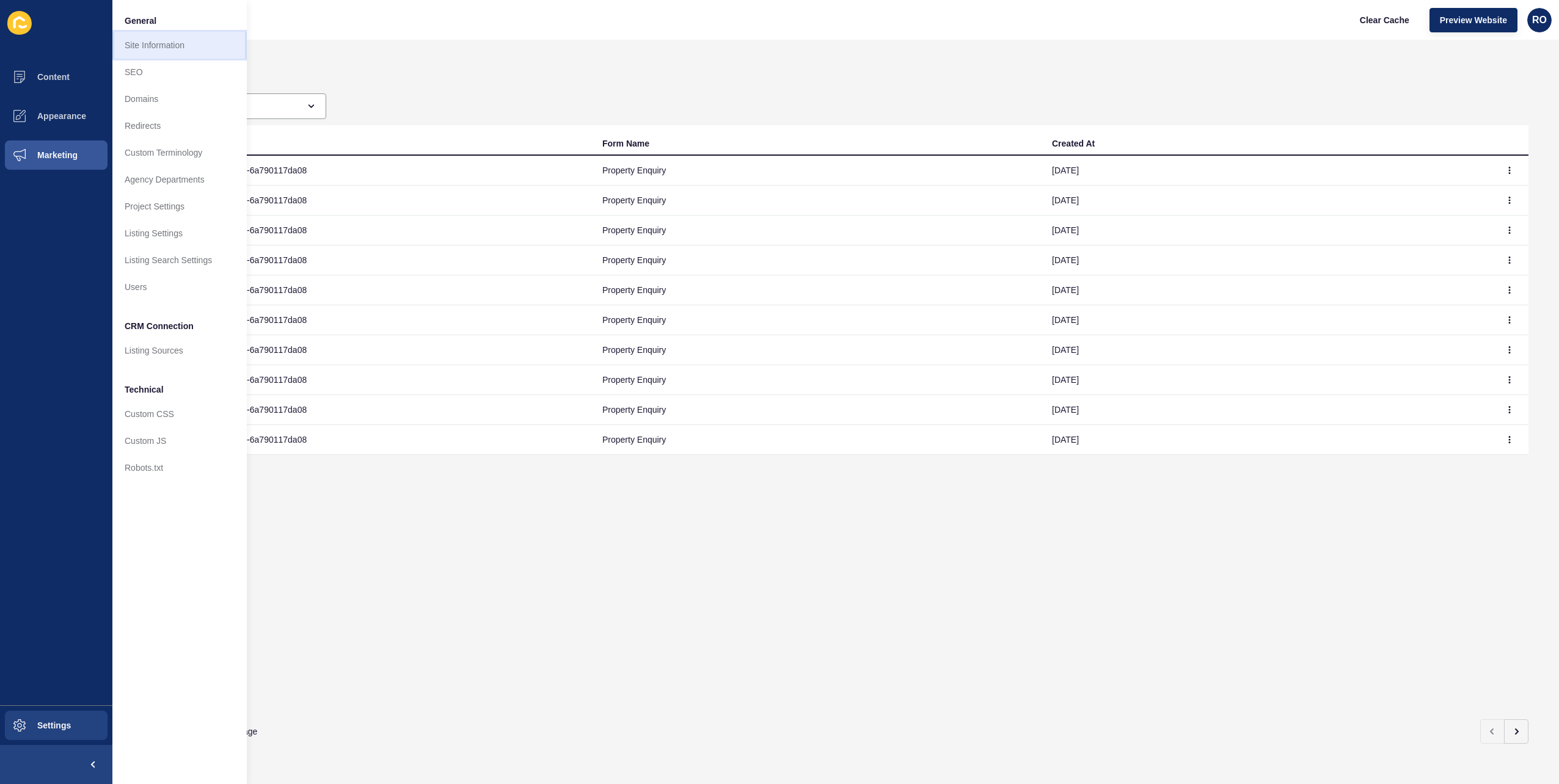
click at [197, 34] on link "Site Information" at bounding box center [179, 45] width 134 height 27
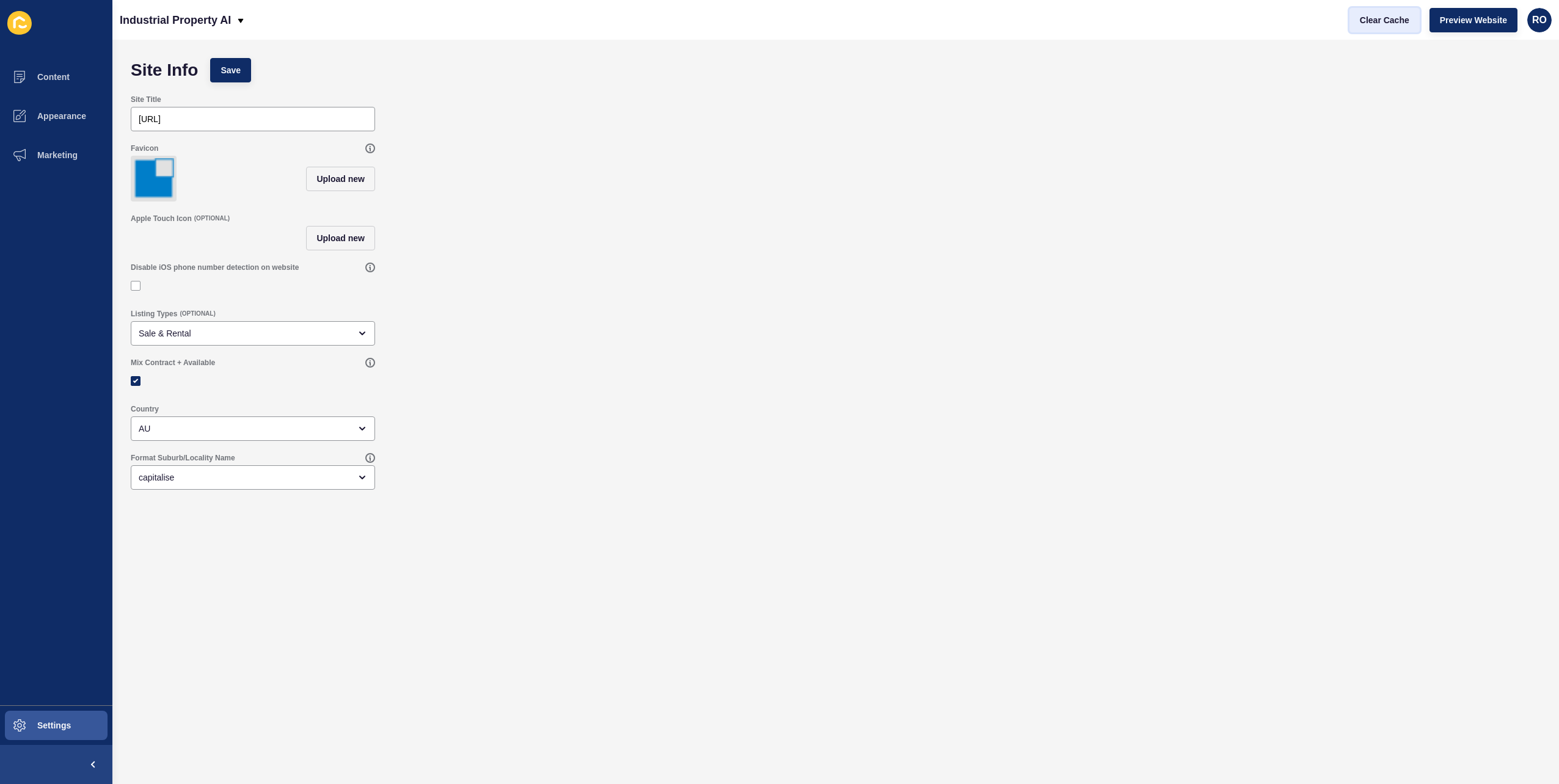
click at [1387, 18] on span "Clear Cache" at bounding box center [1385, 20] width 49 height 12
click at [14, 14] on icon at bounding box center [19, 23] width 24 height 24
click at [96, 760] on span at bounding box center [92, 765] width 39 height 39
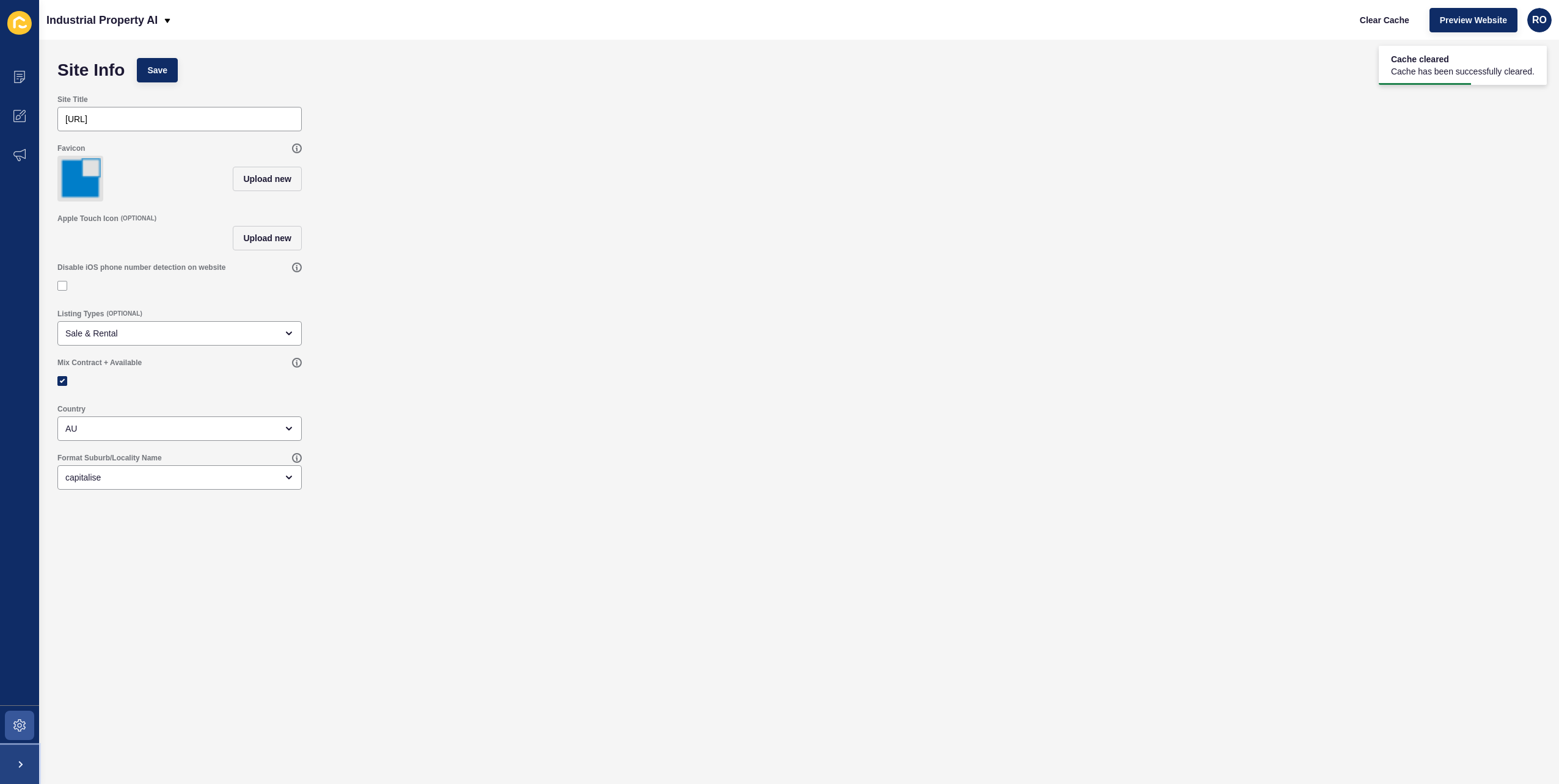
click at [29, 767] on span at bounding box center [19, 765] width 39 height 39
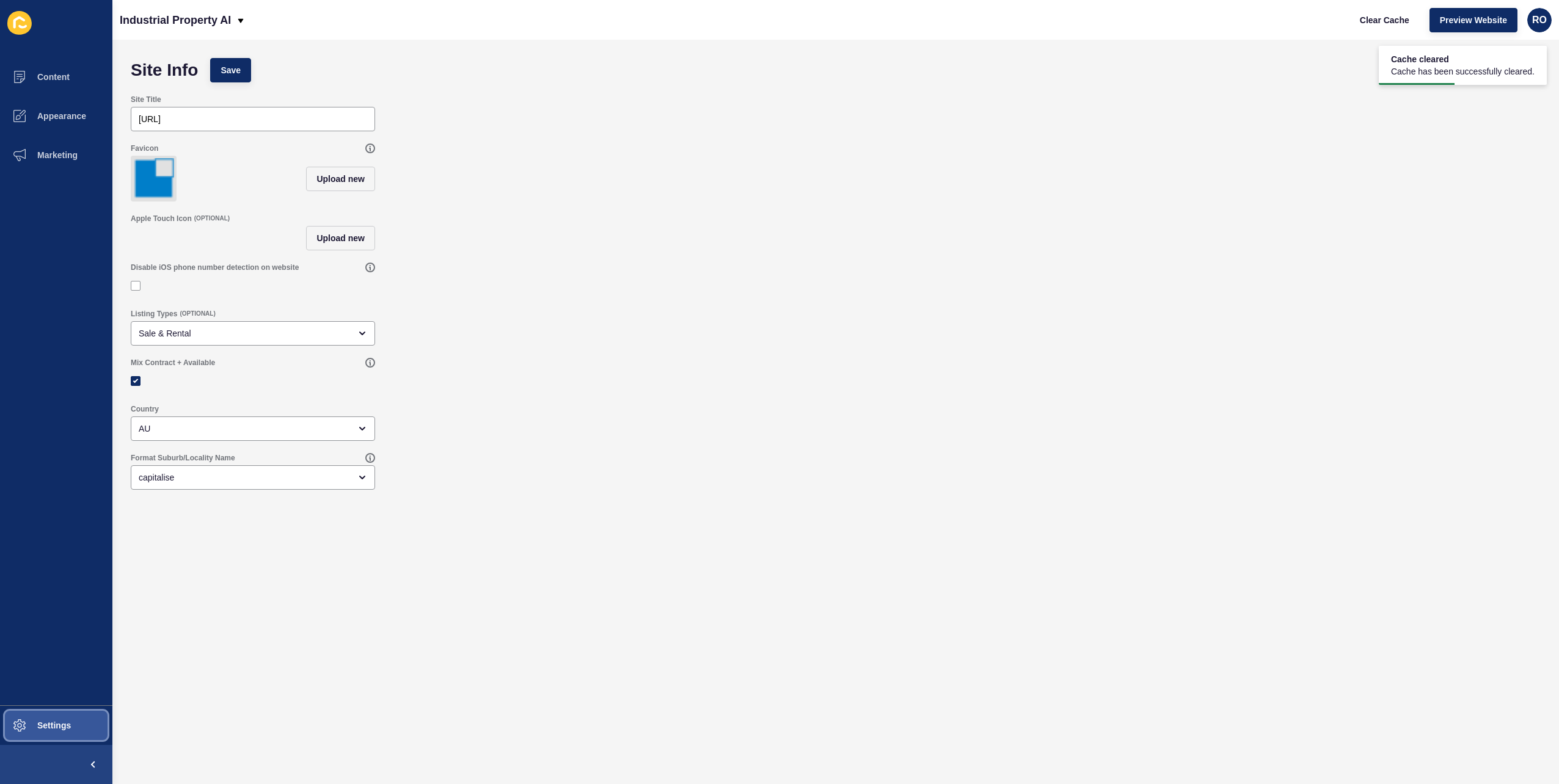
click at [31, 732] on span at bounding box center [19, 725] width 39 height 39
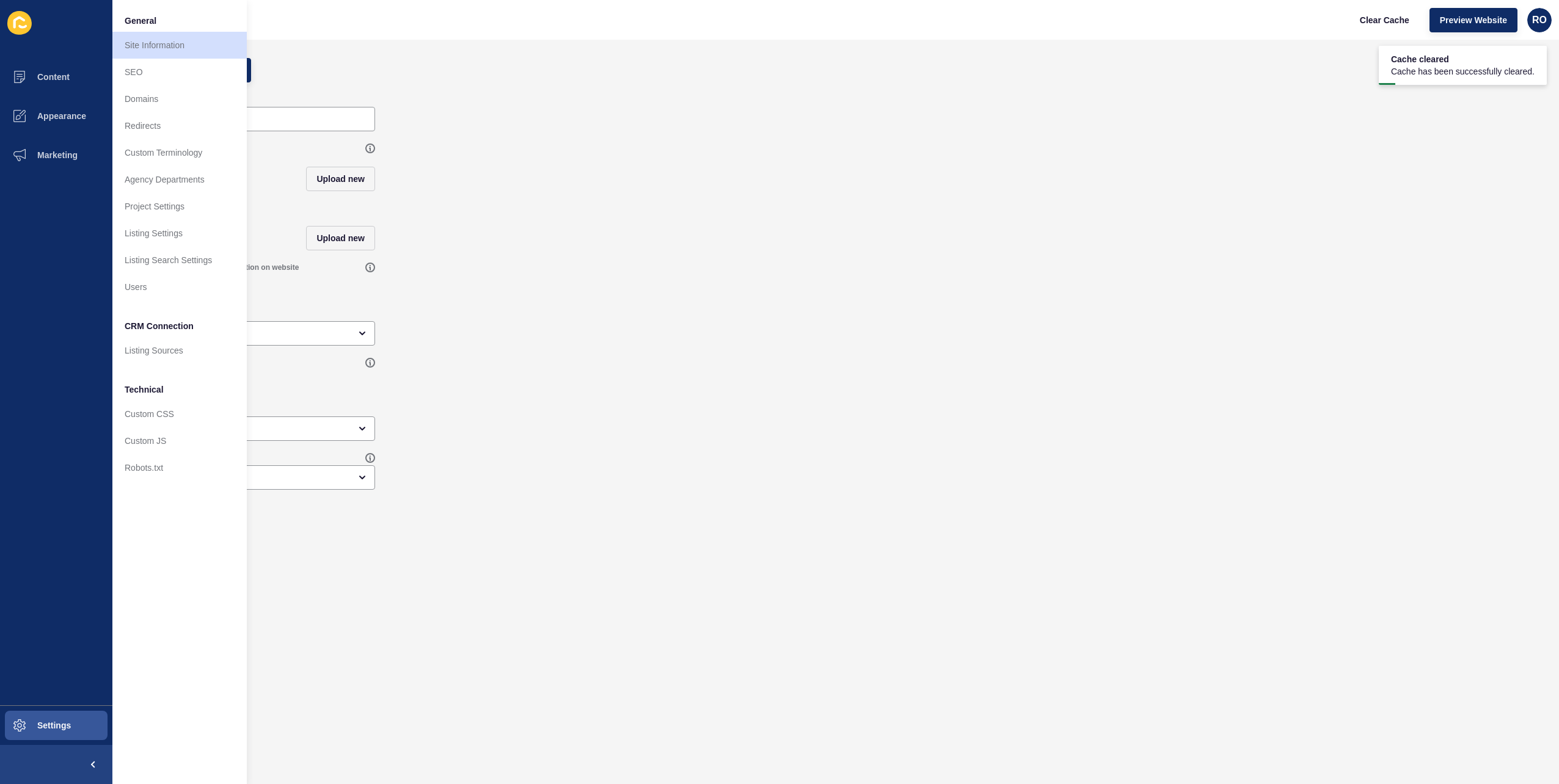
click at [509, 257] on div "Apple Touch Icon (OPTIONAL) Upload new" at bounding box center [835, 232] width 1422 height 49
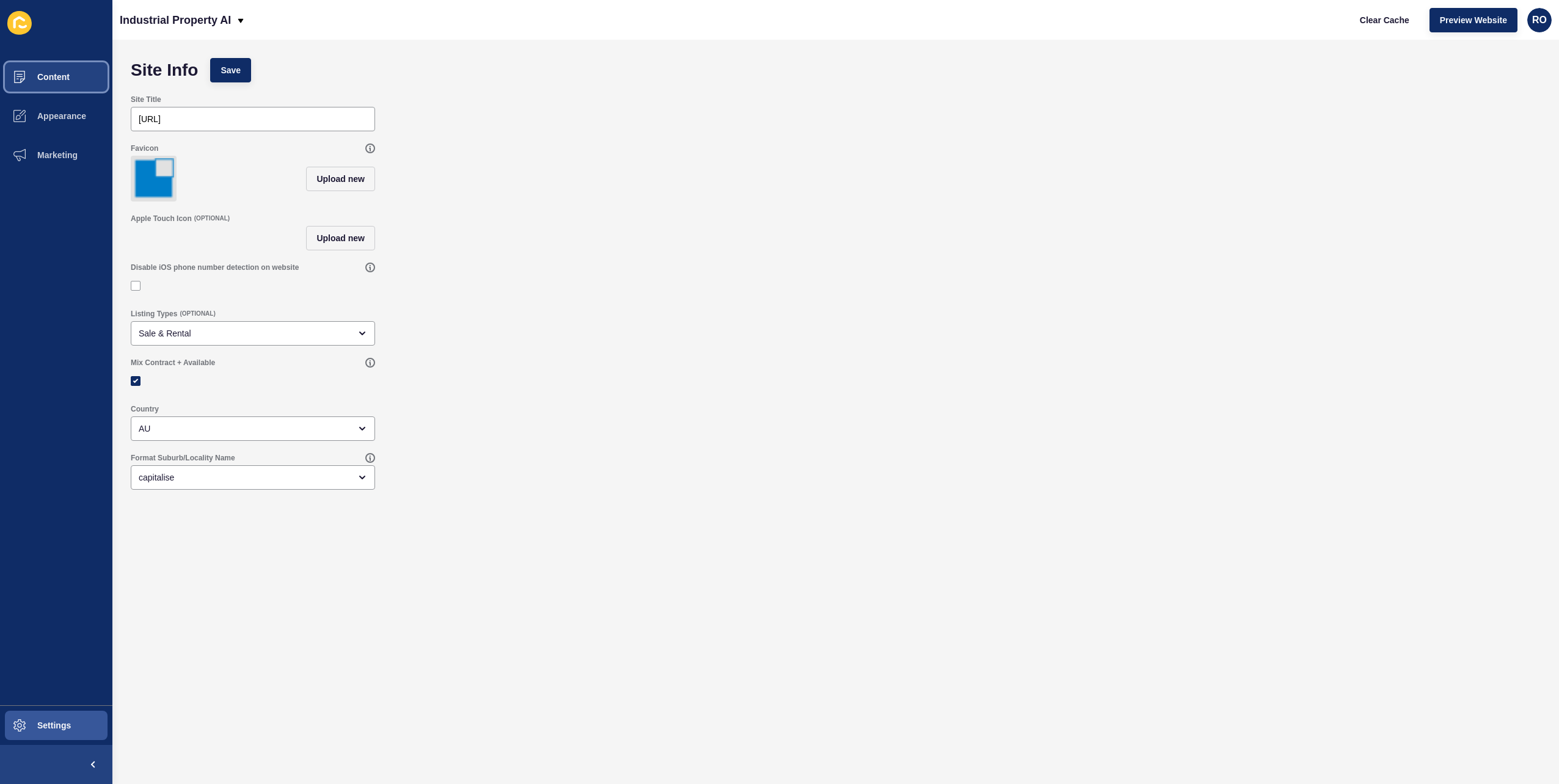
click at [62, 66] on button "Content" at bounding box center [56, 77] width 112 height 39
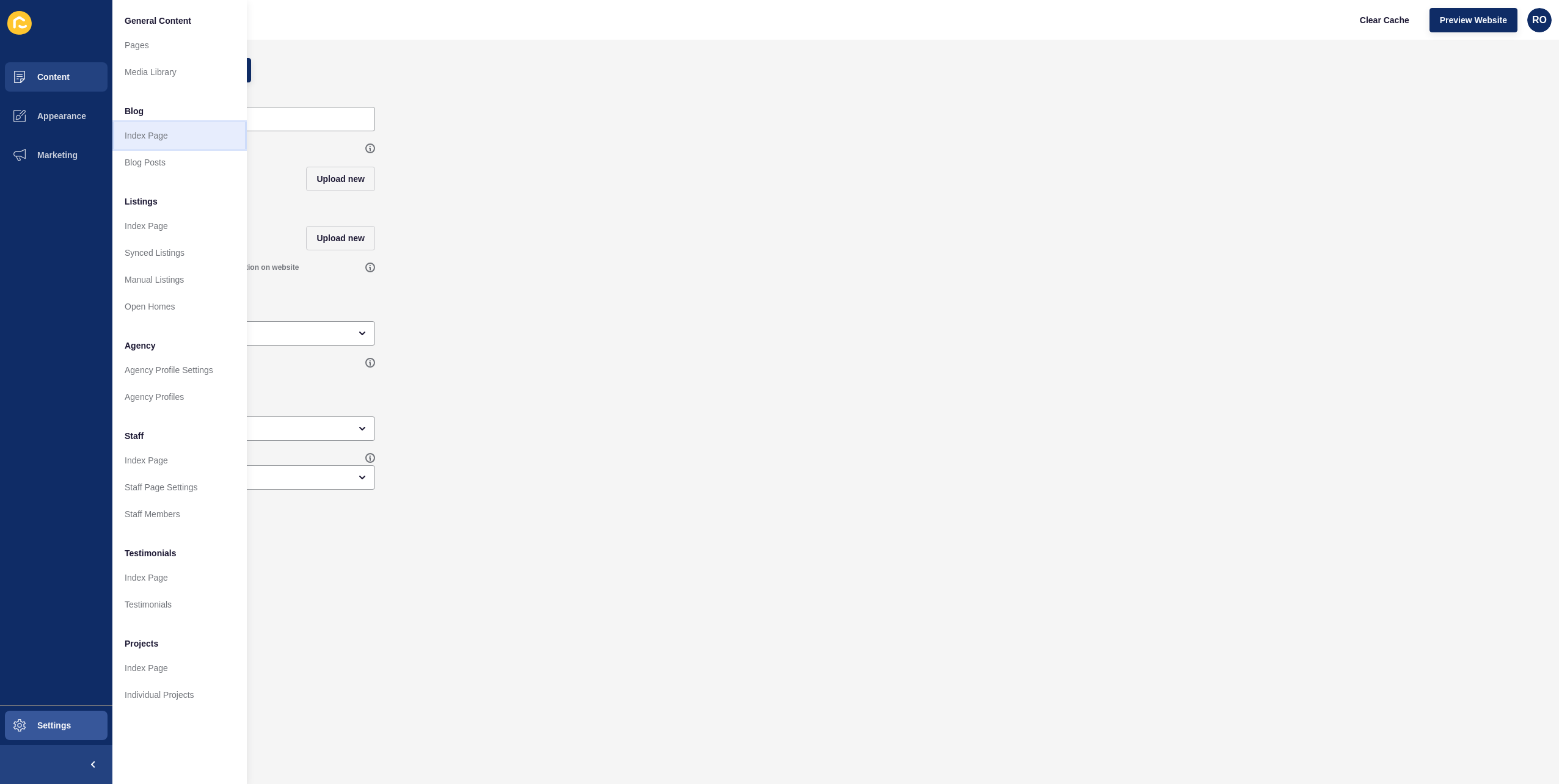
click at [158, 134] on link "Index Page" at bounding box center [179, 136] width 134 height 27
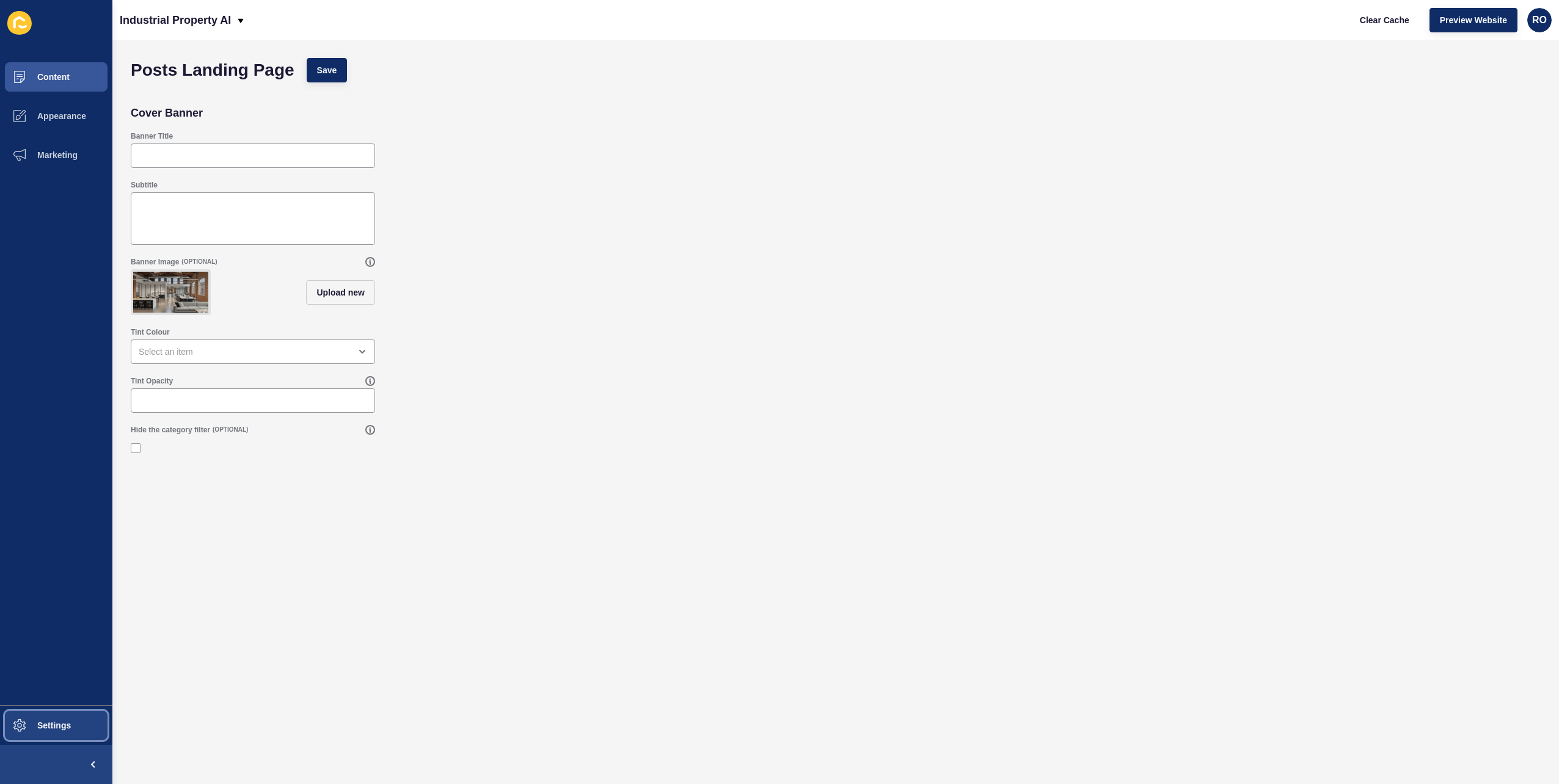
click at [73, 717] on button "Settings" at bounding box center [56, 725] width 112 height 39
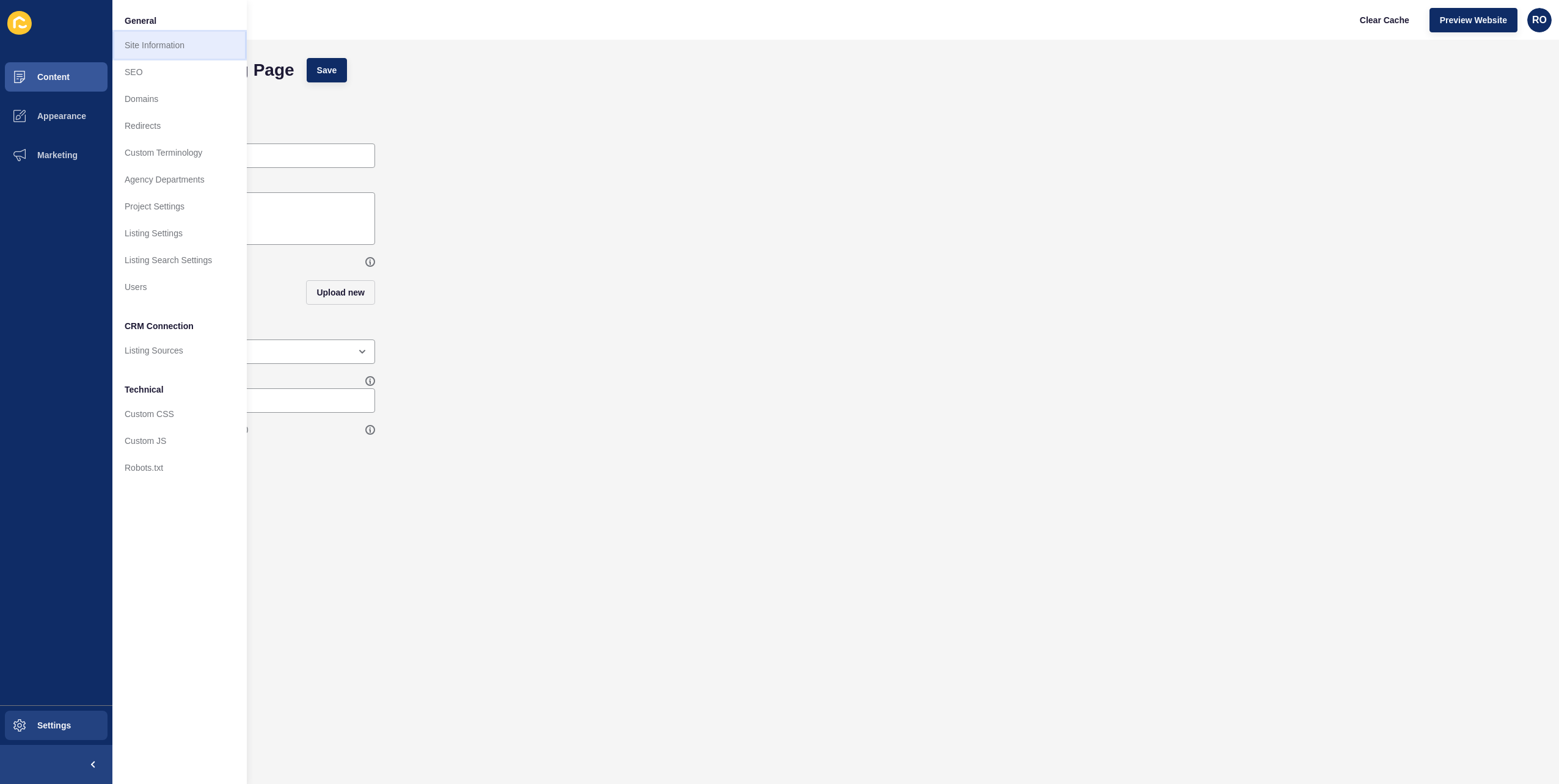
click at [169, 41] on link "Site Information" at bounding box center [179, 45] width 134 height 27
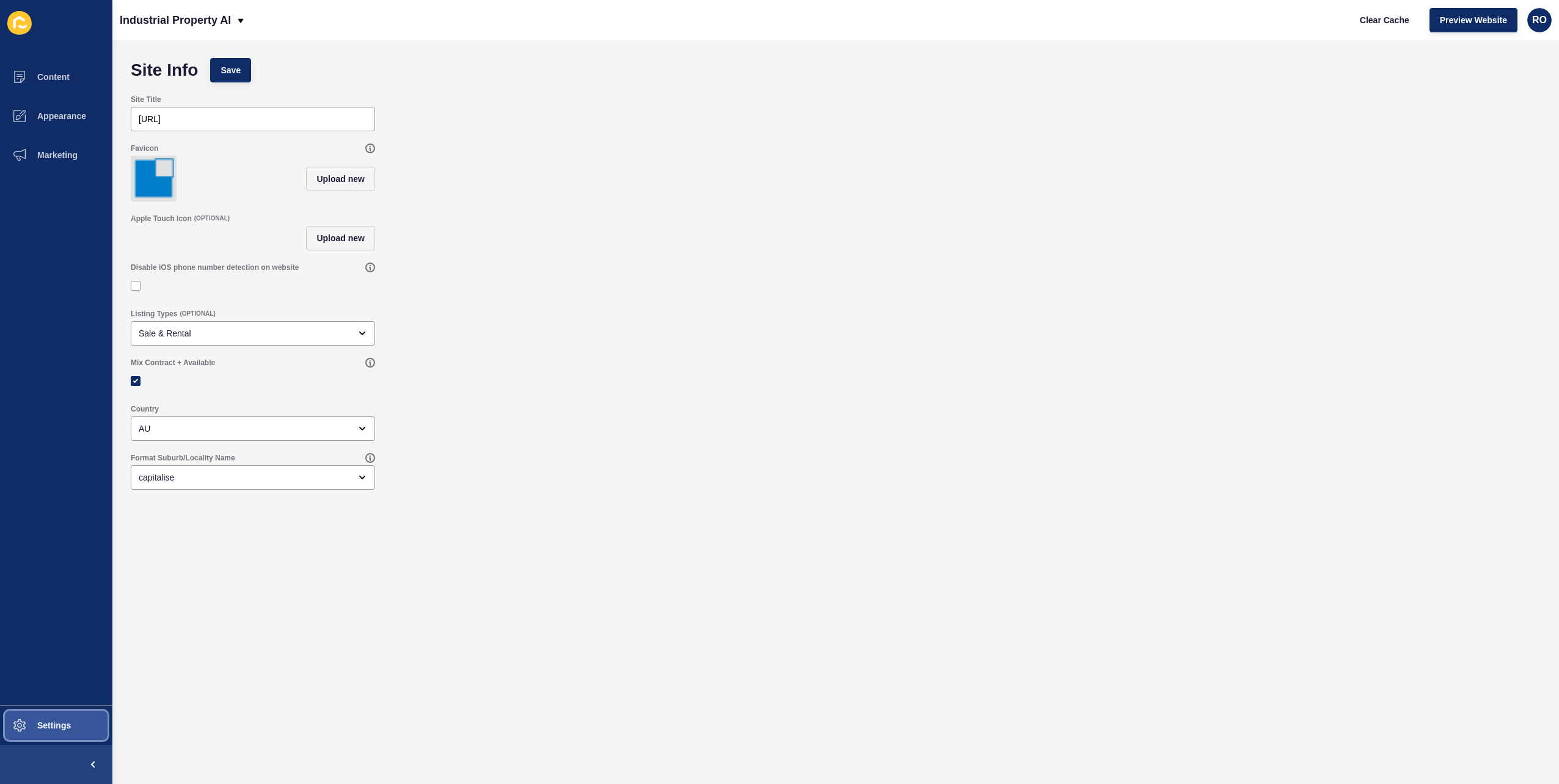
click at [47, 718] on button "Settings" at bounding box center [56, 725] width 112 height 39
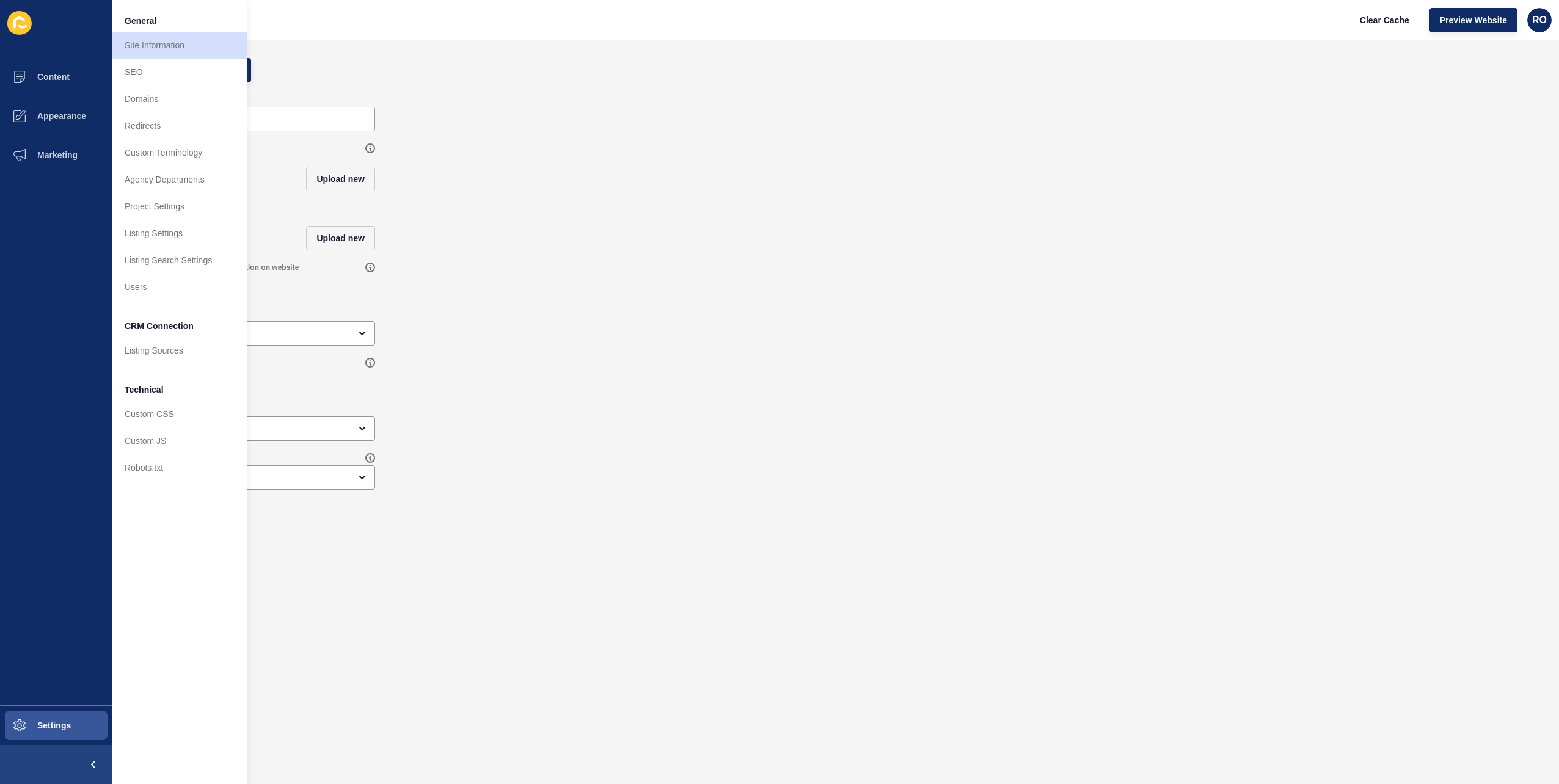
click at [714, 398] on div "Mix Contract + Available" at bounding box center [835, 375] width 1422 height 46
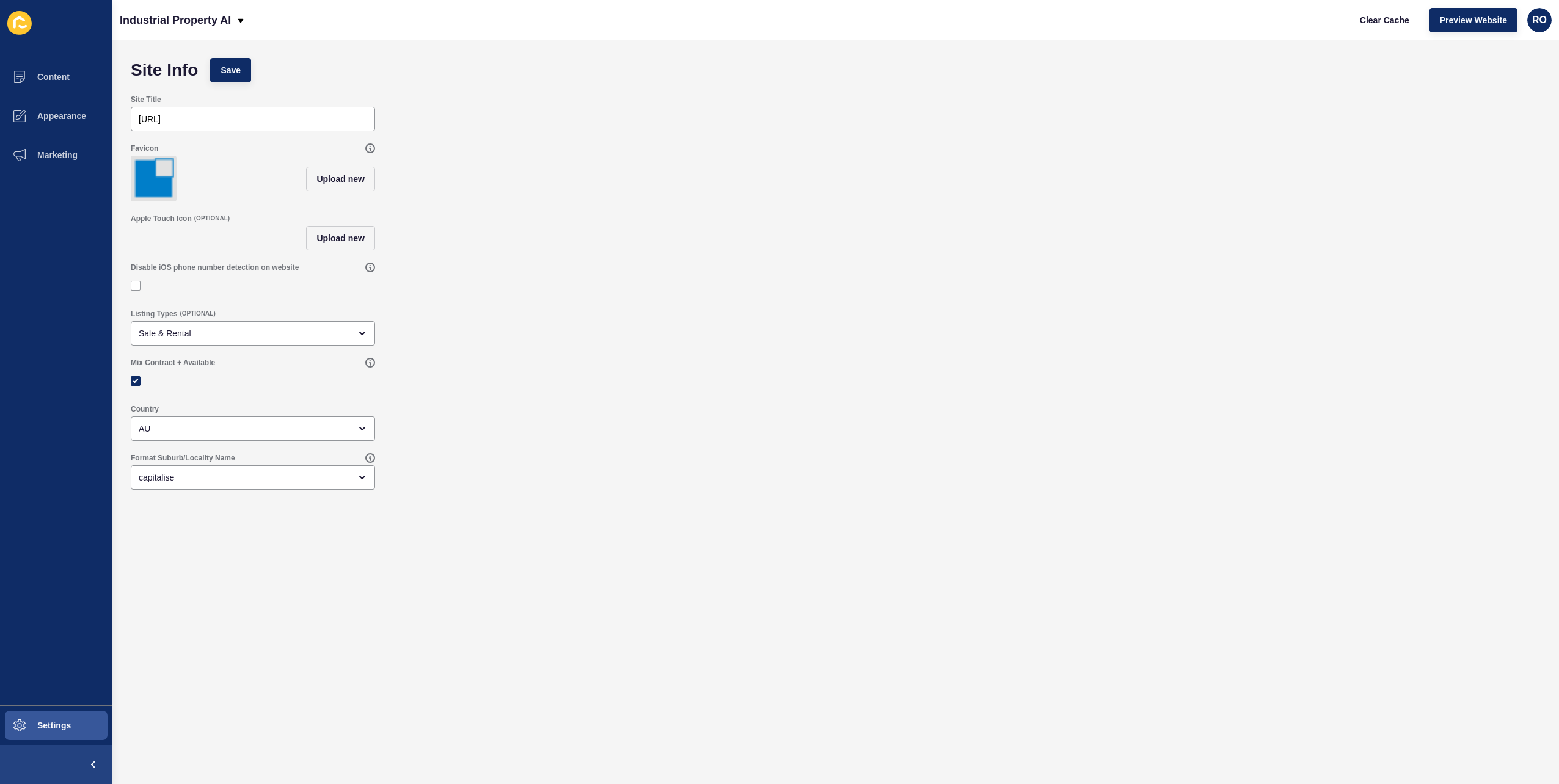
click at [21, 26] on icon at bounding box center [19, 23] width 24 height 24
click at [41, 69] on button "Content" at bounding box center [56, 77] width 112 height 39
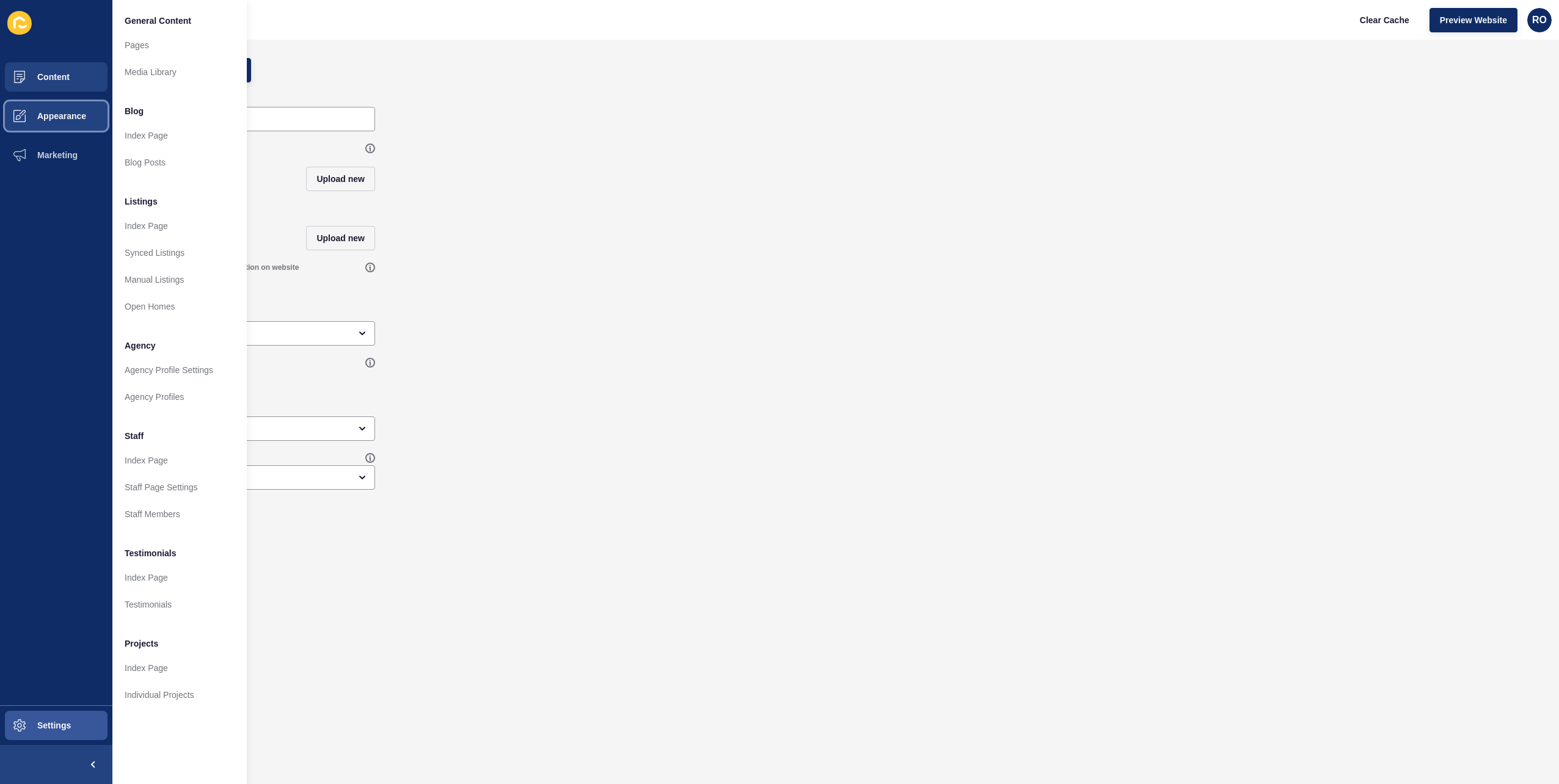
click at [57, 112] on span "Appearance" at bounding box center [42, 116] width 88 height 10
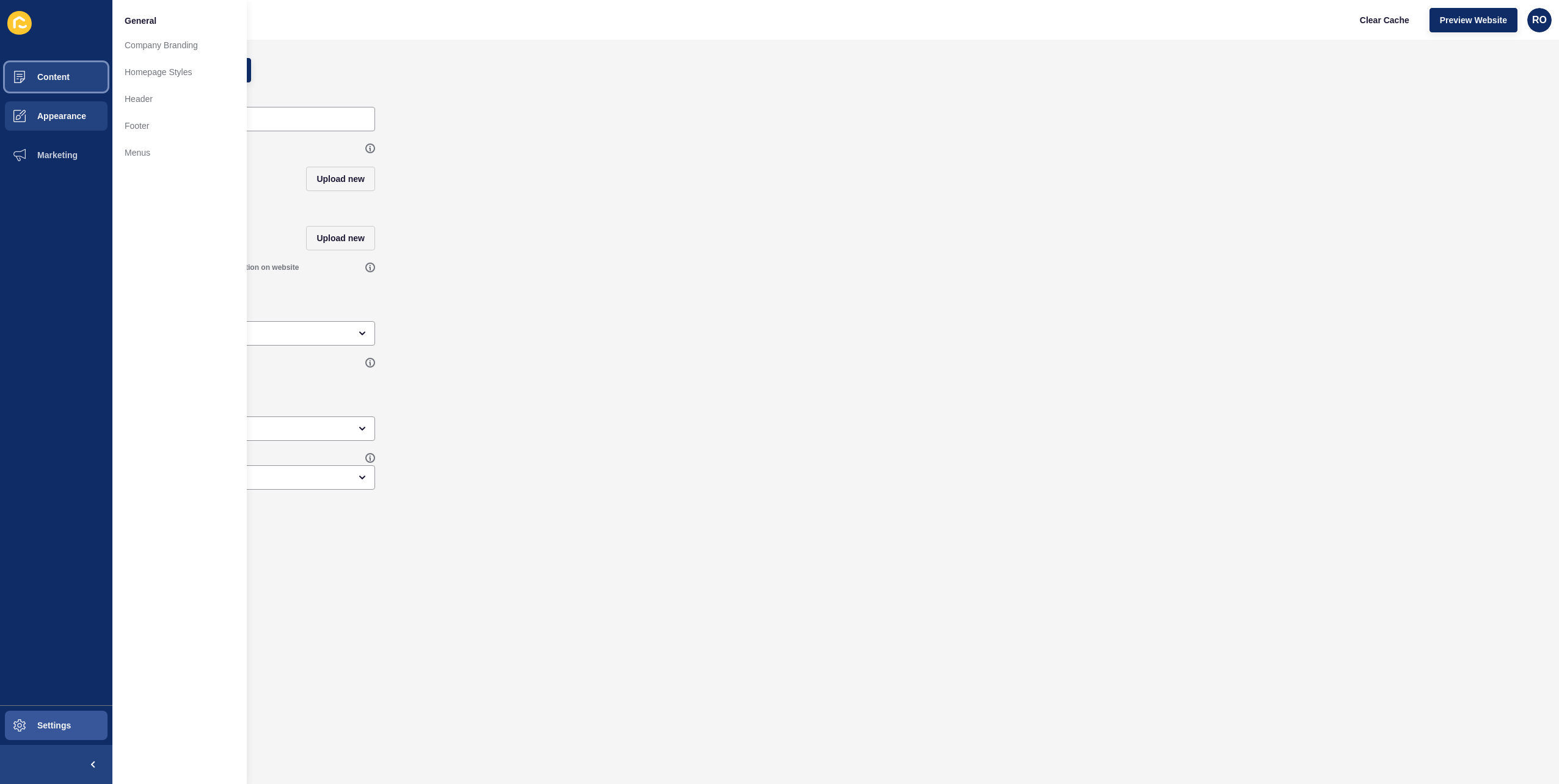
click at [75, 87] on button "Content" at bounding box center [56, 77] width 112 height 39
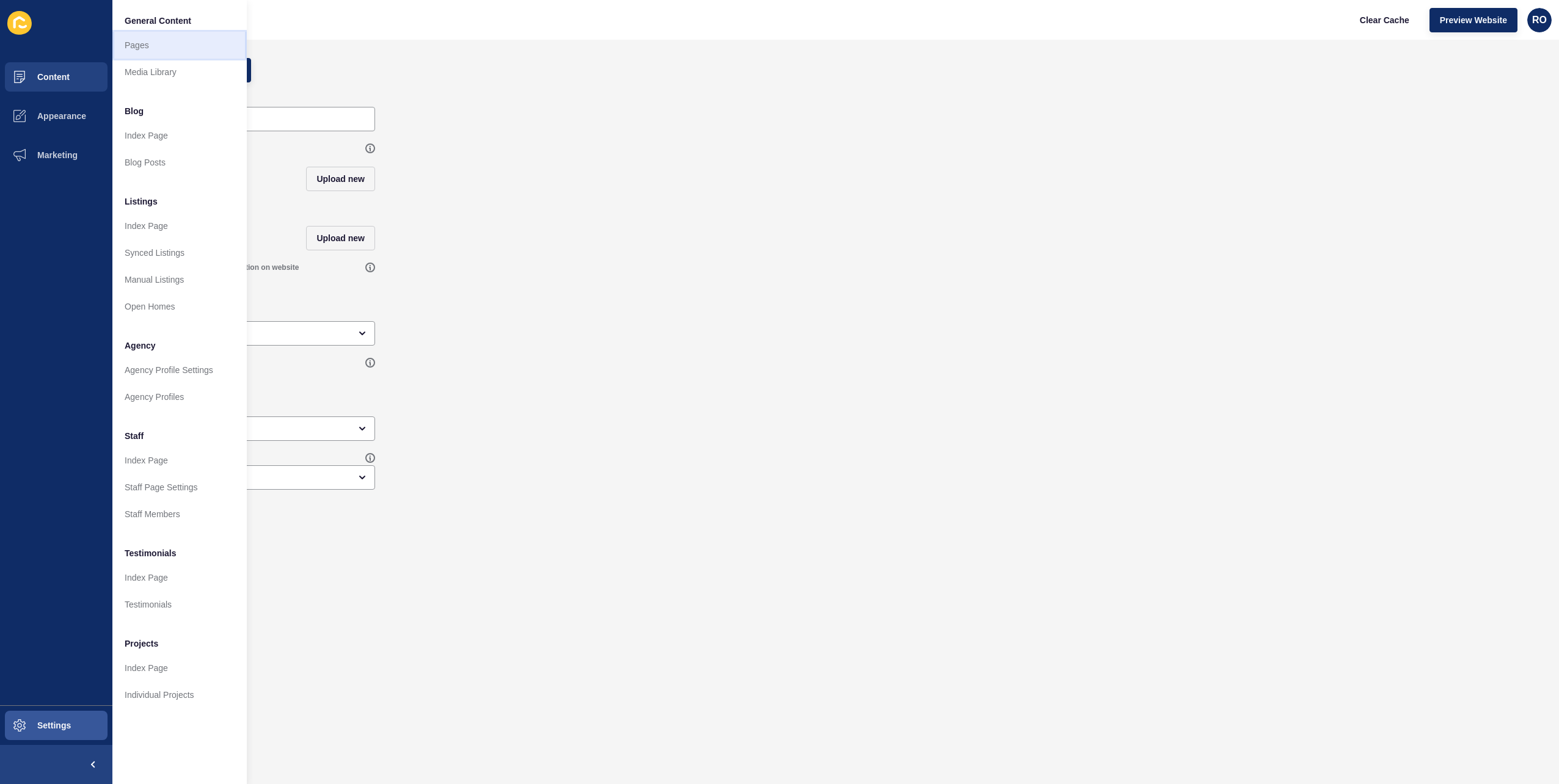
click at [151, 45] on link "Pages" at bounding box center [179, 45] width 134 height 27
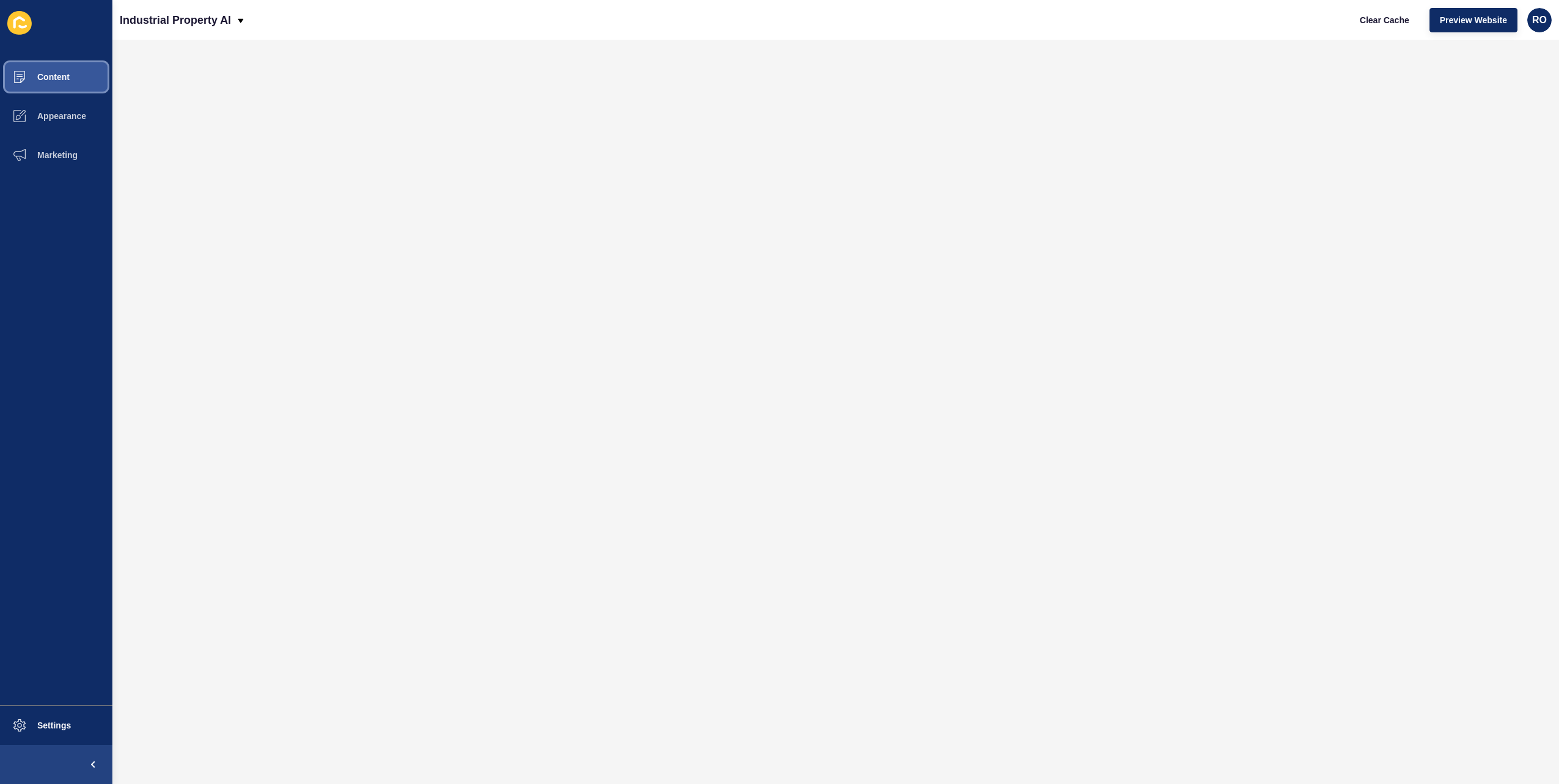
click at [74, 86] on button "Content" at bounding box center [56, 77] width 112 height 39
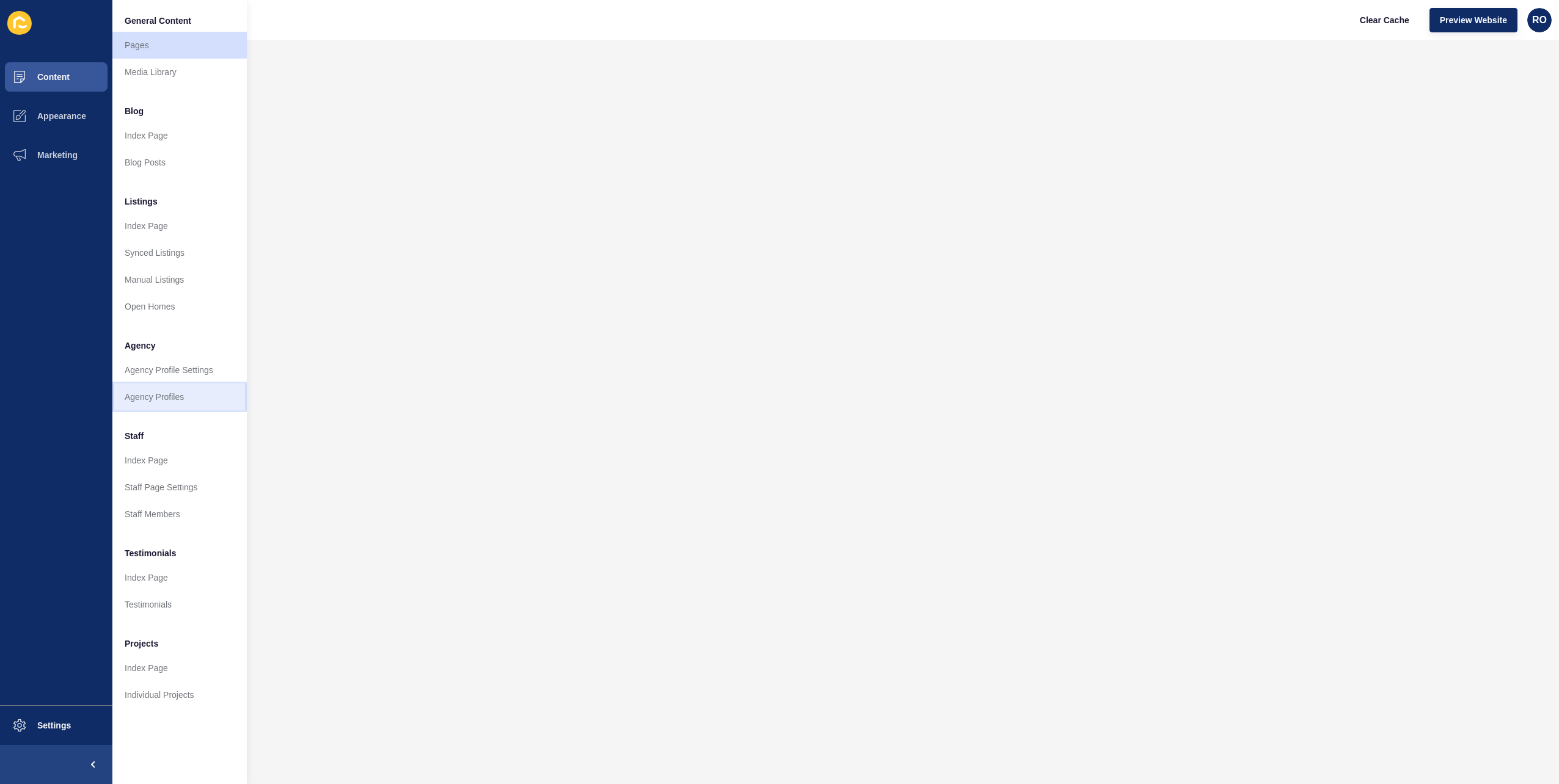
click at [181, 387] on link "Agency Profiles" at bounding box center [179, 397] width 134 height 27
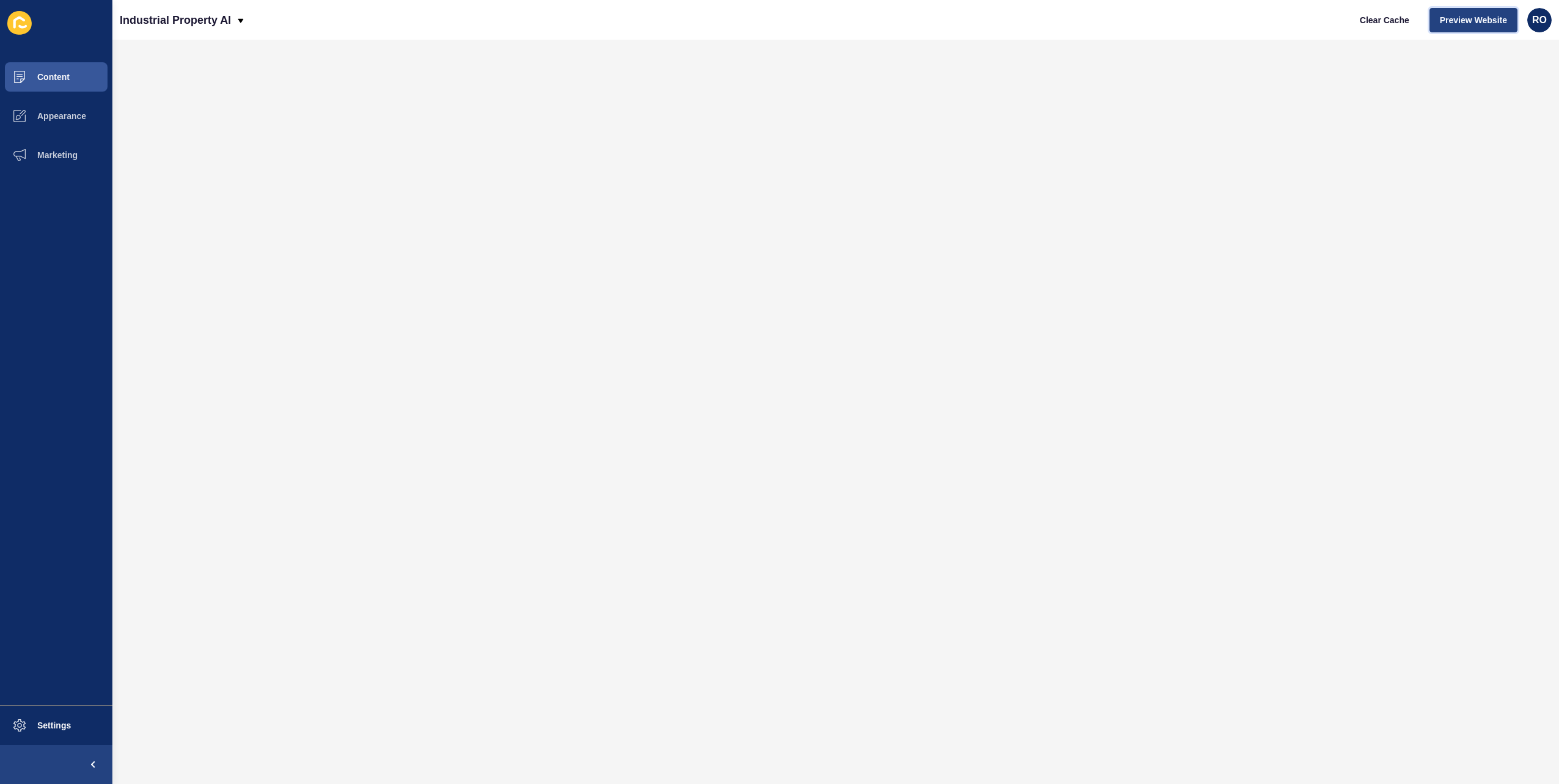
click at [1488, 21] on span "Preview Website" at bounding box center [1474, 20] width 67 height 12
click at [1402, 21] on span "Clear Cache" at bounding box center [1385, 20] width 49 height 12
click at [1387, 17] on span "Clear Cache" at bounding box center [1385, 20] width 49 height 12
click at [1387, 19] on span "Clear Cache" at bounding box center [1385, 20] width 49 height 12
